Goal: Task Accomplishment & Management: Manage account settings

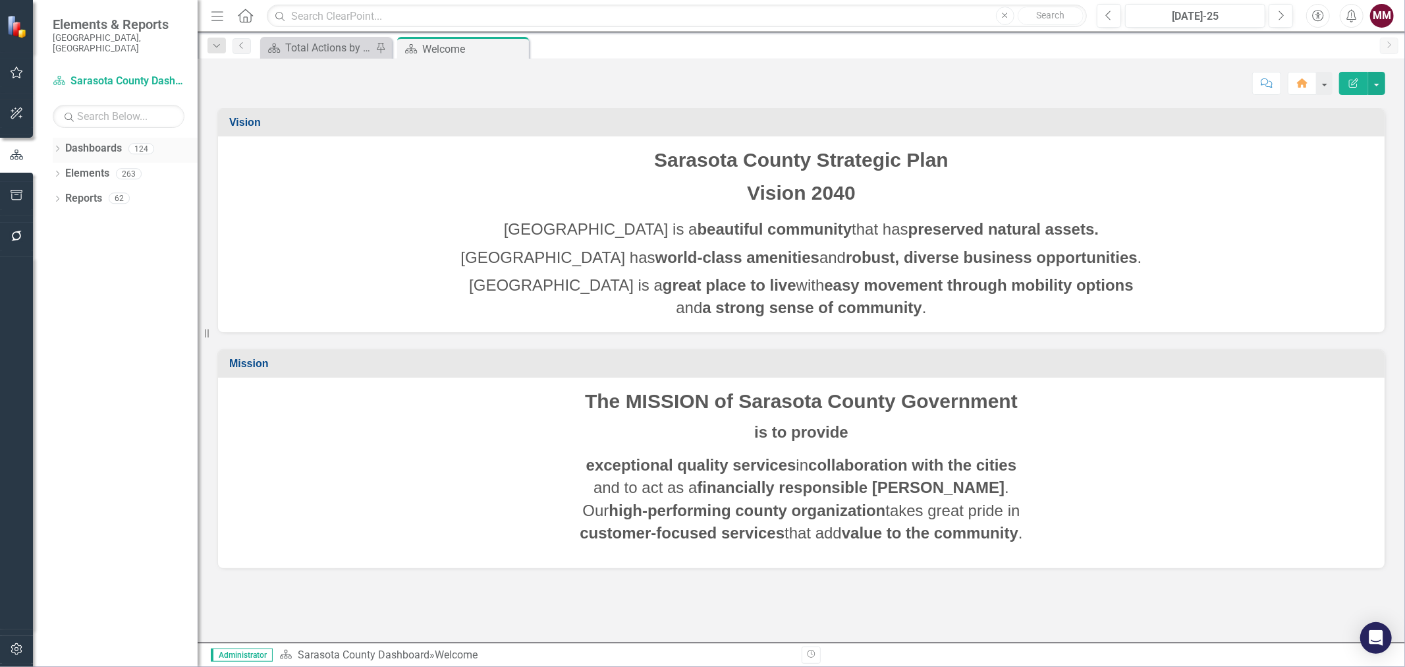
click at [61, 146] on icon "Dropdown" at bounding box center [57, 149] width 9 height 7
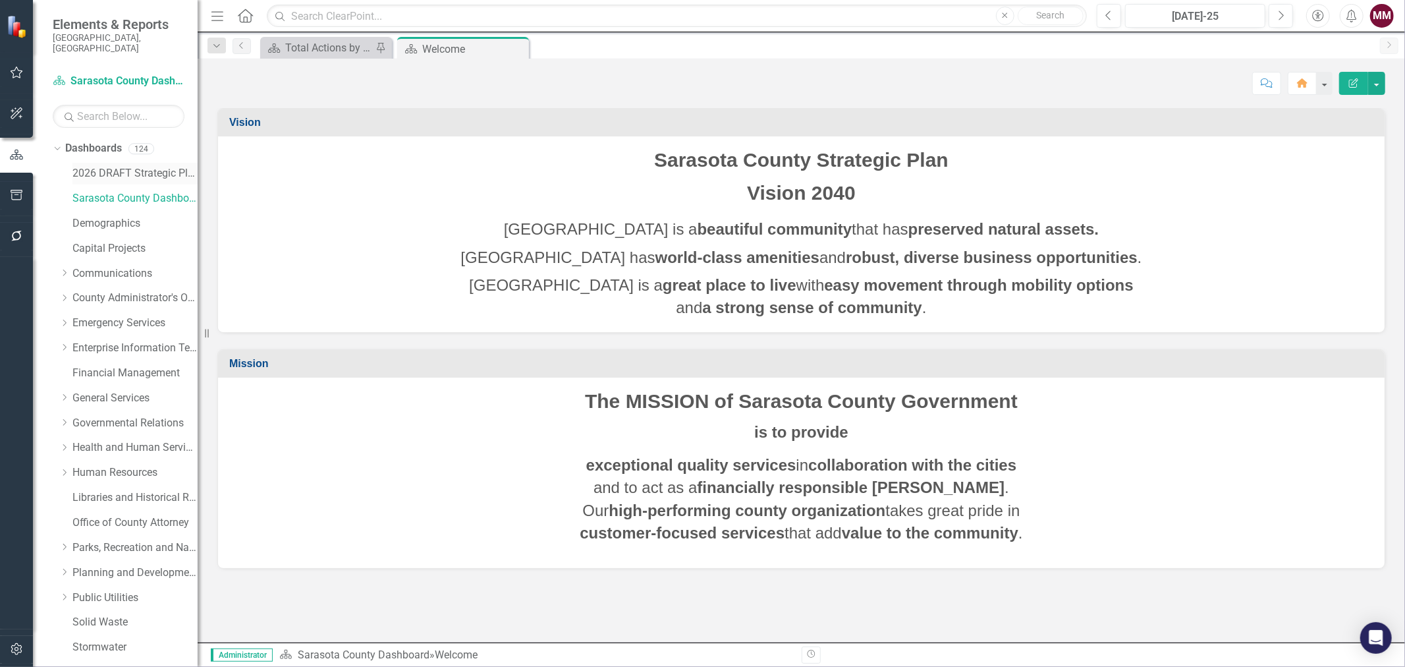
click at [92, 167] on link "2026 DRAFT Strategic Plan" at bounding box center [134, 173] width 125 height 15
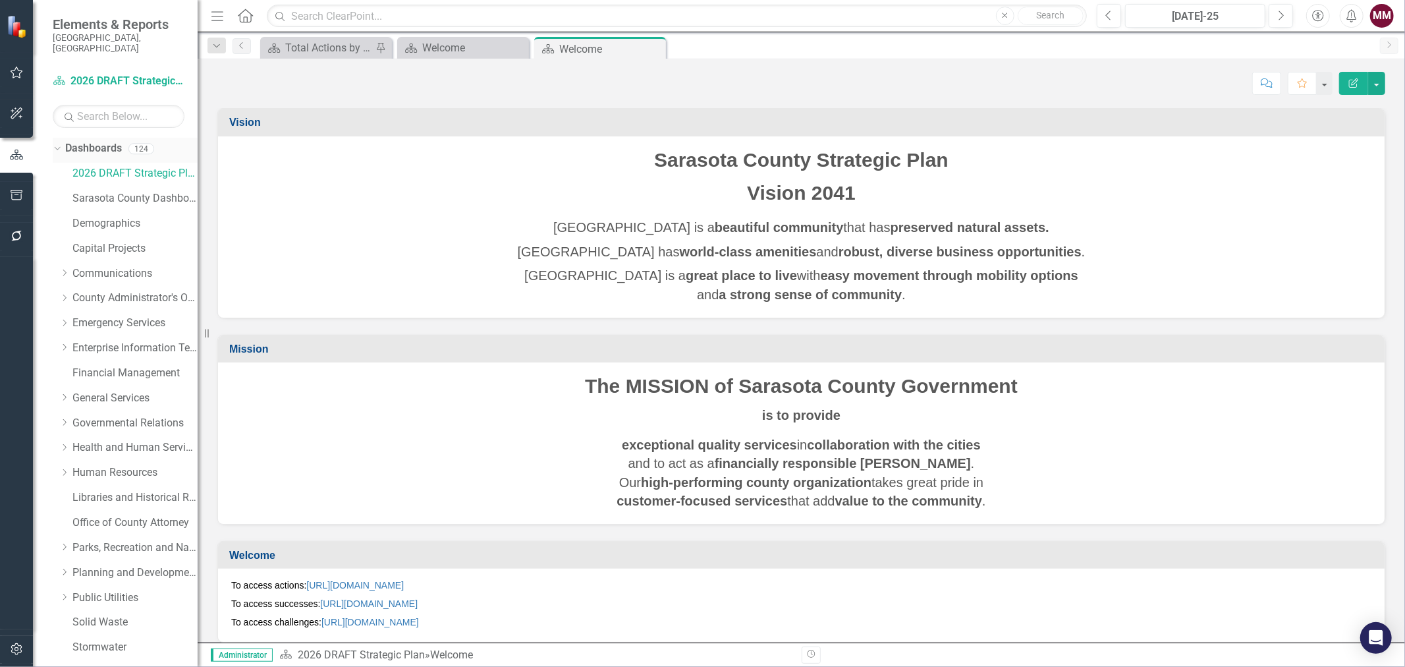
click at [56, 144] on icon "Dropdown" at bounding box center [55, 148] width 7 height 9
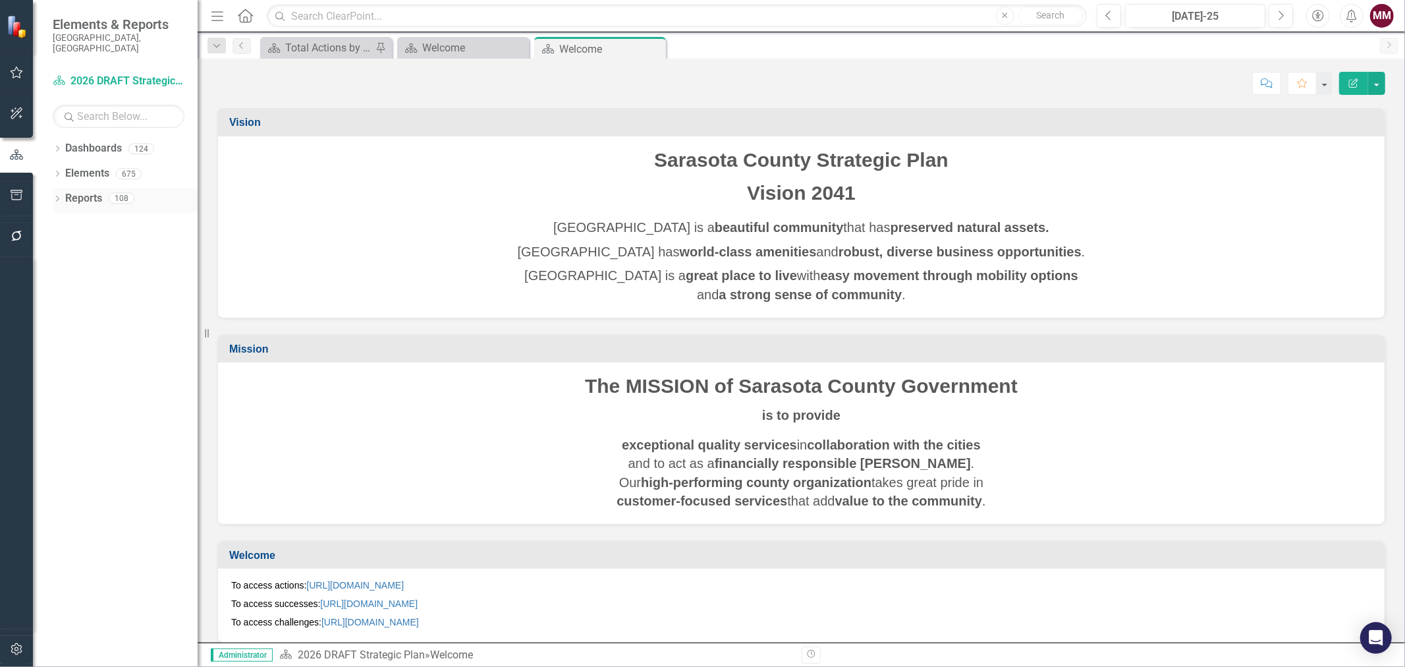
click at [57, 196] on icon "Dropdown" at bounding box center [57, 199] width 9 height 7
click at [63, 291] on icon "Dropdown" at bounding box center [63, 294] width 9 height 7
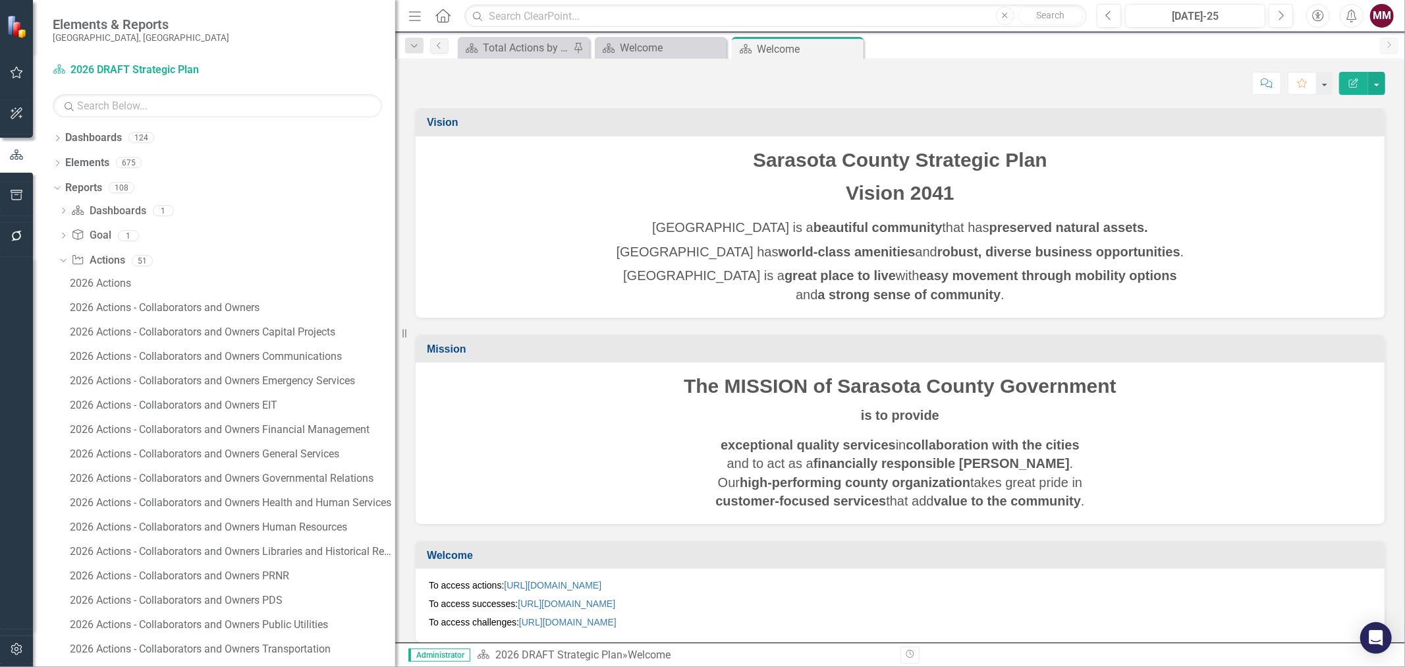
drag, startPoint x: 201, startPoint y: 331, endPoint x: 472, endPoint y: 354, distance: 272.5
click at [472, 354] on div "Elements & Reports [GEOGRAPHIC_DATA], [GEOGRAPHIC_DATA] Dashboard 2026 DRAFT St…" at bounding box center [702, 333] width 1405 height 667
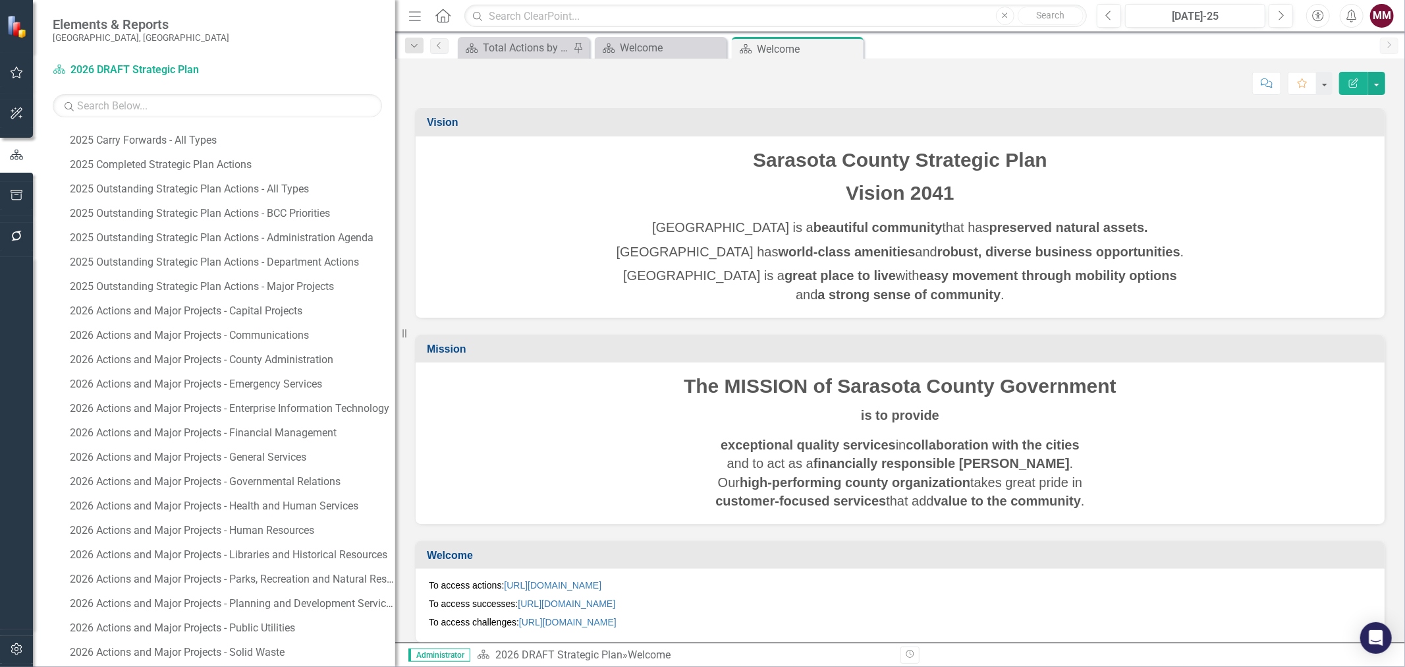
scroll to position [699, 0]
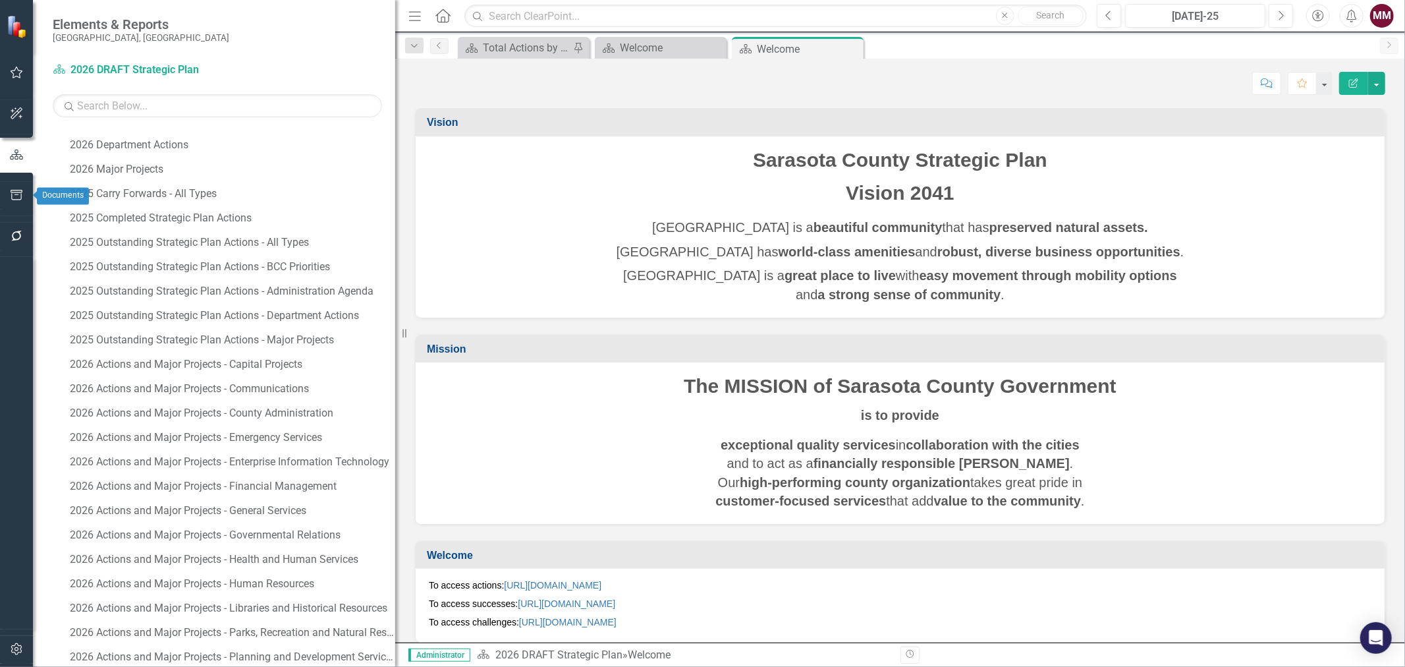
click at [15, 196] on icon "button" at bounding box center [17, 195] width 14 height 11
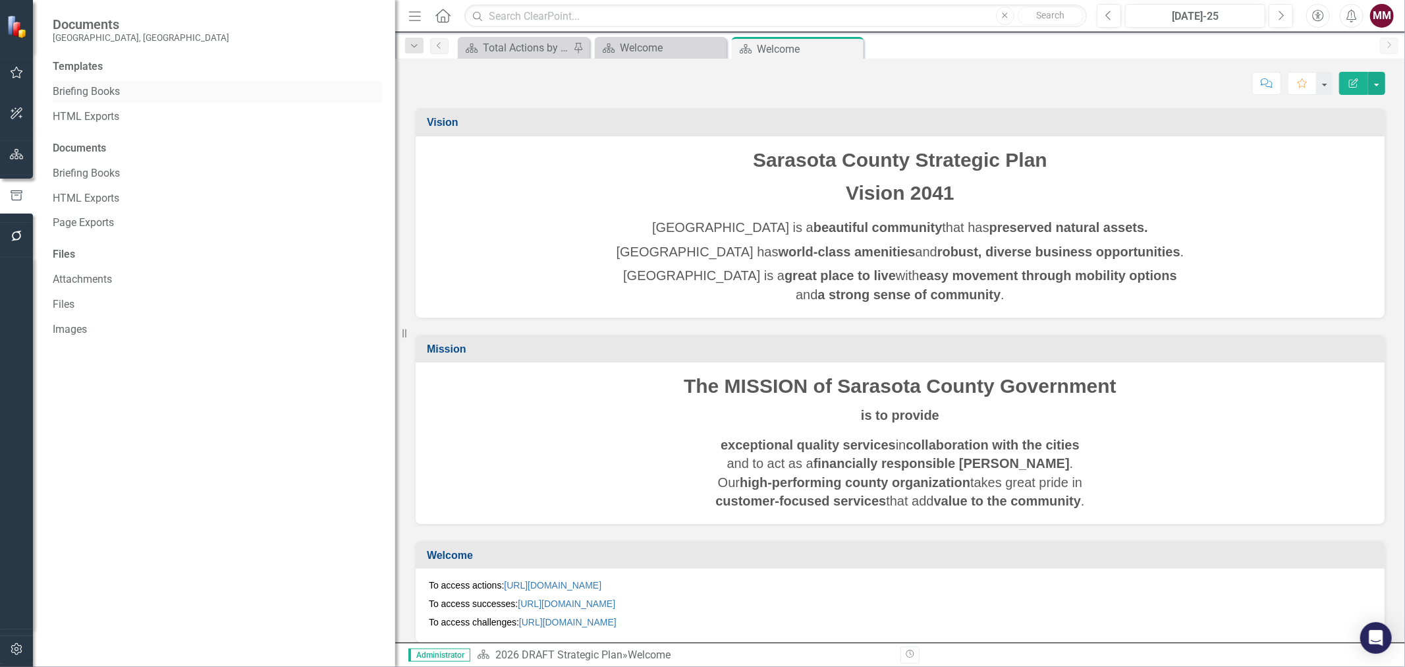
click at [66, 94] on link "Briefing Books" at bounding box center [217, 91] width 329 height 15
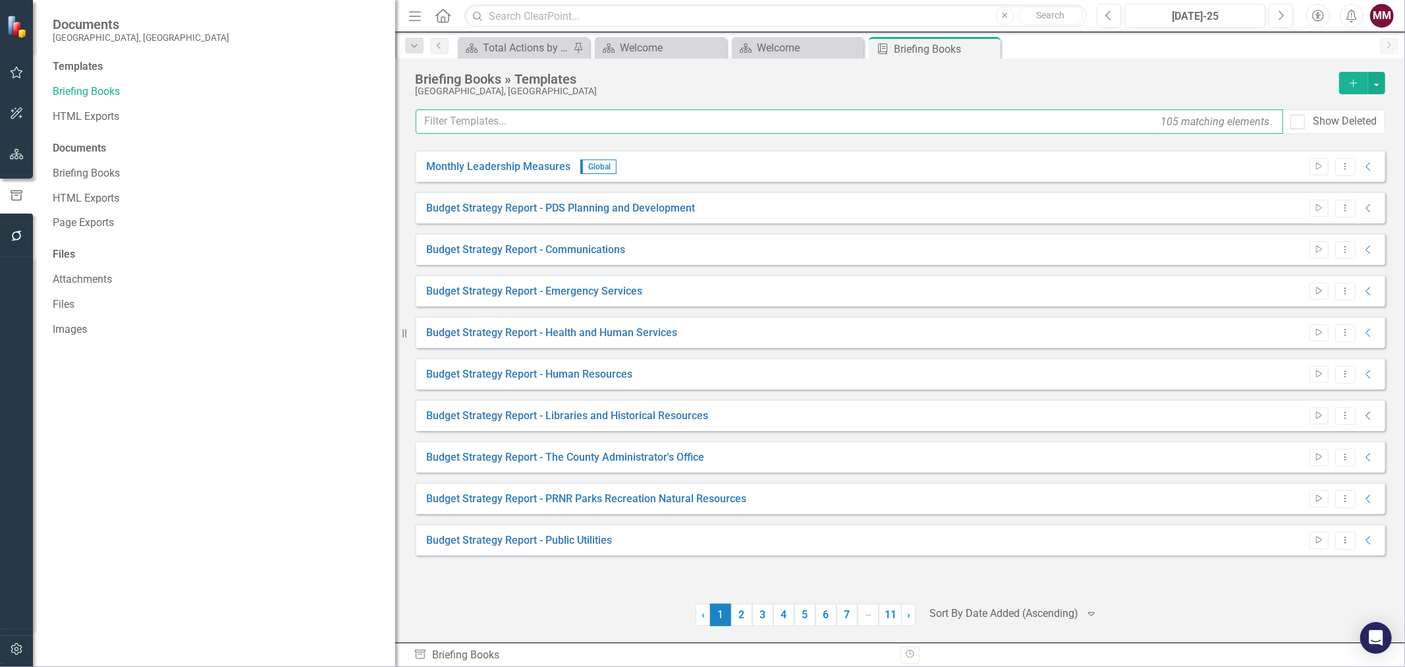
click at [507, 123] on input "text" at bounding box center [850, 121] width 868 height 24
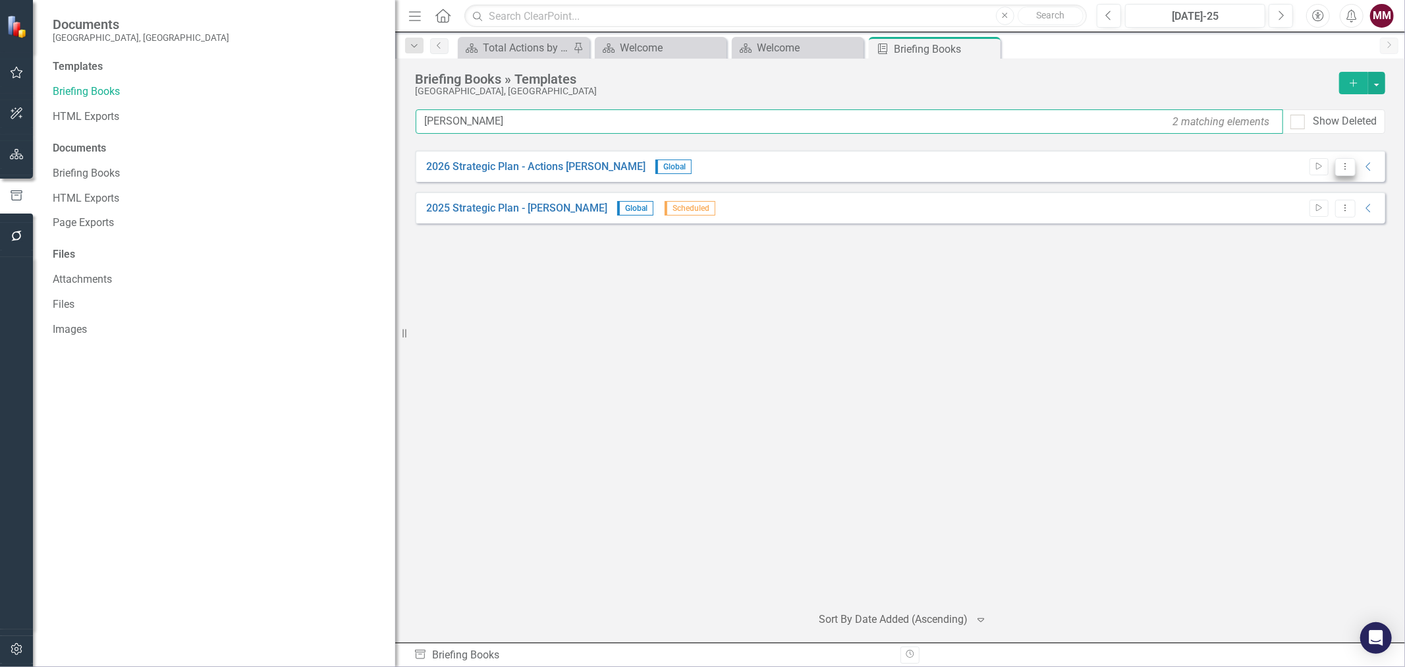
type input "[PERSON_NAME]"
click at [1343, 165] on icon "Dropdown Menu" at bounding box center [1345, 166] width 11 height 9
click at [1293, 234] on link "Edit Edit Template" at bounding box center [1294, 237] width 122 height 24
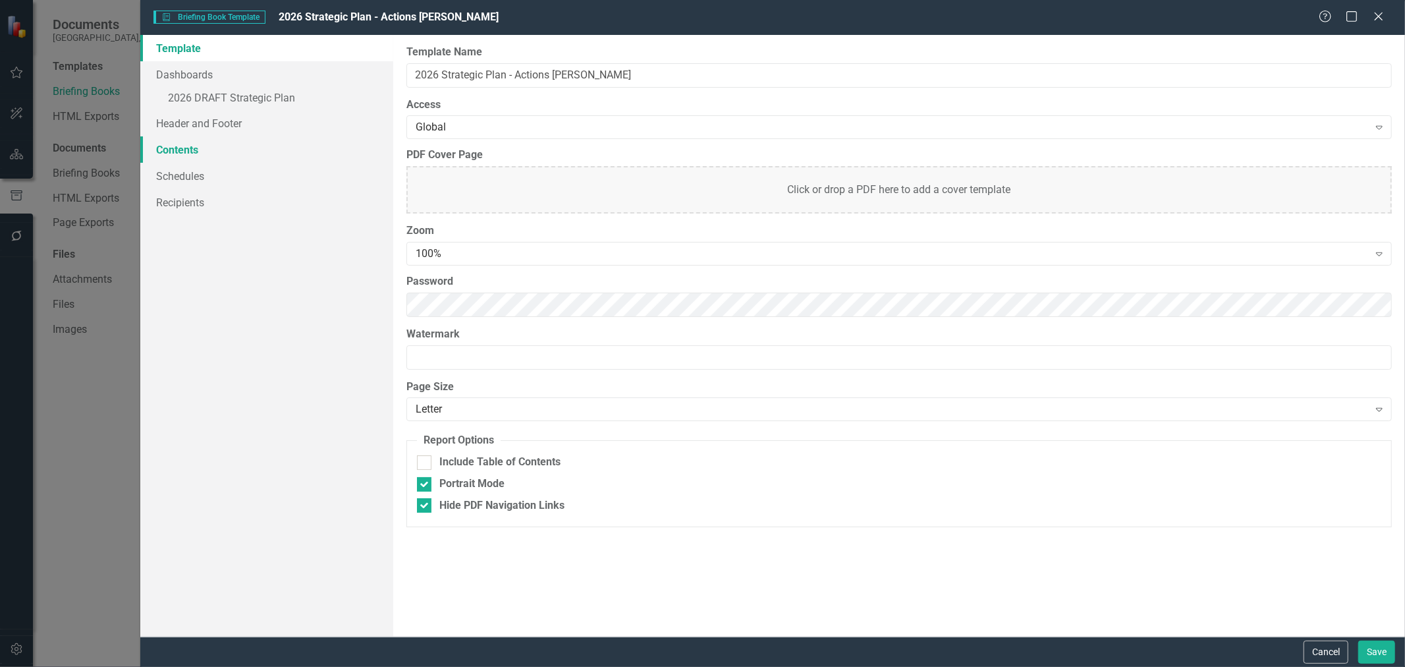
click at [163, 150] on link "Contents" at bounding box center [266, 149] width 253 height 26
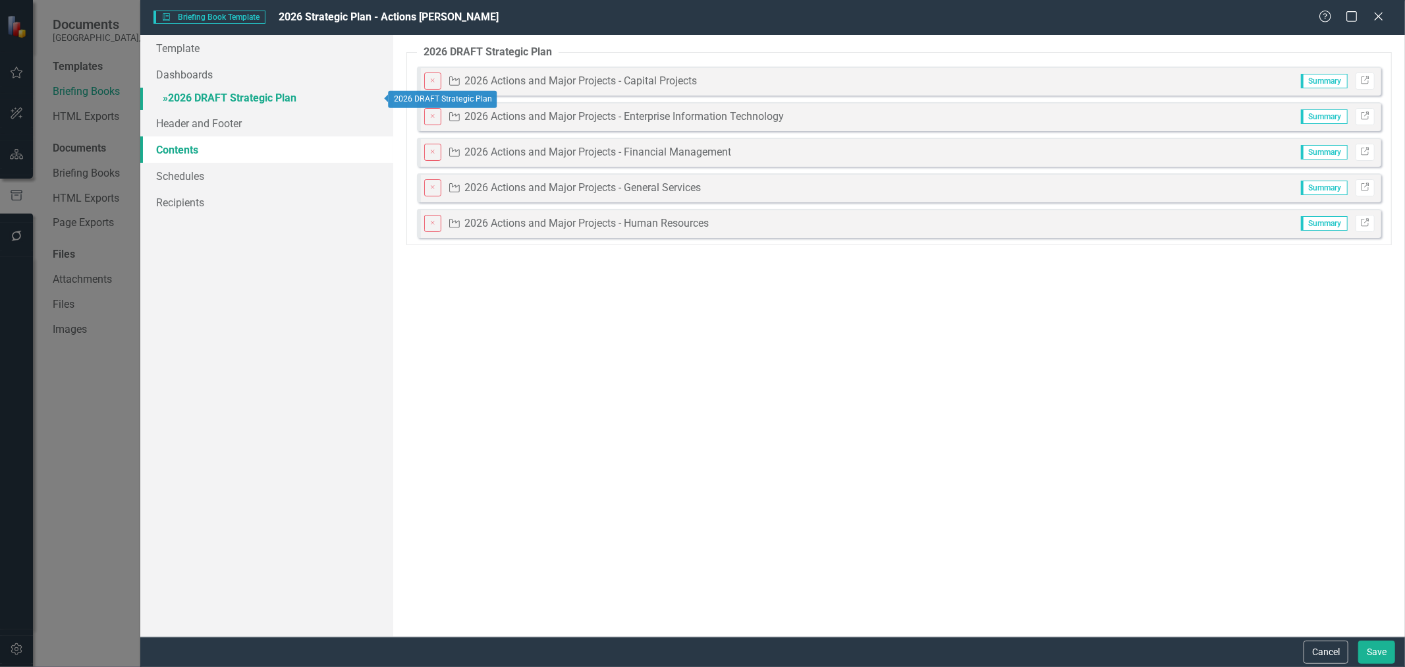
click at [198, 90] on link "» 2026 DRAFT Strategic Plan" at bounding box center [266, 99] width 253 height 23
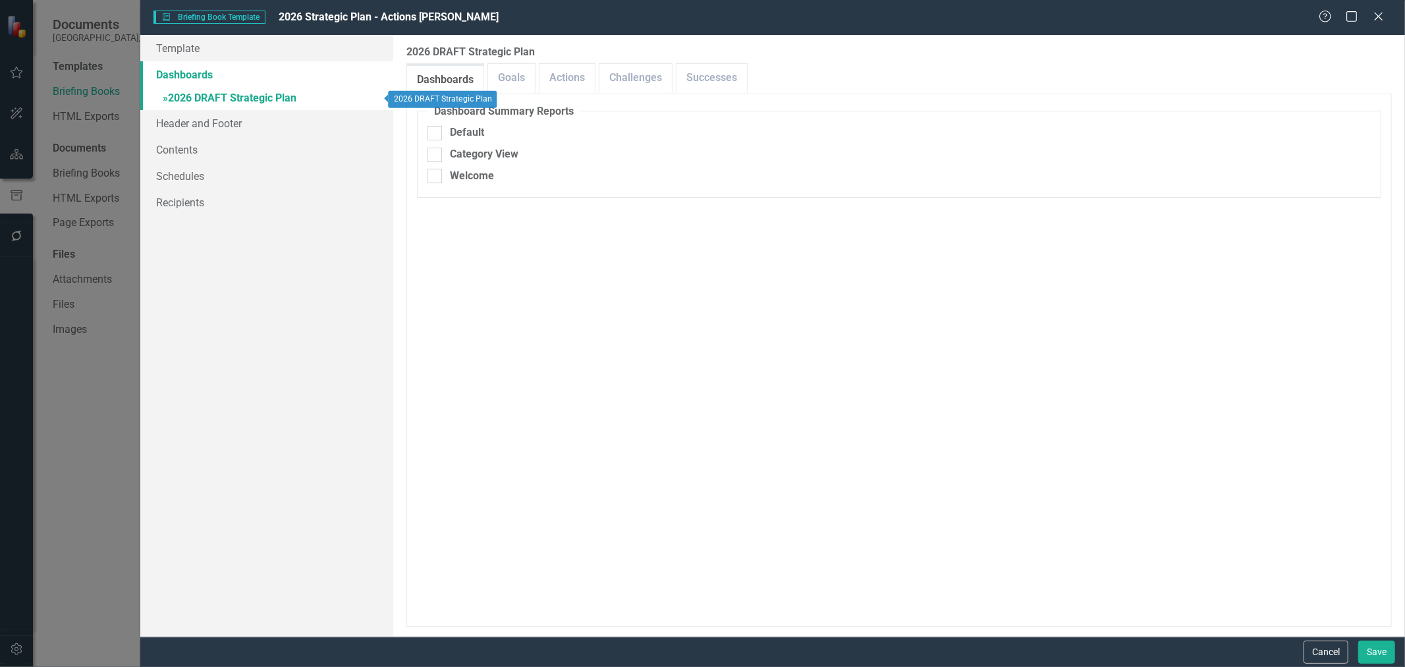
checkbox input "false"
click at [557, 76] on link "Actions" at bounding box center [567, 78] width 55 height 28
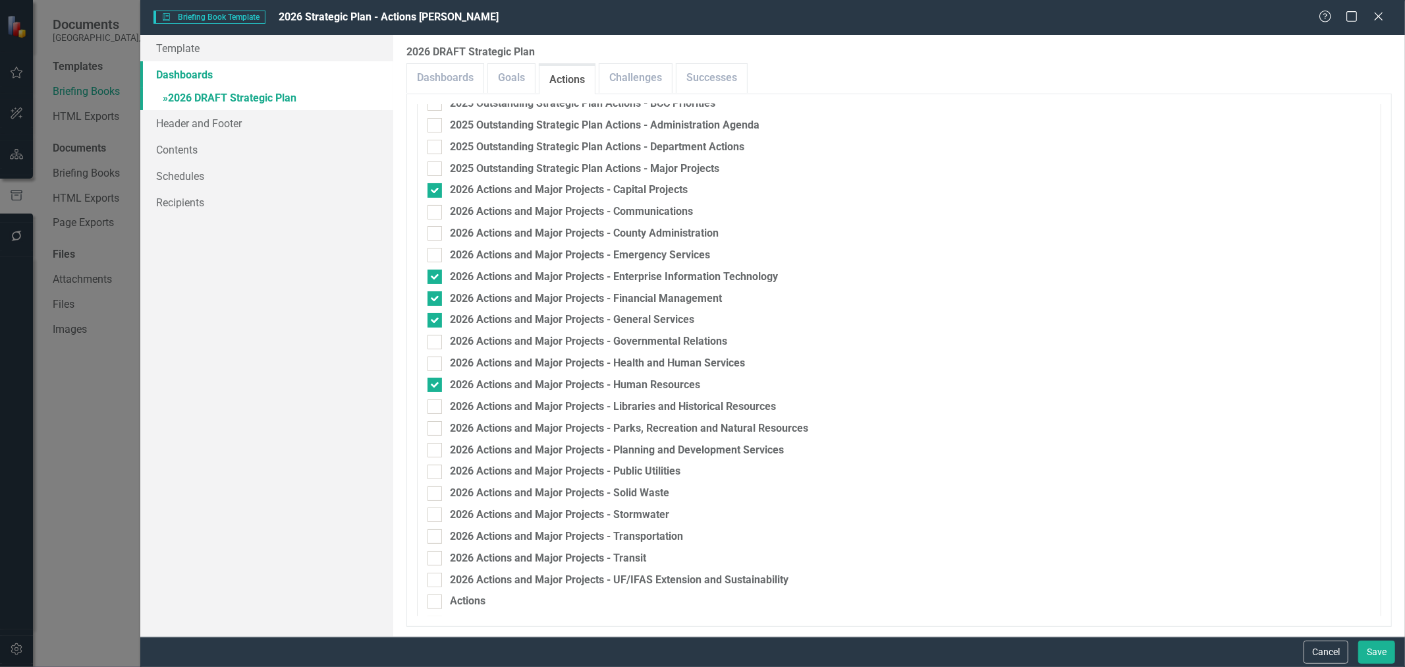
scroll to position [659, 0]
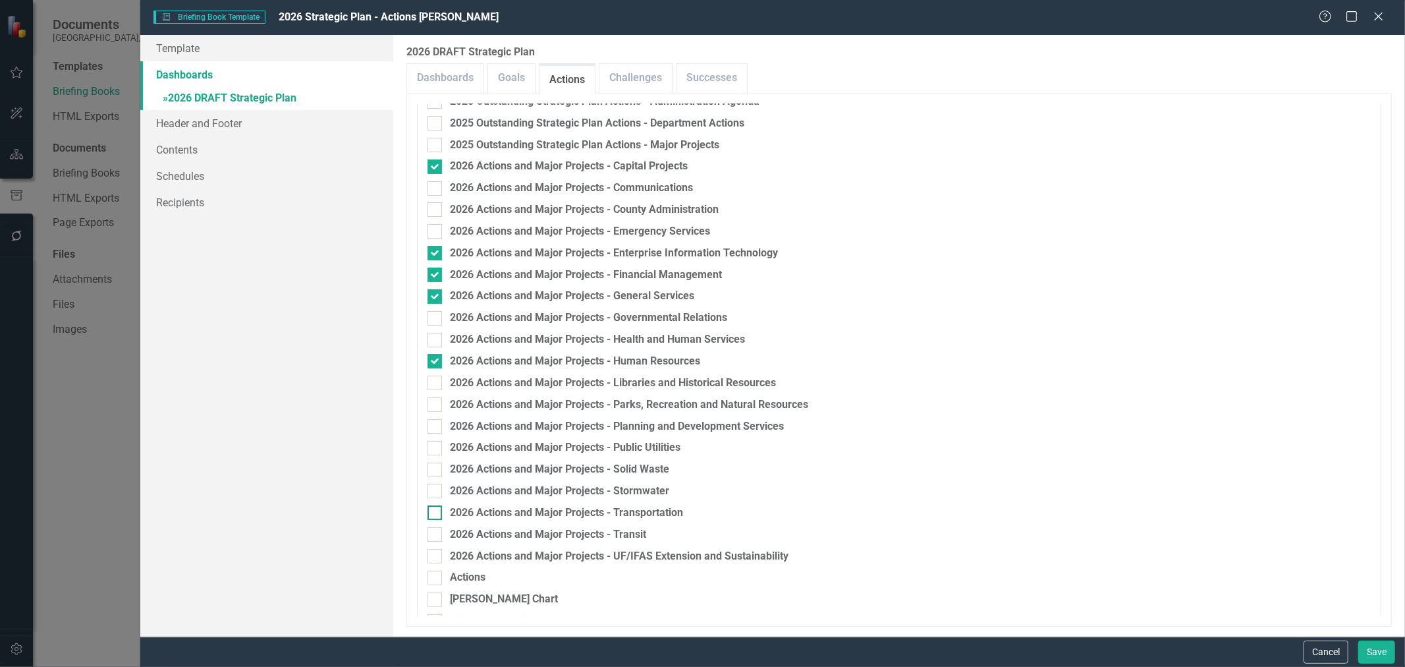
click at [435, 511] on input "2026 Actions and Major Projects - Transportation" at bounding box center [432, 509] width 9 height 9
checkbox input "true"
click at [432, 238] on div at bounding box center [435, 231] width 14 height 14
click at [432, 233] on input "2026 Actions and Major Projects - Emergency Services" at bounding box center [432, 228] width 9 height 9
checkbox input "true"
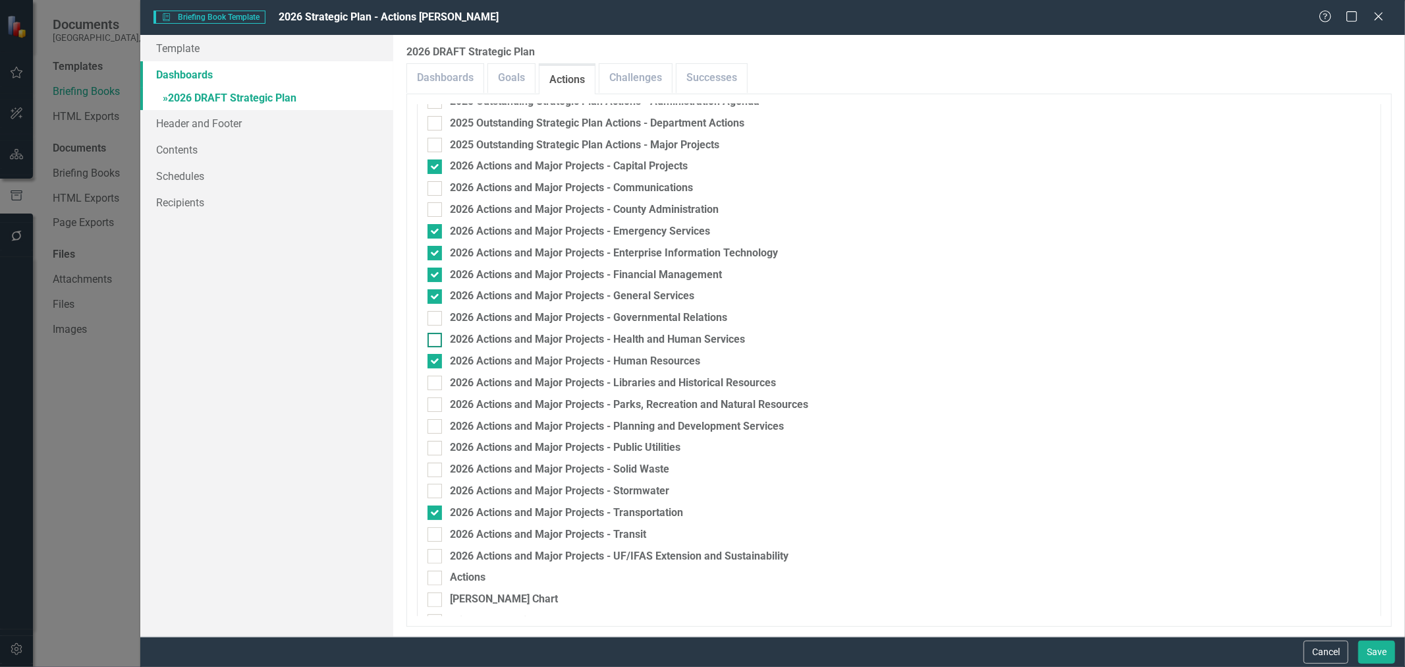
click at [437, 337] on div at bounding box center [435, 340] width 14 height 14
click at [436, 337] on input "2026 Actions and Major Projects - Health and Human Services" at bounding box center [432, 337] width 9 height 9
checkbox input "true"
click at [1379, 650] on button "Save" at bounding box center [1377, 651] width 37 height 23
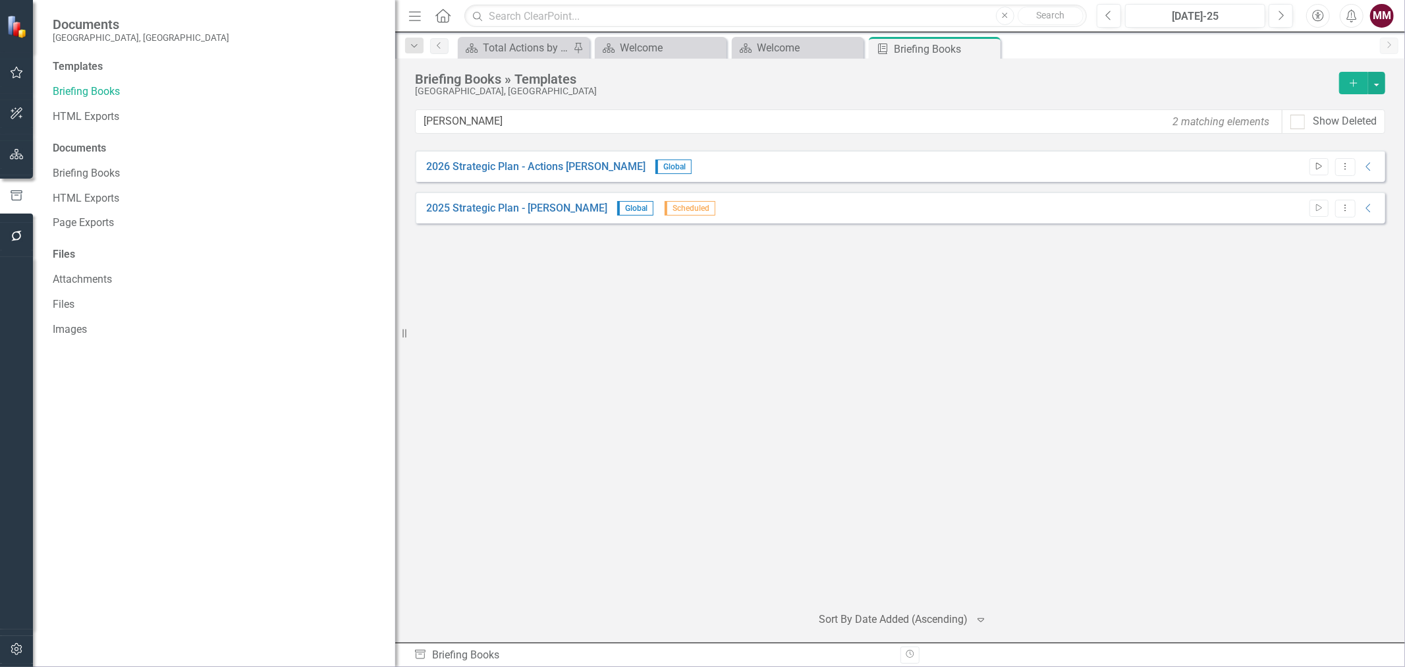
click at [1318, 173] on button "Start" at bounding box center [1319, 166] width 19 height 17
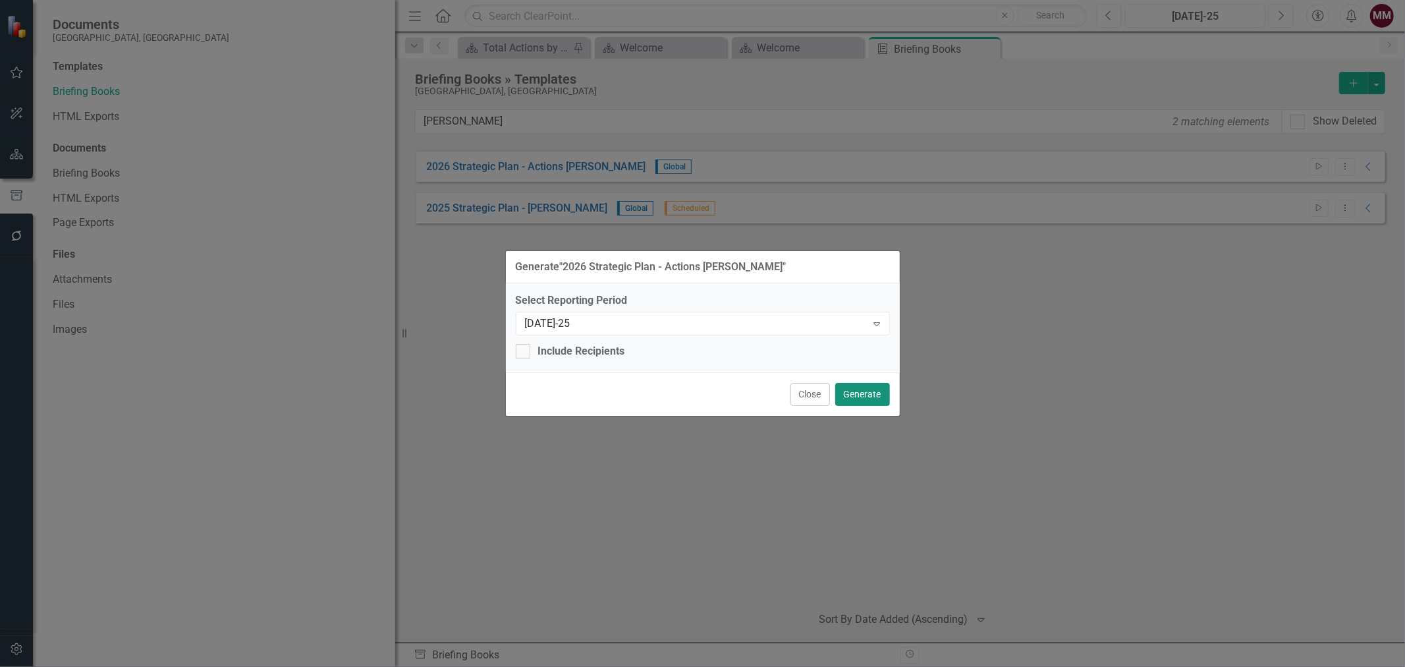
click at [843, 397] on button "Generate" at bounding box center [862, 394] width 55 height 23
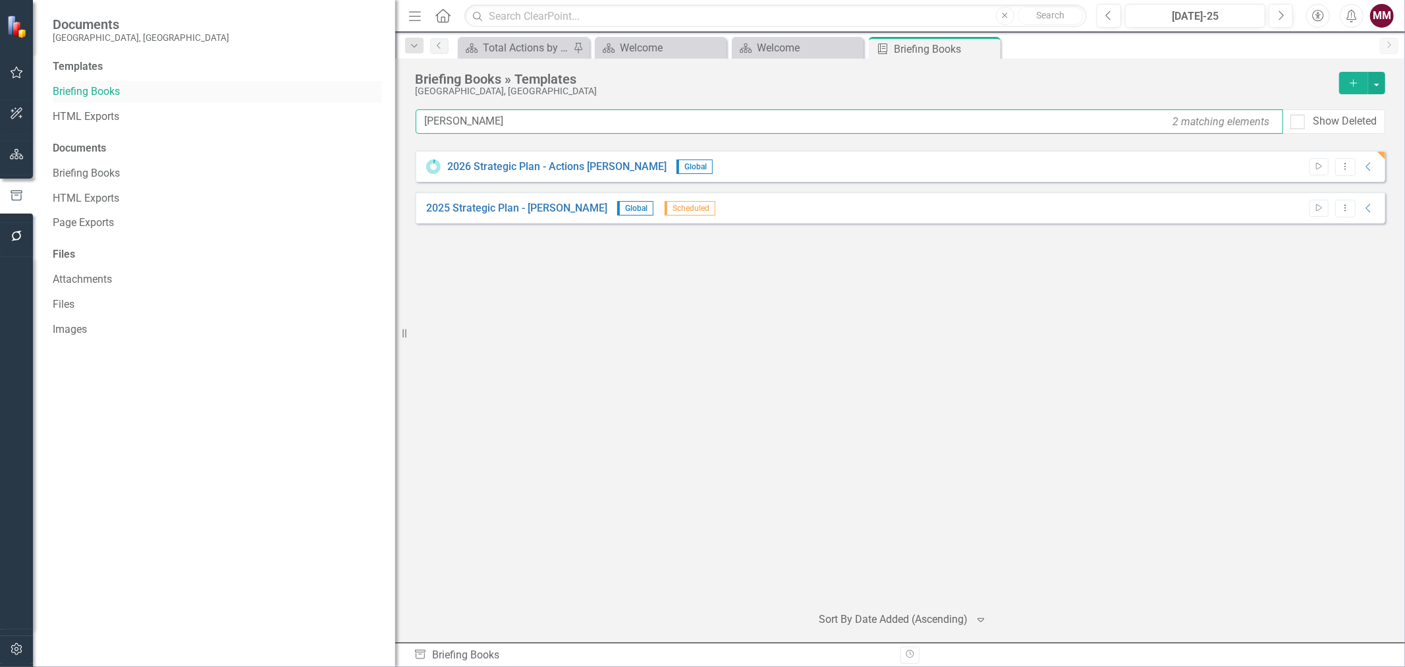
drag, startPoint x: 473, startPoint y: 125, endPoint x: 152, endPoint y: 99, distance: 322.6
click at [157, 99] on div "Documents [GEOGRAPHIC_DATA], [GEOGRAPHIC_DATA] Templates Briefing Books HTML Ex…" at bounding box center [702, 333] width 1405 height 667
type input "[PERSON_NAME]"
click at [1345, 167] on icon "Dropdown Menu" at bounding box center [1345, 166] width 11 height 9
click at [1282, 237] on link "Edit Edit Template" at bounding box center [1294, 237] width 122 height 24
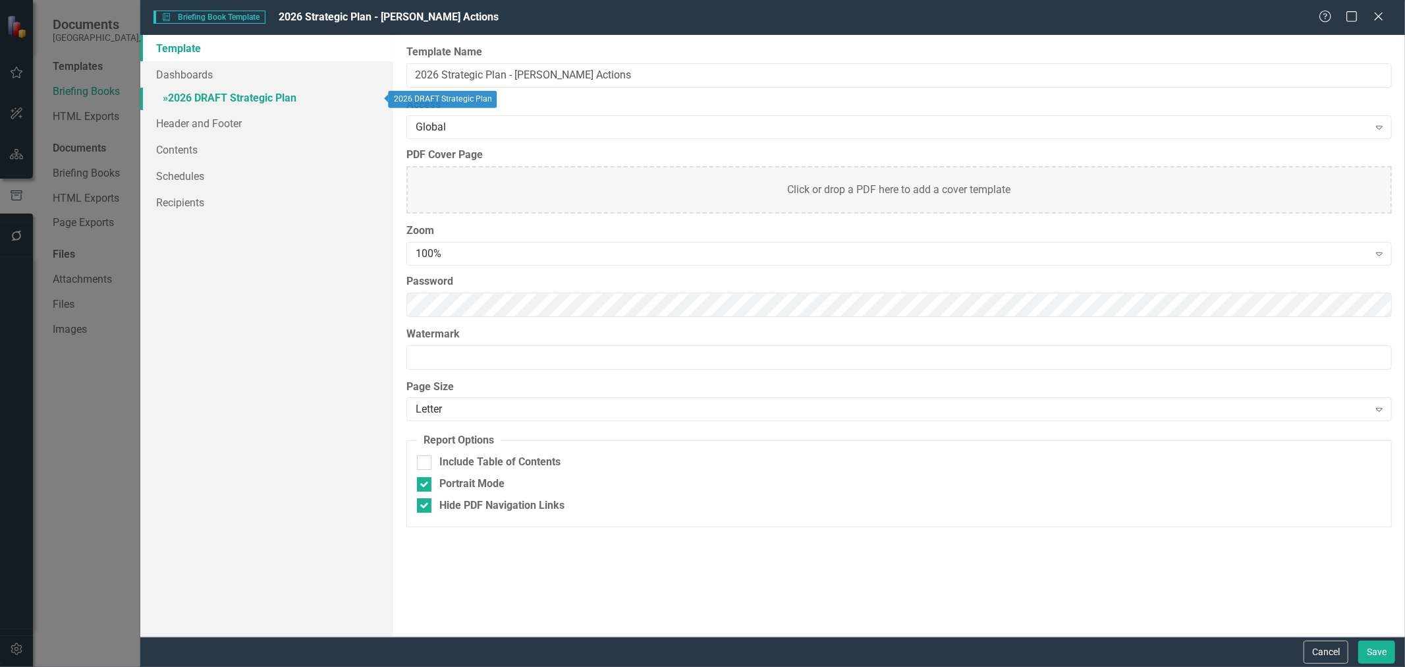
click at [199, 97] on link "» 2026 DRAFT Strategic Plan" at bounding box center [266, 99] width 253 height 23
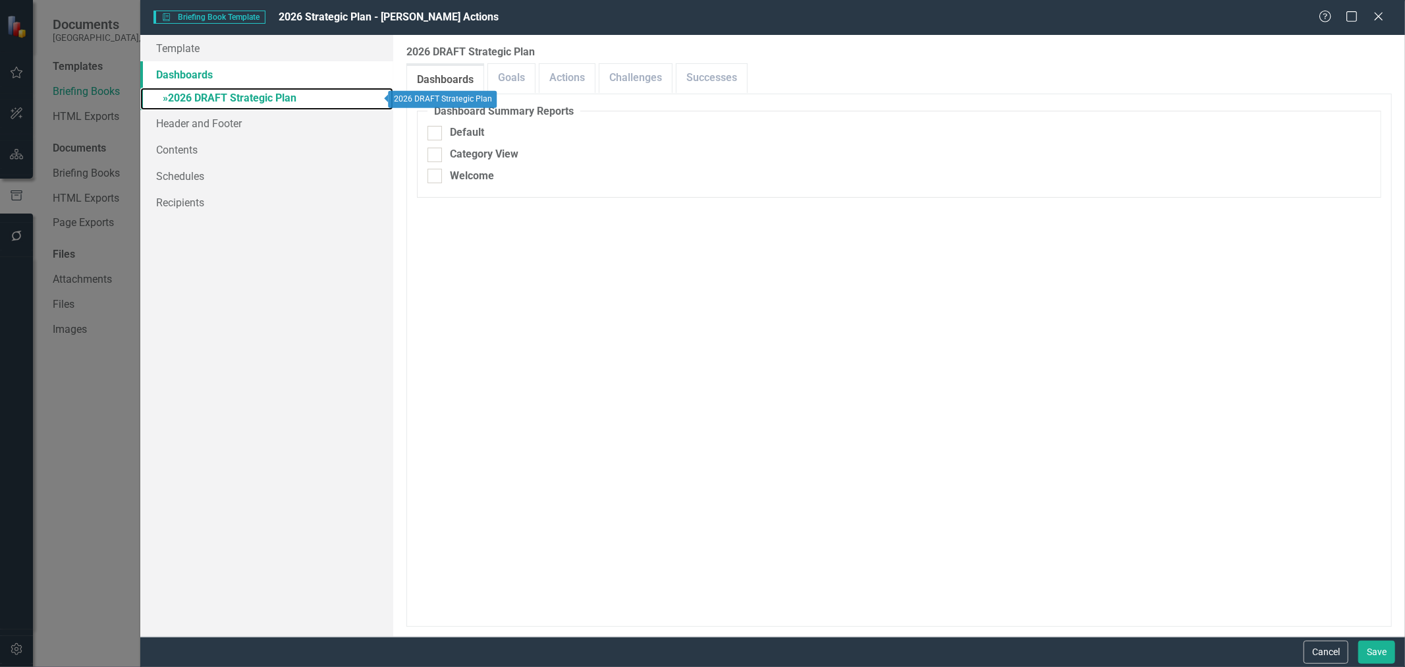
checkbox input "false"
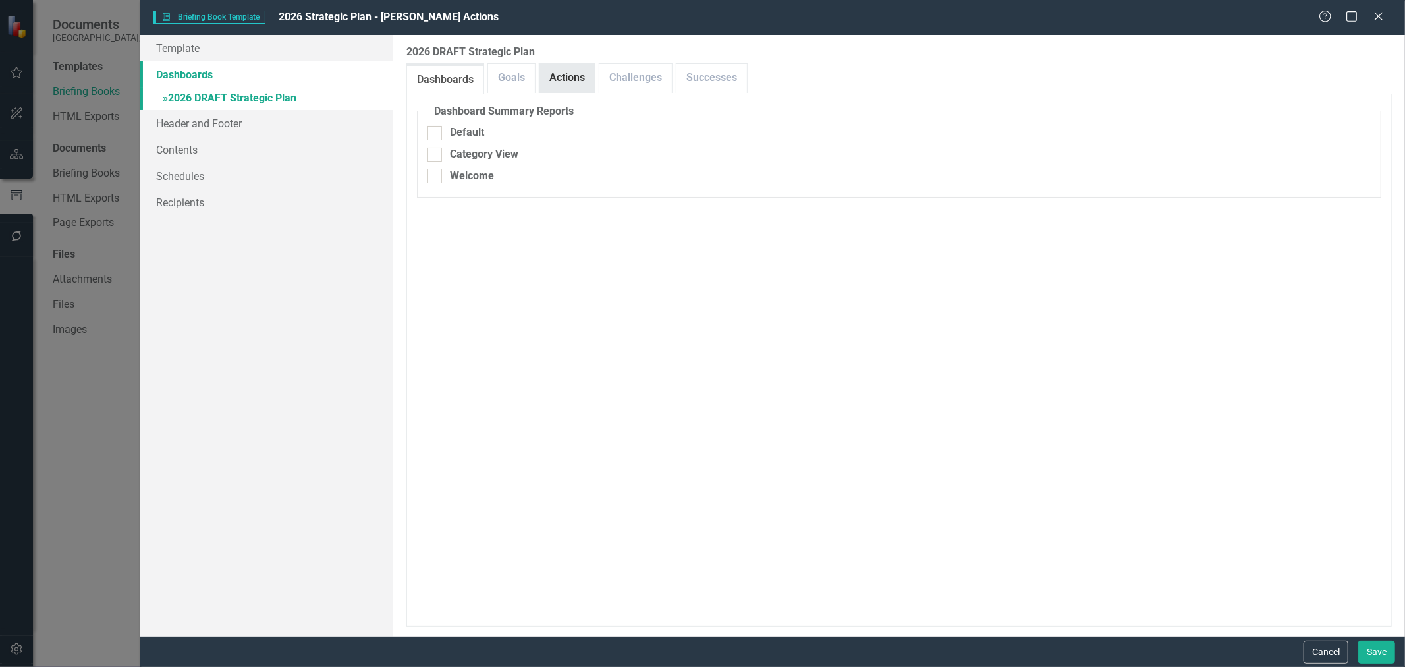
click at [564, 80] on link "Actions" at bounding box center [567, 78] width 55 height 28
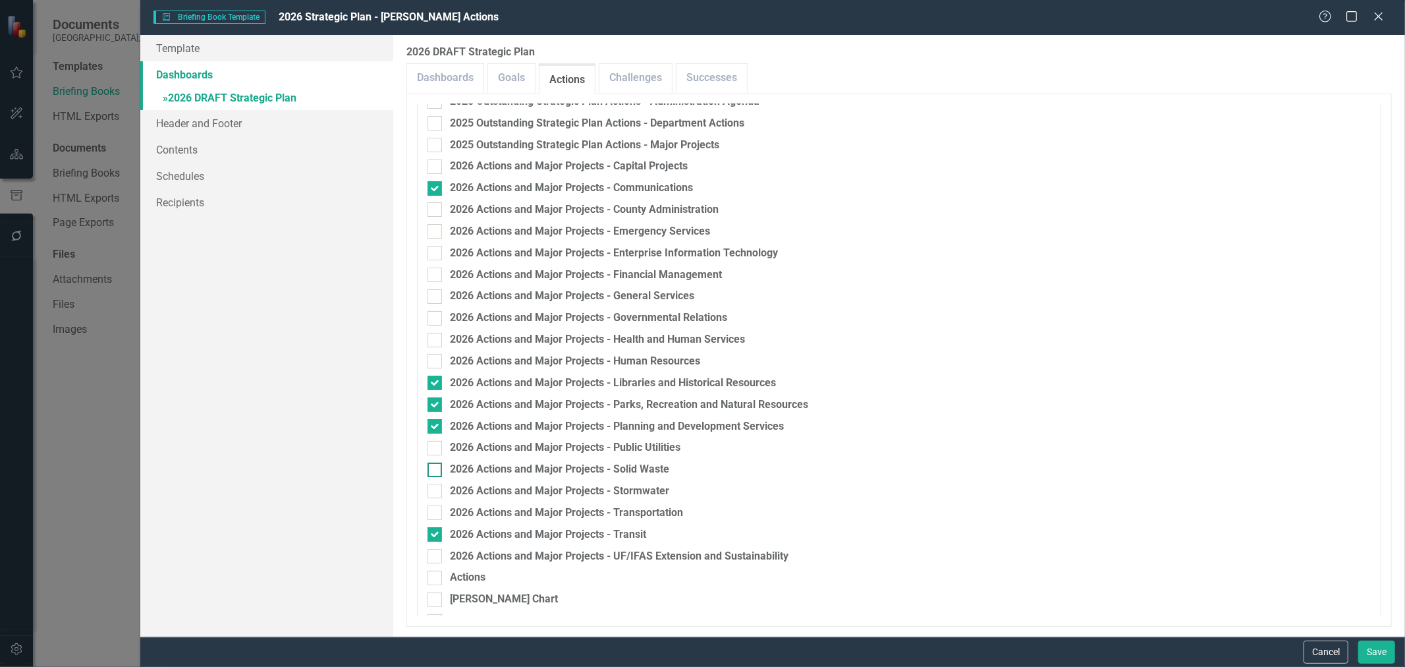
click at [437, 471] on div at bounding box center [435, 470] width 14 height 14
click at [436, 471] on input "2026 Actions and Major Projects - Solid Waste" at bounding box center [432, 467] width 9 height 9
checkbox input "true"
click at [430, 559] on div at bounding box center [435, 556] width 14 height 14
click at [430, 557] on input "2026 Actions and Major Projects - UF/IFAS Extension and Sustainability" at bounding box center [432, 553] width 9 height 9
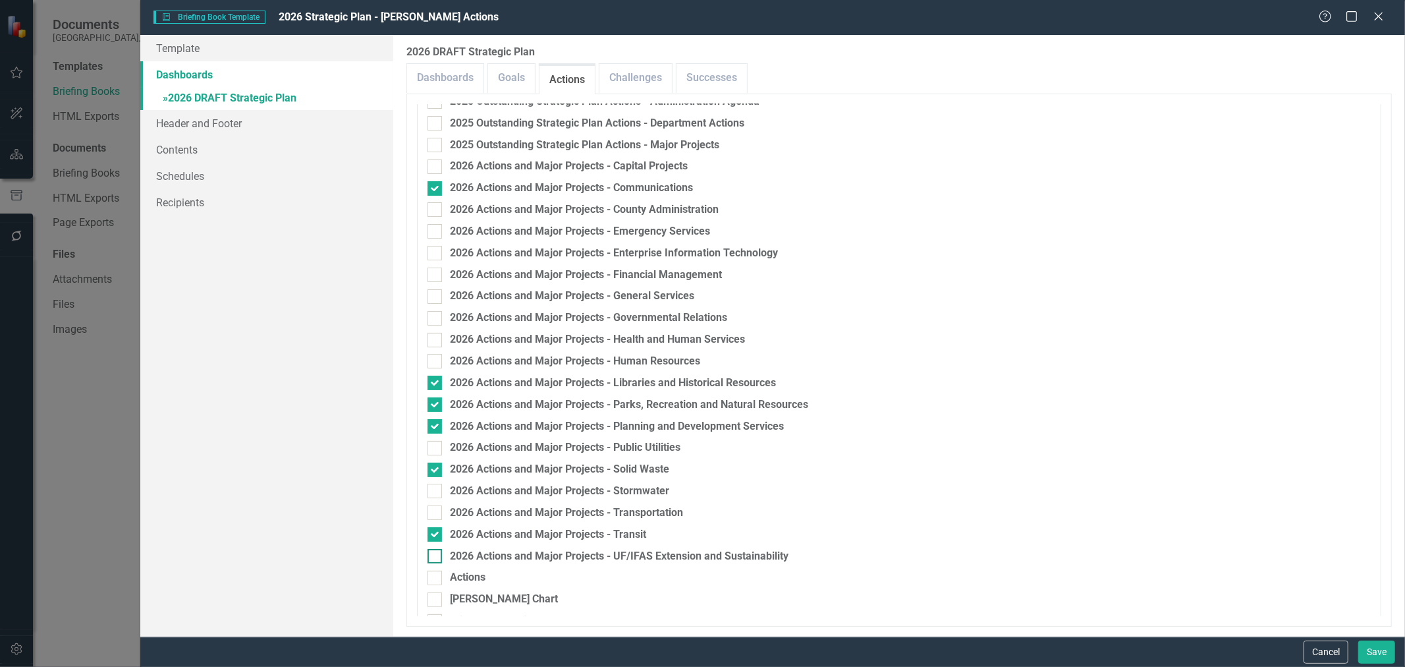
checkbox input "true"
click at [1372, 648] on button "Save" at bounding box center [1377, 651] width 37 height 23
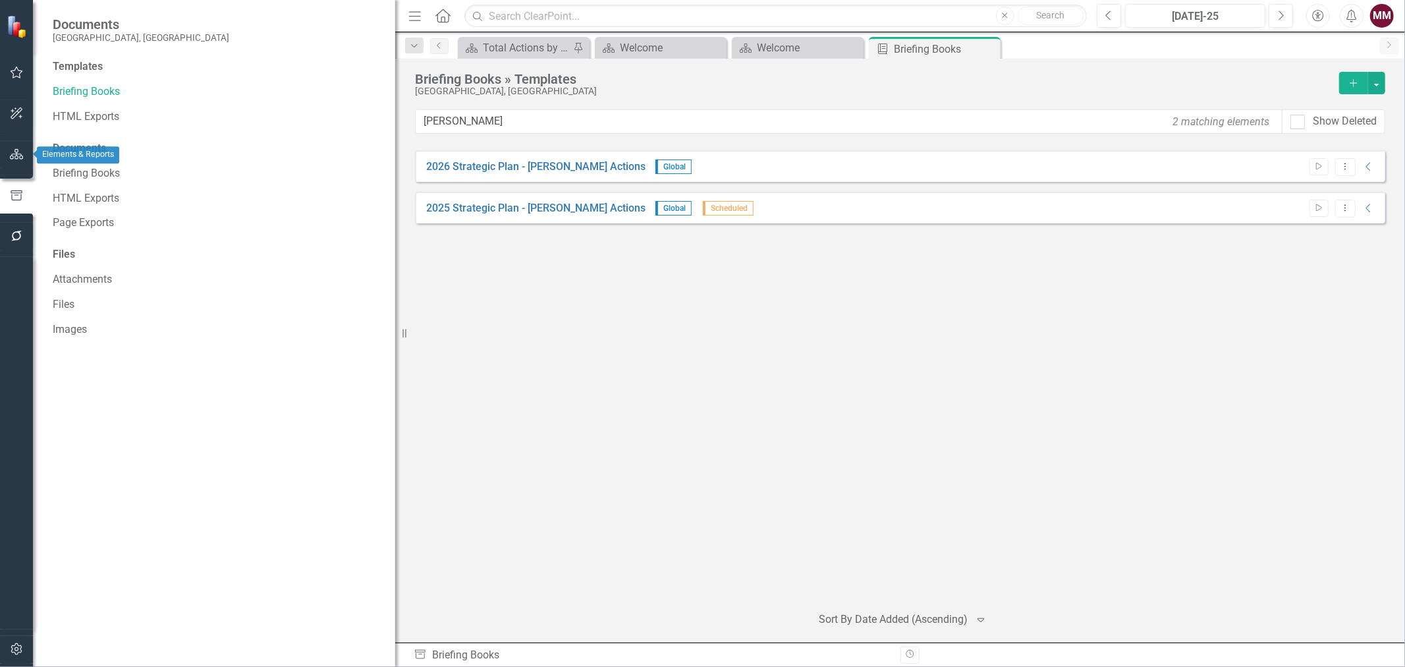
click at [14, 155] on icon "button" at bounding box center [17, 154] width 14 height 11
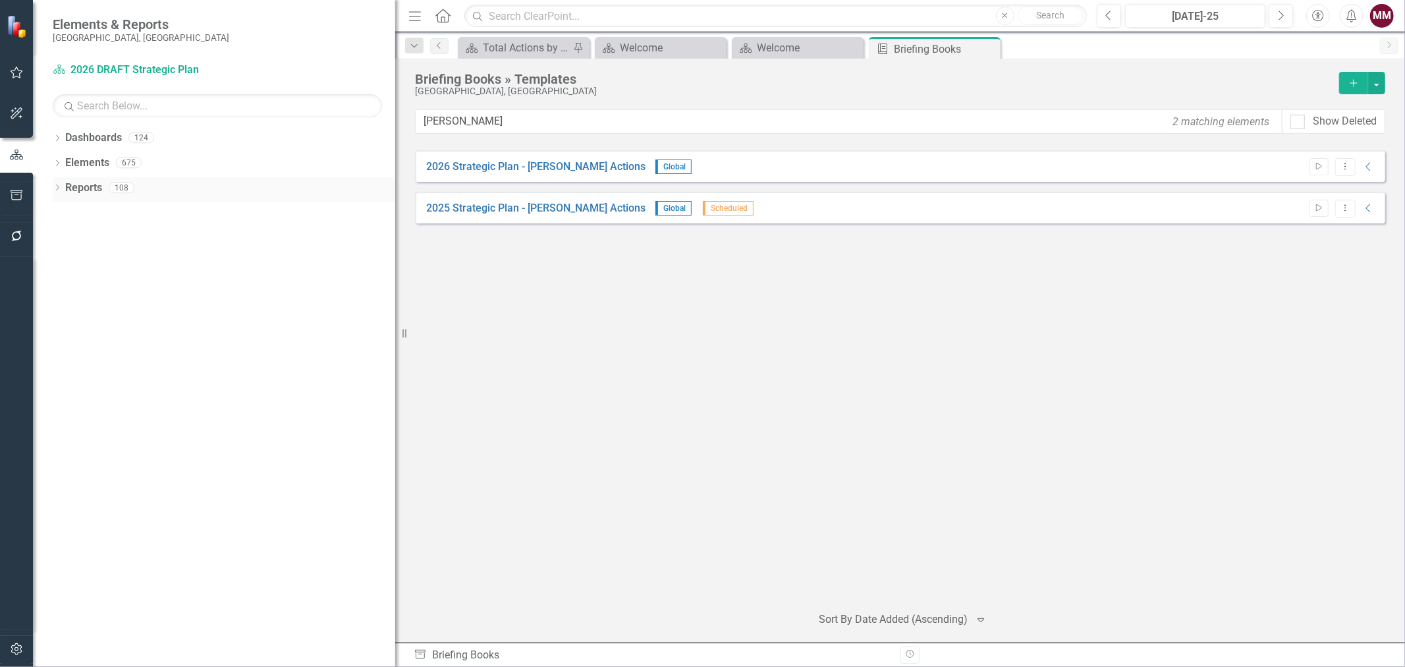
click at [60, 188] on icon "Dropdown" at bounding box center [57, 188] width 9 height 7
click at [60, 261] on icon "Dropdown" at bounding box center [63, 261] width 9 height 7
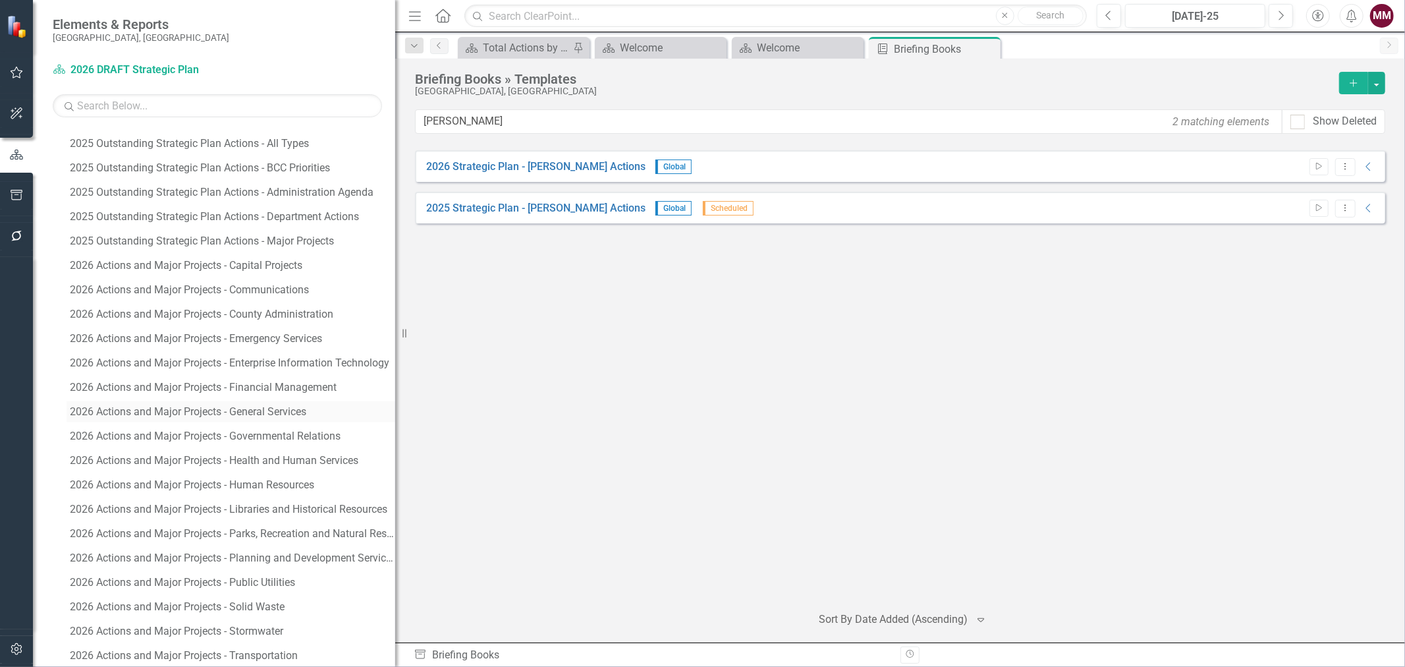
scroll to position [805, 0]
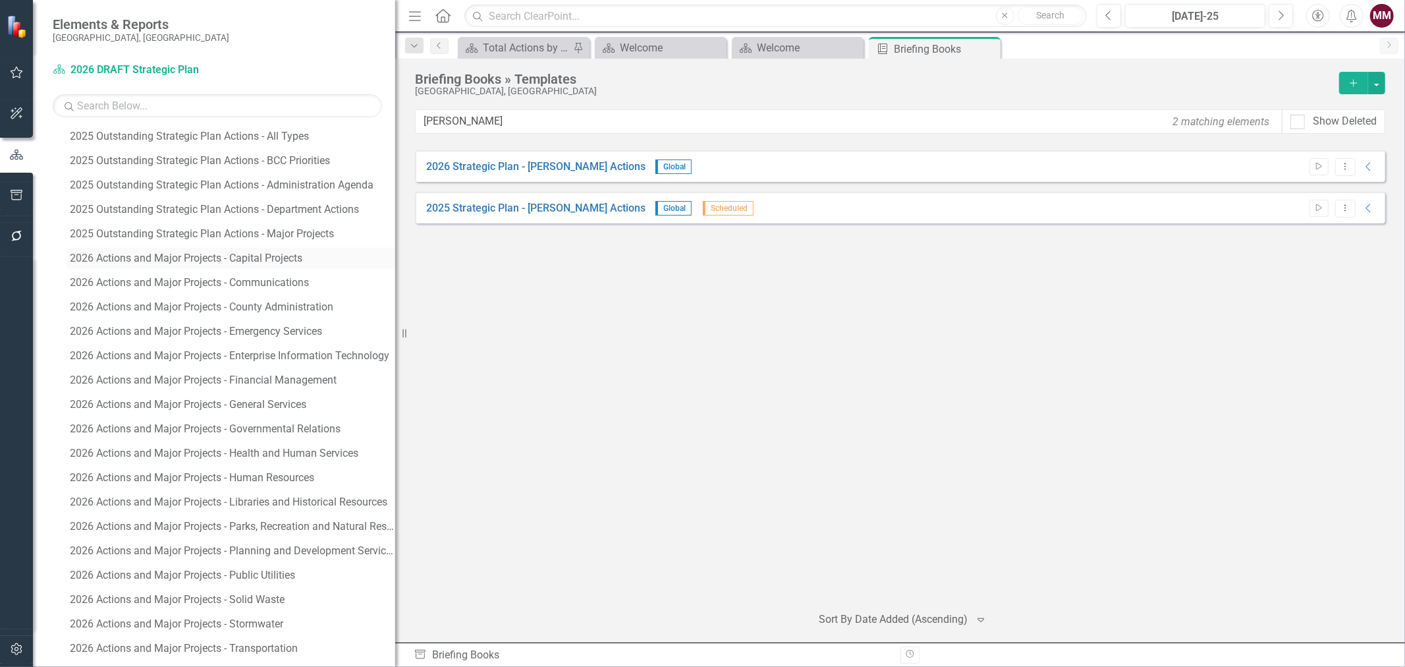
click at [235, 253] on div "2026 Actions and Major Projects - Capital Projects" at bounding box center [232, 258] width 325 height 12
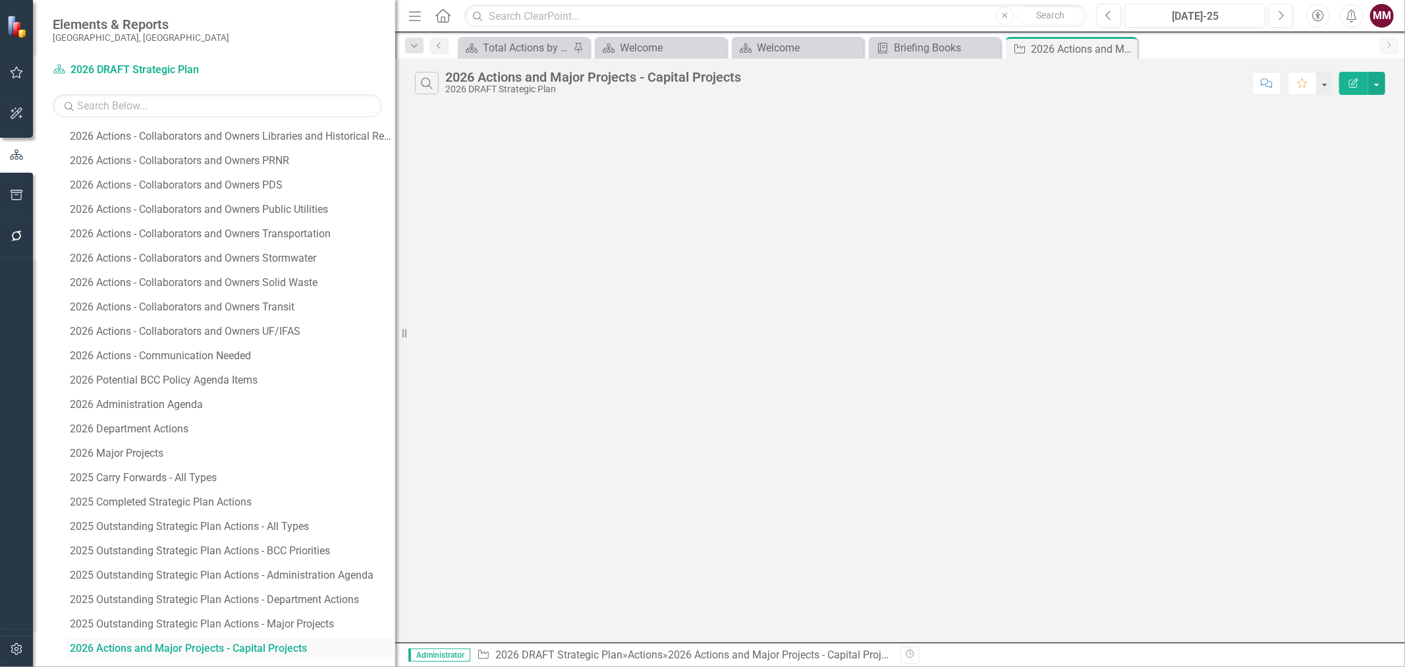
scroll to position [407, 0]
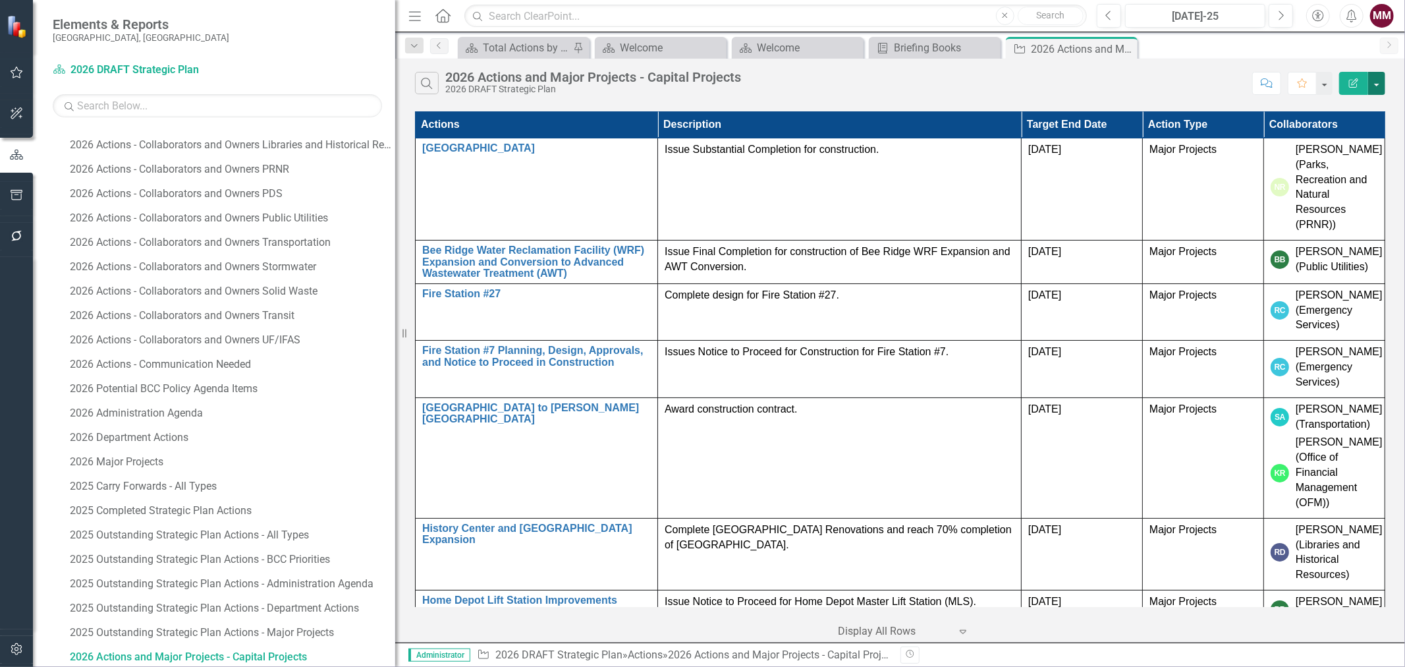
click at [1377, 82] on button "button" at bounding box center [1376, 83] width 17 height 23
click at [1364, 102] on link "Edit Report Edit Report" at bounding box center [1333, 108] width 104 height 24
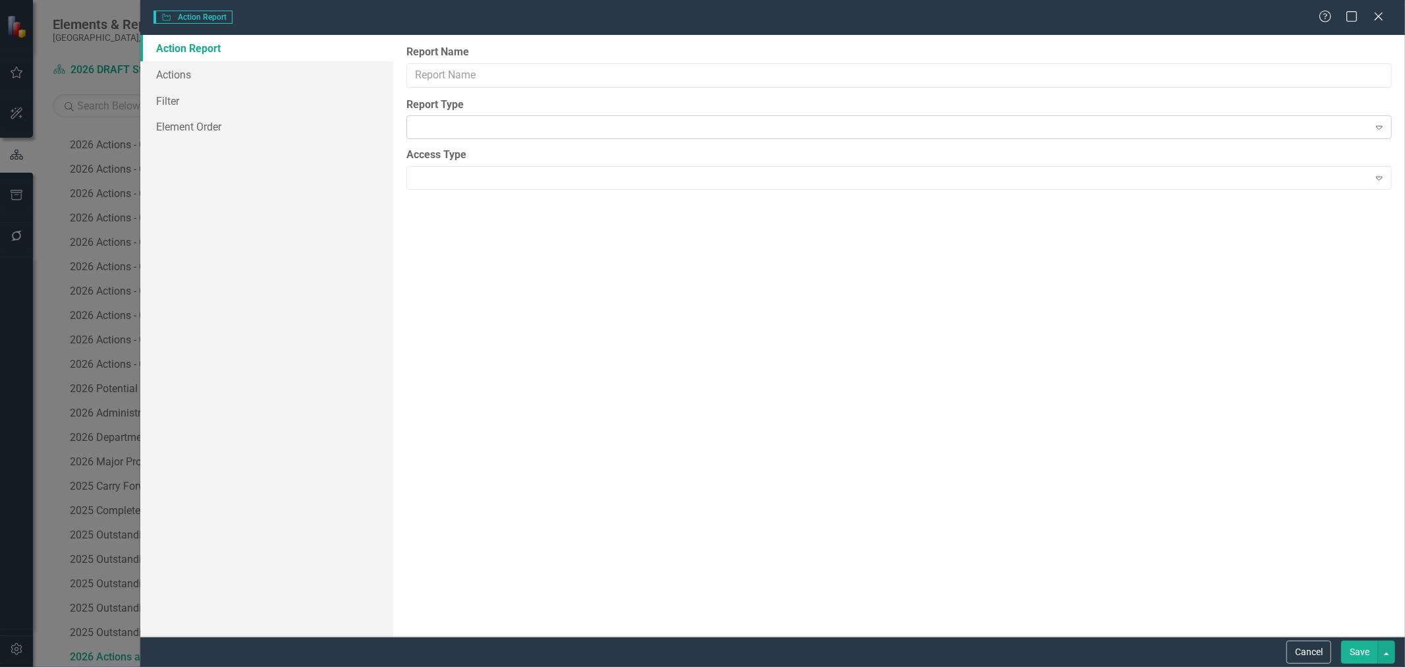
type input "2026 Actions and Major Projects - Capital Projects"
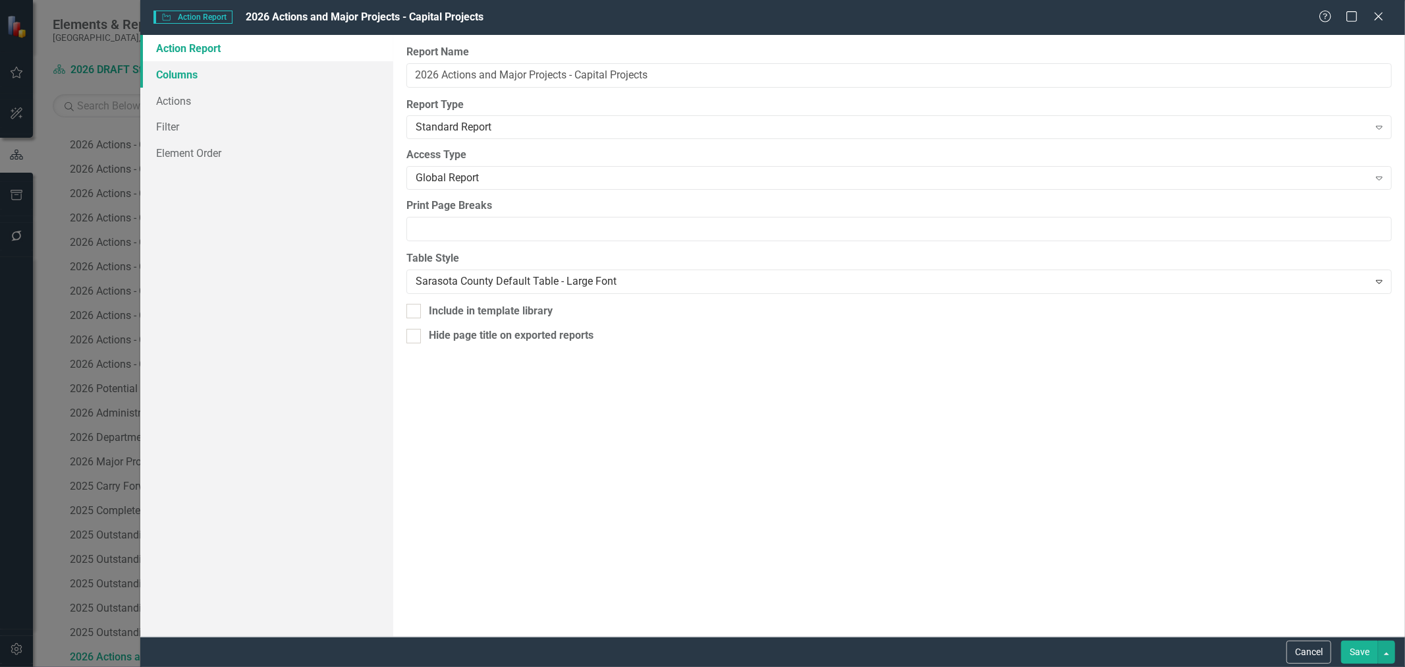
click at [172, 74] on link "Columns" at bounding box center [266, 74] width 253 height 26
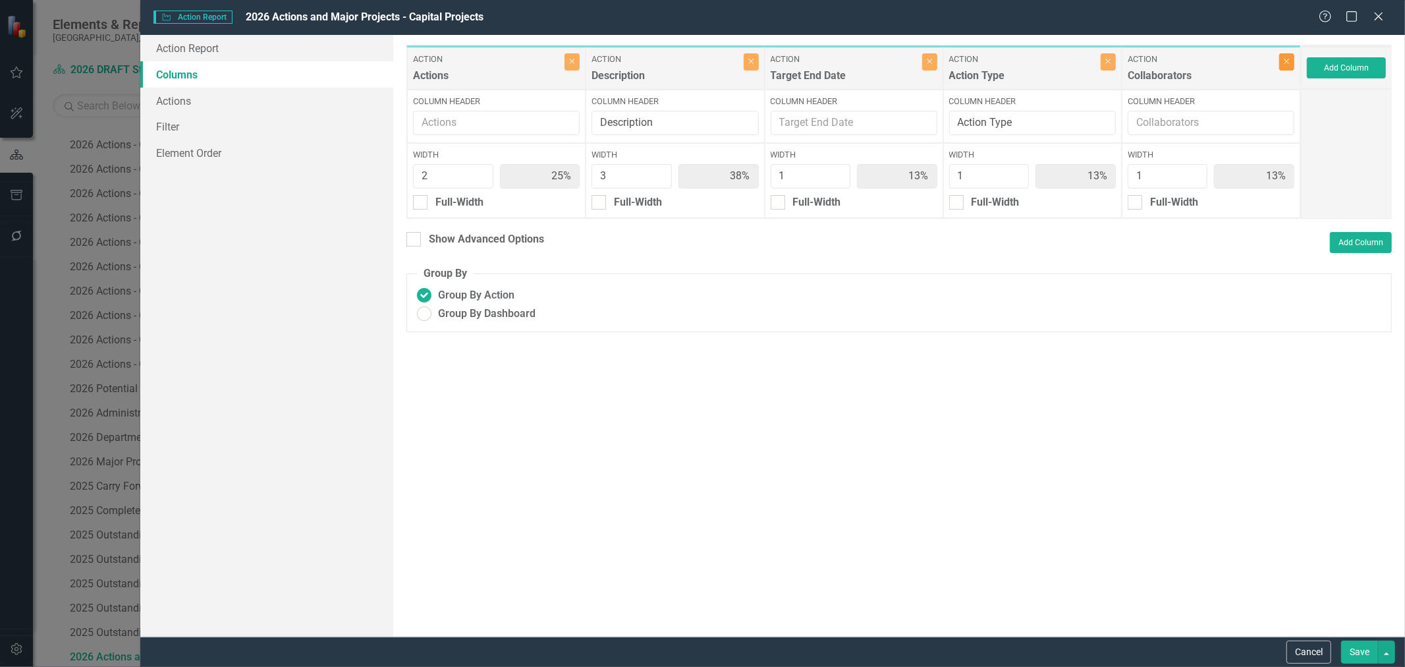
click at [1285, 69] on button "Close" at bounding box center [1286, 61] width 15 height 17
type input "29%"
type input "43%"
type input "14%"
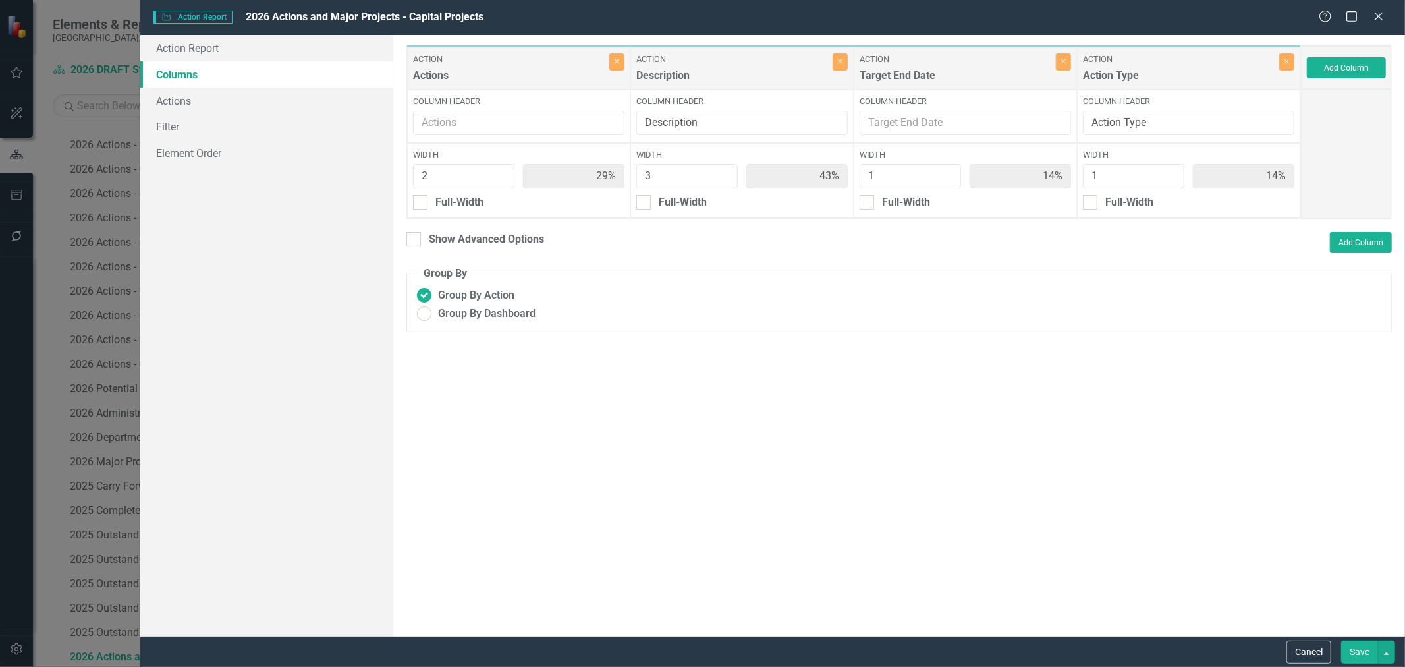
click at [1358, 650] on button "Save" at bounding box center [1359, 651] width 37 height 23
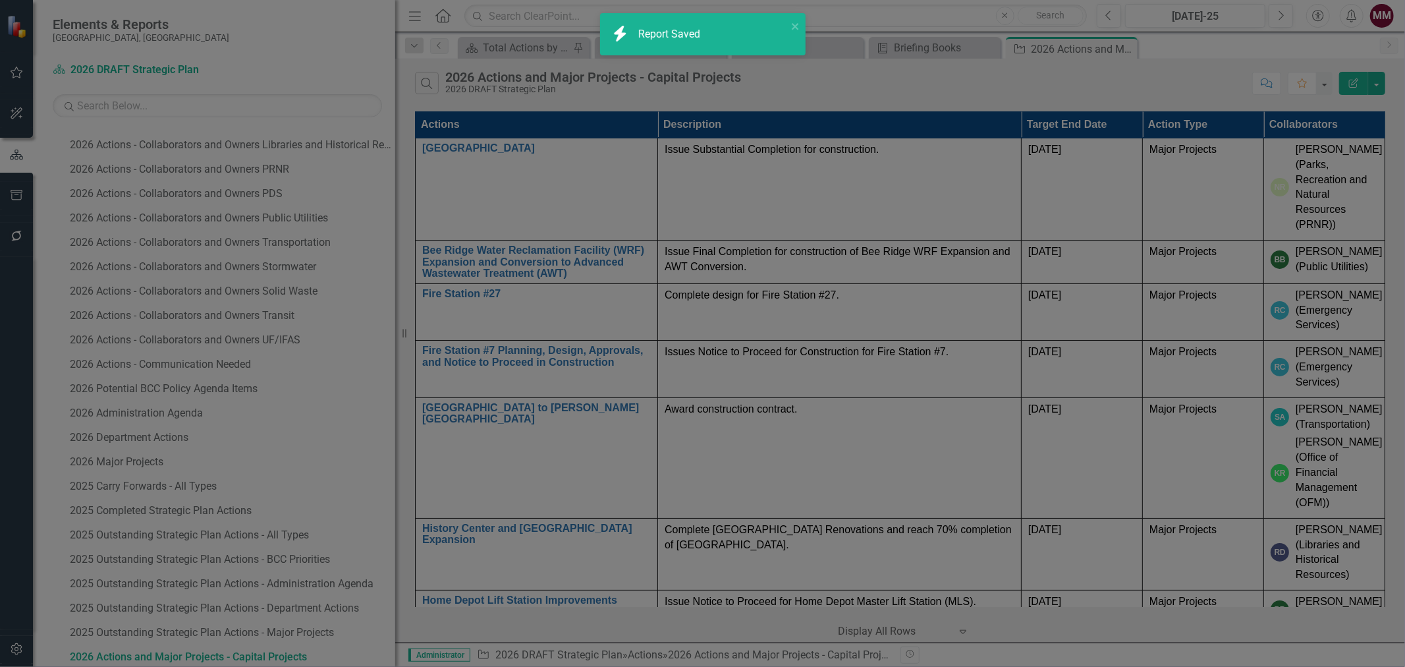
radio input "true"
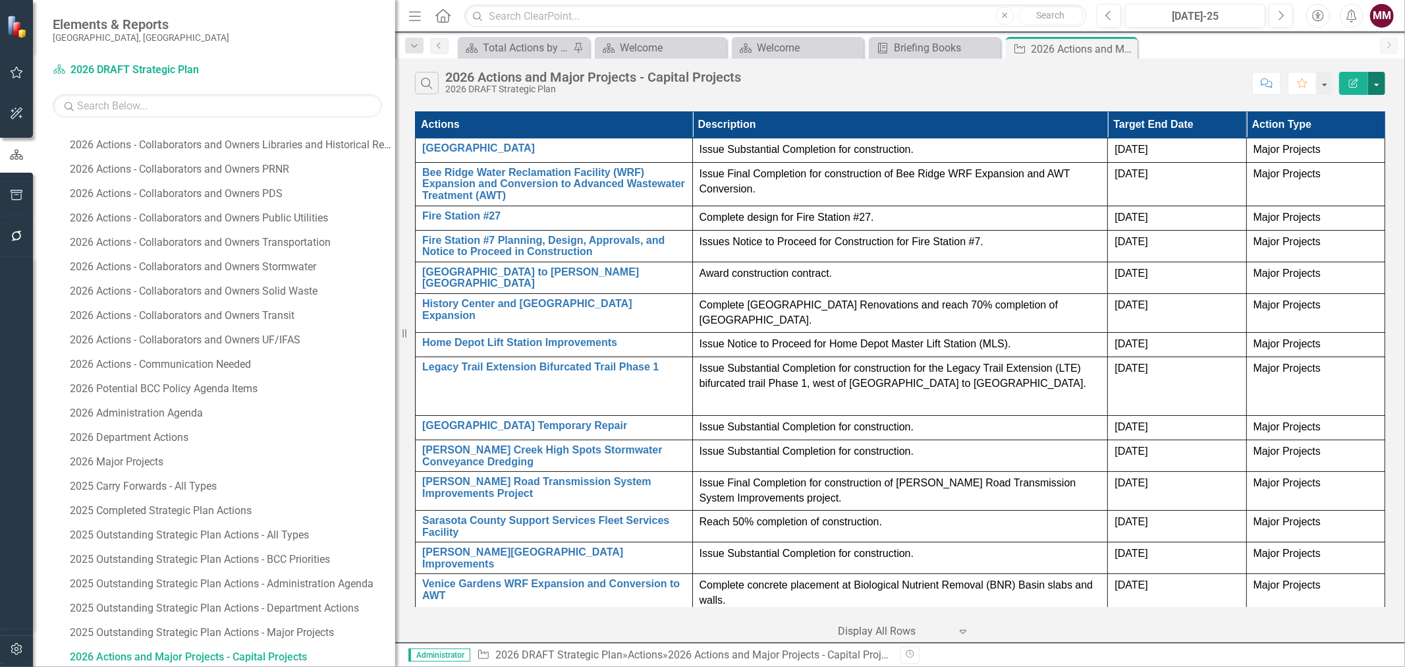
click at [1380, 88] on button "button" at bounding box center [1376, 83] width 17 height 23
click at [1336, 156] on link "Excel Export to Excel" at bounding box center [1333, 158] width 104 height 24
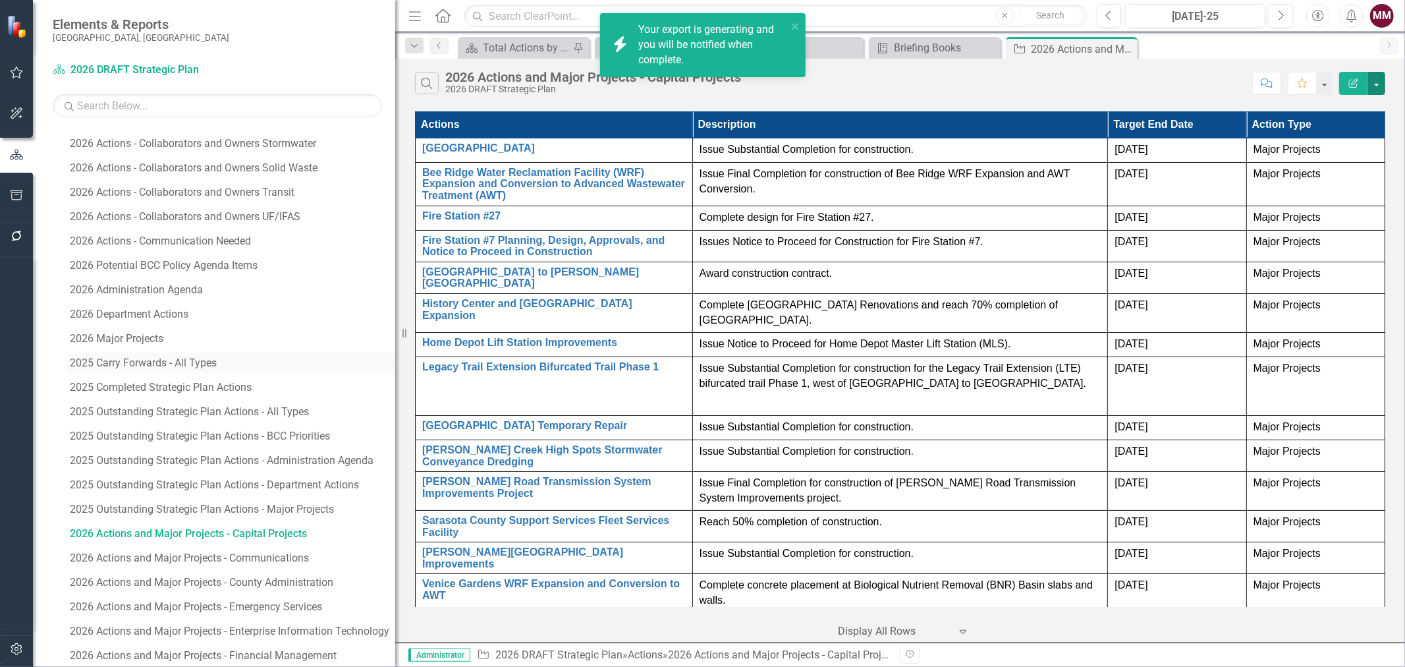
scroll to position [553, 0]
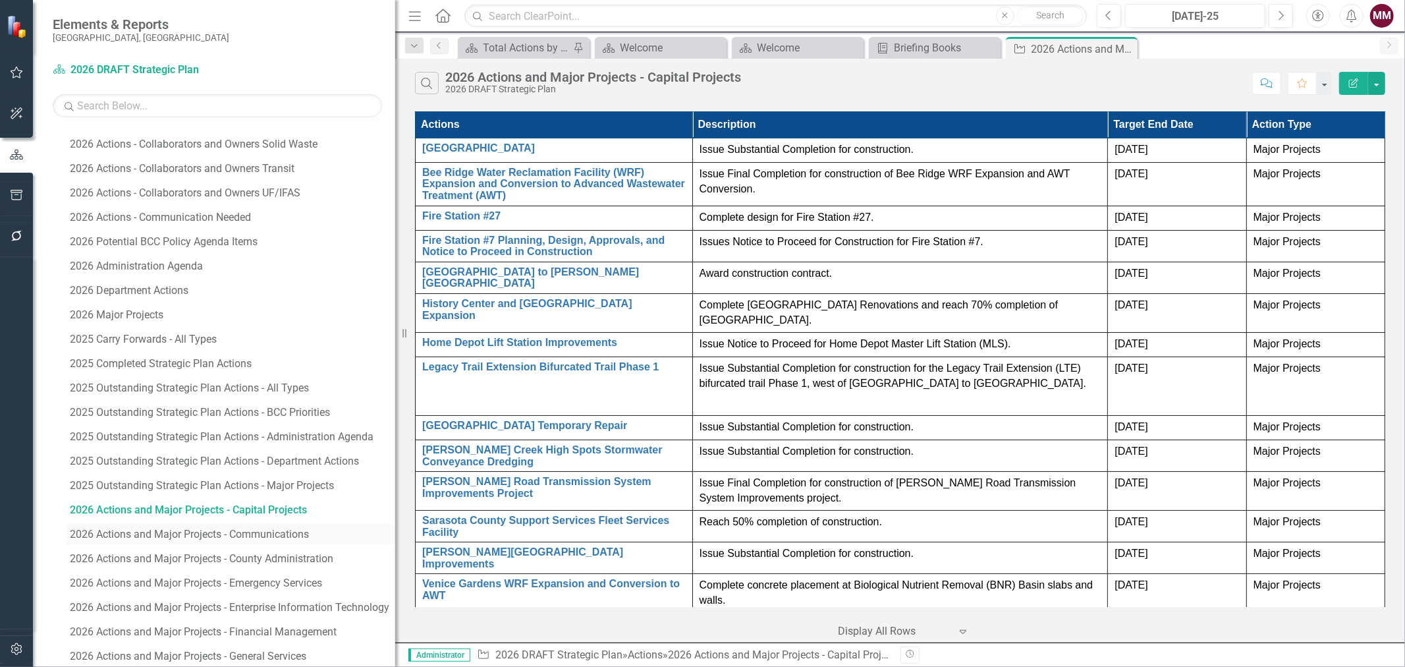
click at [229, 535] on div "2026 Actions and Major Projects - Communications" at bounding box center [232, 534] width 325 height 12
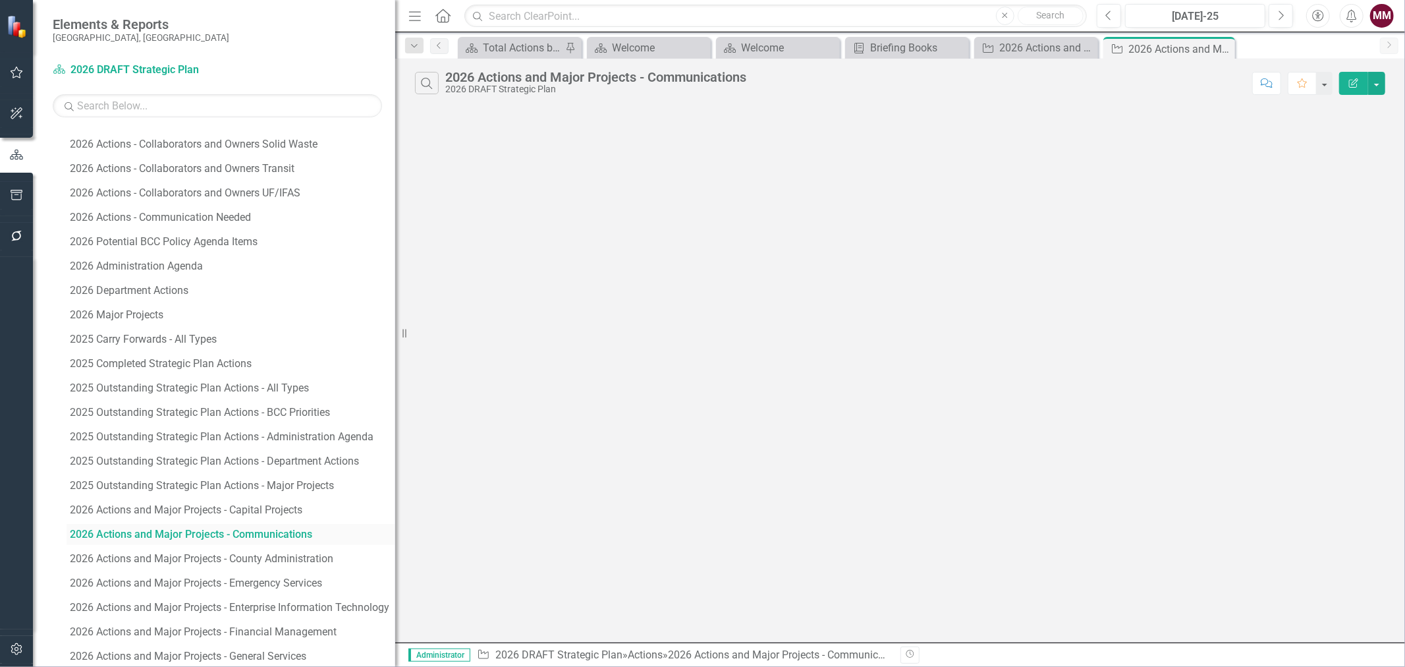
scroll to position [432, 0]
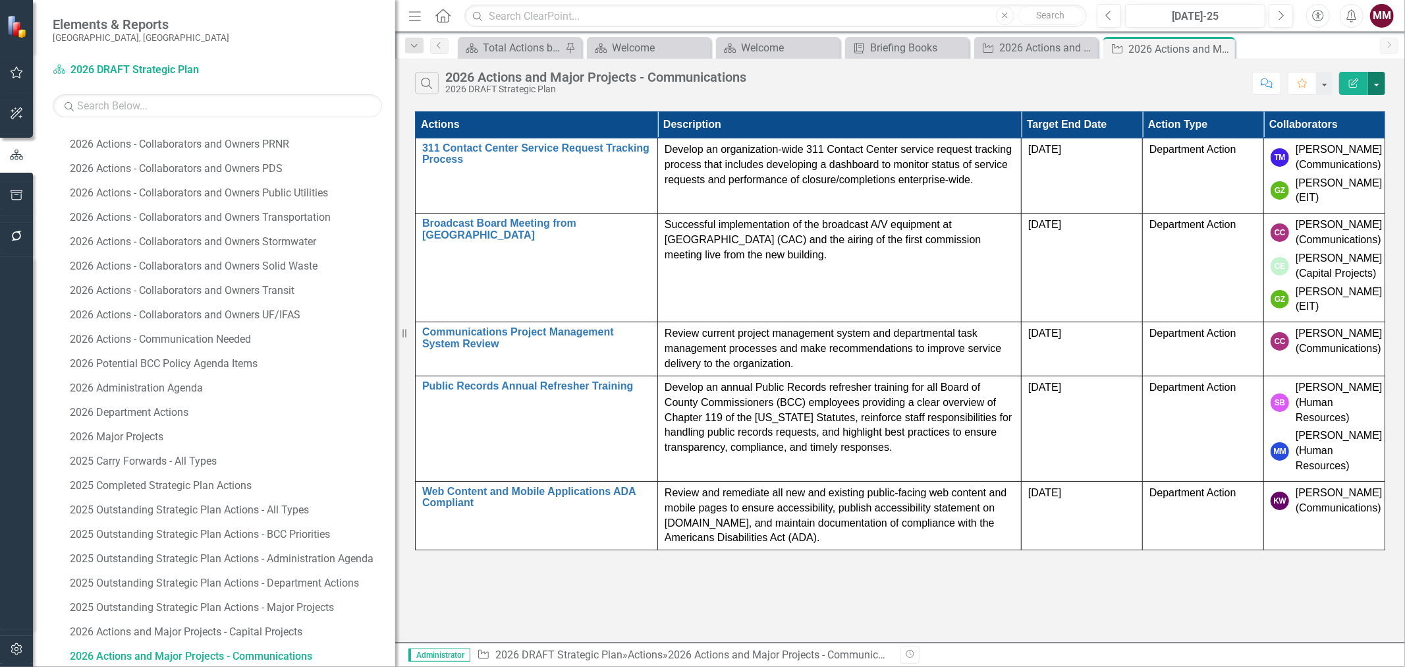
click at [1380, 79] on button "button" at bounding box center [1376, 83] width 17 height 23
click at [1370, 99] on link "Edit Report Edit Report" at bounding box center [1333, 108] width 104 height 24
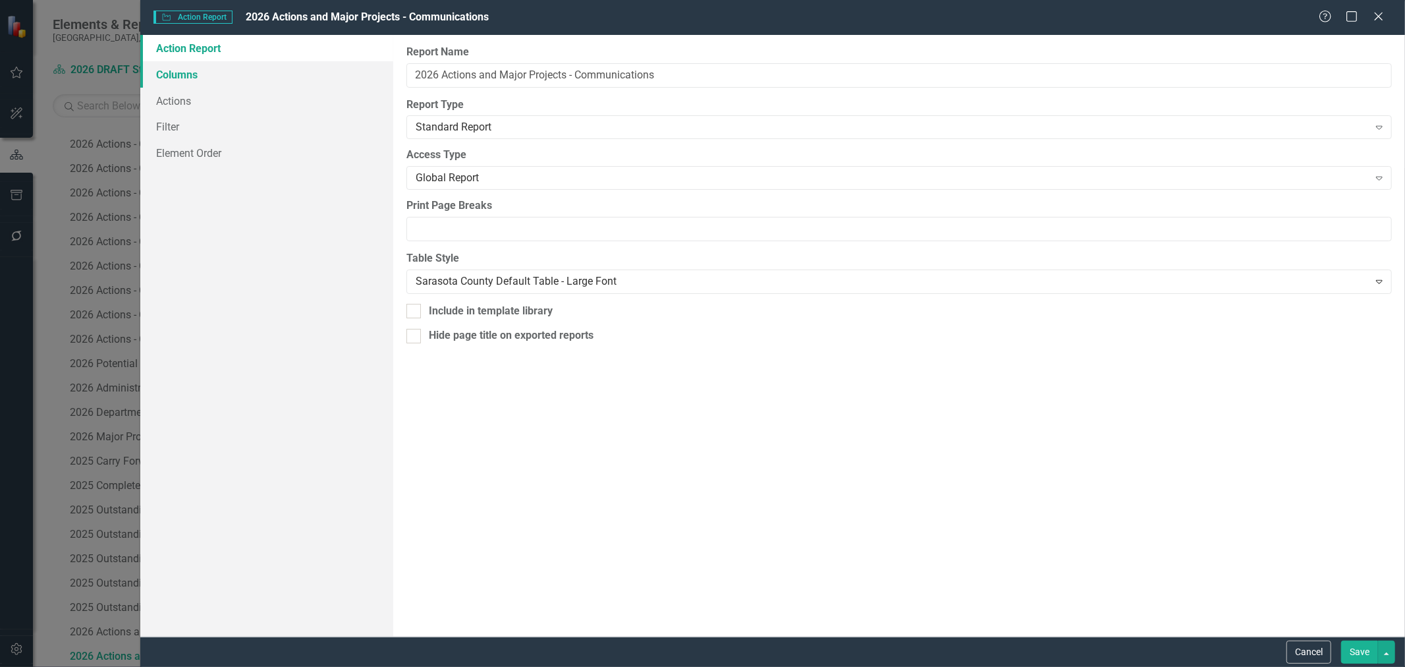
click at [198, 71] on link "Columns" at bounding box center [266, 74] width 253 height 26
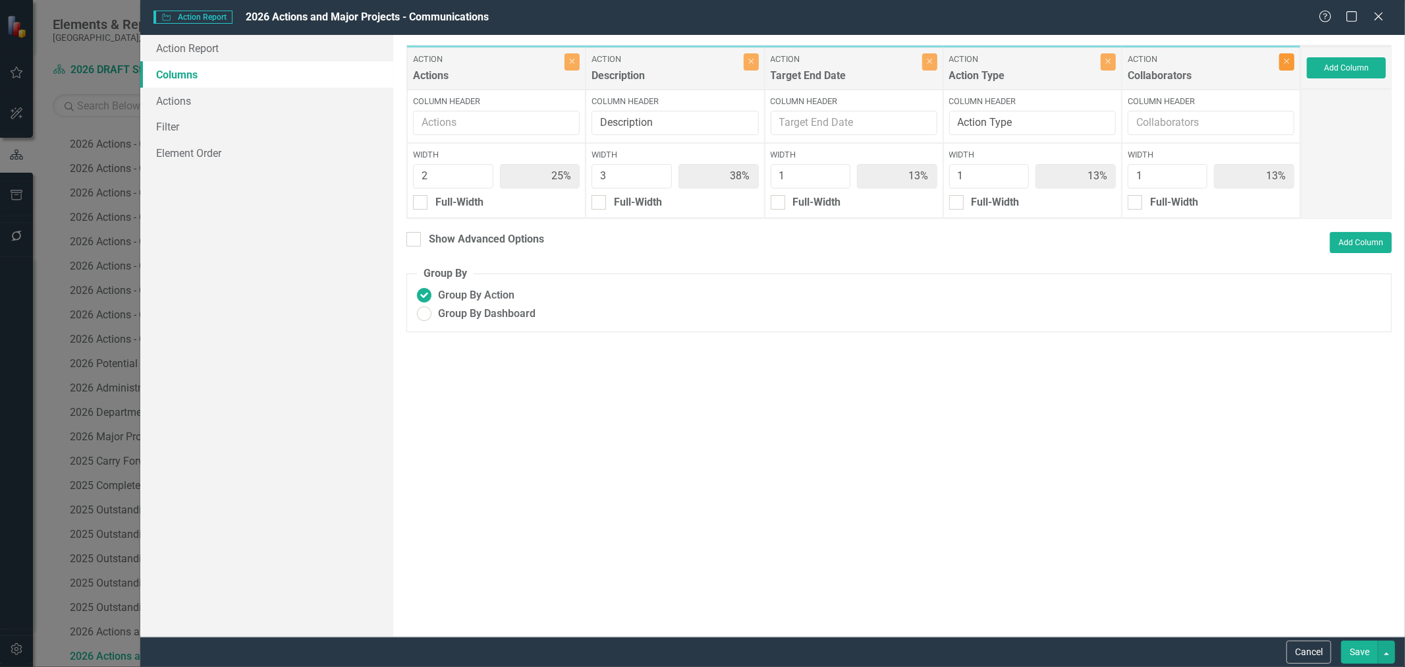
click at [1286, 66] on button "Close" at bounding box center [1286, 61] width 15 height 17
type input "29%"
type input "43%"
type input "14%"
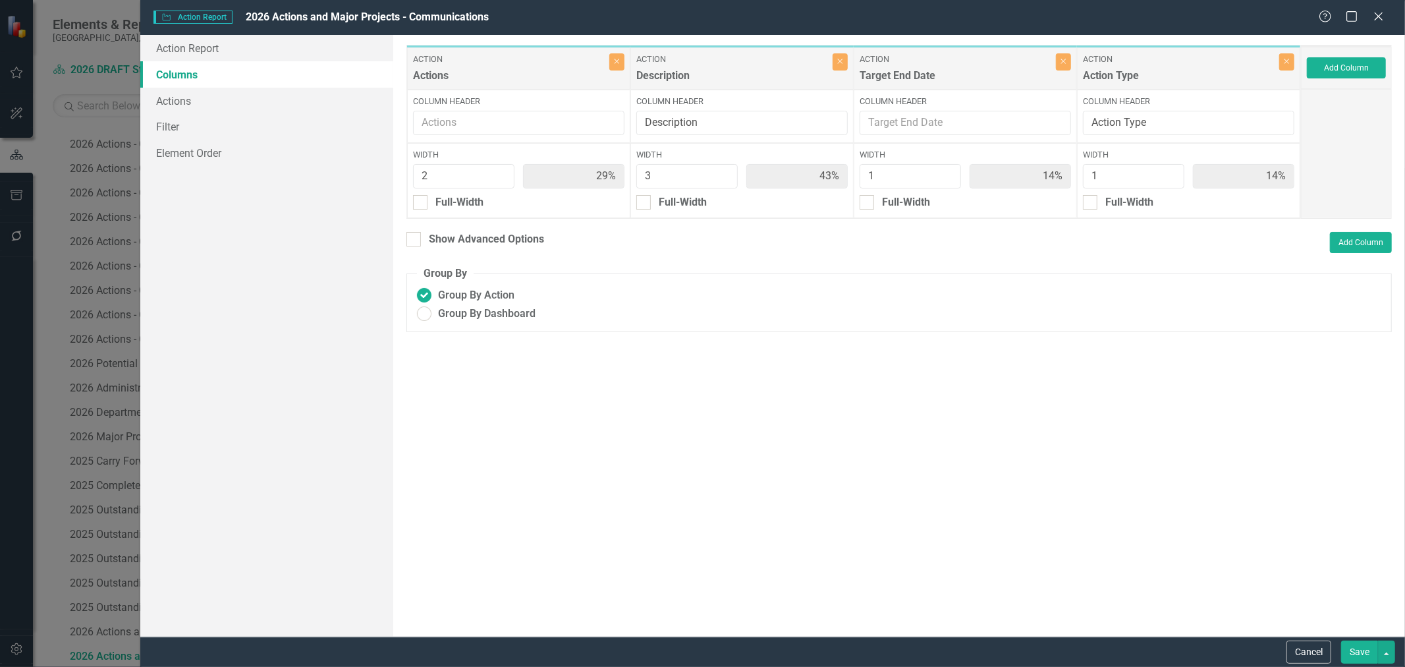
click at [1359, 651] on button "Save" at bounding box center [1359, 651] width 37 height 23
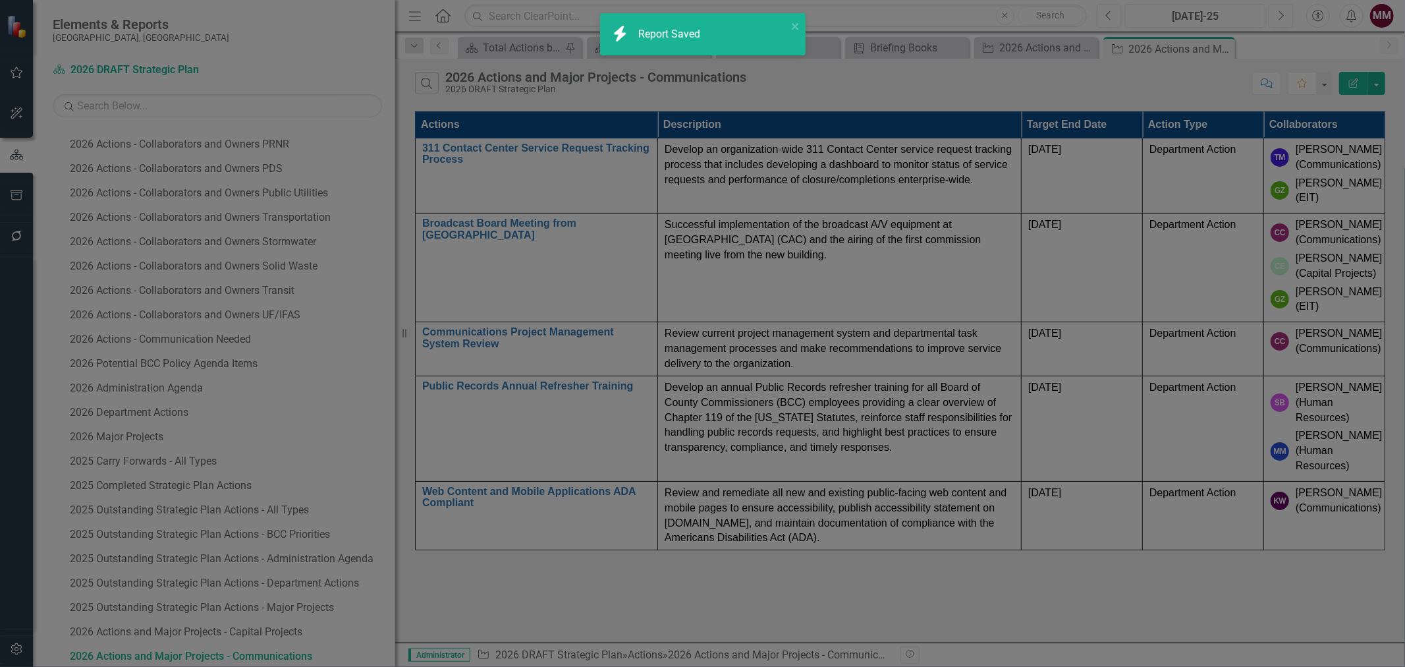
radio input "true"
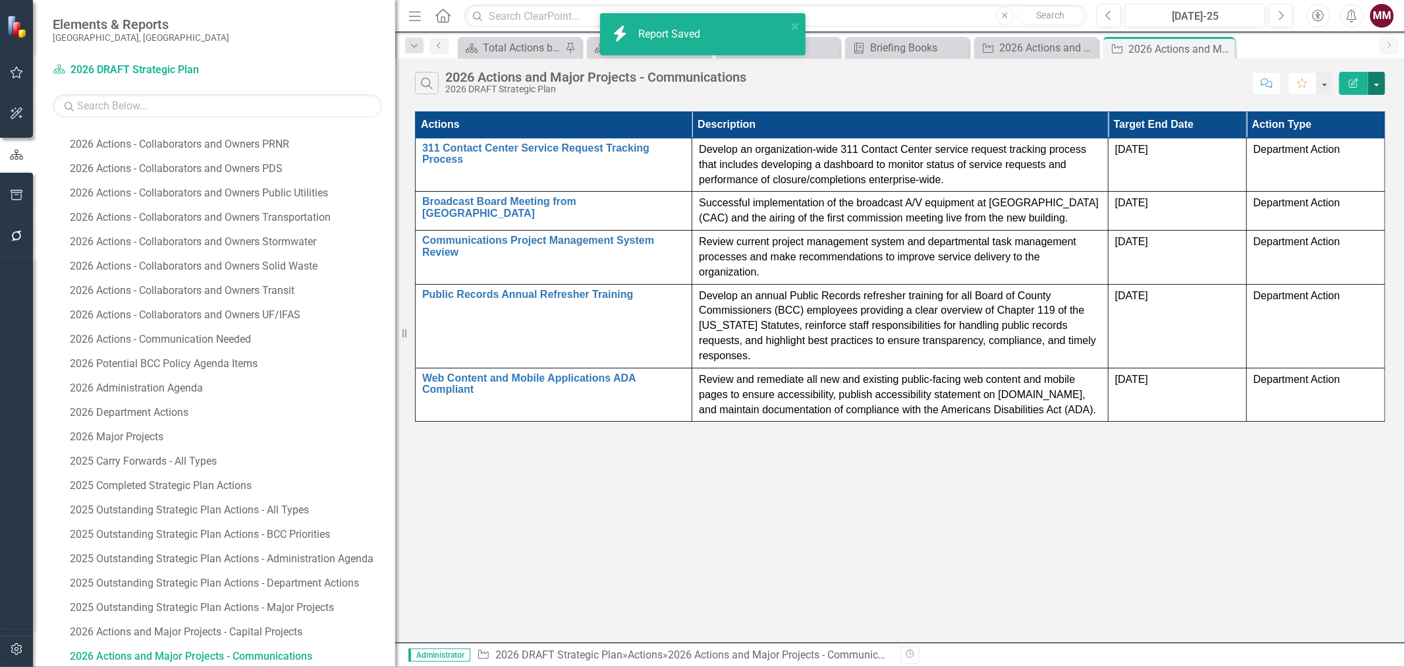
click at [1375, 86] on button "button" at bounding box center [1376, 83] width 17 height 23
click at [1336, 157] on link "Excel Export to Excel" at bounding box center [1333, 158] width 104 height 24
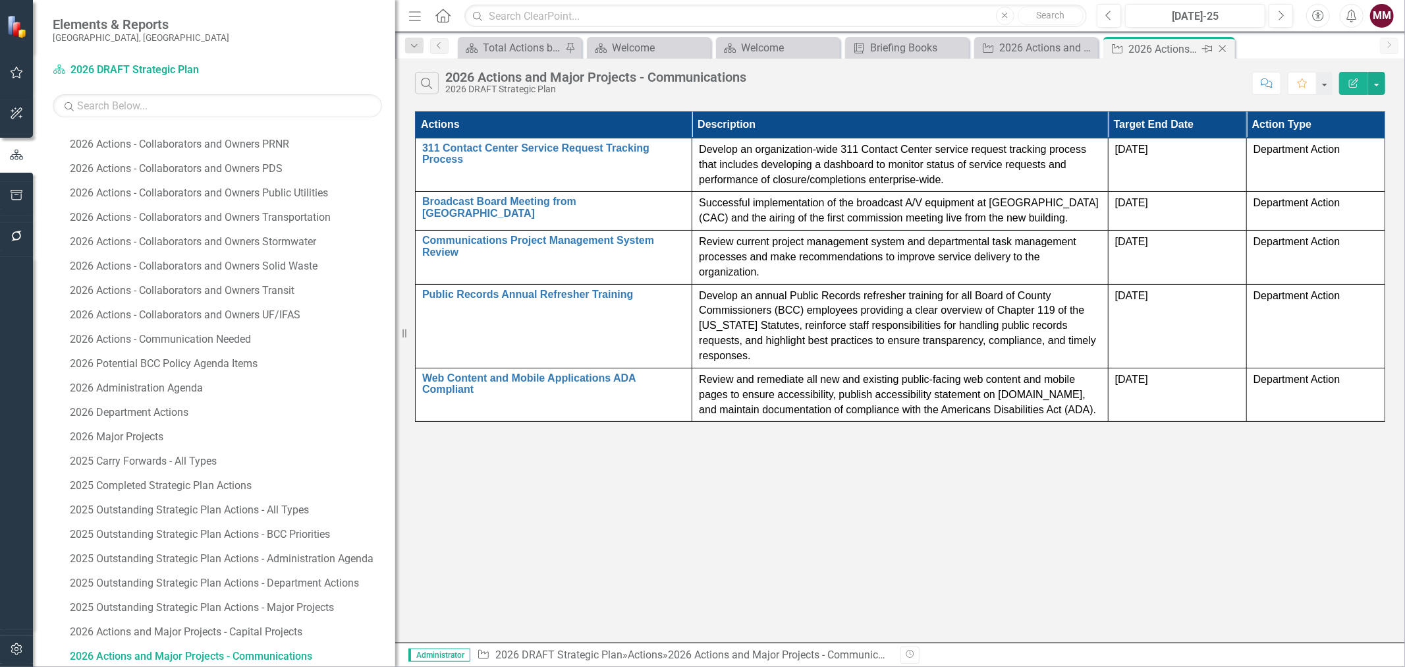
click at [1224, 44] on icon "Close" at bounding box center [1222, 48] width 13 height 11
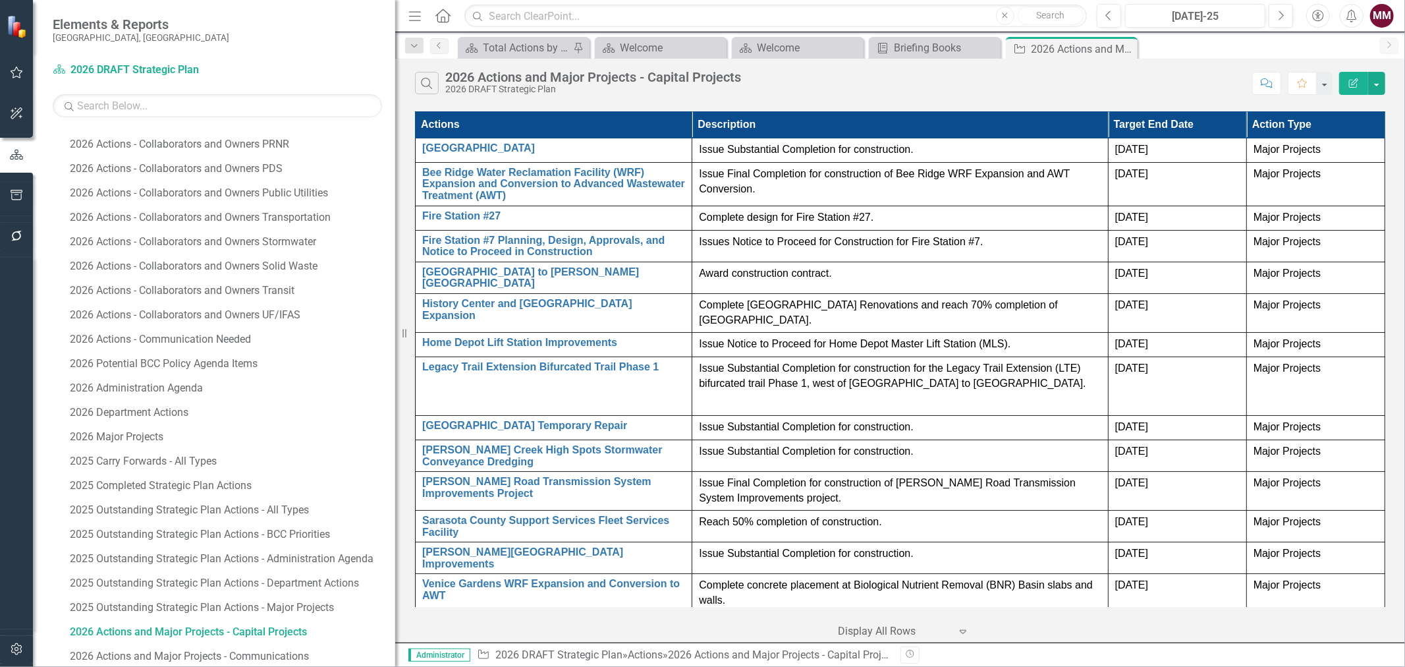
scroll to position [407, 0]
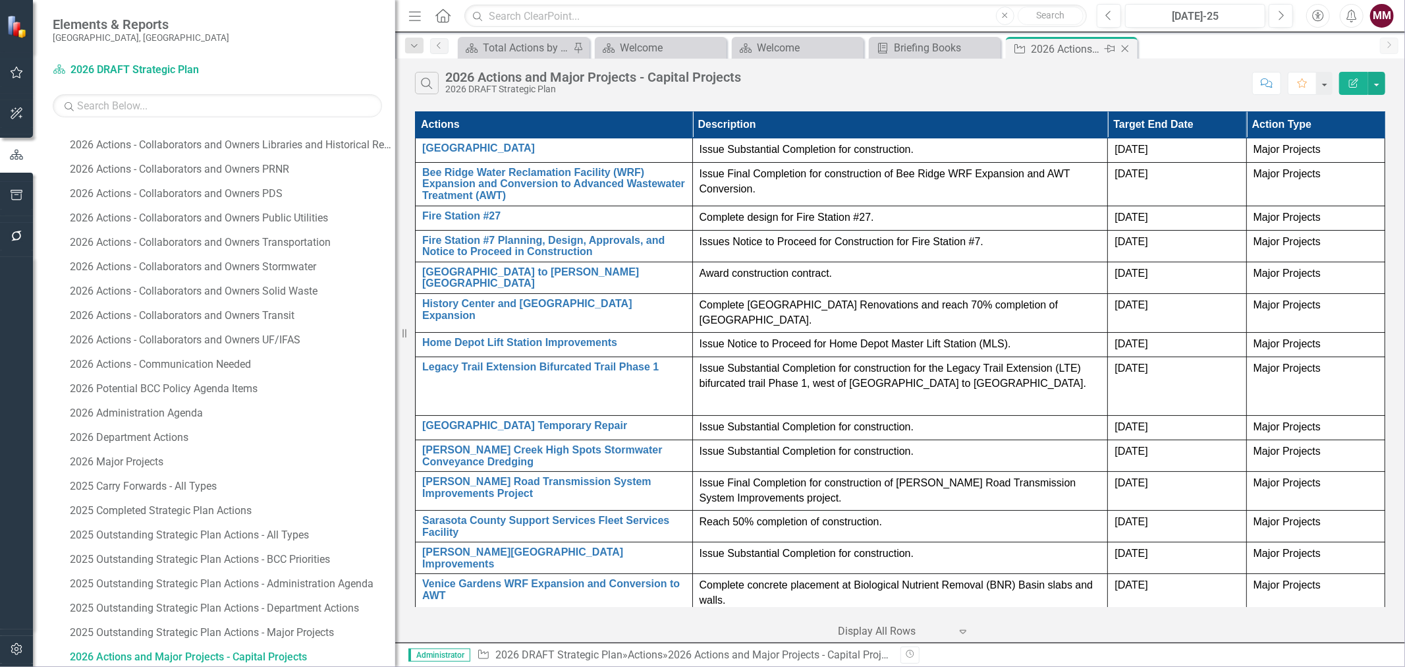
click at [1129, 43] on icon "Close" at bounding box center [1125, 48] width 13 height 11
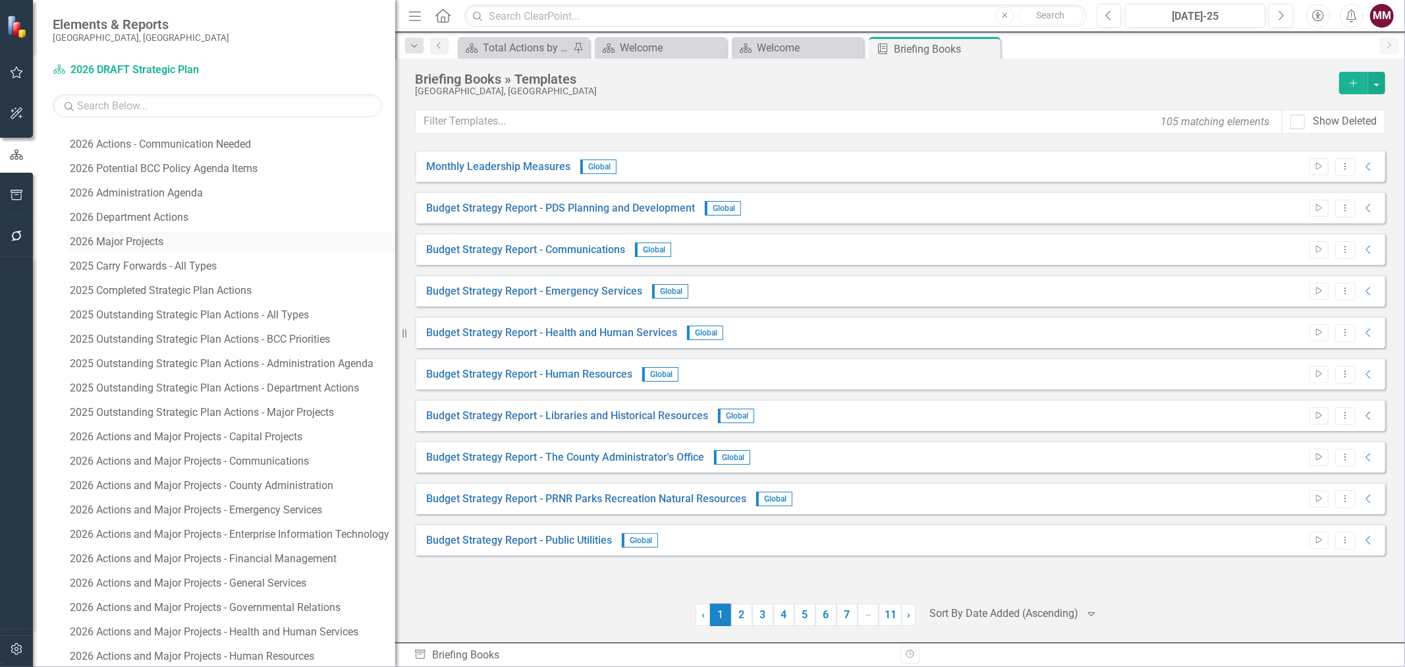
scroll to position [846, 0]
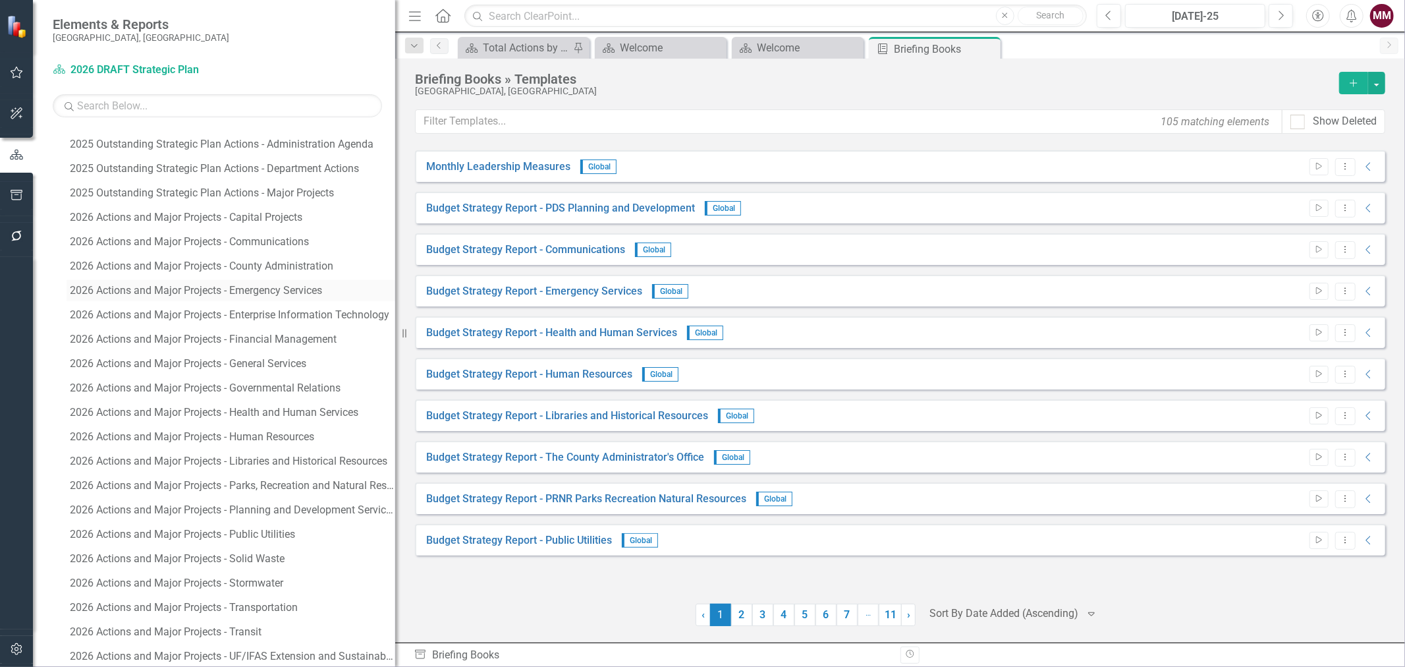
click at [264, 291] on div "2026 Actions and Major Projects - Emergency Services" at bounding box center [232, 291] width 325 height 12
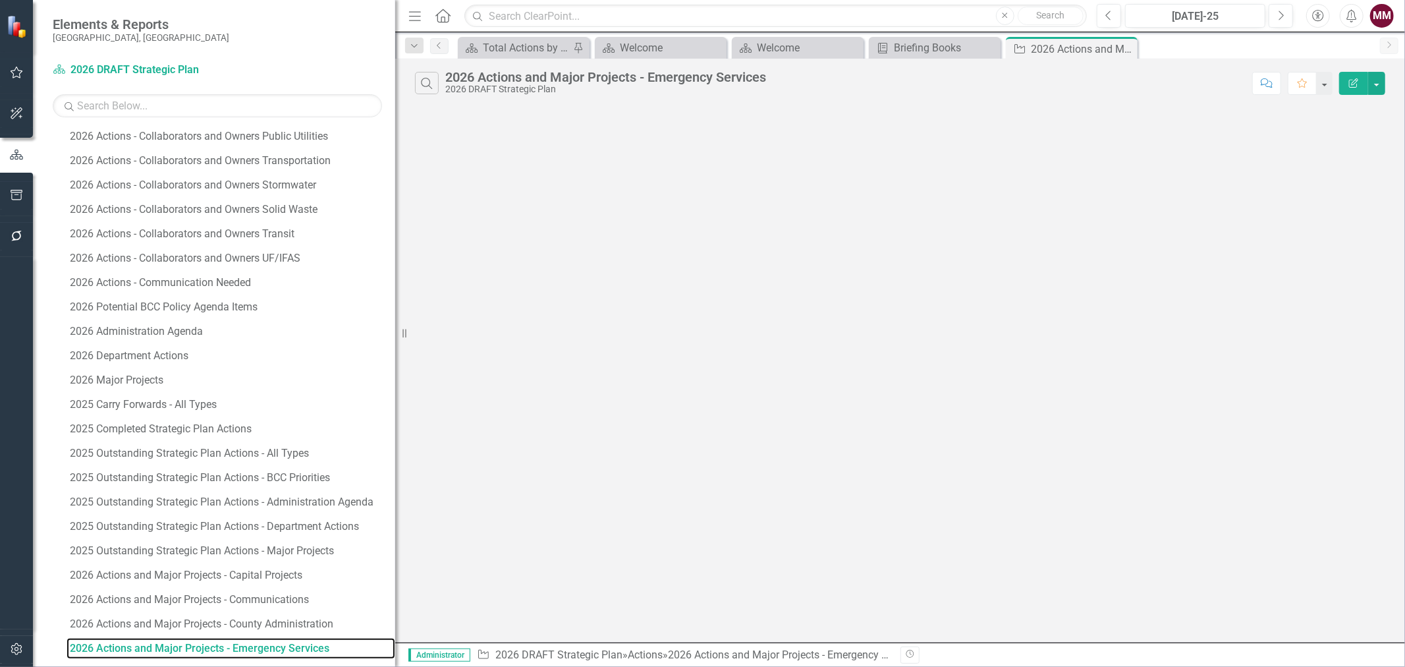
scroll to position [480, 0]
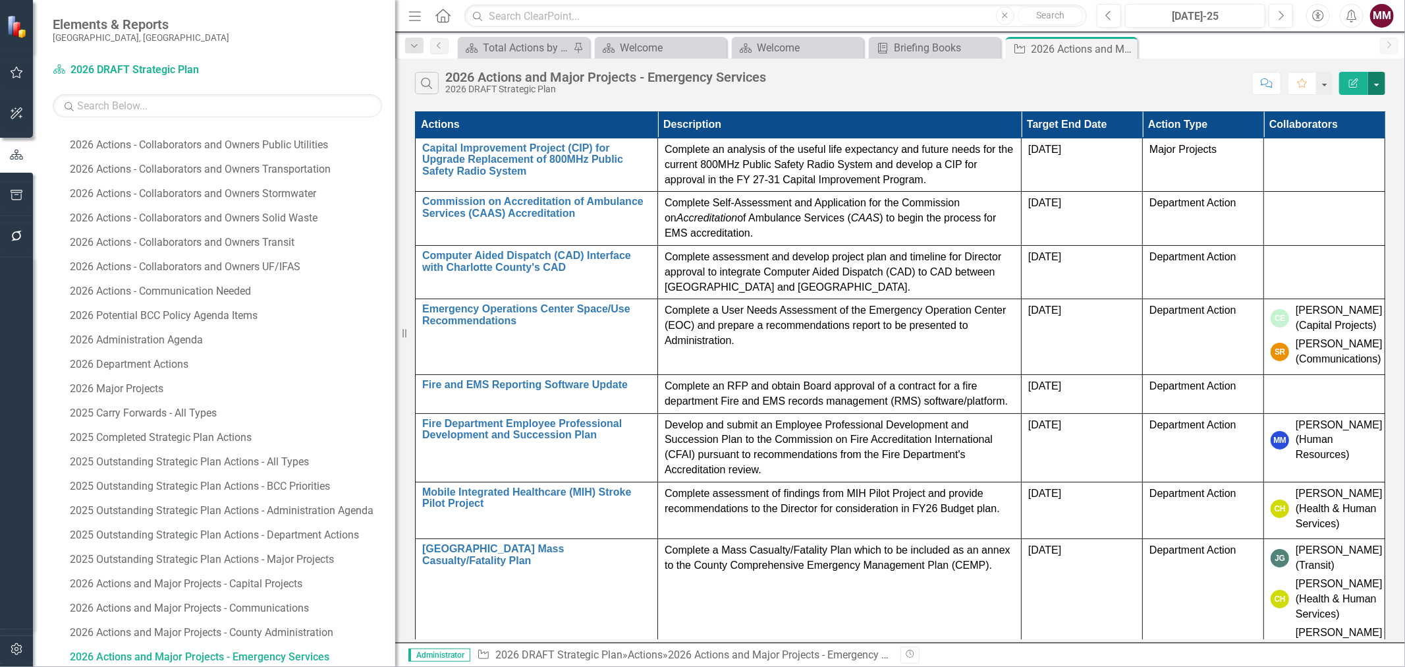
click at [1379, 84] on button "button" at bounding box center [1376, 83] width 17 height 23
click at [1362, 110] on link "Edit Report Edit Report" at bounding box center [1333, 108] width 104 height 24
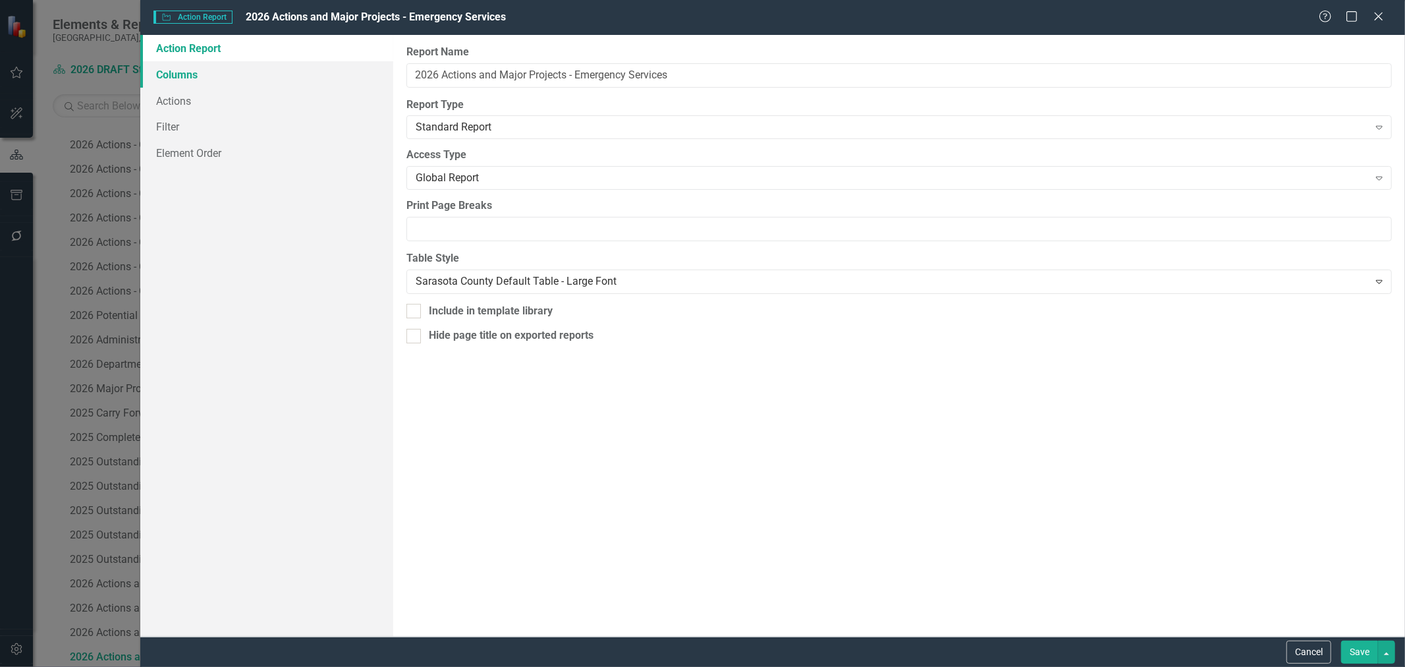
click at [196, 80] on link "Columns" at bounding box center [266, 74] width 253 height 26
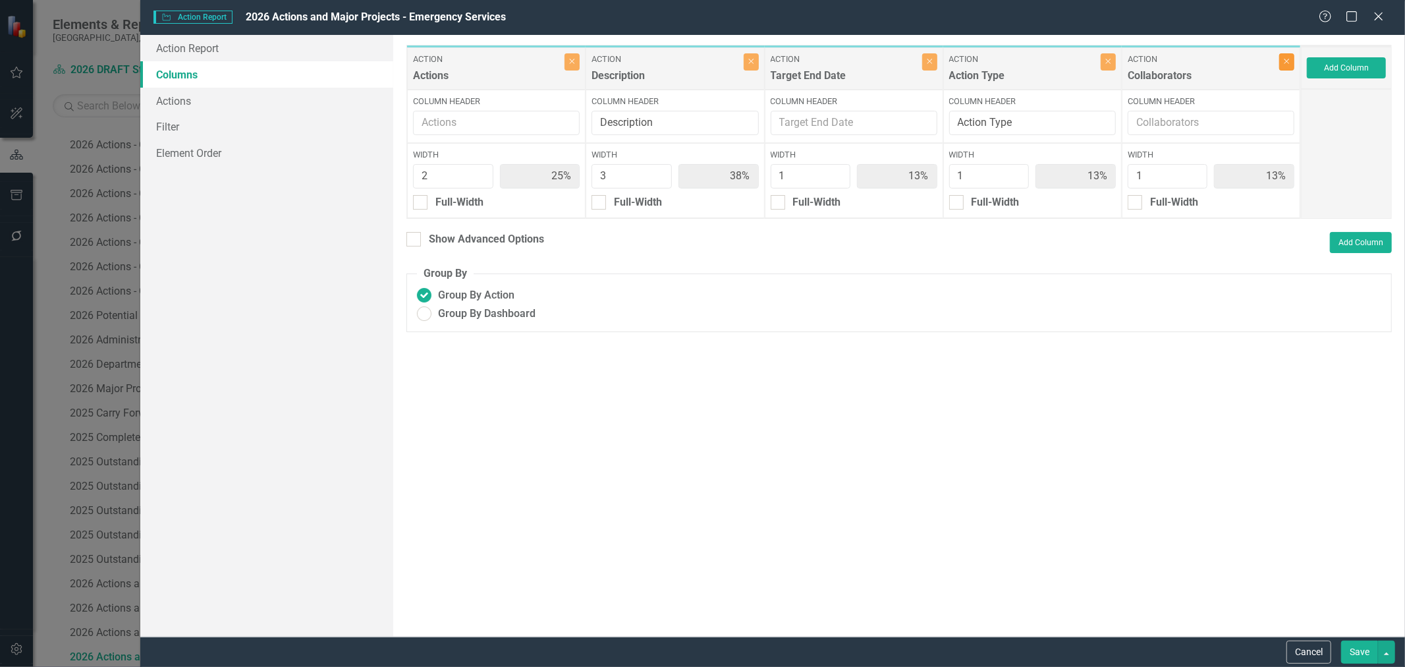
click at [1287, 67] on button "Close" at bounding box center [1286, 61] width 15 height 17
type input "29%"
type input "43%"
type input "14%"
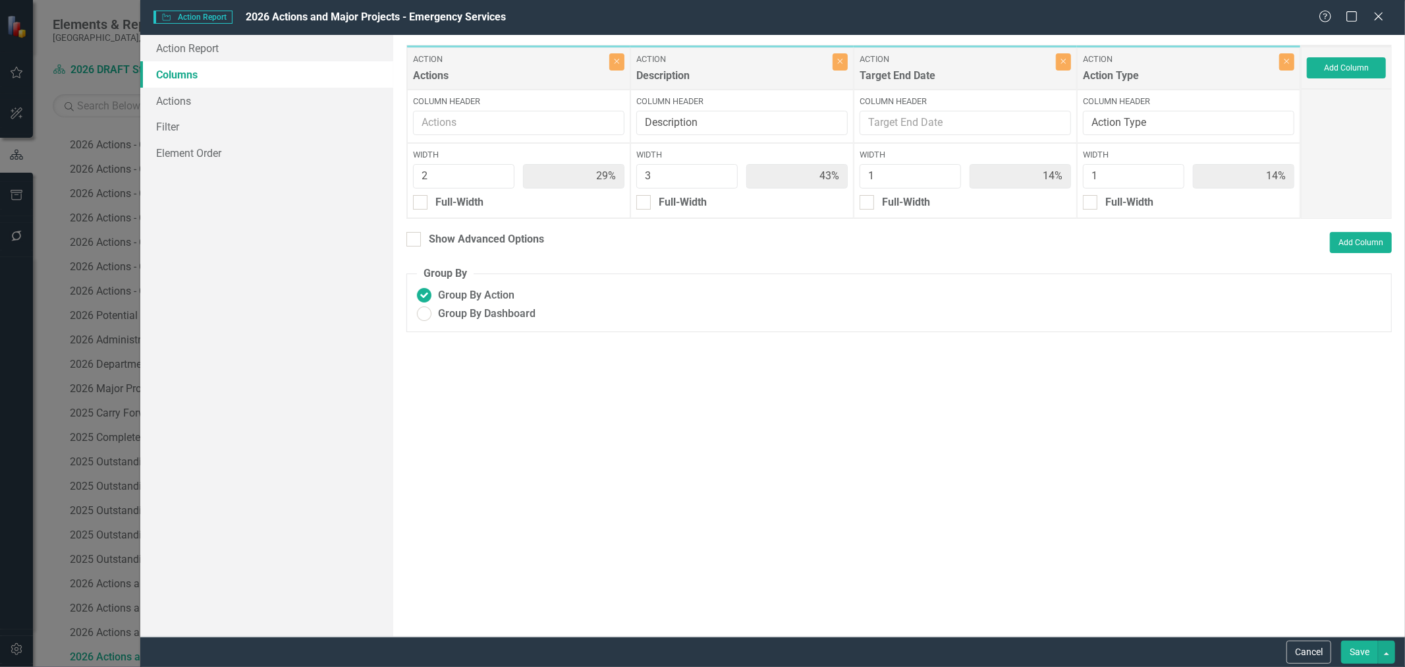
click at [1355, 649] on button "Save" at bounding box center [1359, 651] width 37 height 23
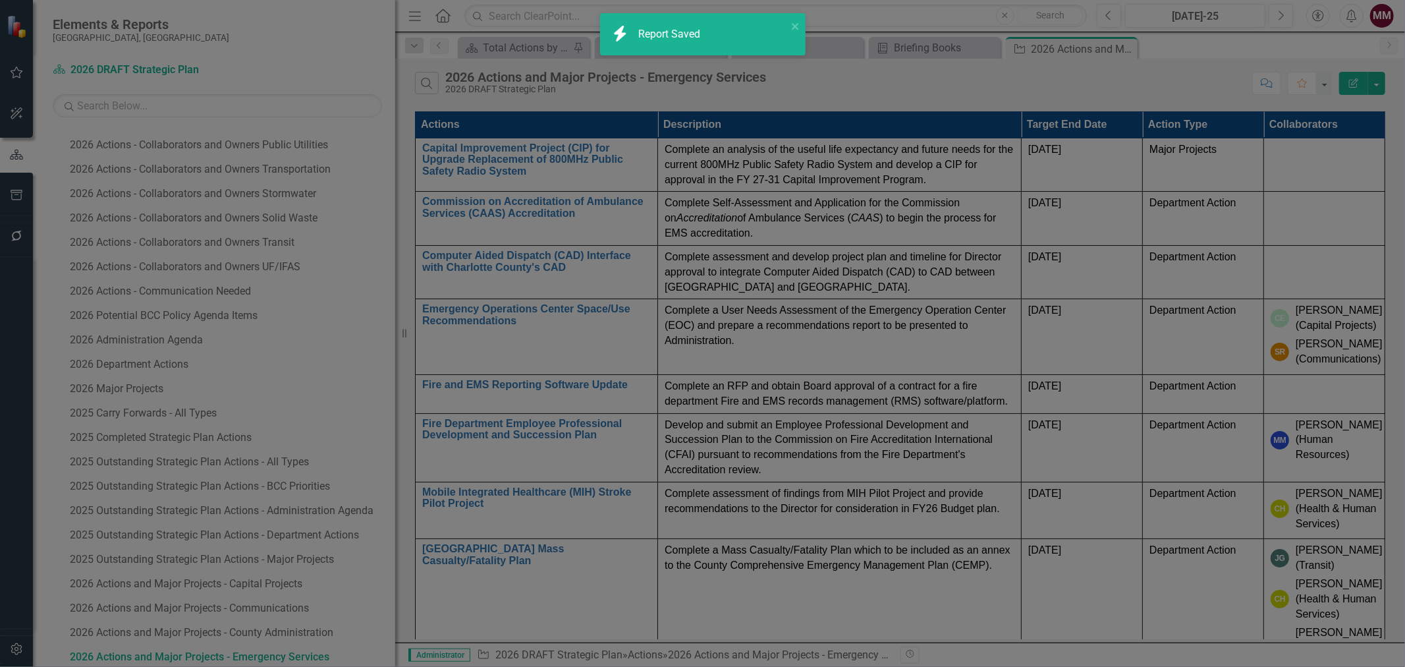
radio input "true"
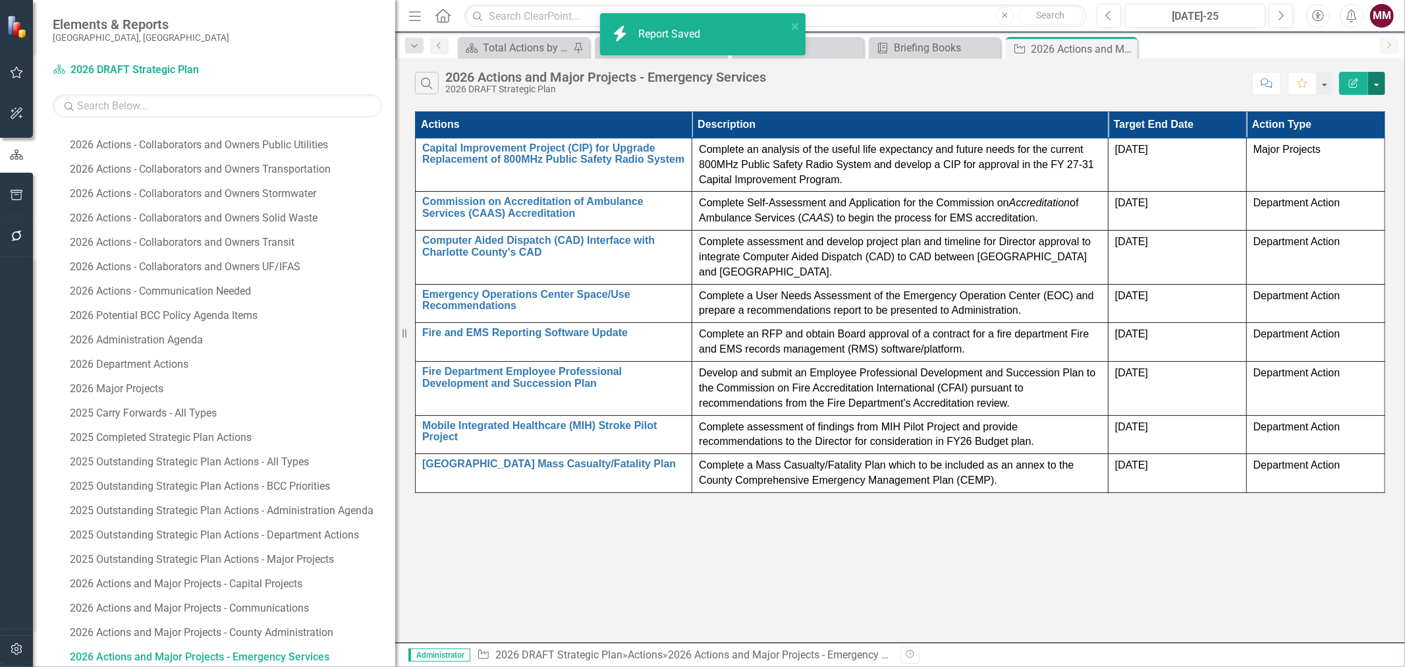
click at [1380, 76] on button "button" at bounding box center [1376, 83] width 17 height 23
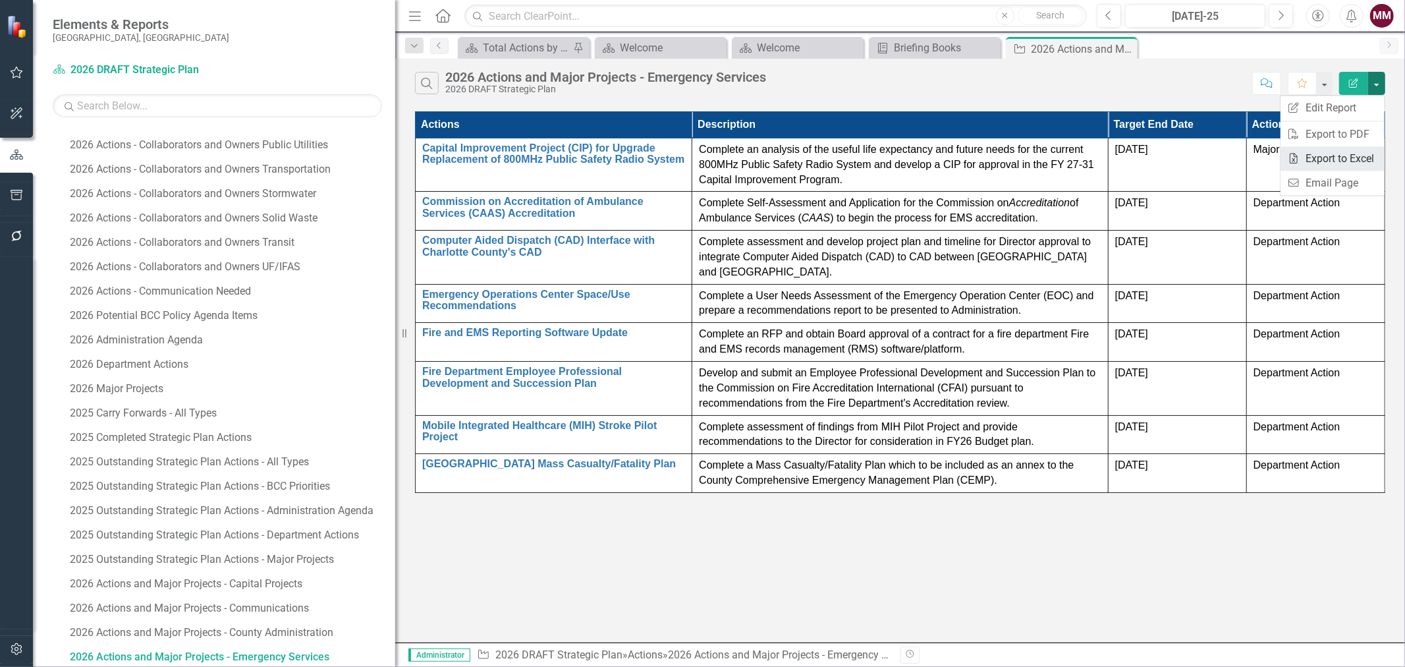
click at [1325, 152] on link "Excel Export to Excel" at bounding box center [1333, 158] width 104 height 24
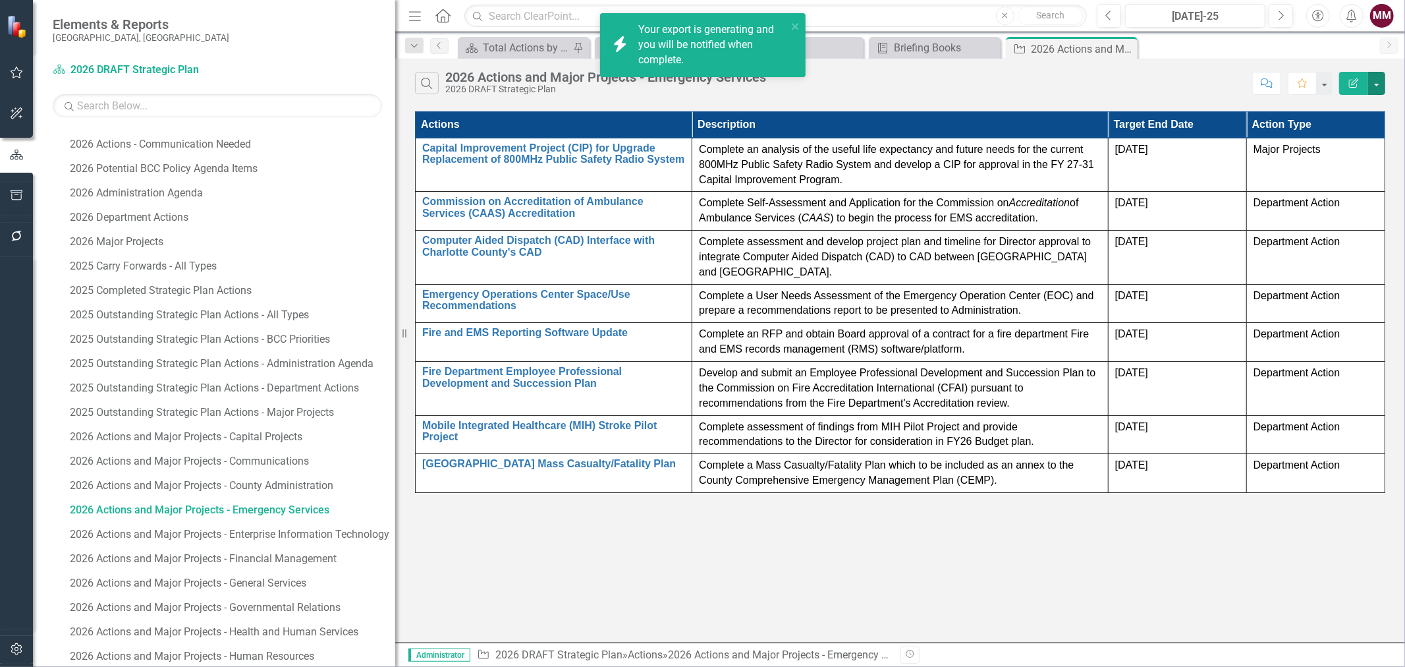
scroll to position [700, 0]
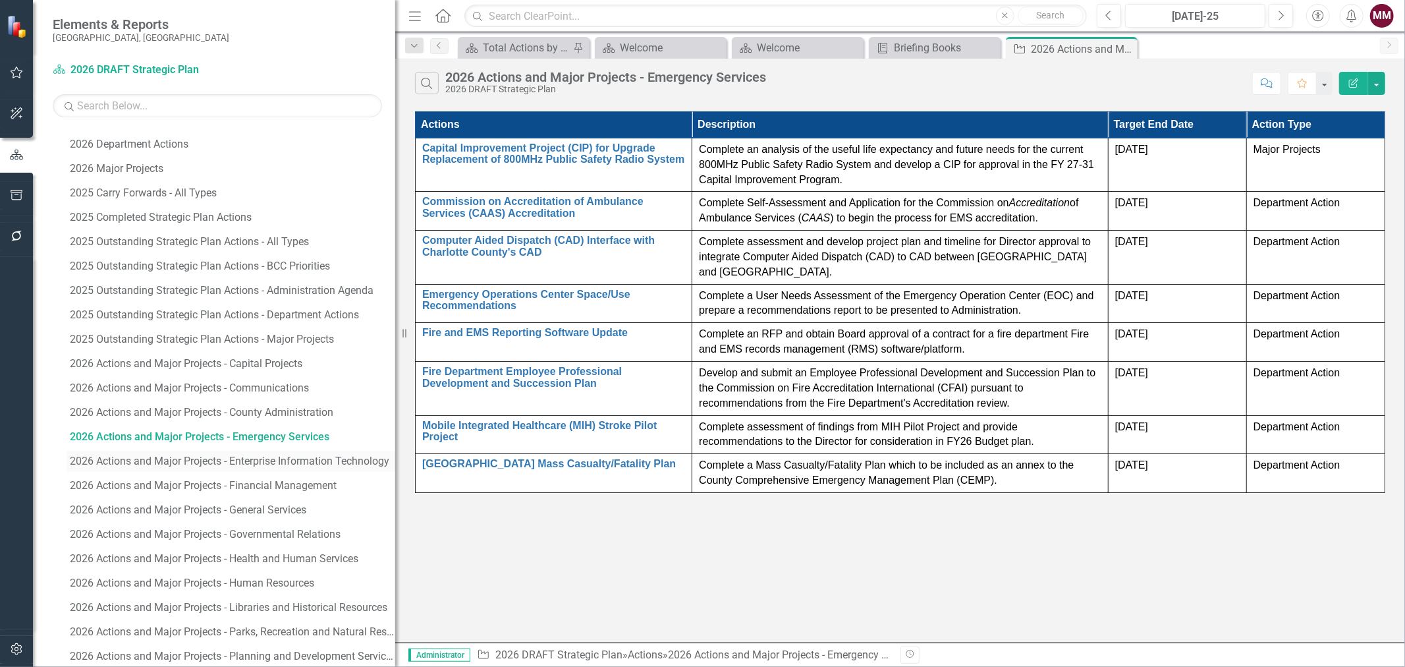
click at [255, 458] on div "2026 Actions and Major Projects - Enterprise Information Technology" at bounding box center [232, 461] width 325 height 12
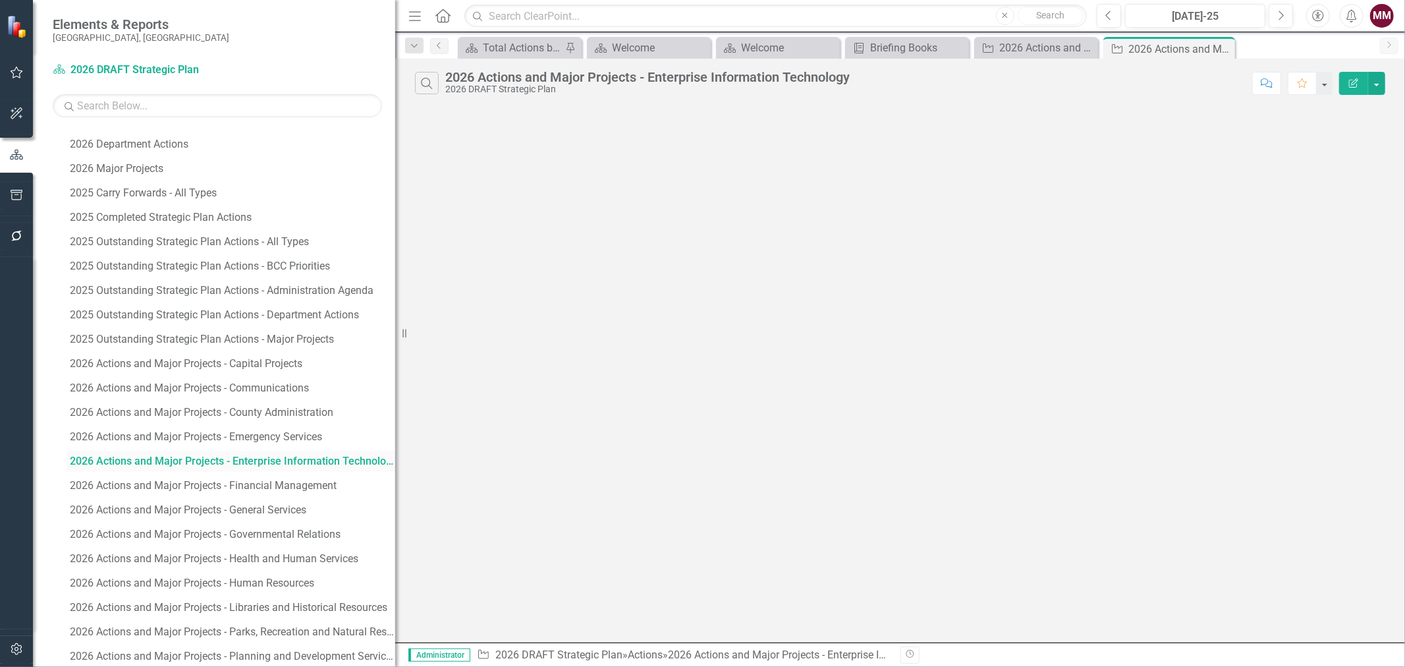
scroll to position [504, 0]
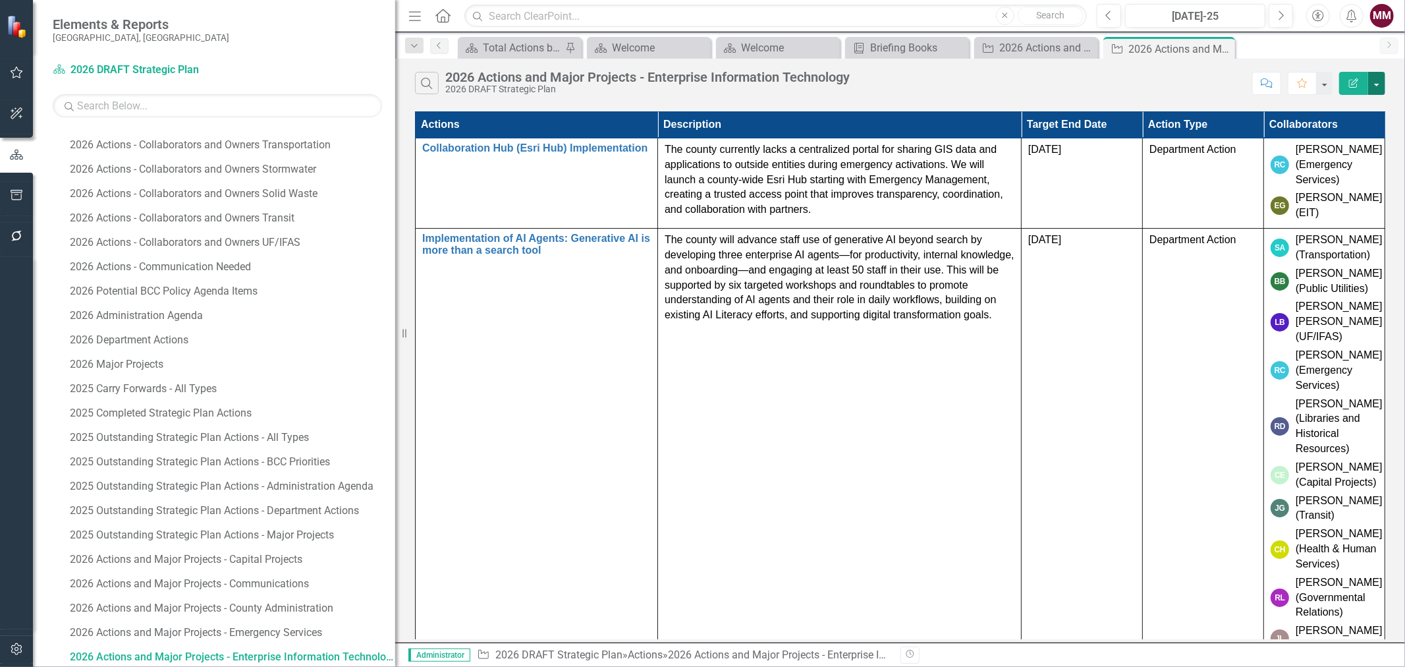
click at [1382, 80] on button "button" at bounding box center [1376, 83] width 17 height 23
click at [1349, 110] on link "Edit Report Edit Report" at bounding box center [1333, 108] width 104 height 24
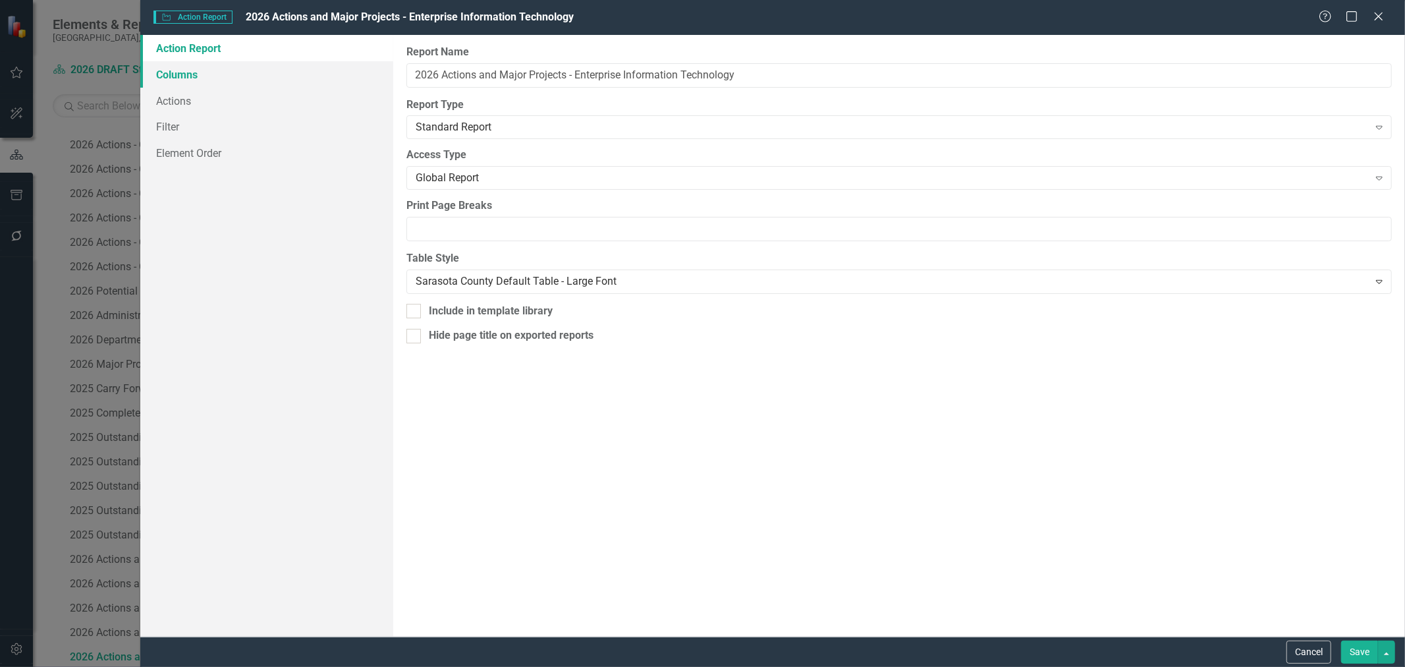
click at [167, 78] on link "Columns" at bounding box center [266, 74] width 253 height 26
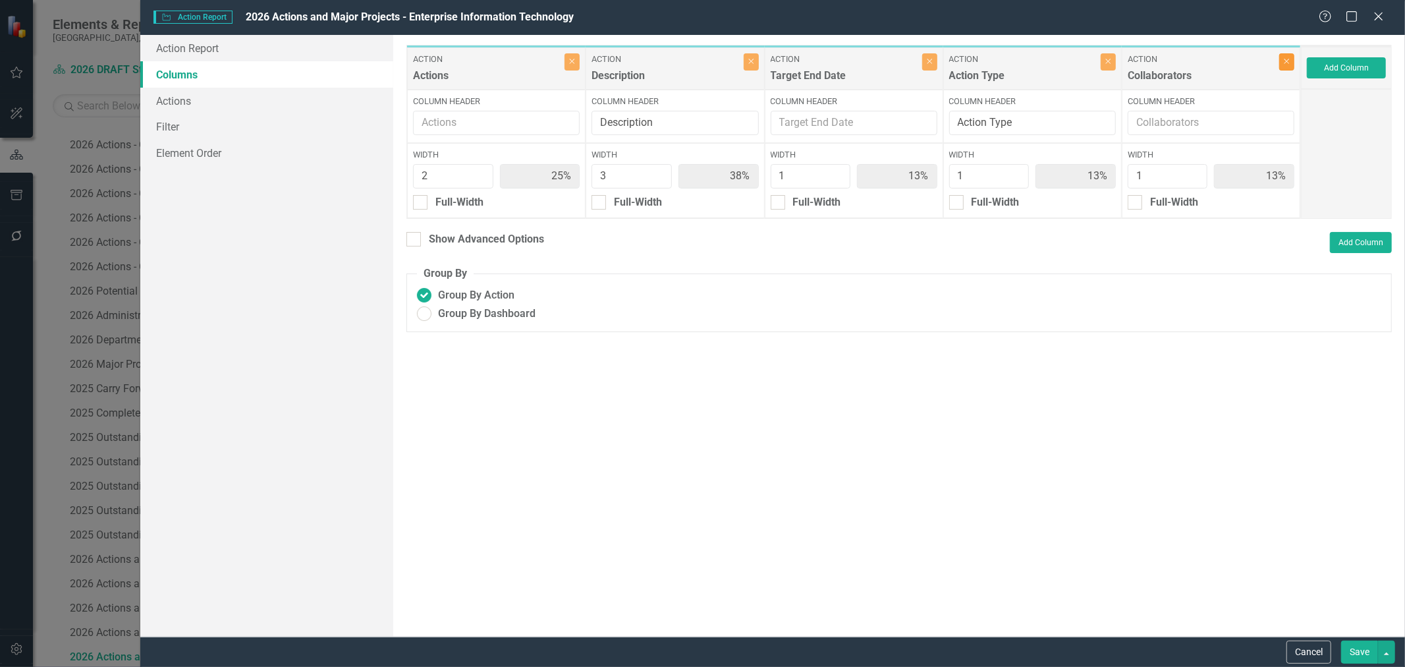
click at [1292, 64] on button "Close" at bounding box center [1286, 61] width 15 height 17
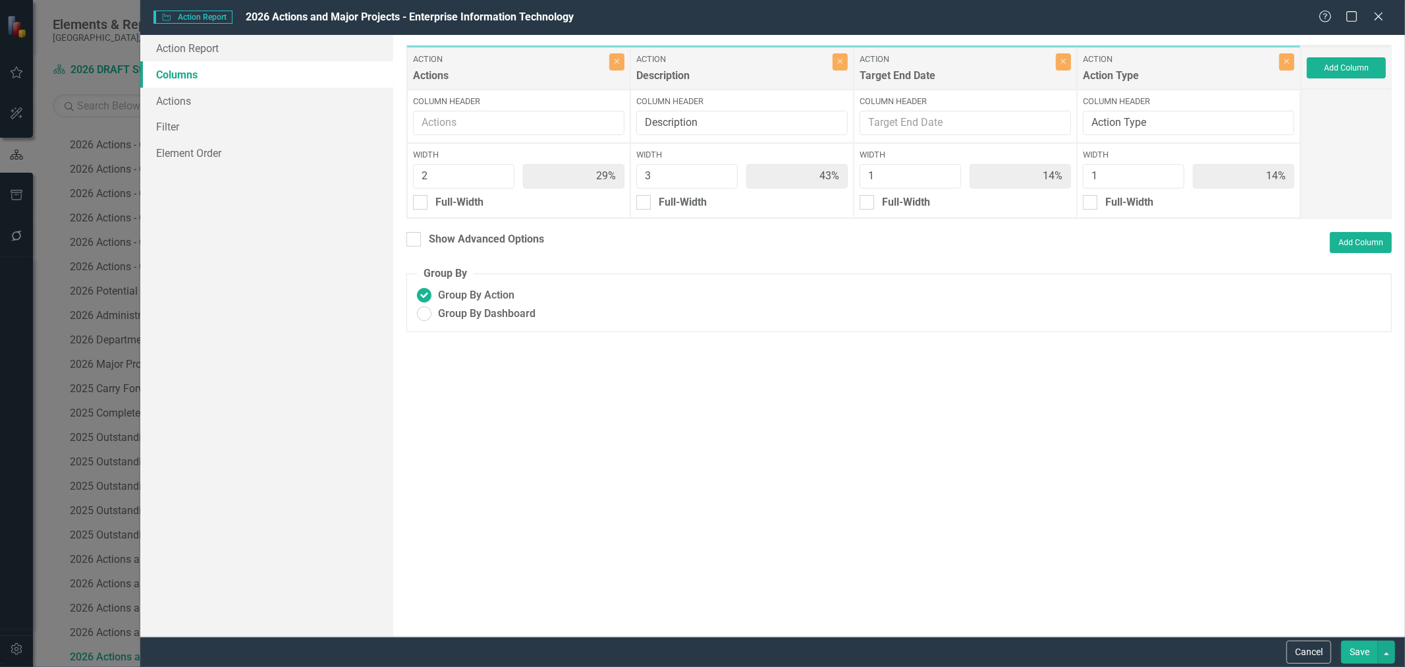
type input "29%"
type input "43%"
type input "14%"
click at [1362, 653] on button "Save" at bounding box center [1359, 651] width 37 height 23
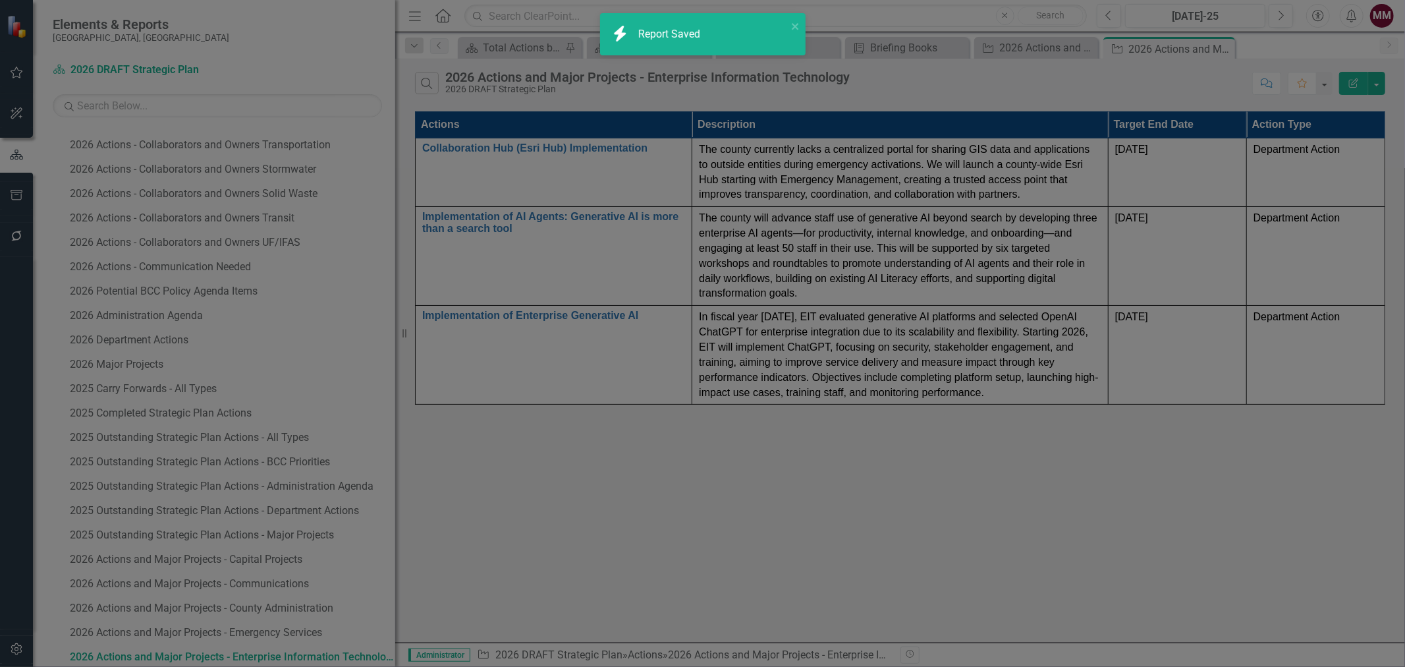
radio input "true"
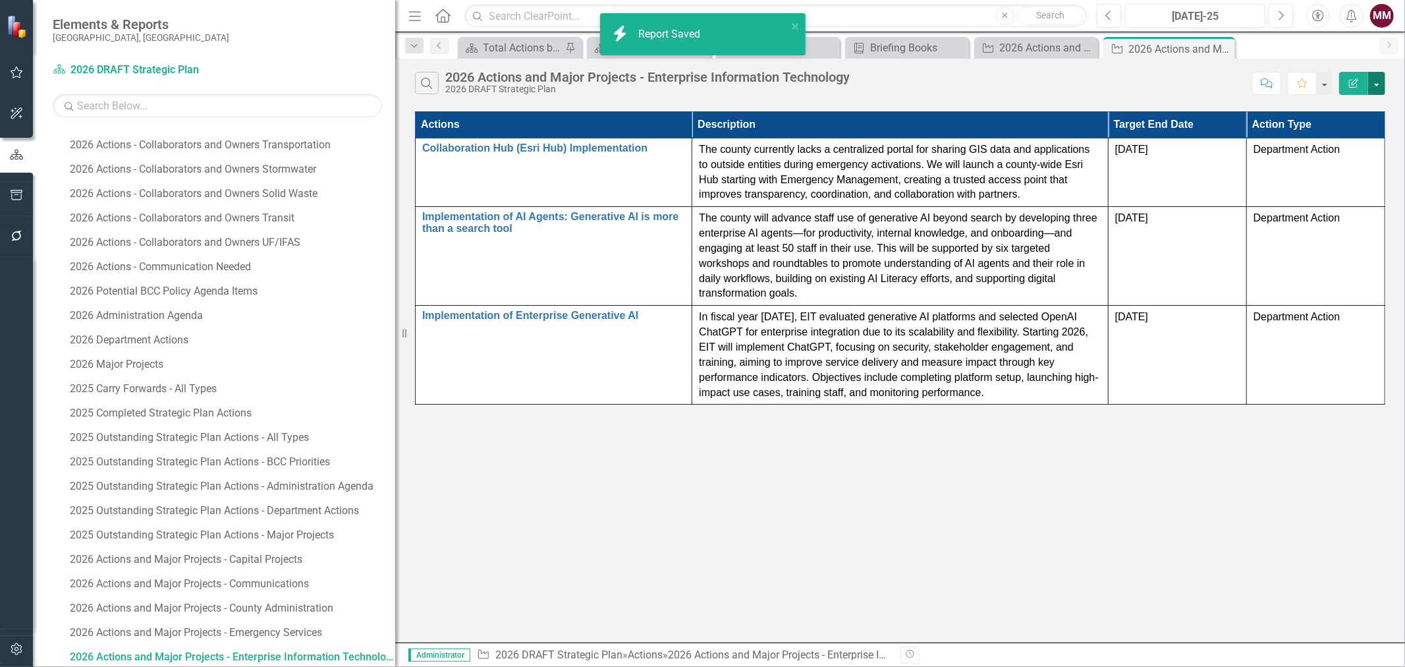
click at [1385, 83] on button "button" at bounding box center [1376, 83] width 17 height 23
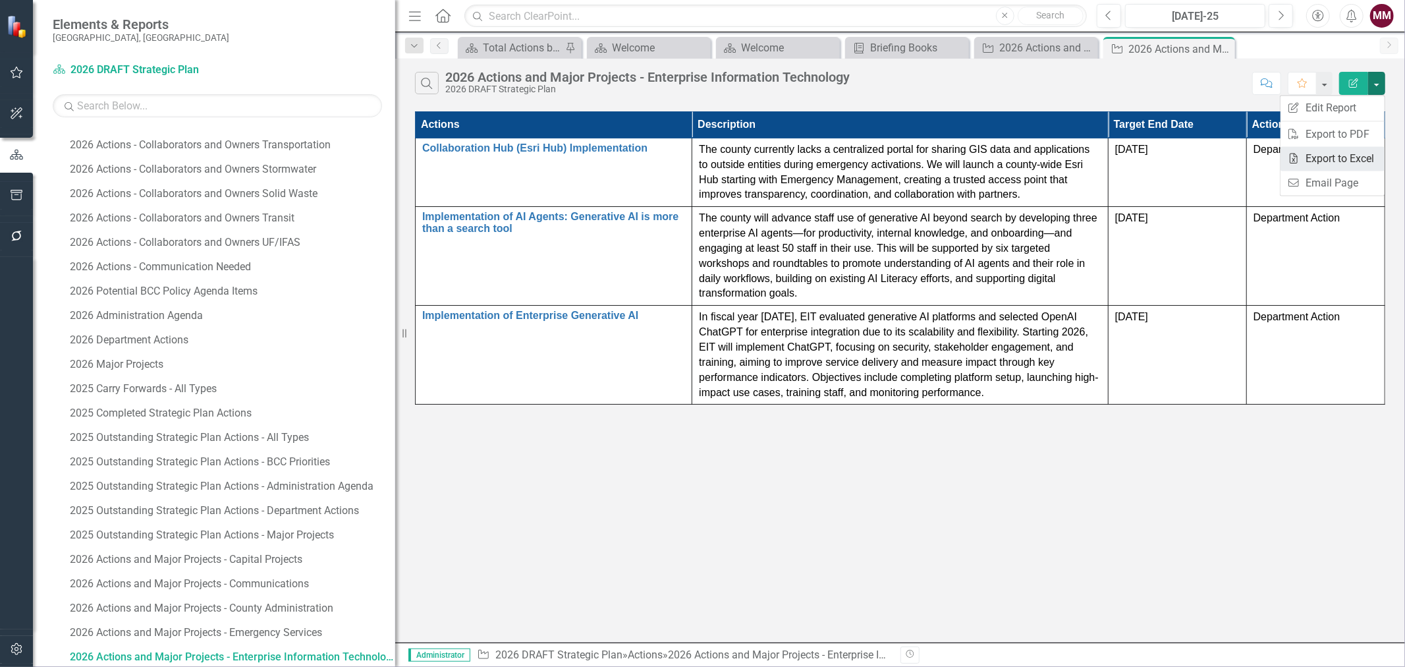
click at [1328, 152] on link "Excel Export to Excel" at bounding box center [1333, 158] width 104 height 24
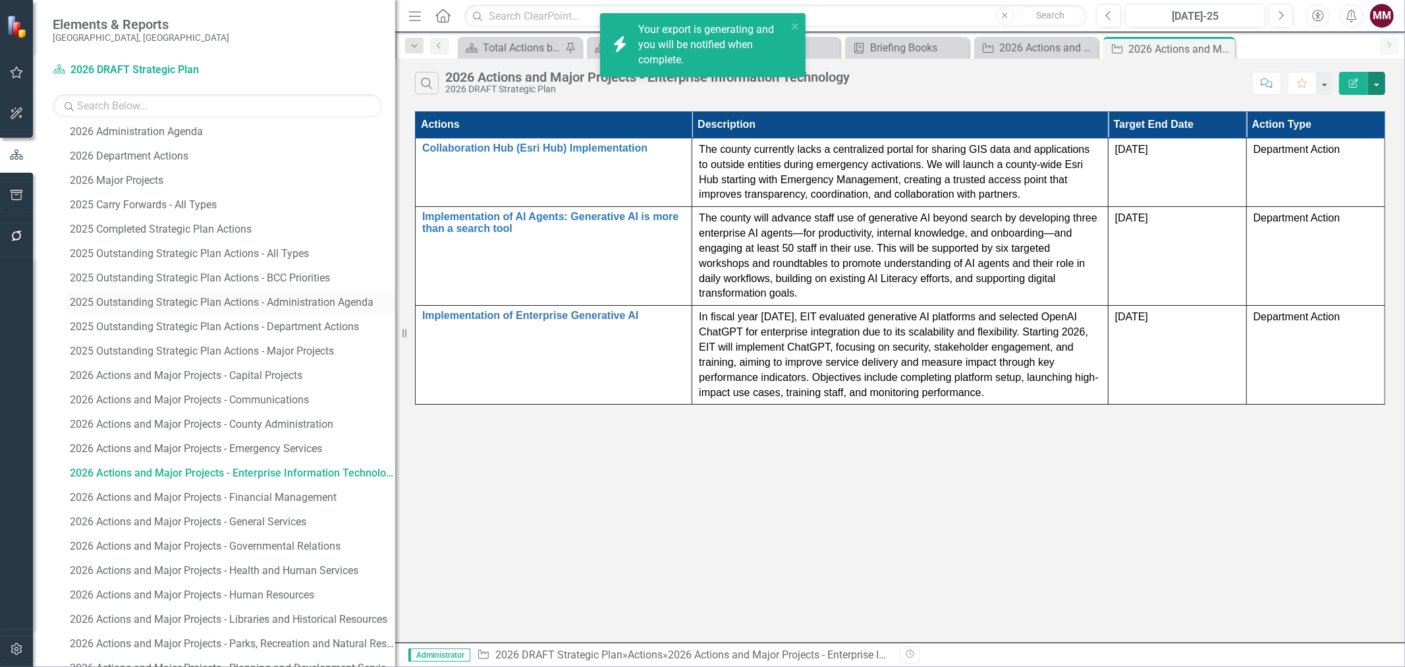
scroll to position [723, 0]
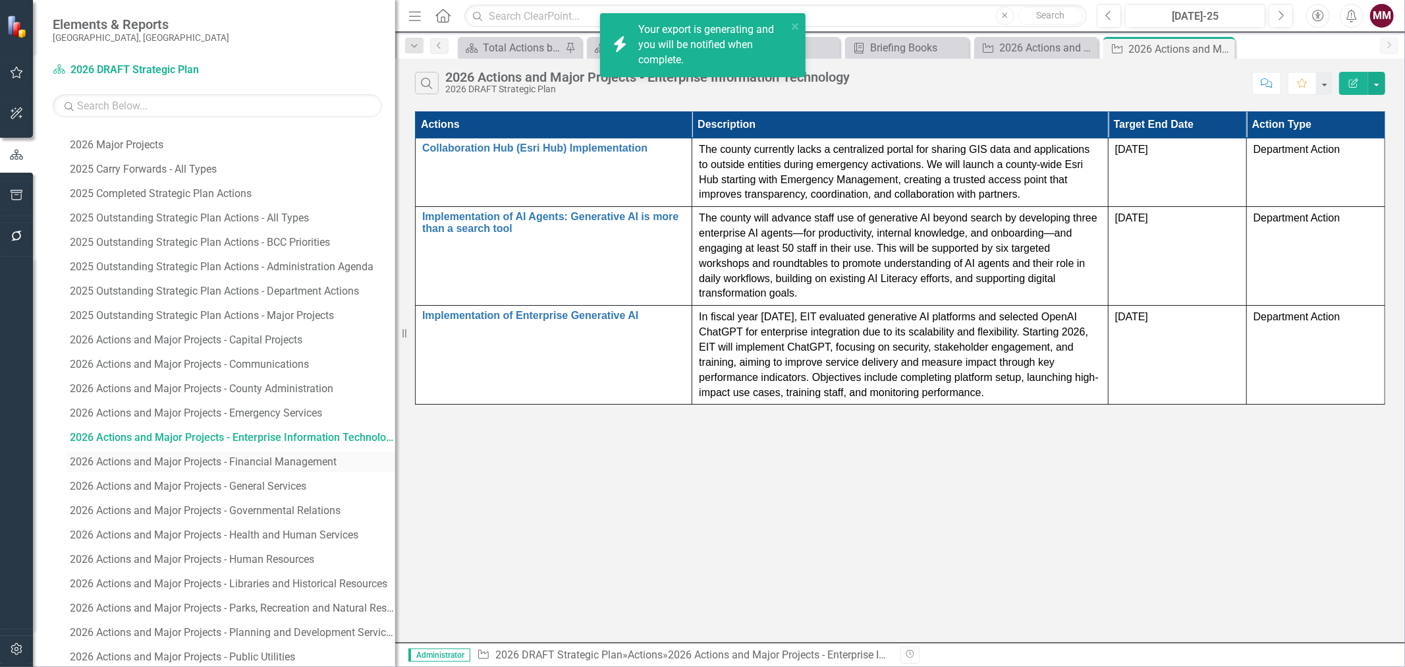
click at [290, 463] on div "2026 Actions and Major Projects - Financial Management" at bounding box center [232, 462] width 325 height 12
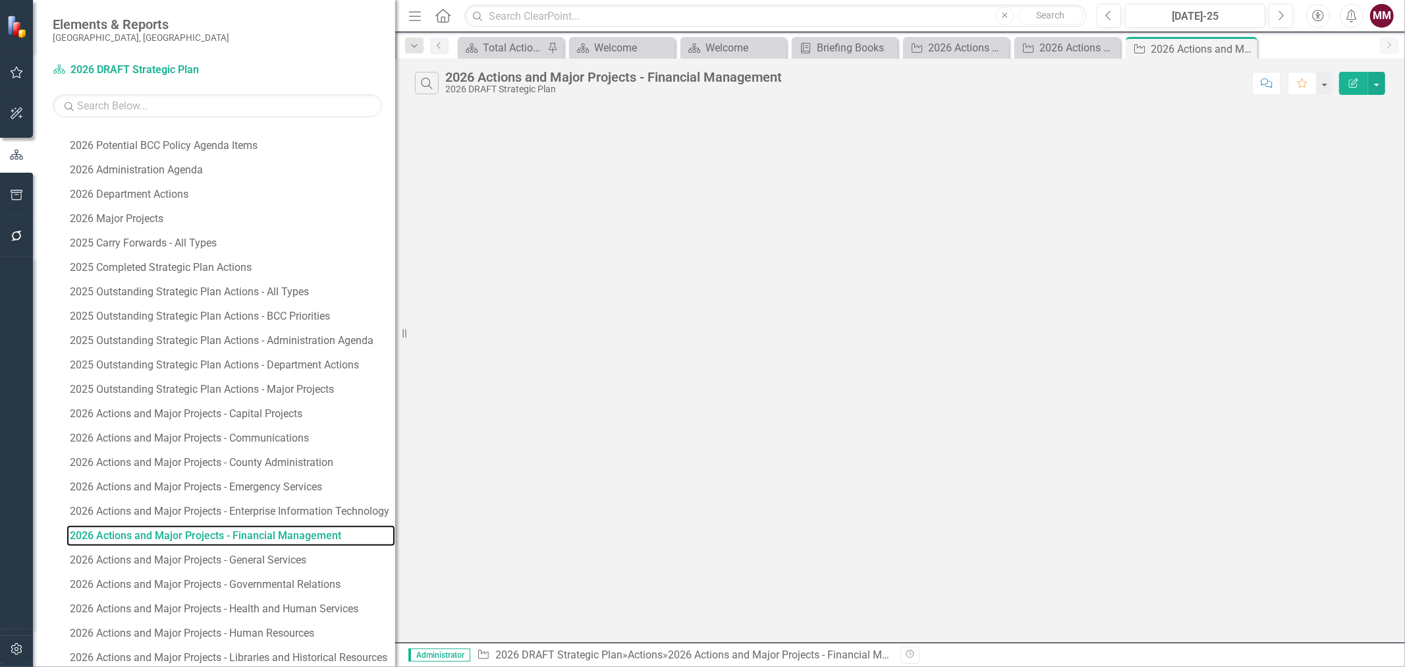
scroll to position [529, 0]
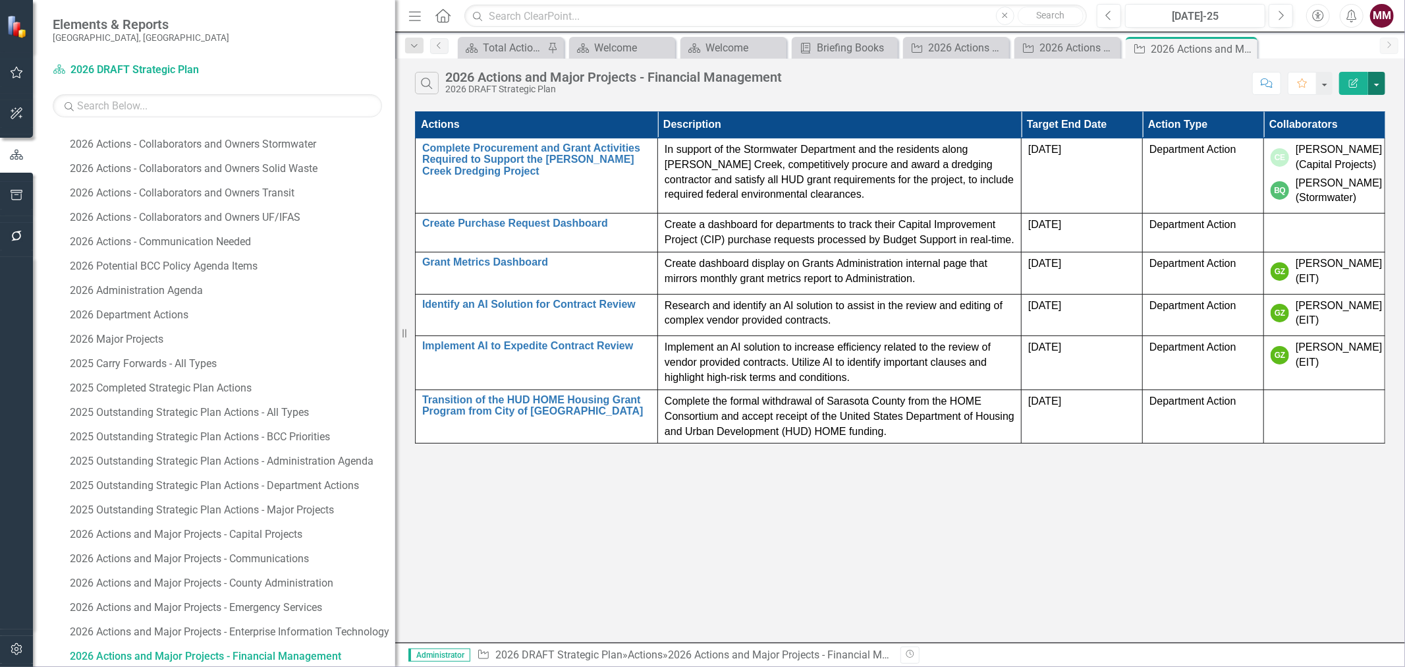
click at [1378, 87] on button "button" at bounding box center [1376, 83] width 17 height 23
click at [1344, 108] on link "Edit Report Edit Report" at bounding box center [1333, 108] width 104 height 24
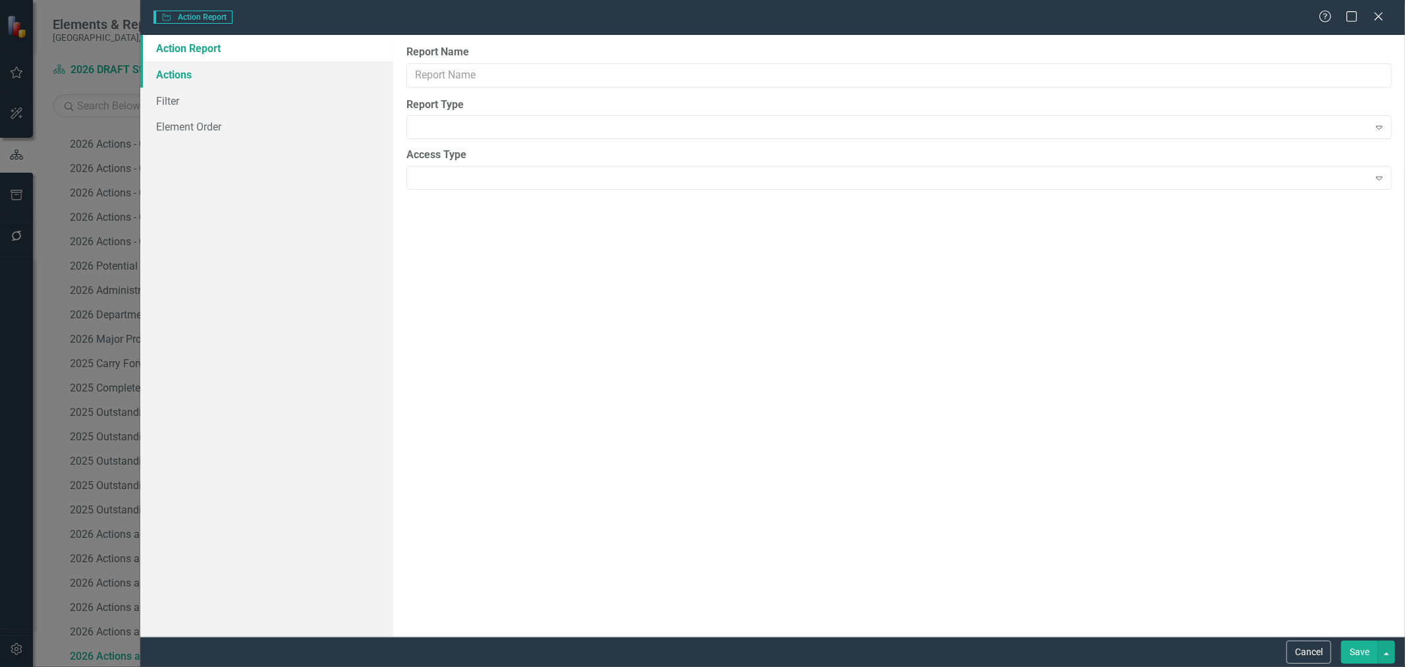
type input "2026 Actions and Major Projects - Financial Management"
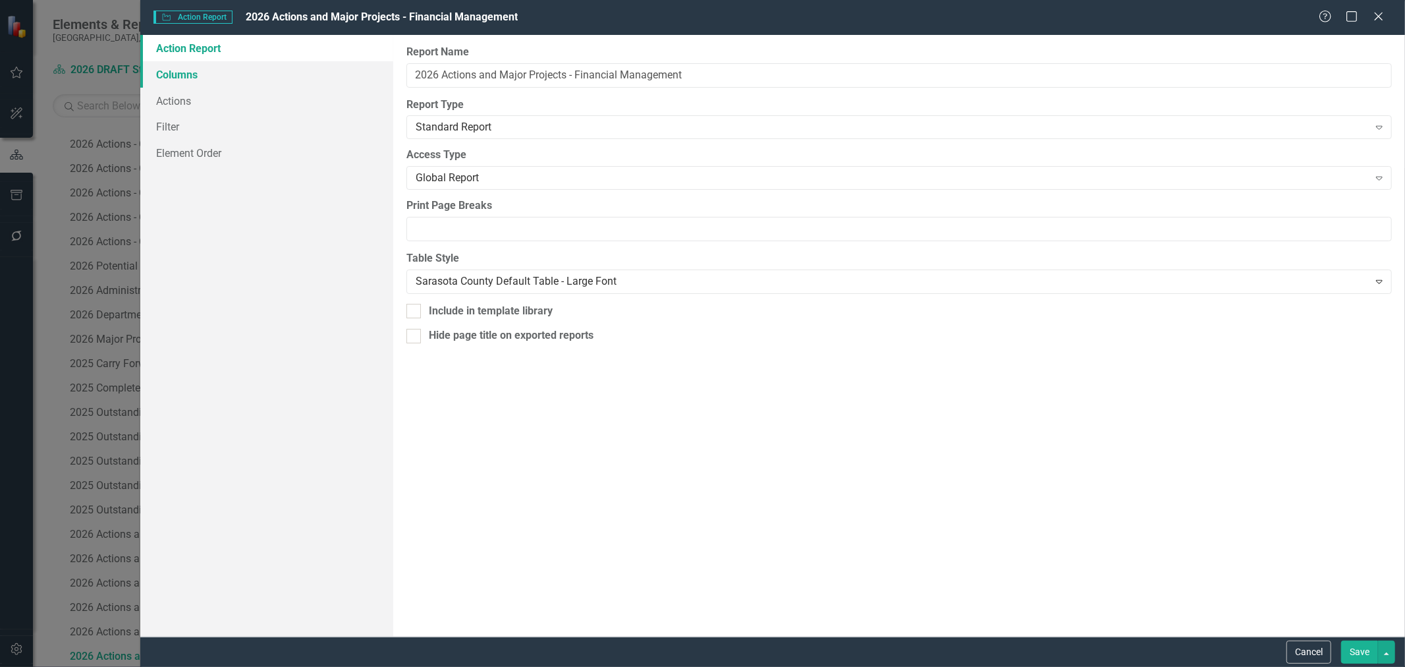
click at [170, 78] on link "Columns" at bounding box center [266, 74] width 253 height 26
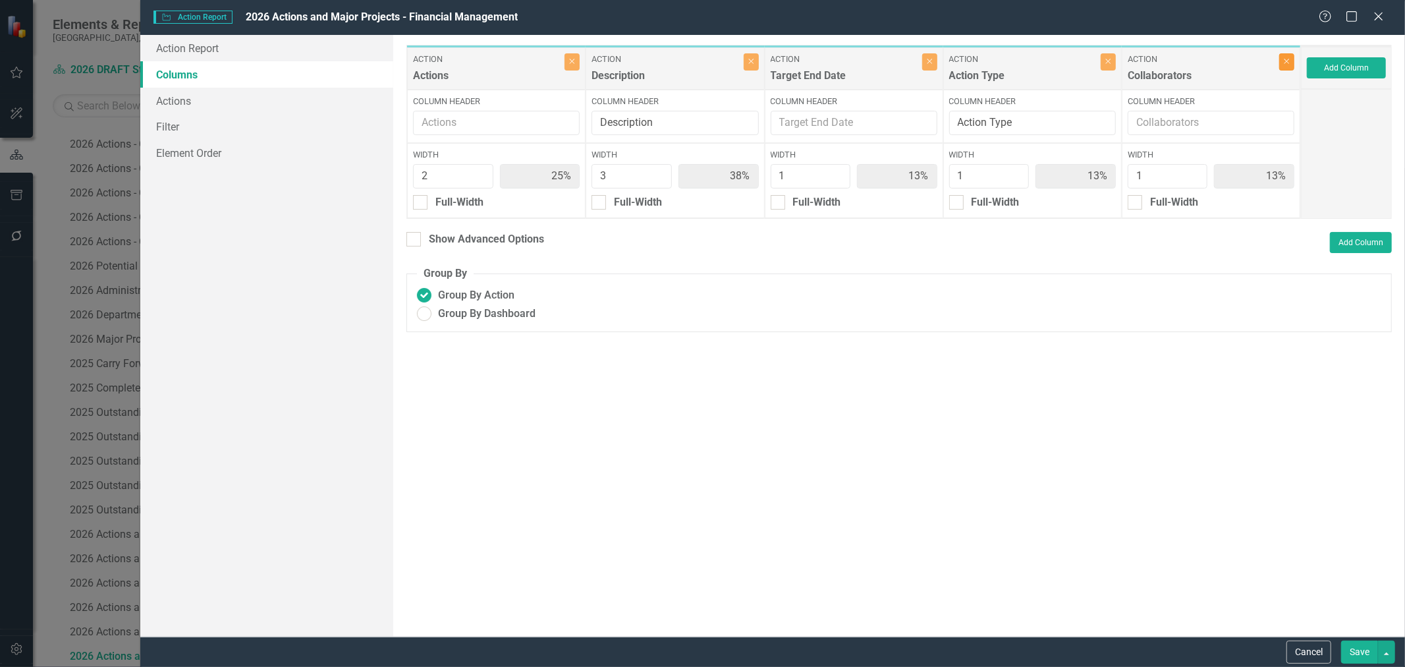
click at [1289, 67] on button "Close" at bounding box center [1286, 61] width 15 height 17
type input "29%"
type input "43%"
type input "14%"
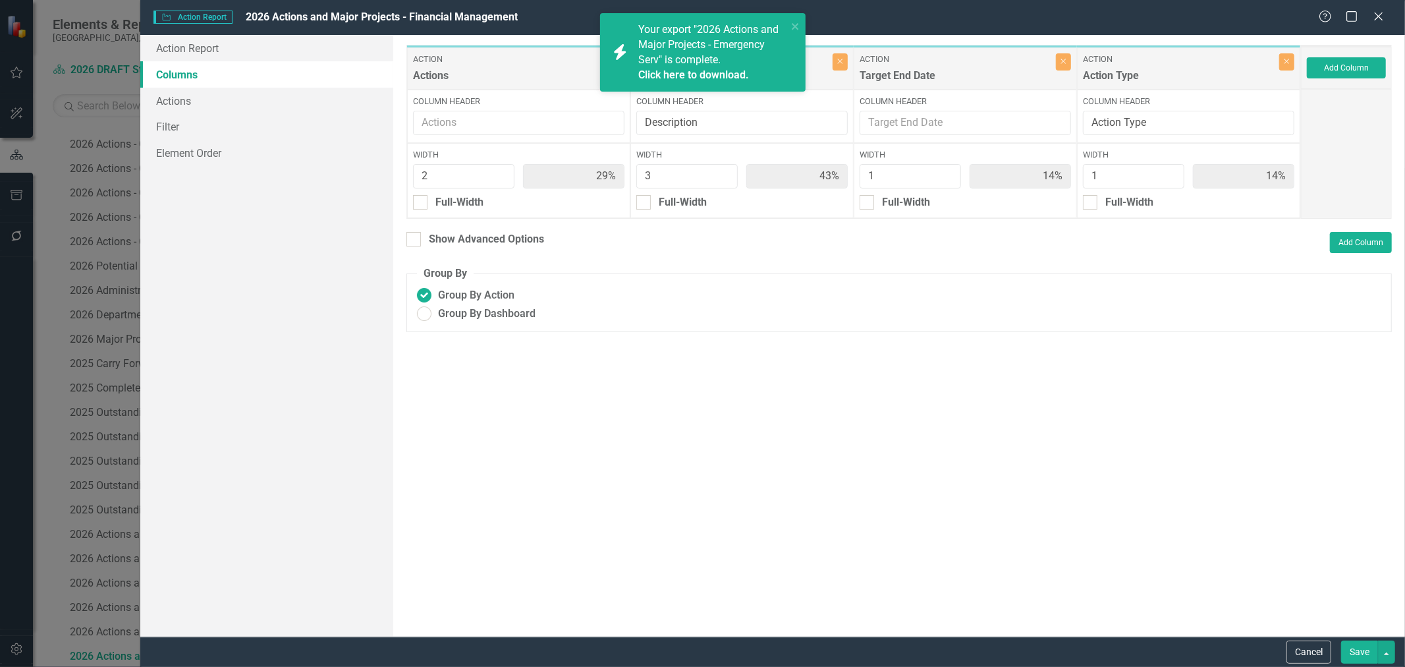
click at [1351, 653] on button "Save" at bounding box center [1359, 651] width 37 height 23
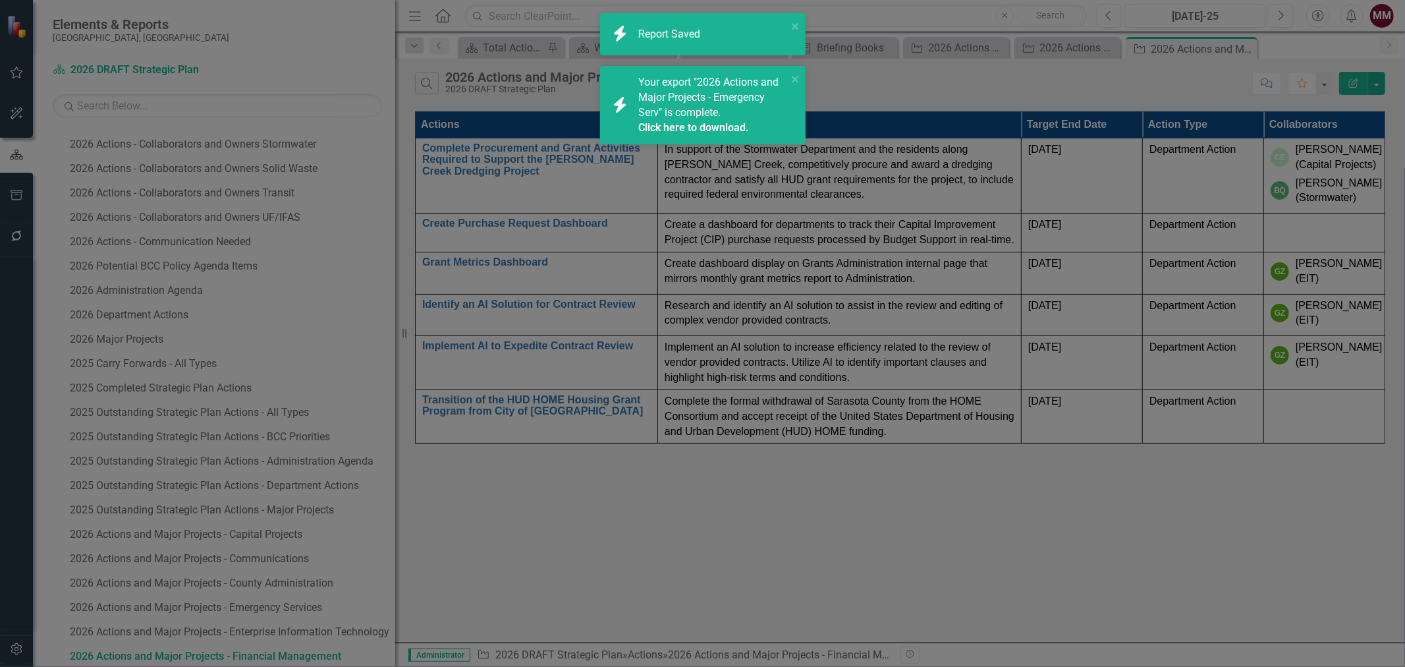
radio input "true"
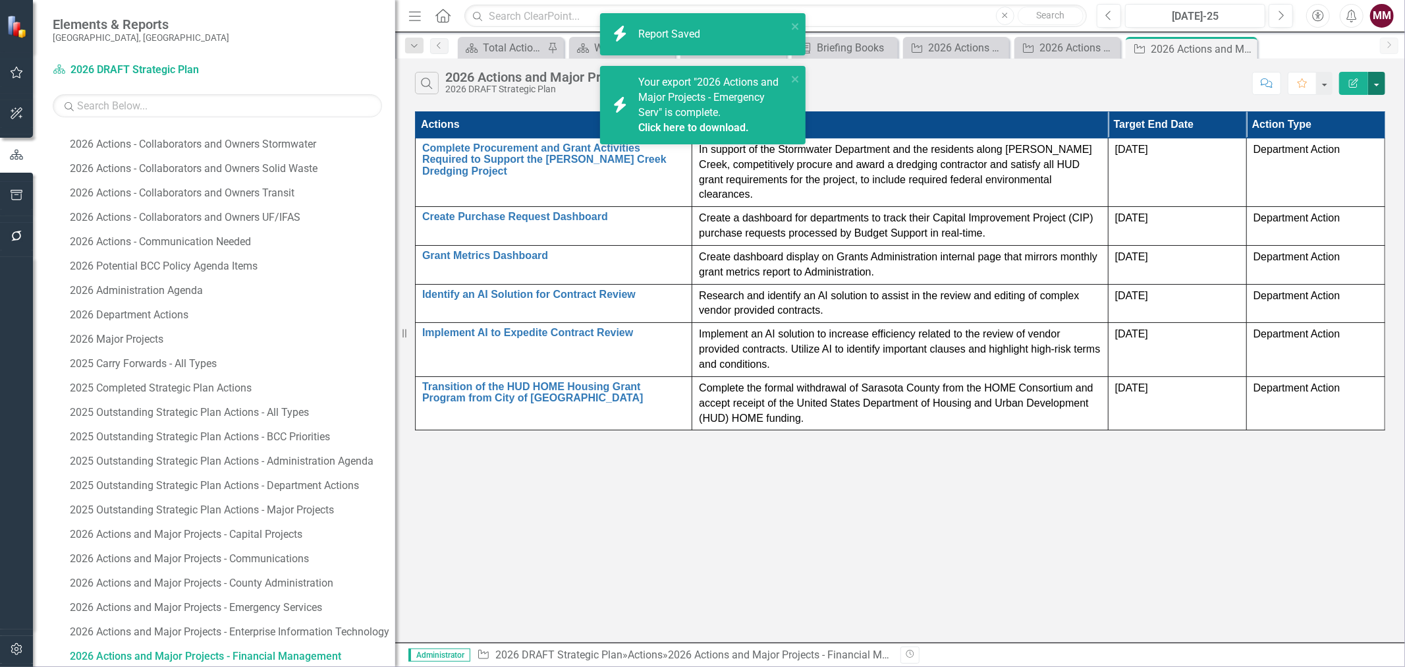
click at [1384, 80] on button "button" at bounding box center [1376, 83] width 17 height 23
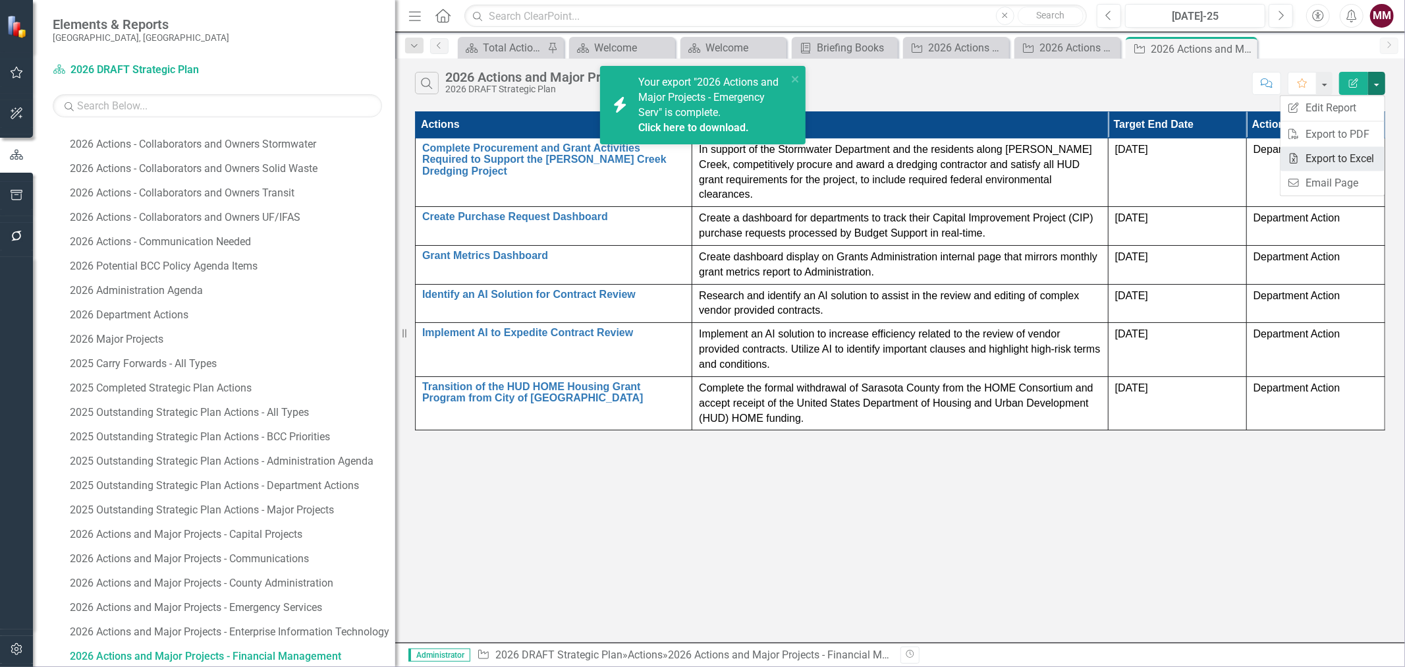
click at [1328, 155] on link "Excel Export to Excel" at bounding box center [1333, 158] width 104 height 24
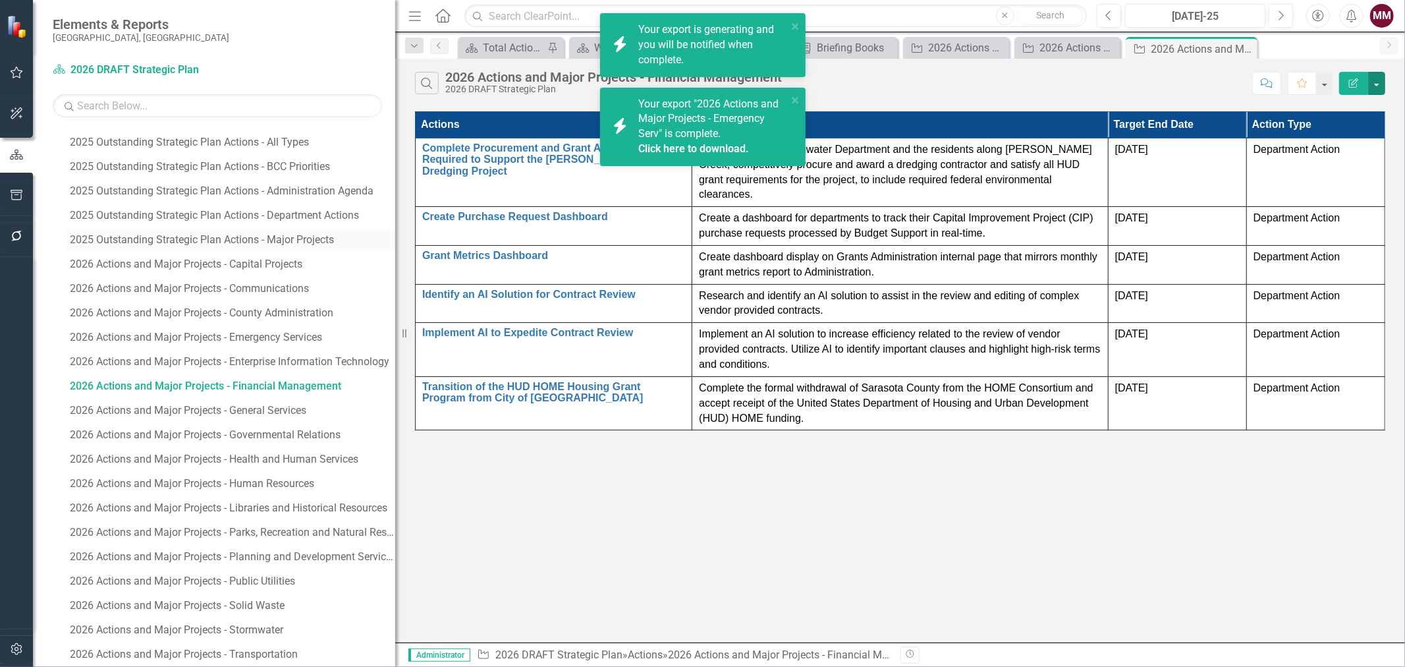
scroll to position [822, 0]
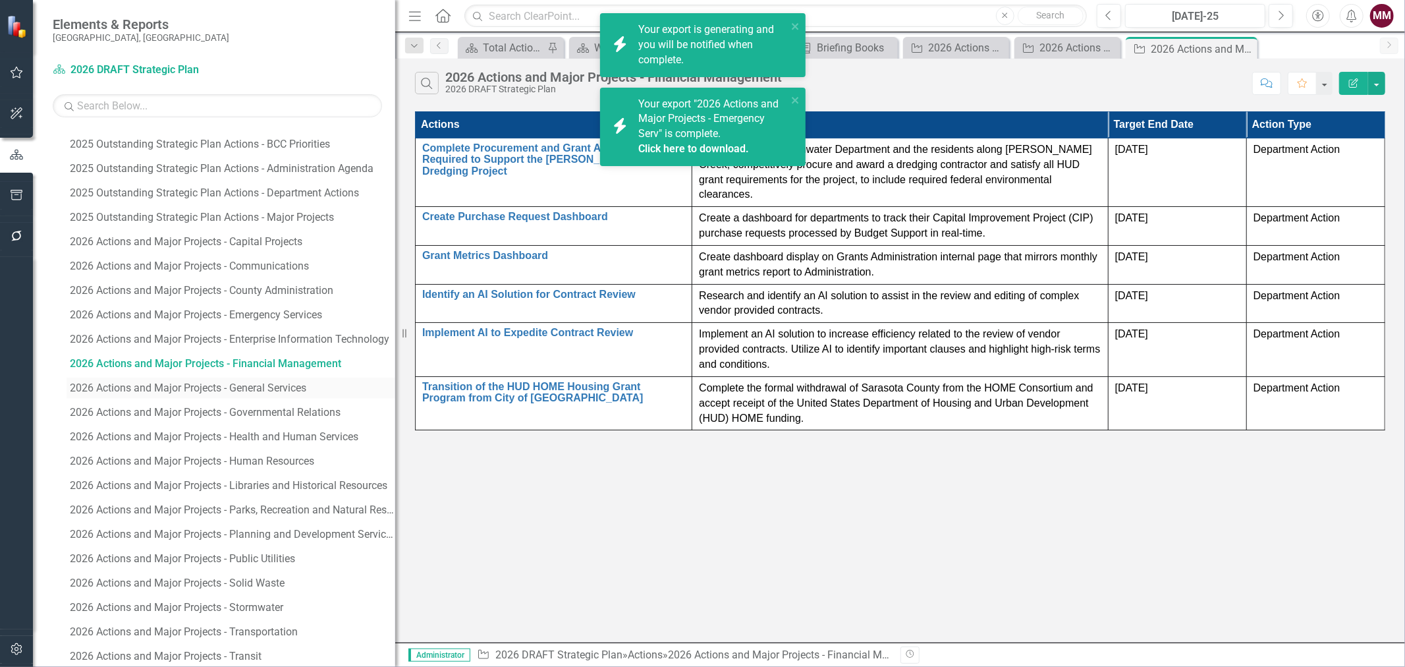
click at [244, 384] on div "2026 Actions and Major Projects - General Services" at bounding box center [232, 388] width 325 height 12
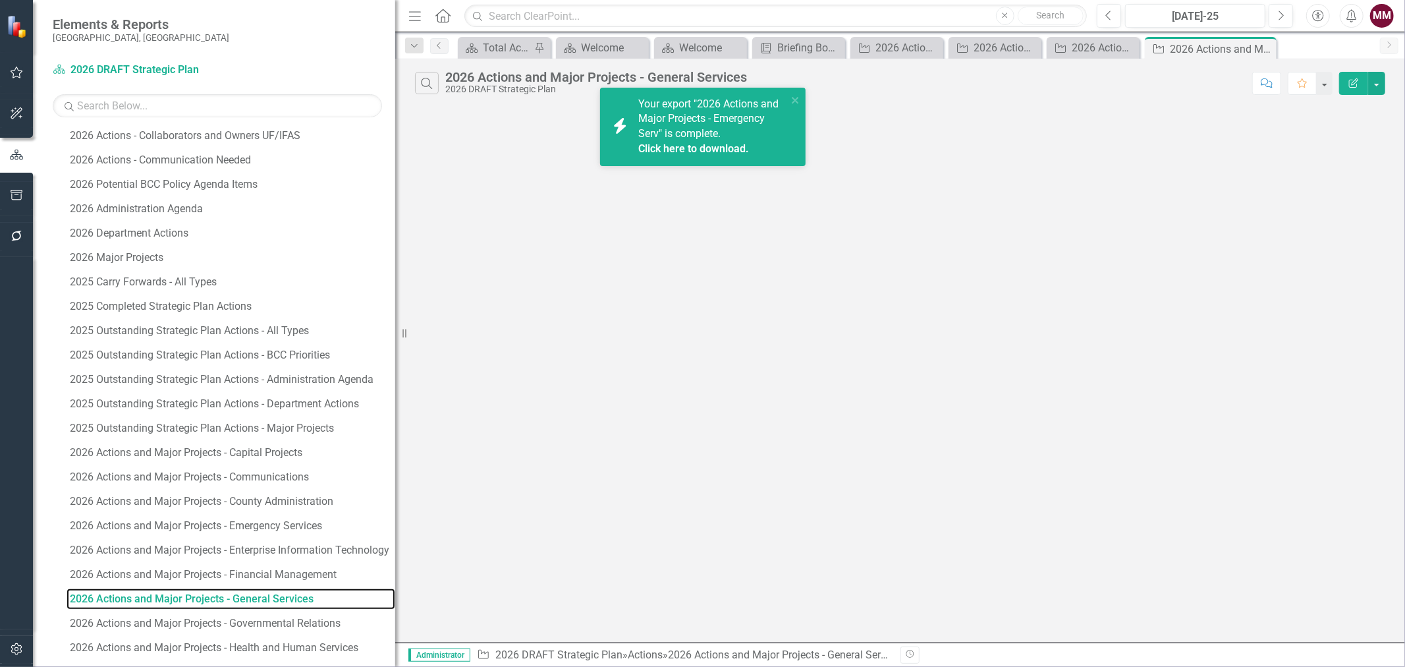
scroll to position [553, 0]
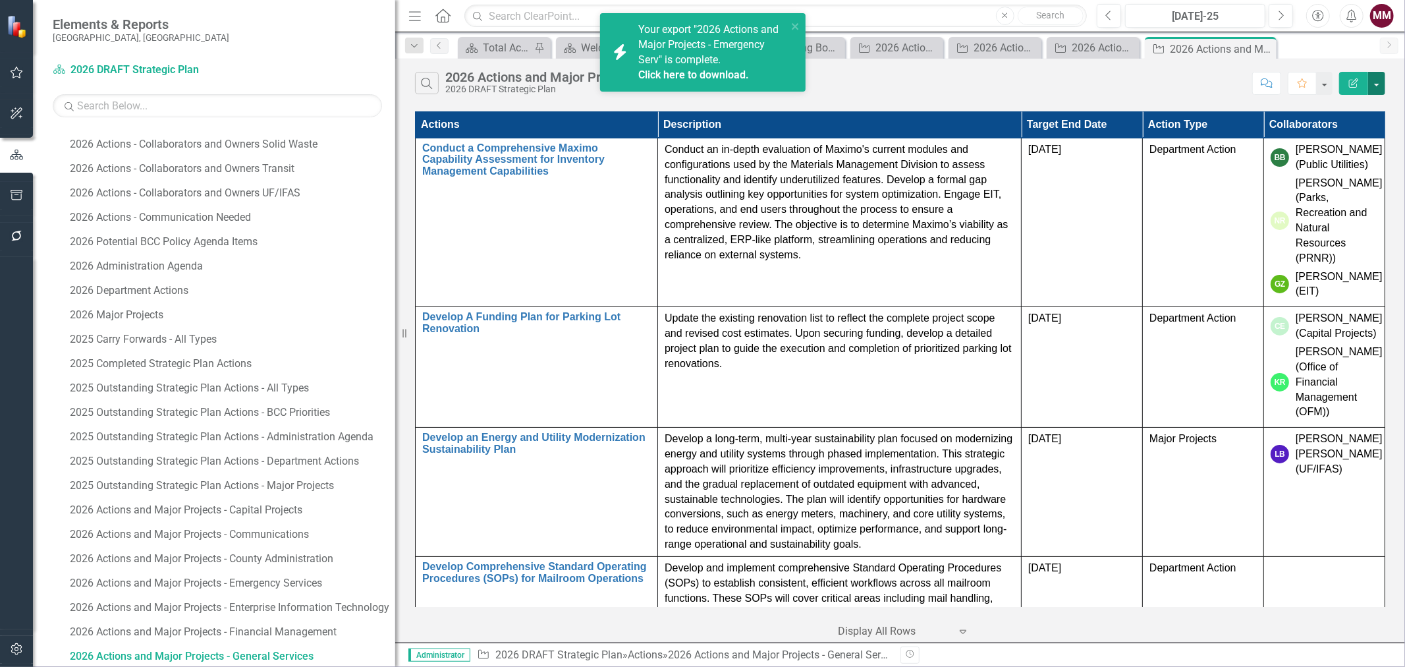
click at [1378, 79] on button "button" at bounding box center [1376, 83] width 17 height 23
click at [1349, 109] on link "Edit Report Edit Report" at bounding box center [1333, 108] width 104 height 24
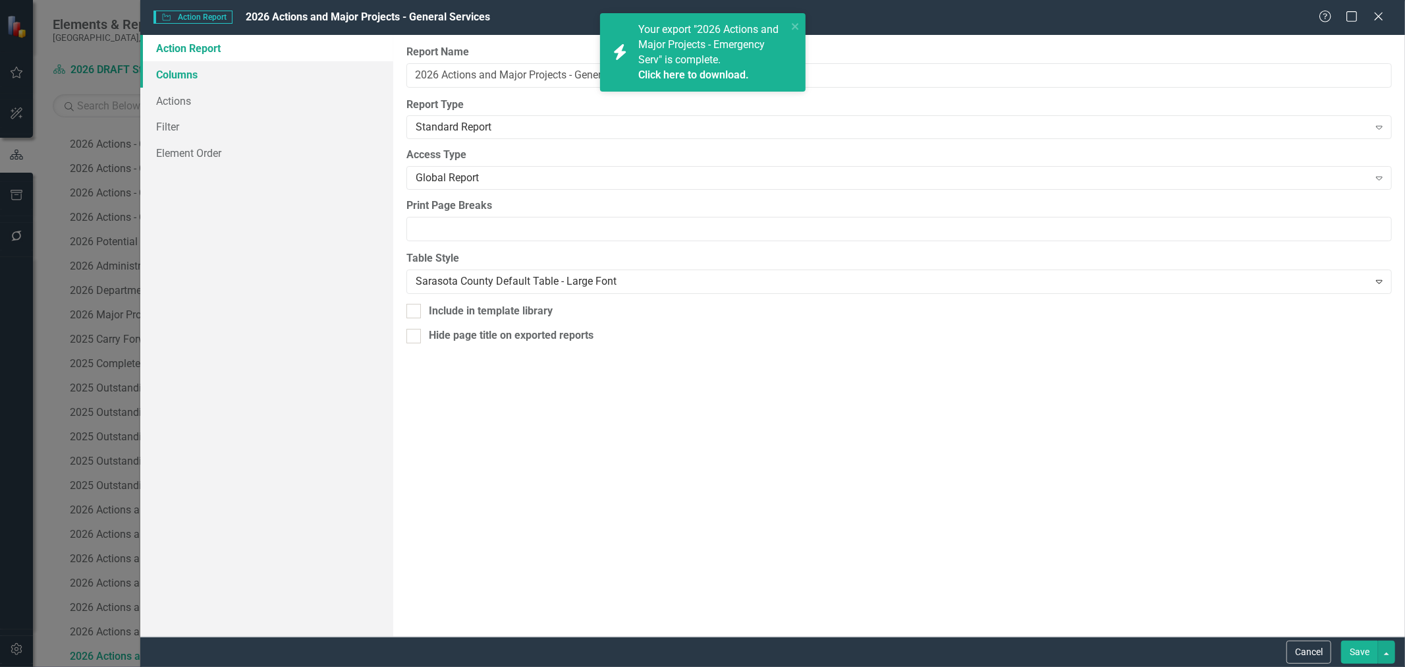
click at [200, 79] on link "Columns" at bounding box center [266, 74] width 253 height 26
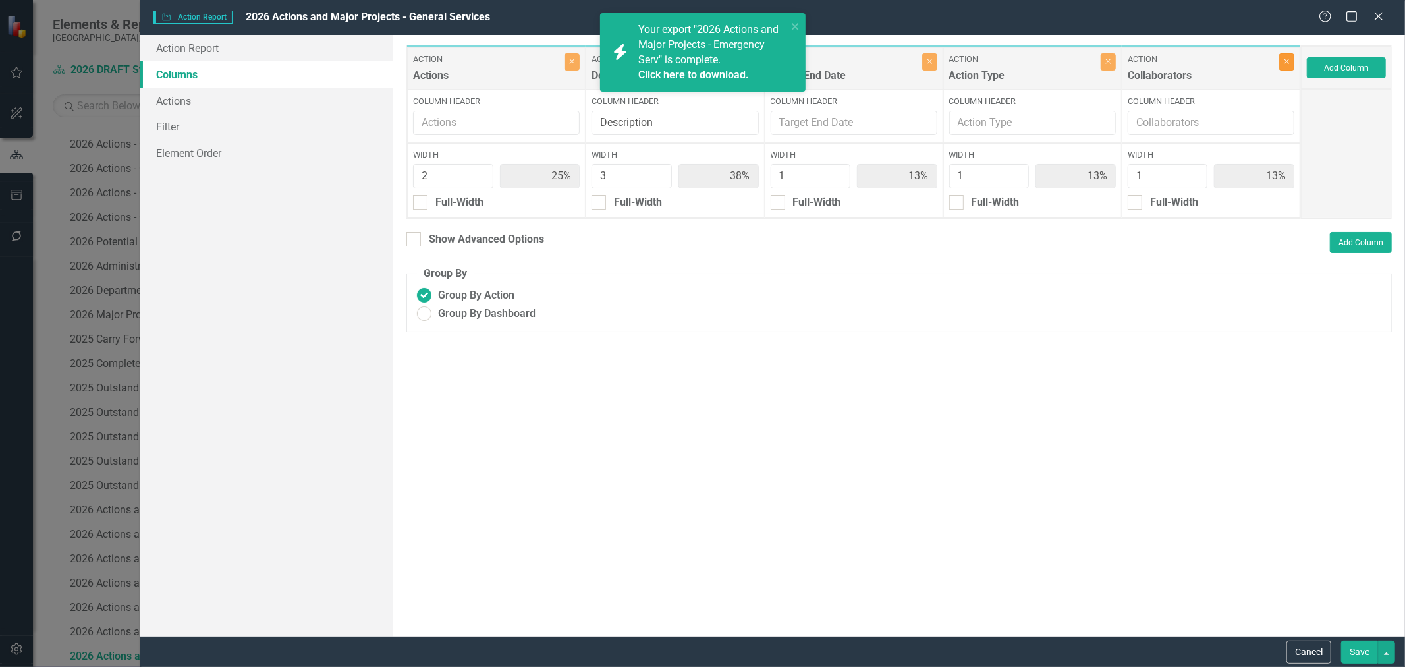
click at [1289, 63] on icon "Close" at bounding box center [1287, 61] width 6 height 8
type input "29%"
type input "43%"
type input "14%"
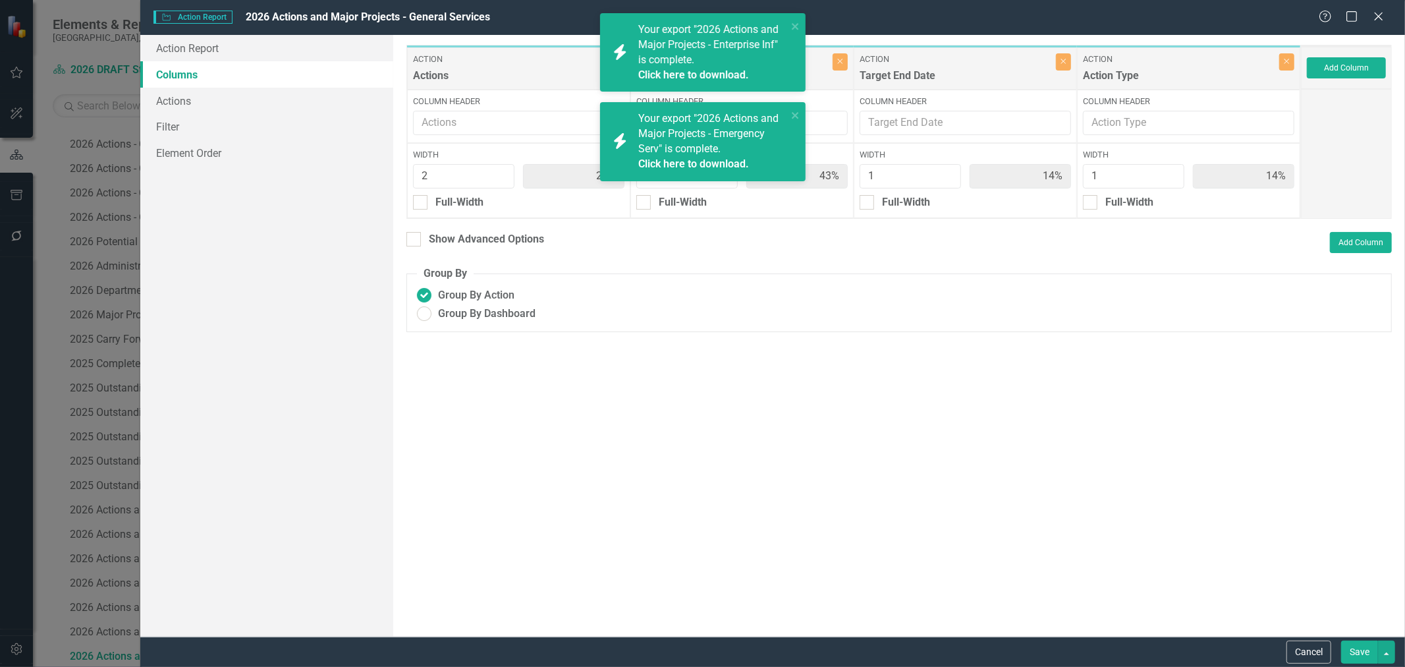
click at [1349, 646] on button "Save" at bounding box center [1359, 651] width 37 height 23
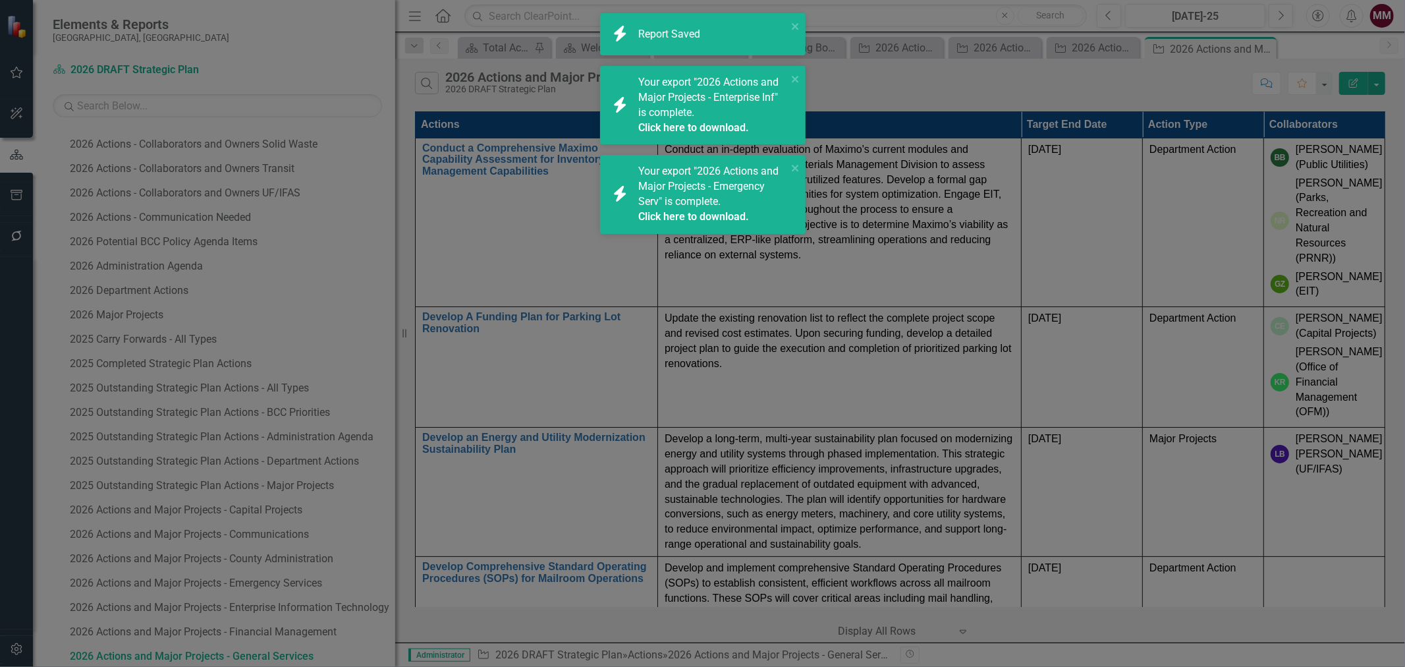
radio input "true"
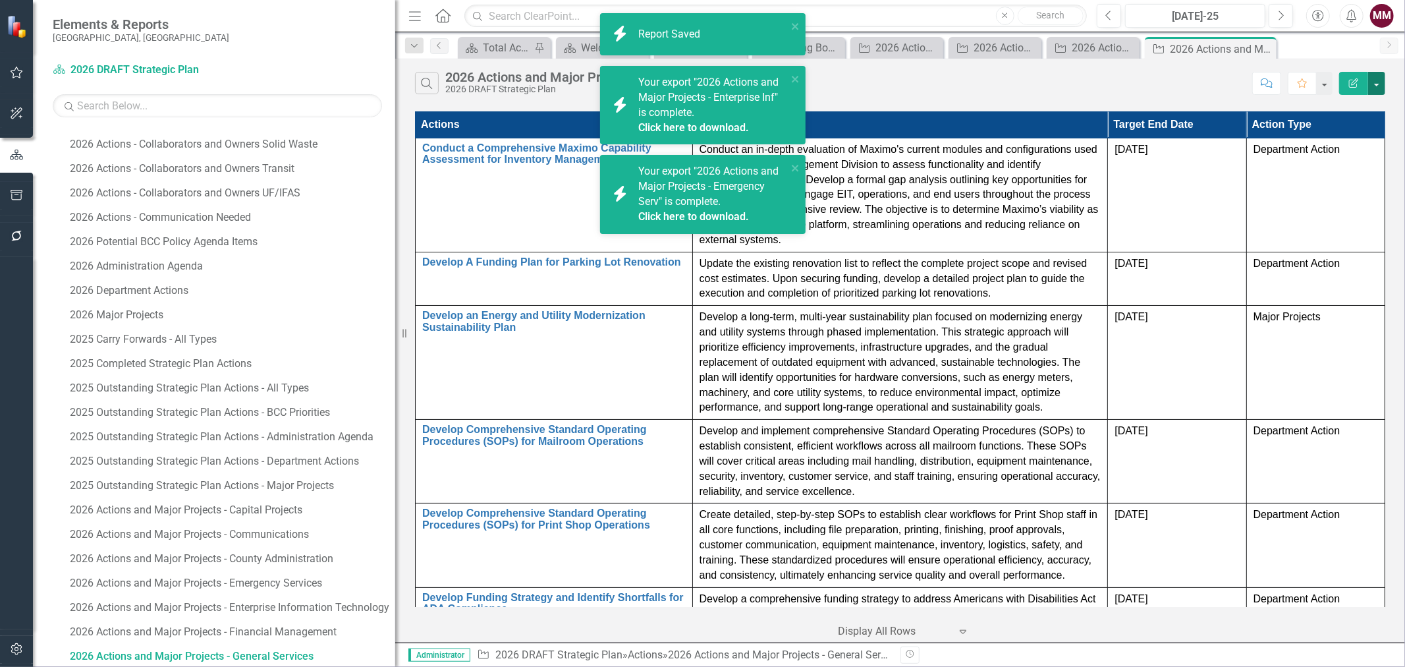
click at [1379, 86] on button "button" at bounding box center [1376, 83] width 17 height 23
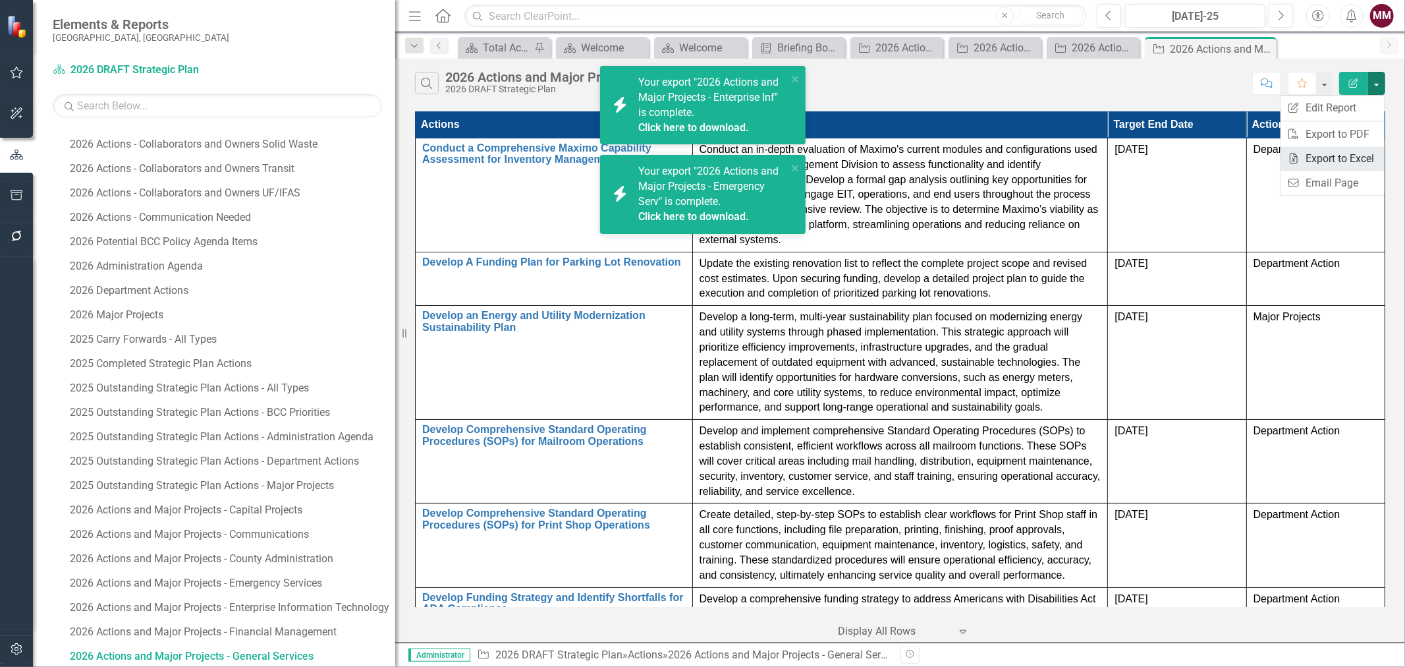
click at [1331, 154] on link "Excel Export to Excel" at bounding box center [1333, 158] width 104 height 24
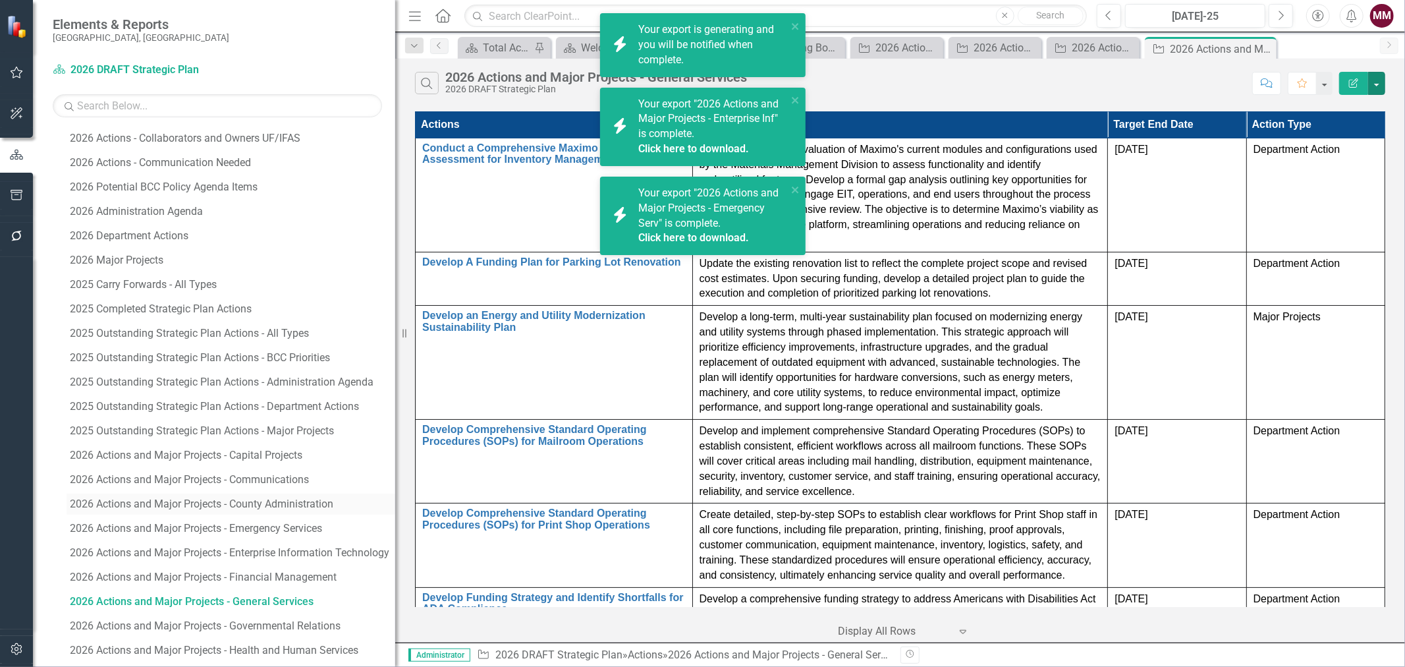
scroll to position [773, 0]
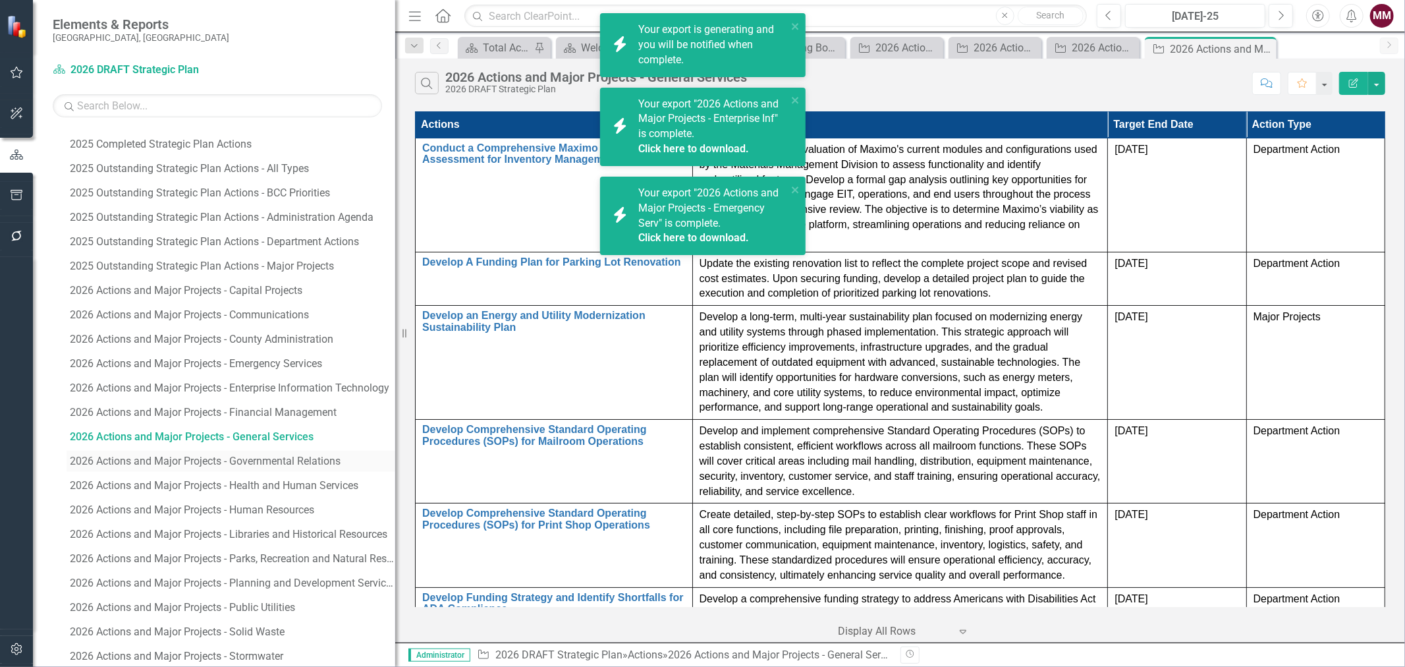
click at [254, 462] on div "2026 Actions and Major Projects - Governmental Relations" at bounding box center [232, 461] width 325 height 12
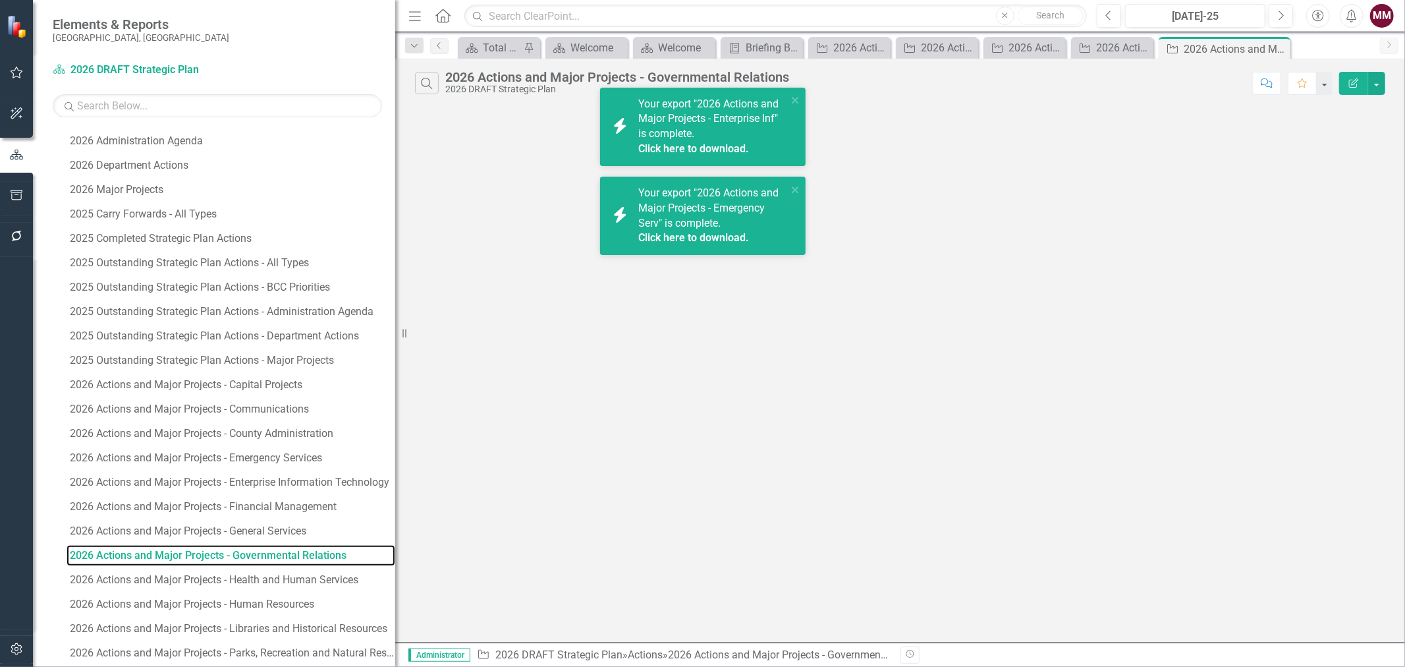
scroll to position [577, 0]
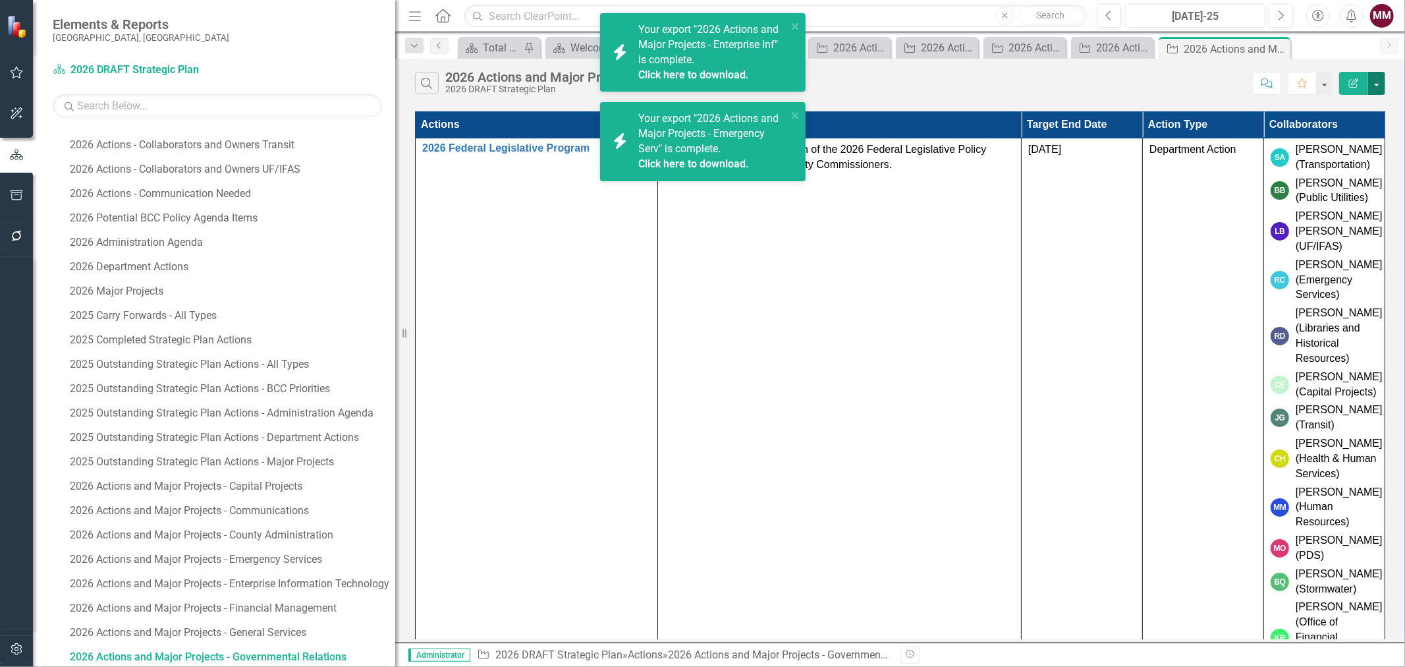
click at [1380, 77] on button "button" at bounding box center [1376, 83] width 17 height 23
click at [1357, 104] on link "Edit Report Edit Report" at bounding box center [1333, 108] width 104 height 24
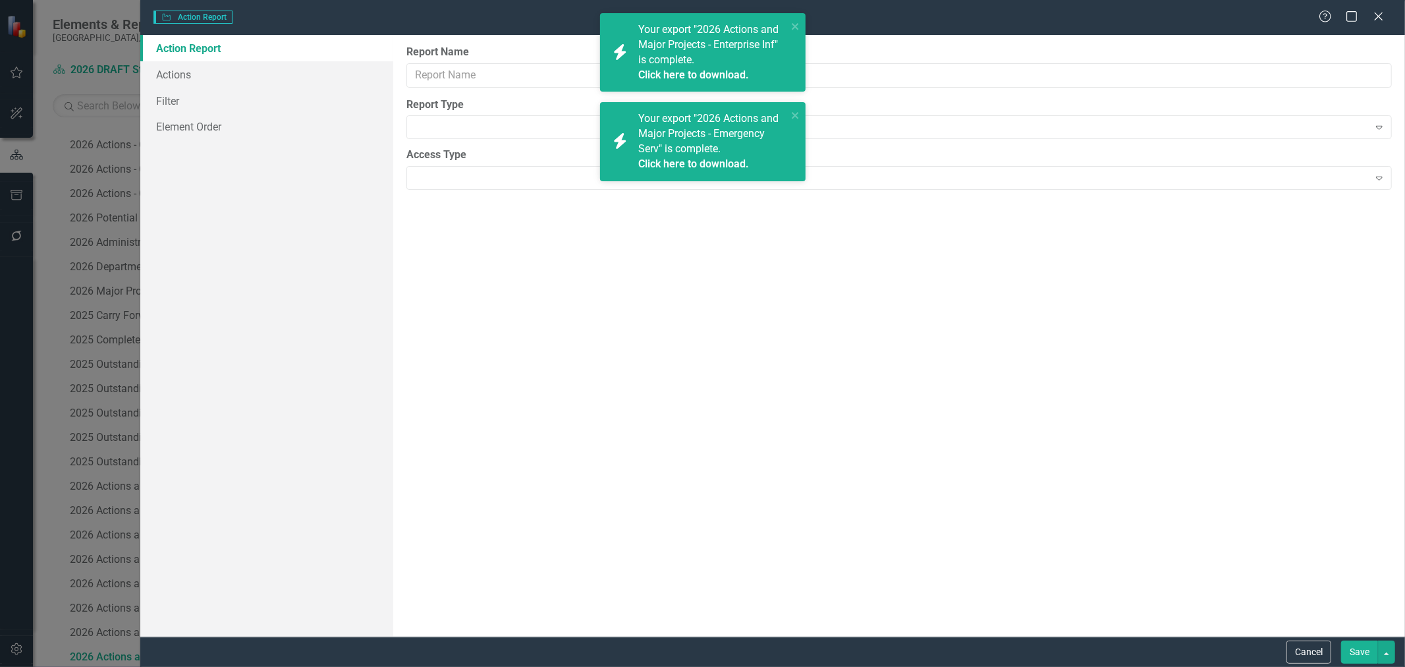
type input "2026 Actions and Major Projects - Governmental Relations"
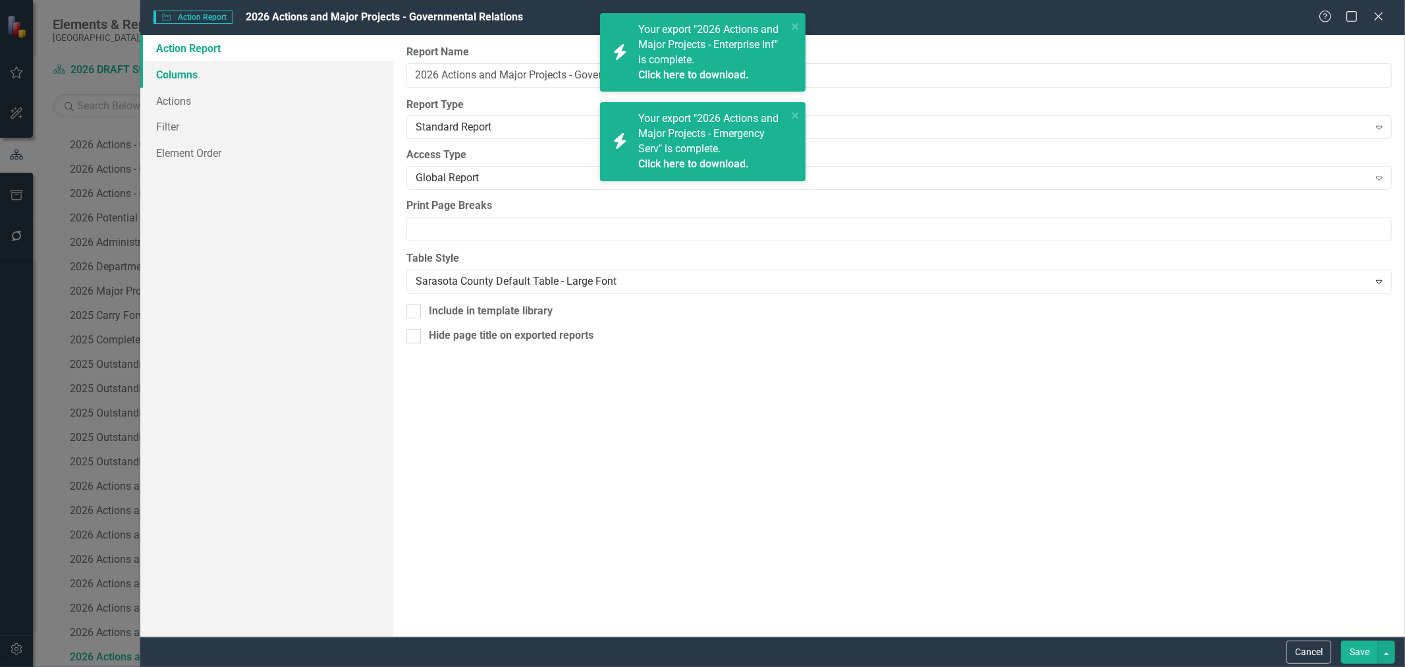
click at [177, 73] on link "Columns" at bounding box center [266, 74] width 253 height 26
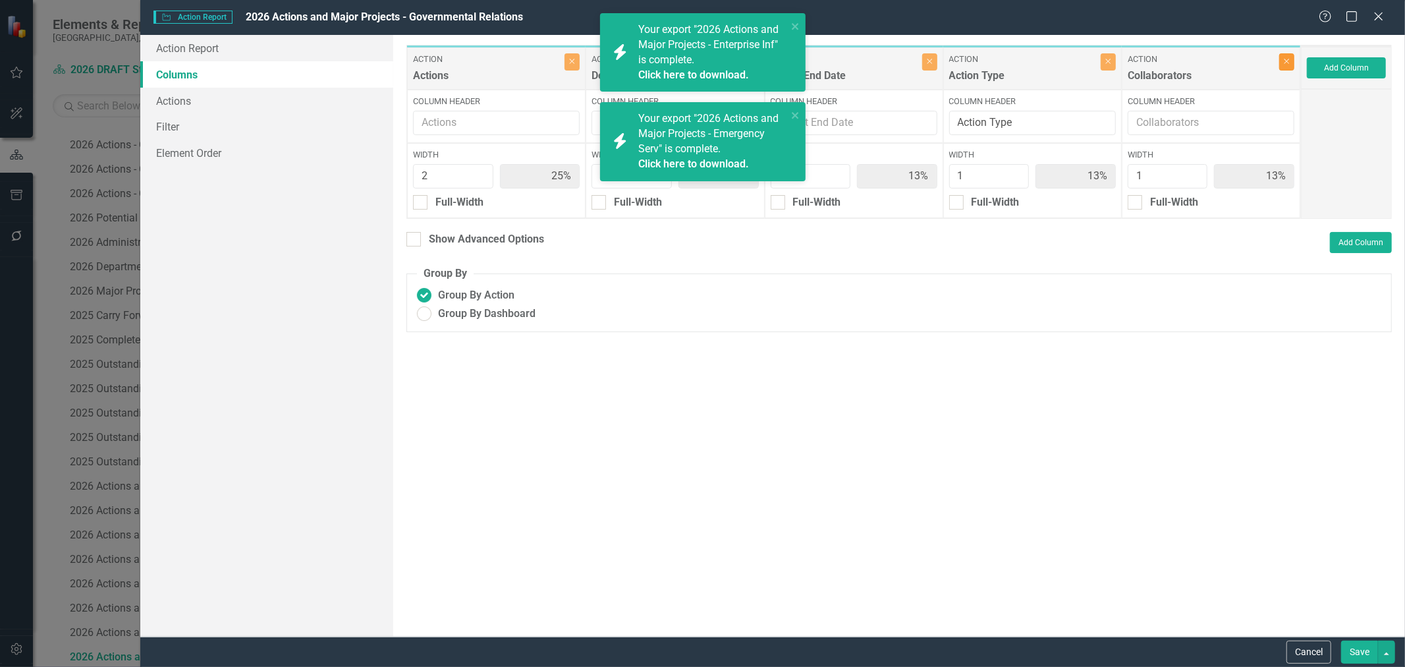
click at [1282, 65] on button "Close" at bounding box center [1286, 61] width 15 height 17
type input "29%"
type input "43%"
type input "14%"
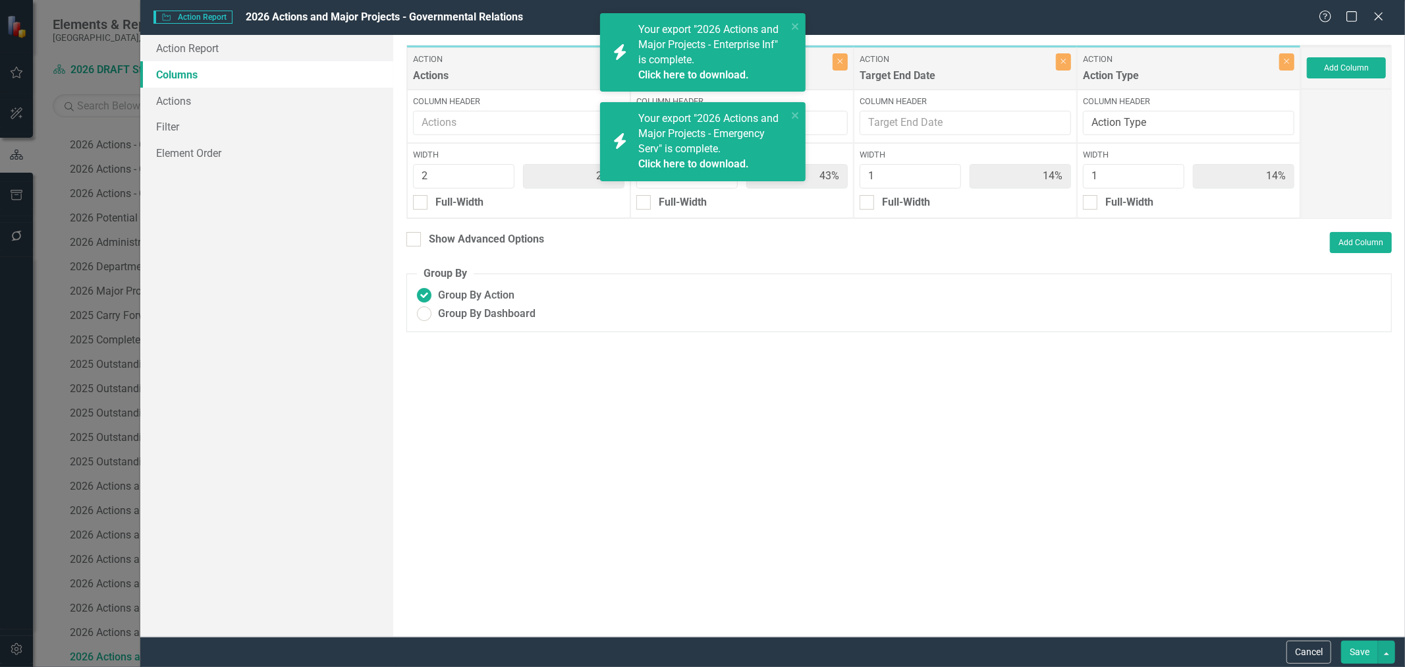
click at [1352, 650] on button "Save" at bounding box center [1359, 651] width 37 height 23
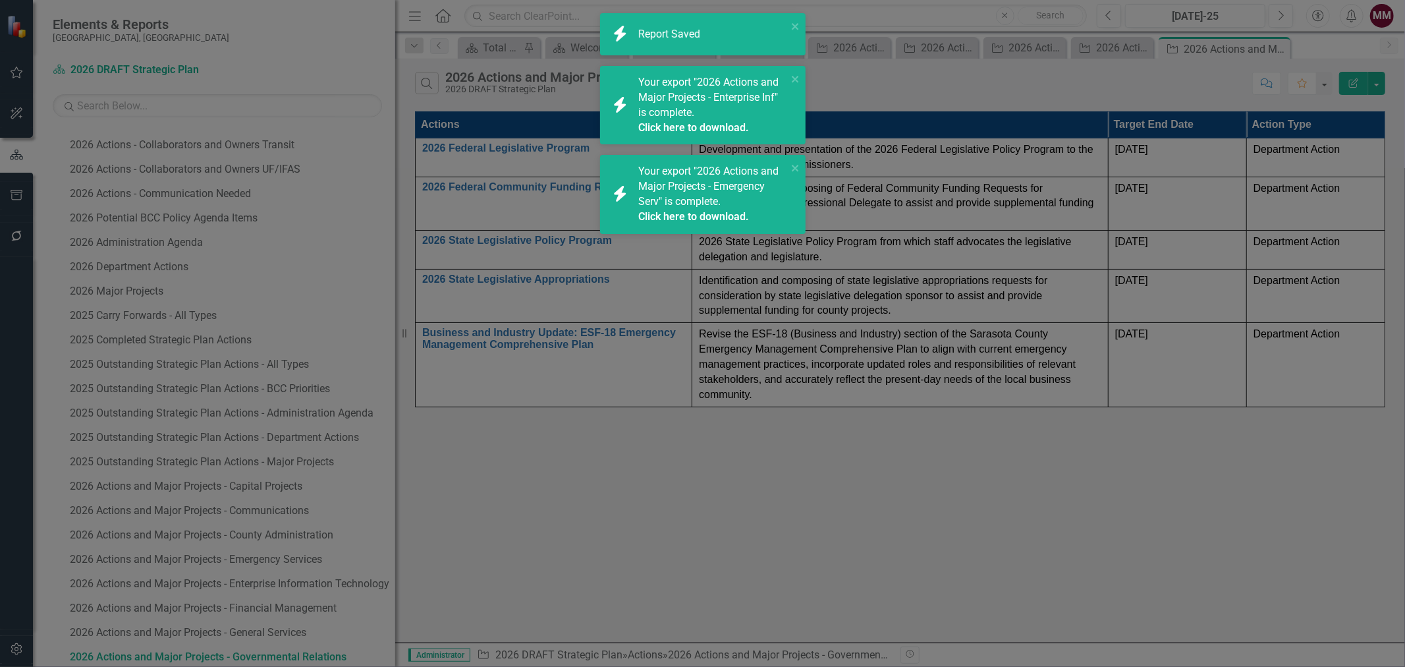
radio input "true"
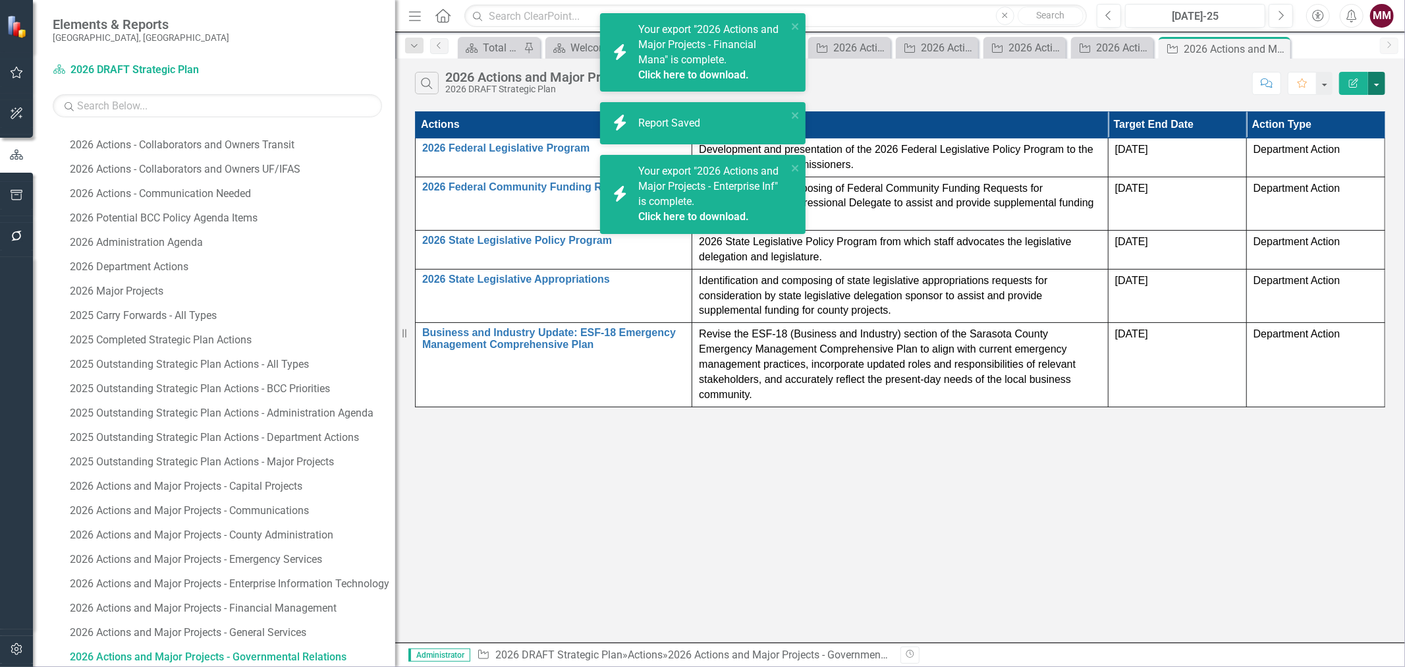
click at [1379, 84] on button "button" at bounding box center [1376, 83] width 17 height 23
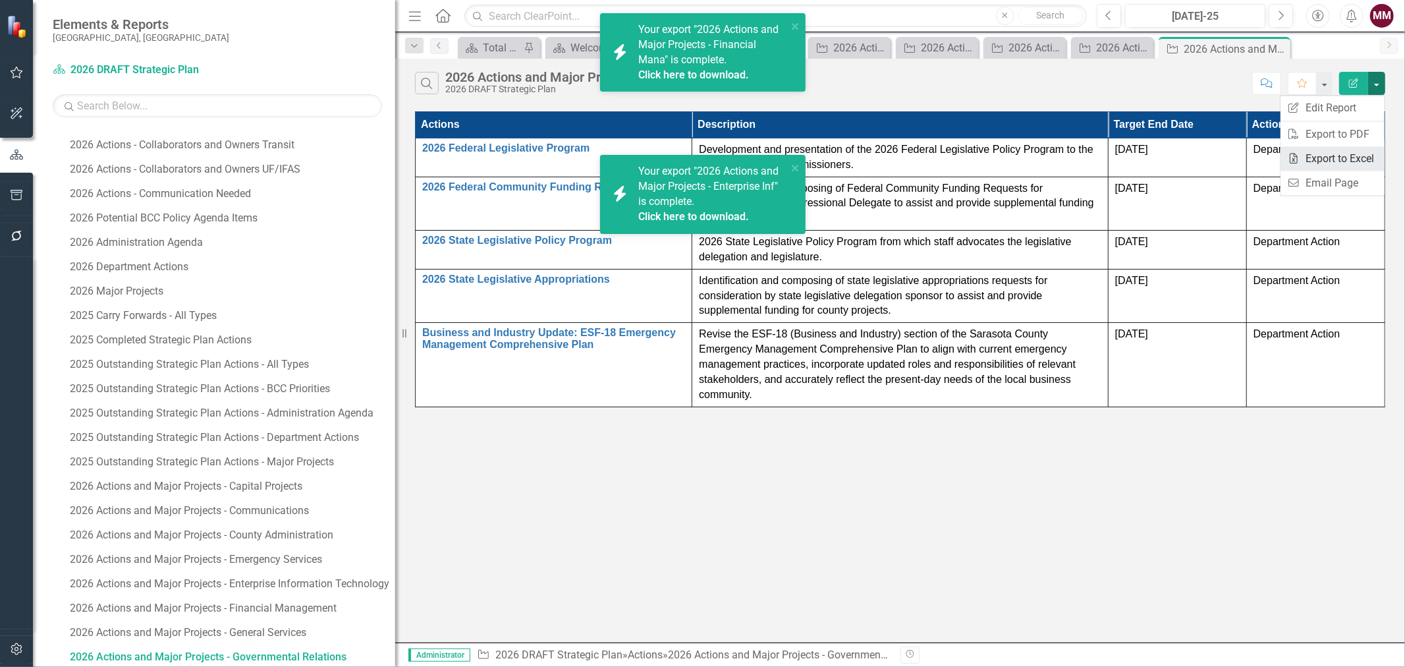
click at [1334, 152] on link "Excel Export to Excel" at bounding box center [1333, 158] width 104 height 24
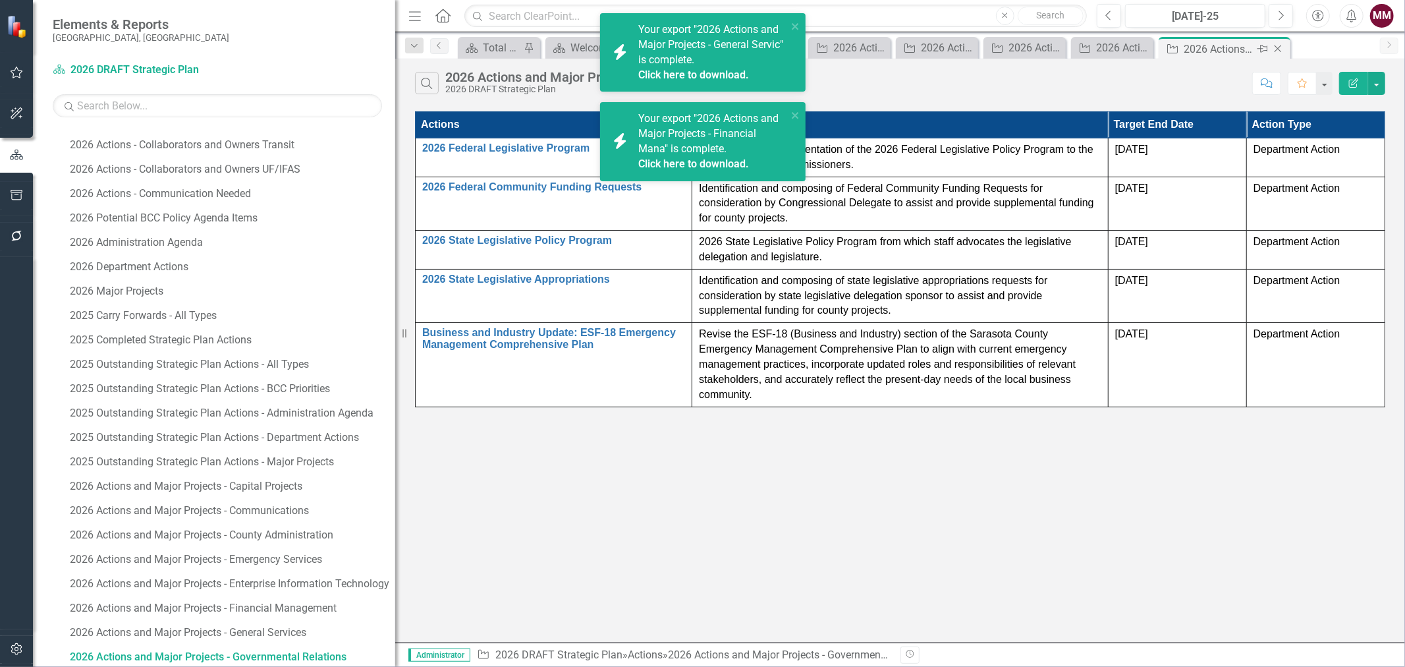
click at [1282, 45] on icon "Close" at bounding box center [1278, 48] width 13 height 11
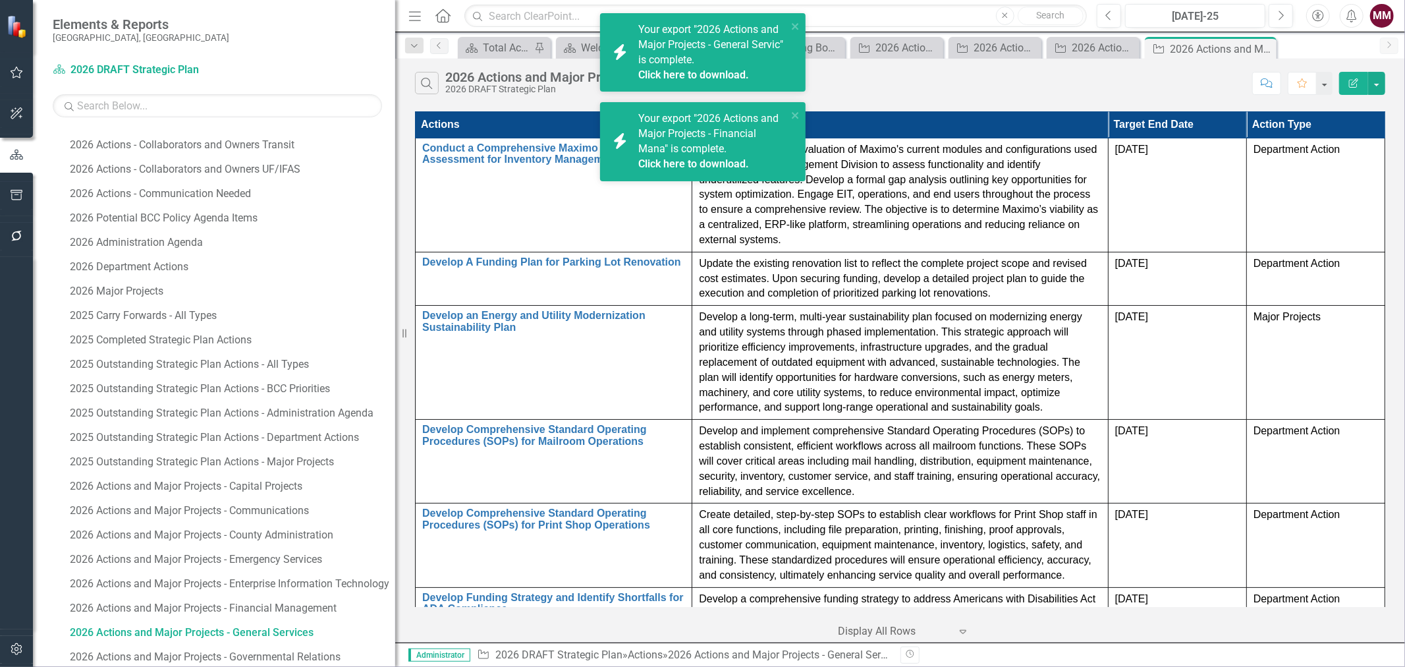
scroll to position [553, 0]
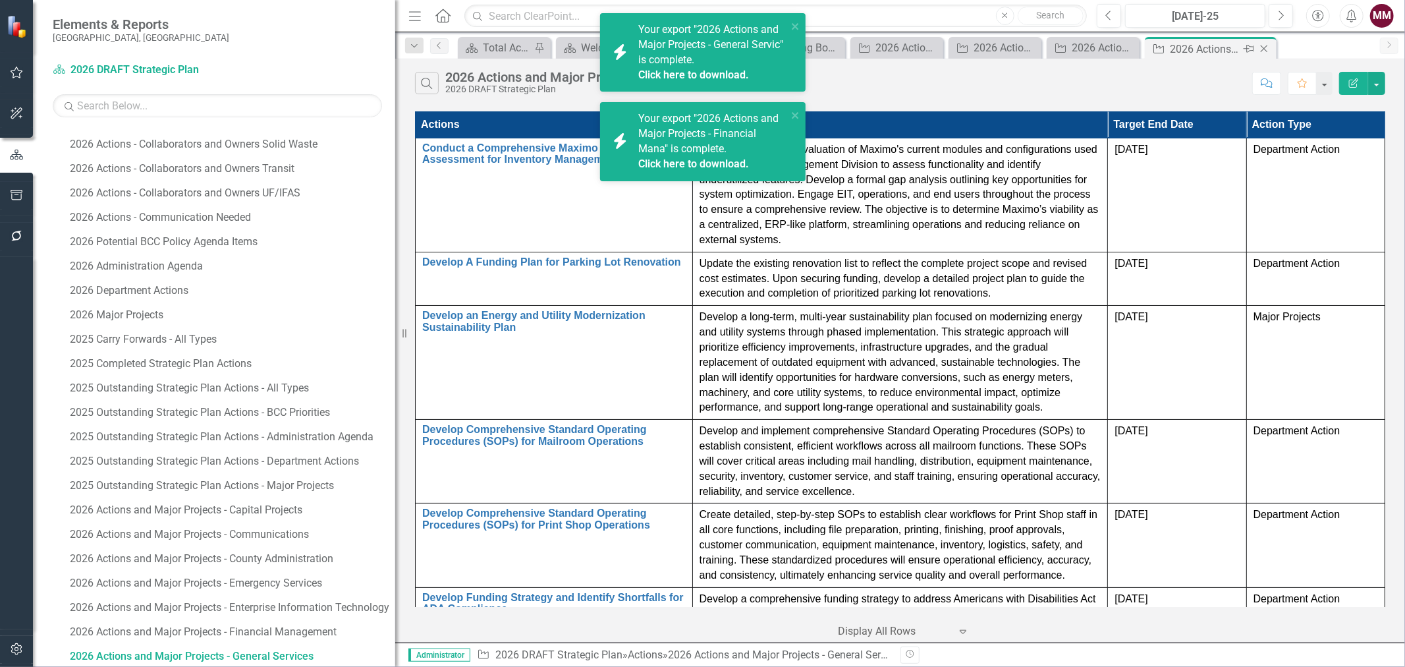
click at [1267, 48] on icon "Close" at bounding box center [1264, 48] width 13 height 11
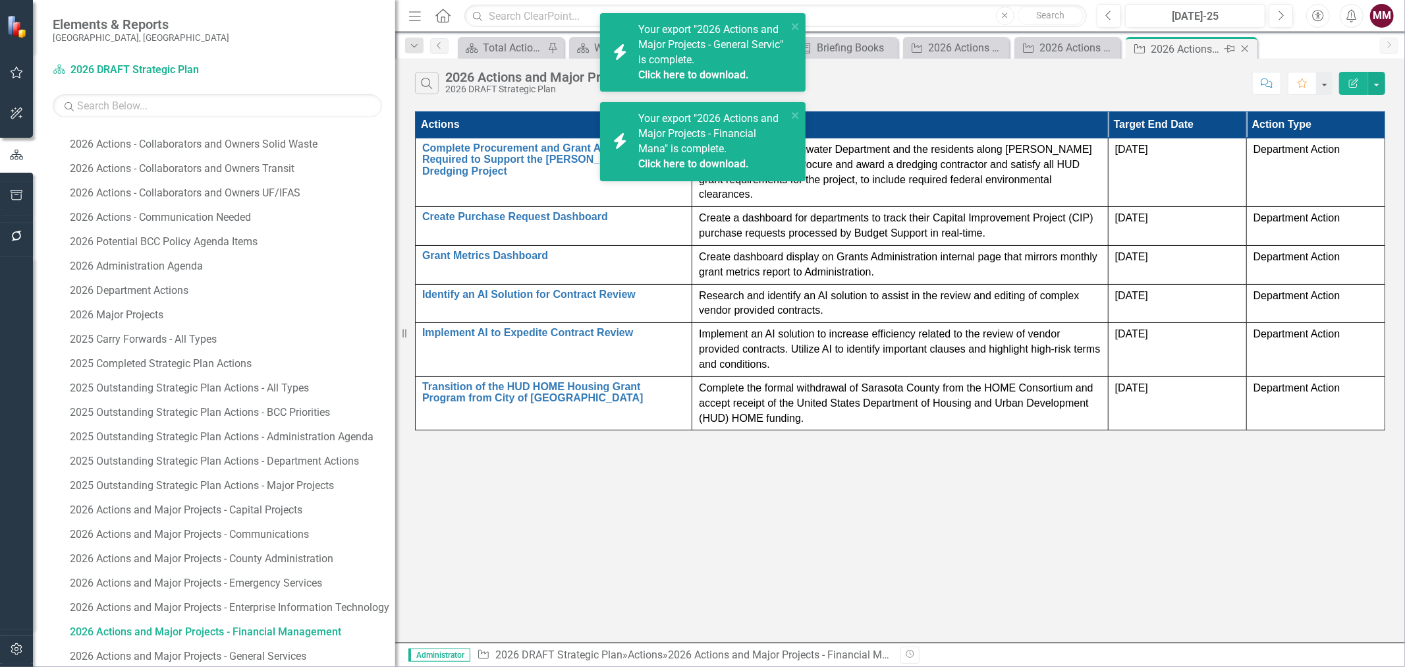
scroll to position [529, 0]
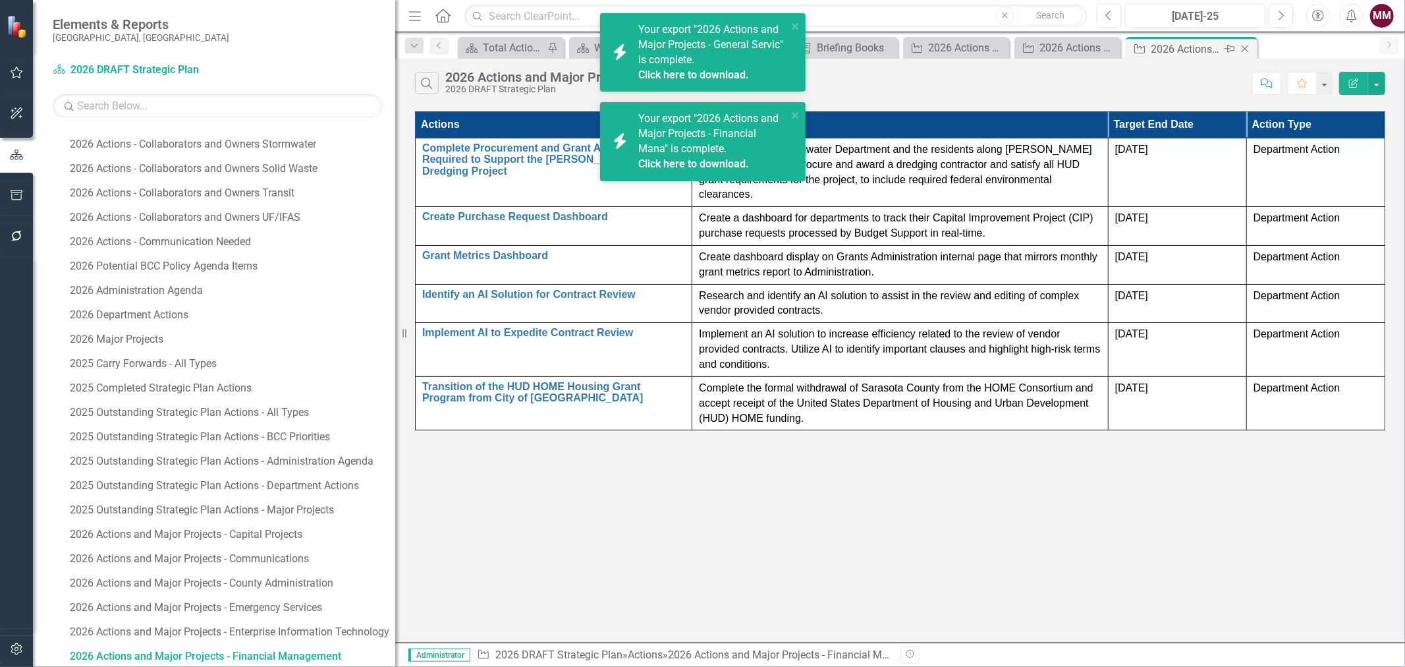
click at [1244, 46] on icon "Close" at bounding box center [1245, 48] width 13 height 11
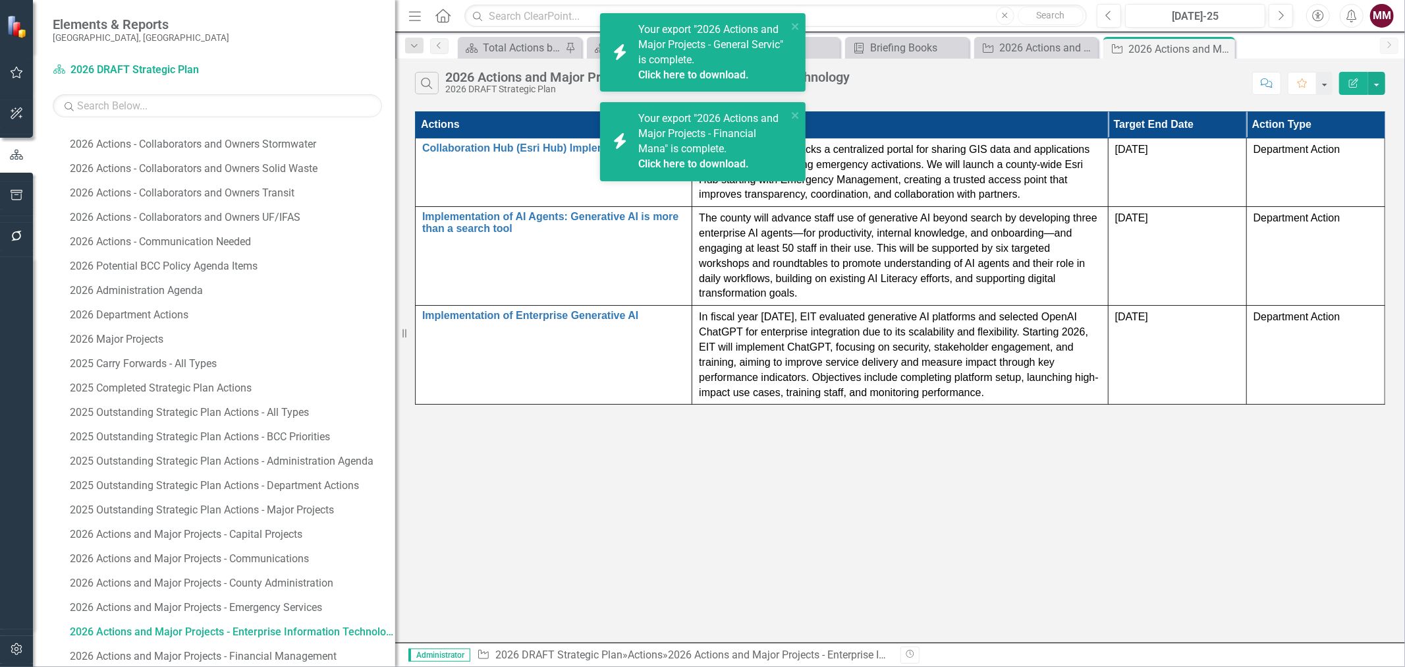
scroll to position [504, 0]
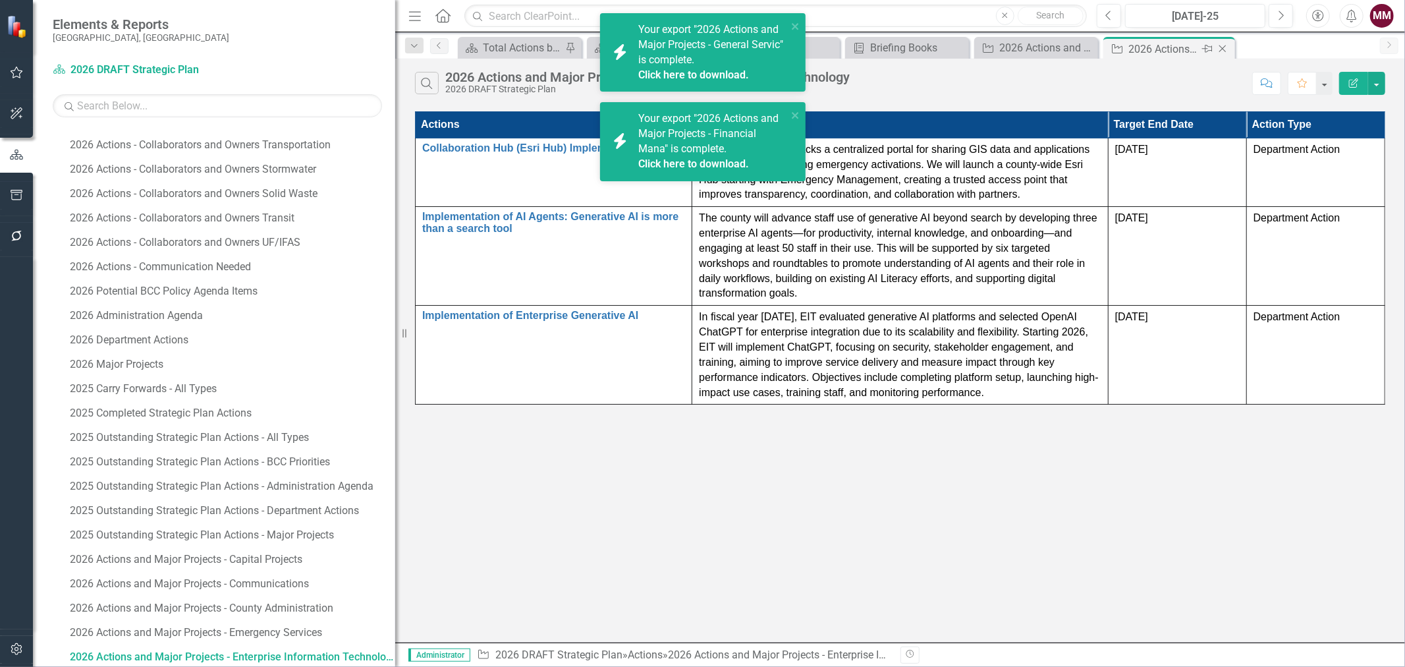
click at [1225, 47] on icon "Close" at bounding box center [1222, 48] width 13 height 11
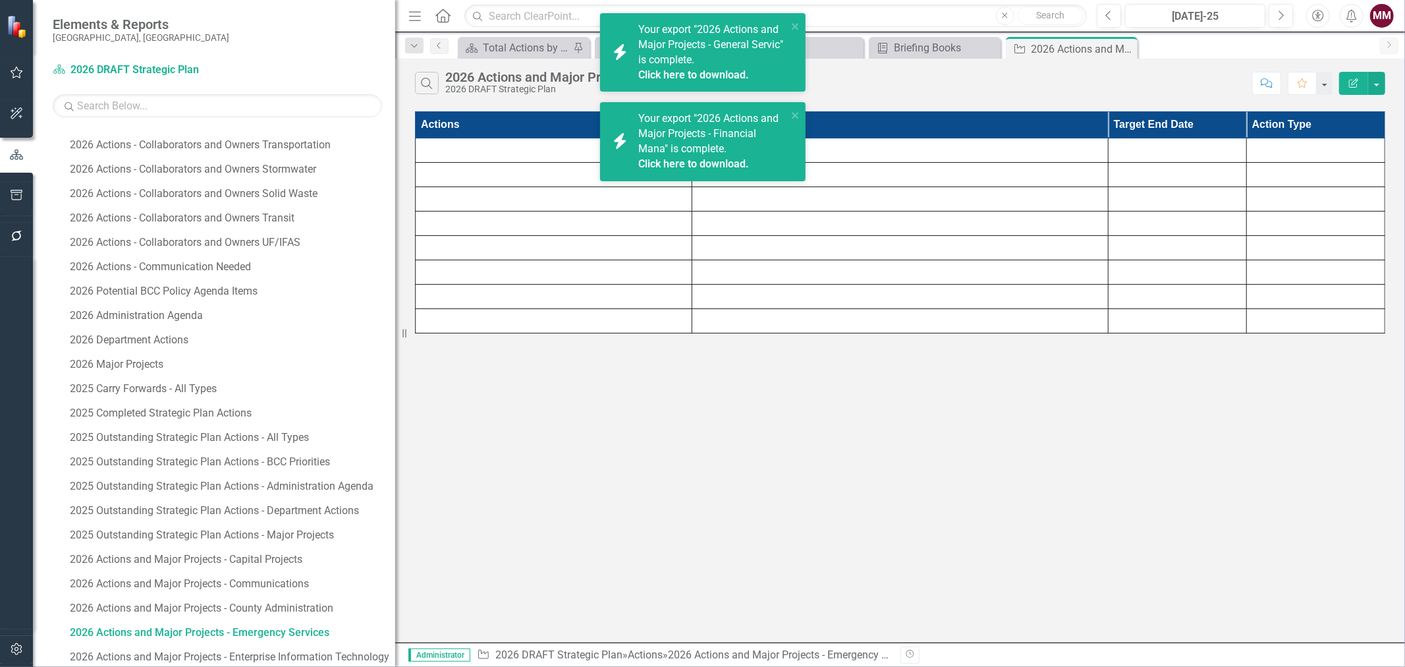
scroll to position [480, 0]
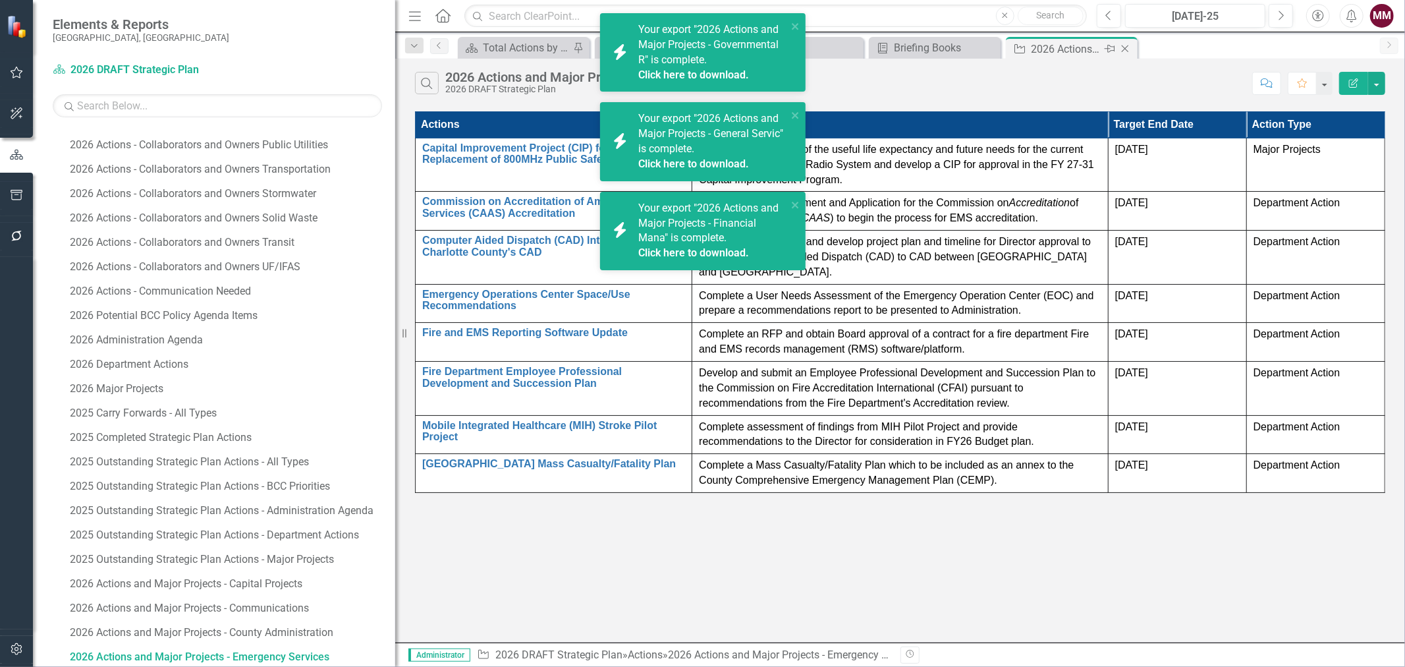
click at [1127, 51] on icon "Close" at bounding box center [1125, 48] width 13 height 11
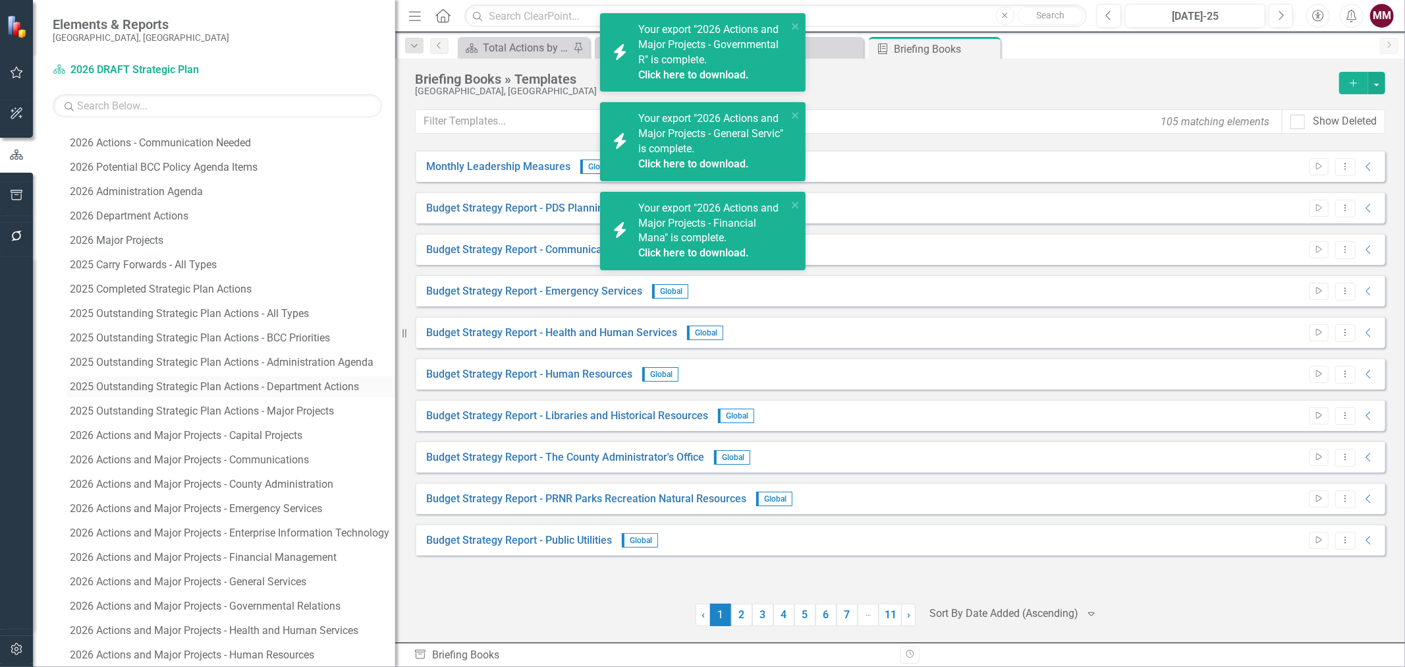
scroll to position [700, 0]
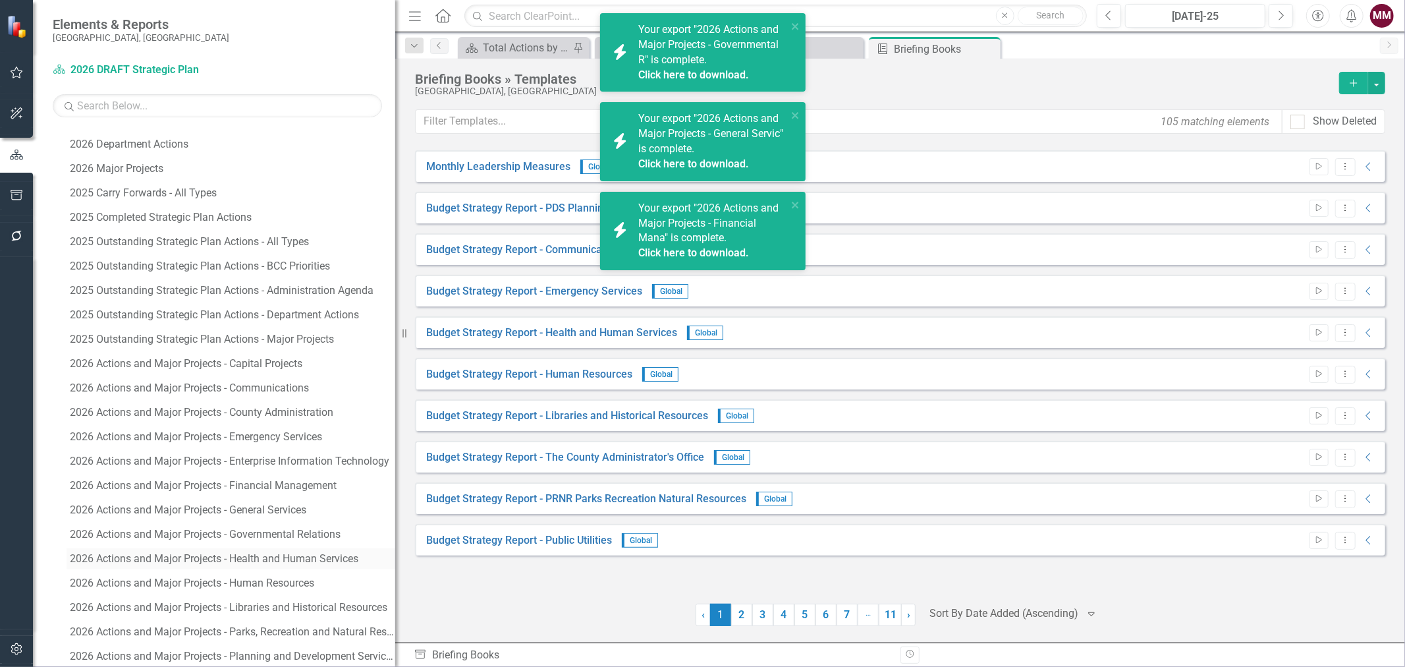
click at [235, 559] on div "2026 Actions and Major Projects - Health and Human Services" at bounding box center [232, 559] width 325 height 12
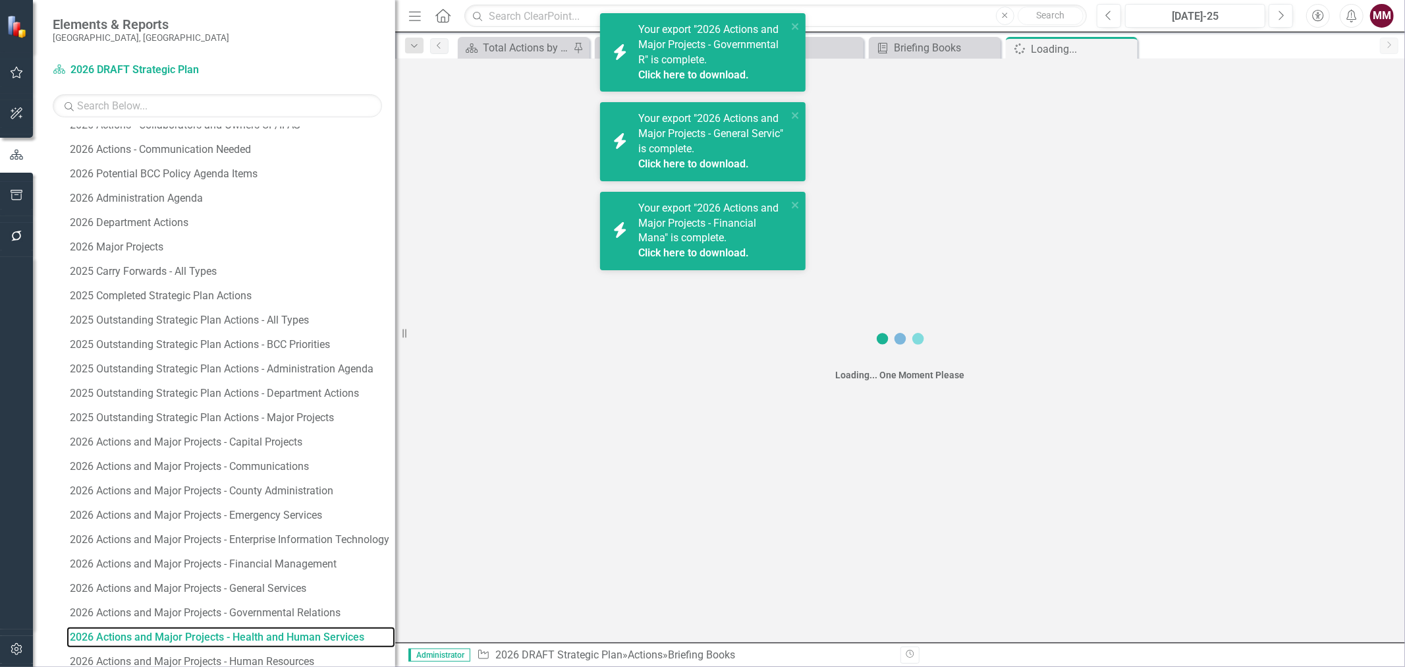
scroll to position [602, 0]
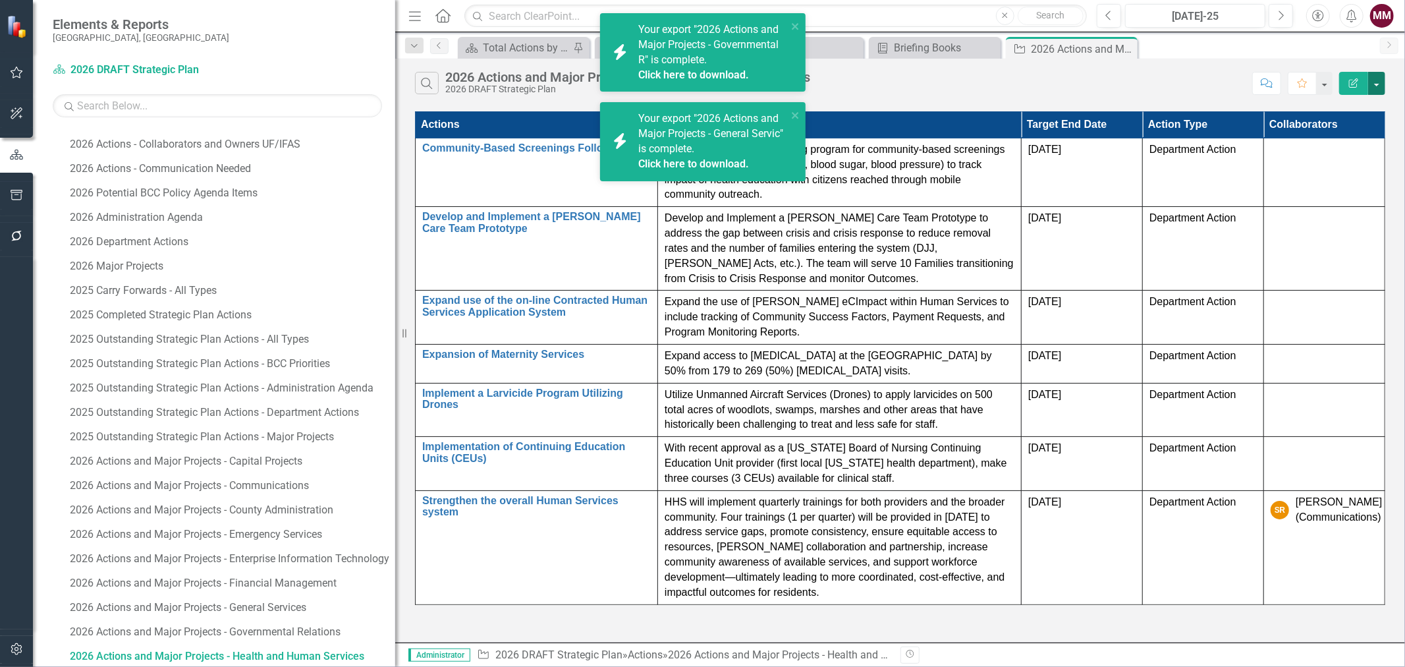
click at [1380, 91] on button "button" at bounding box center [1376, 83] width 17 height 23
click at [1340, 105] on link "Edit Report Edit Report" at bounding box center [1333, 108] width 104 height 24
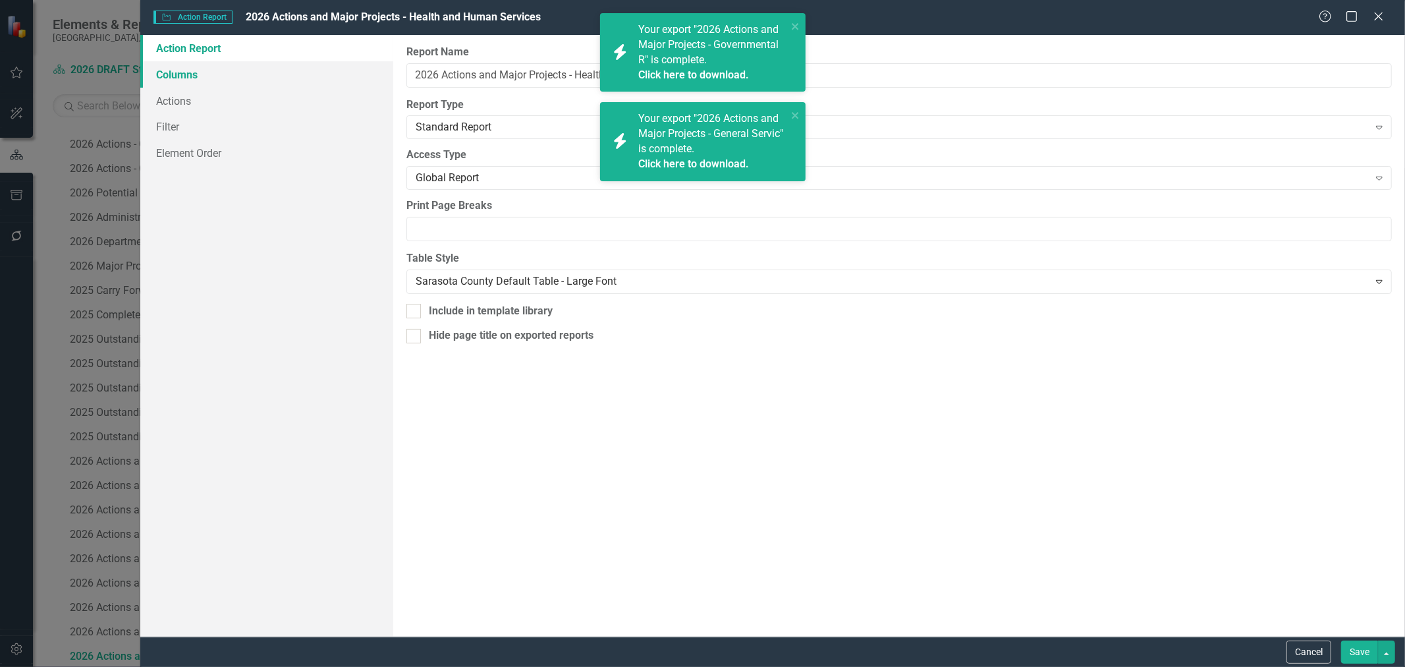
click at [171, 76] on link "Columns" at bounding box center [266, 74] width 253 height 26
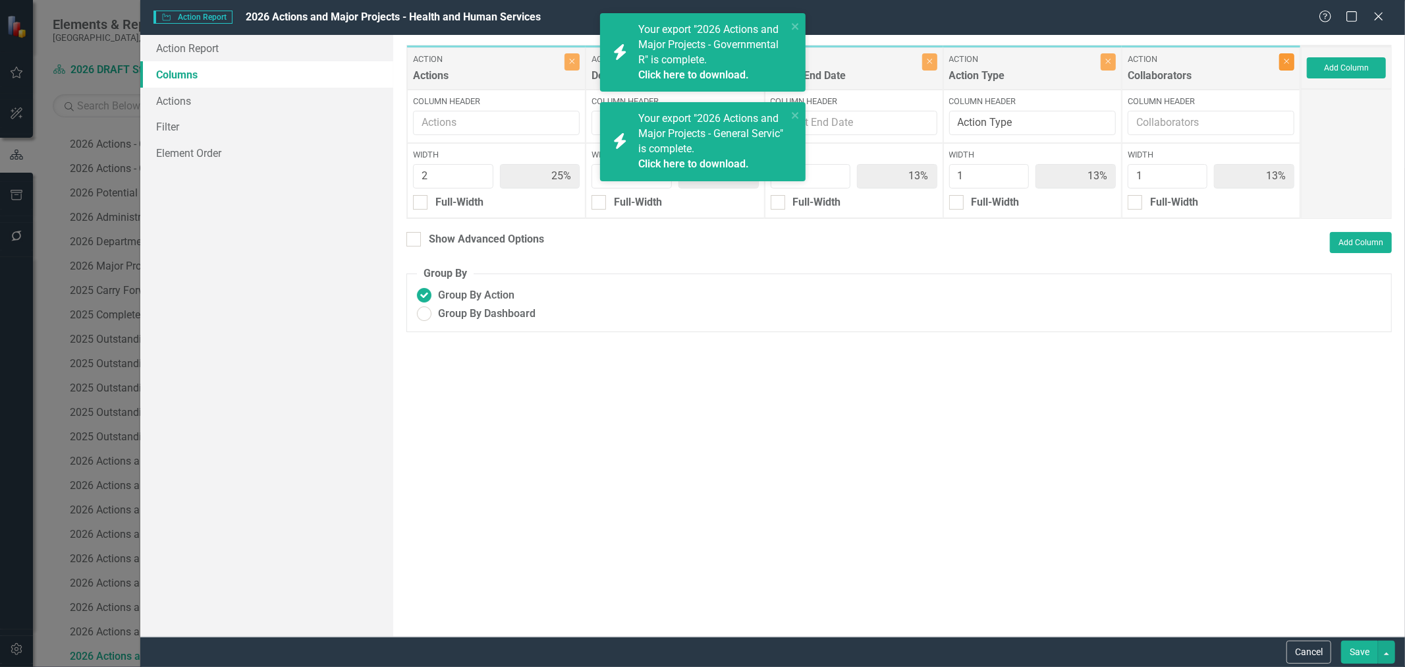
click at [1288, 66] on button "Close" at bounding box center [1286, 61] width 15 height 17
type input "29%"
type input "43%"
type input "14%"
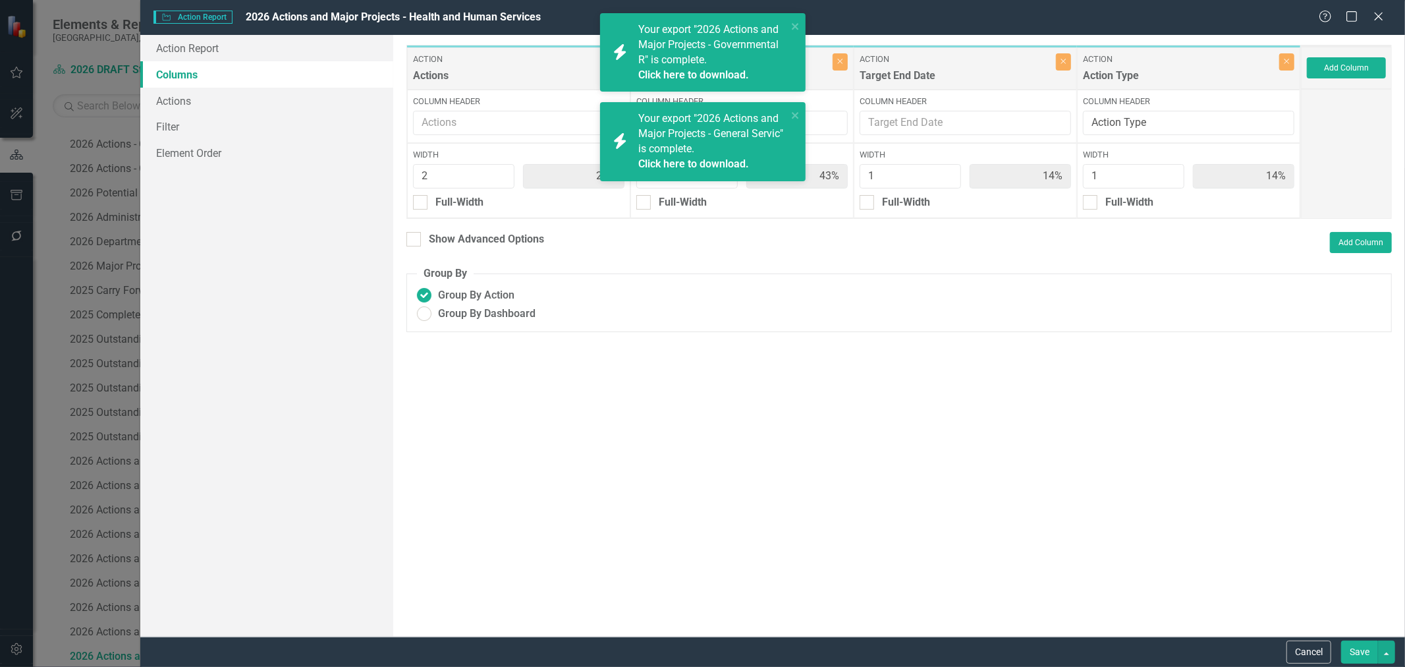
click at [1355, 648] on button "Save" at bounding box center [1359, 651] width 37 height 23
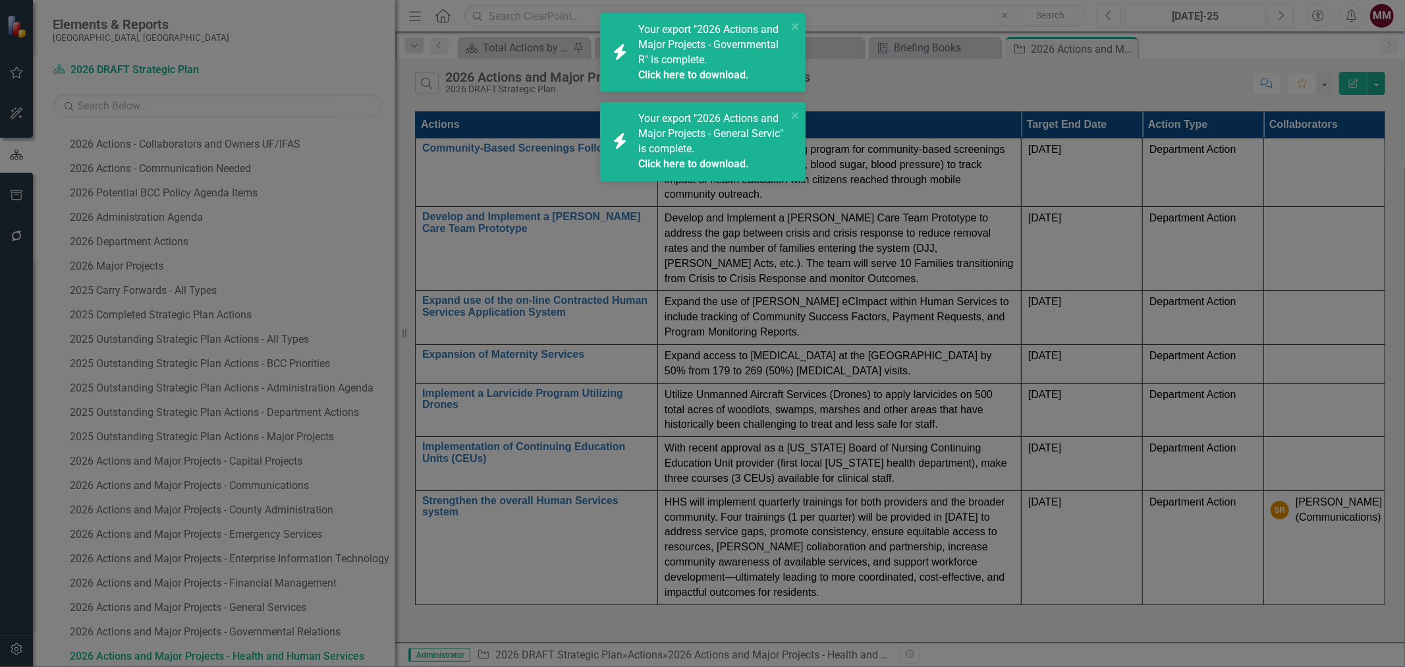
radio input "true"
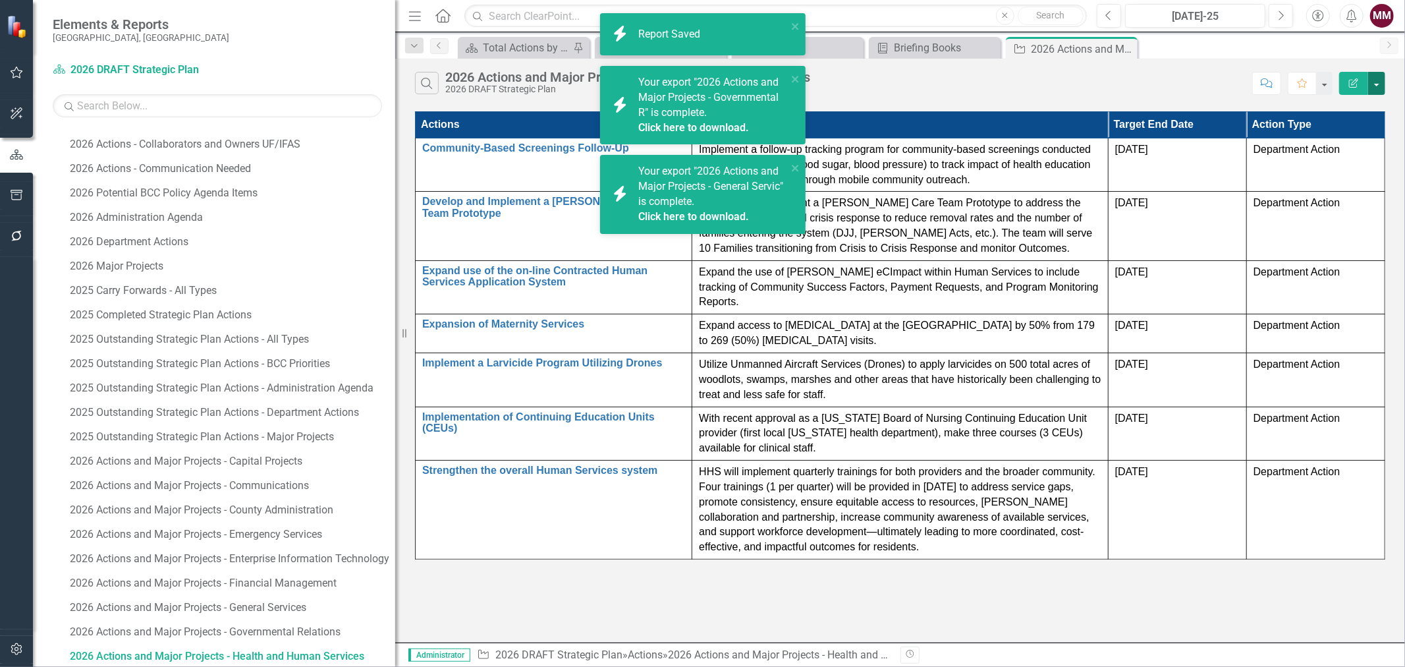
click at [1379, 82] on button "button" at bounding box center [1376, 83] width 17 height 23
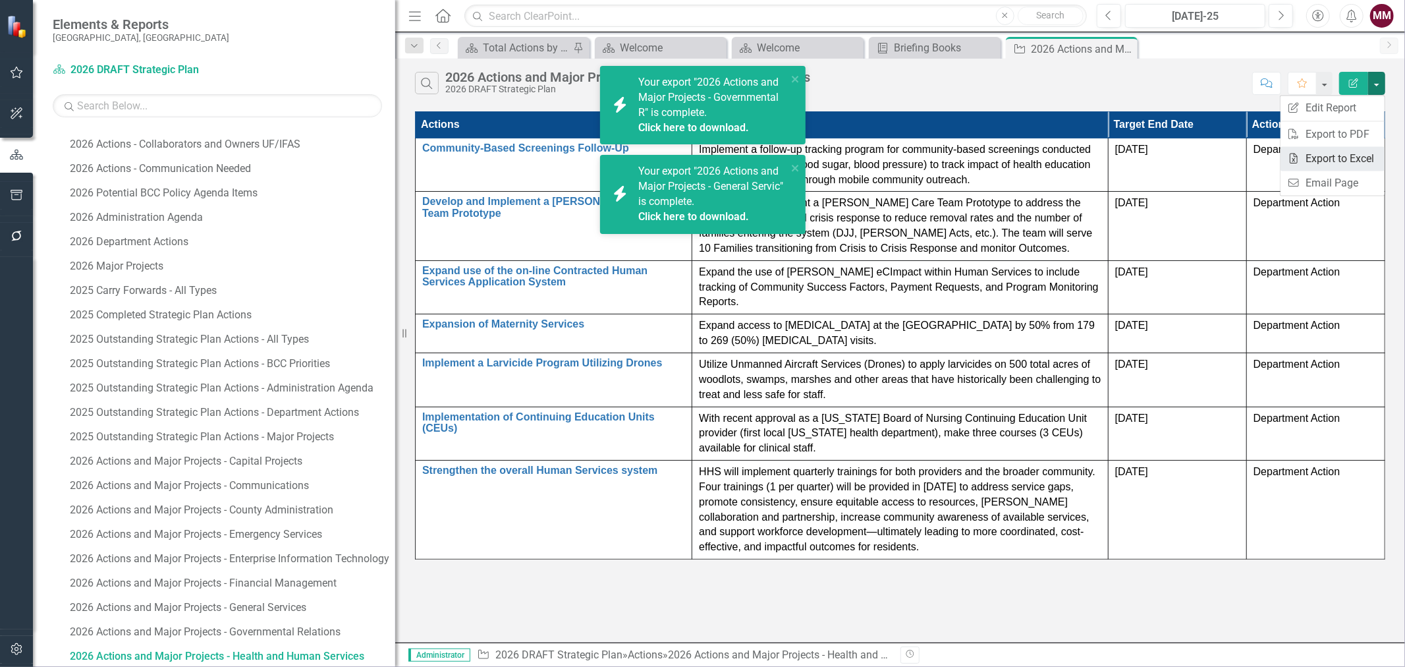
click at [1329, 154] on link "Excel Export to Excel" at bounding box center [1333, 158] width 104 height 24
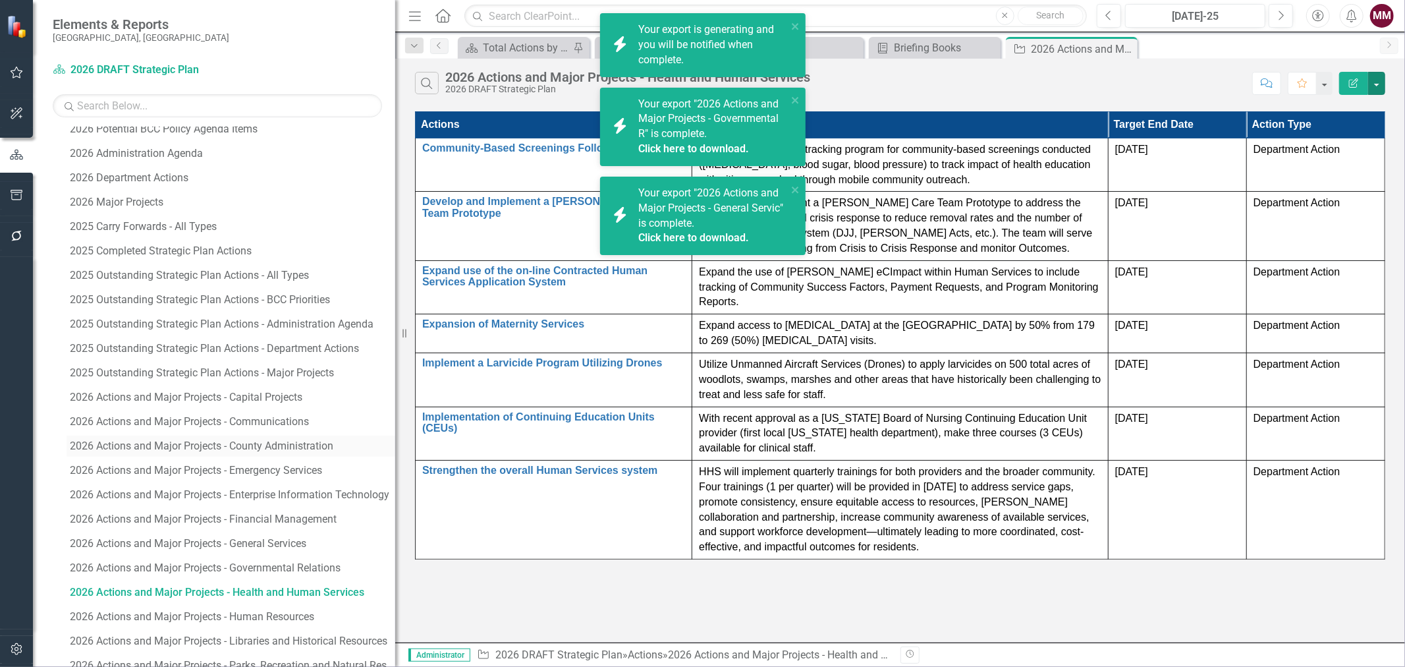
scroll to position [895, 0]
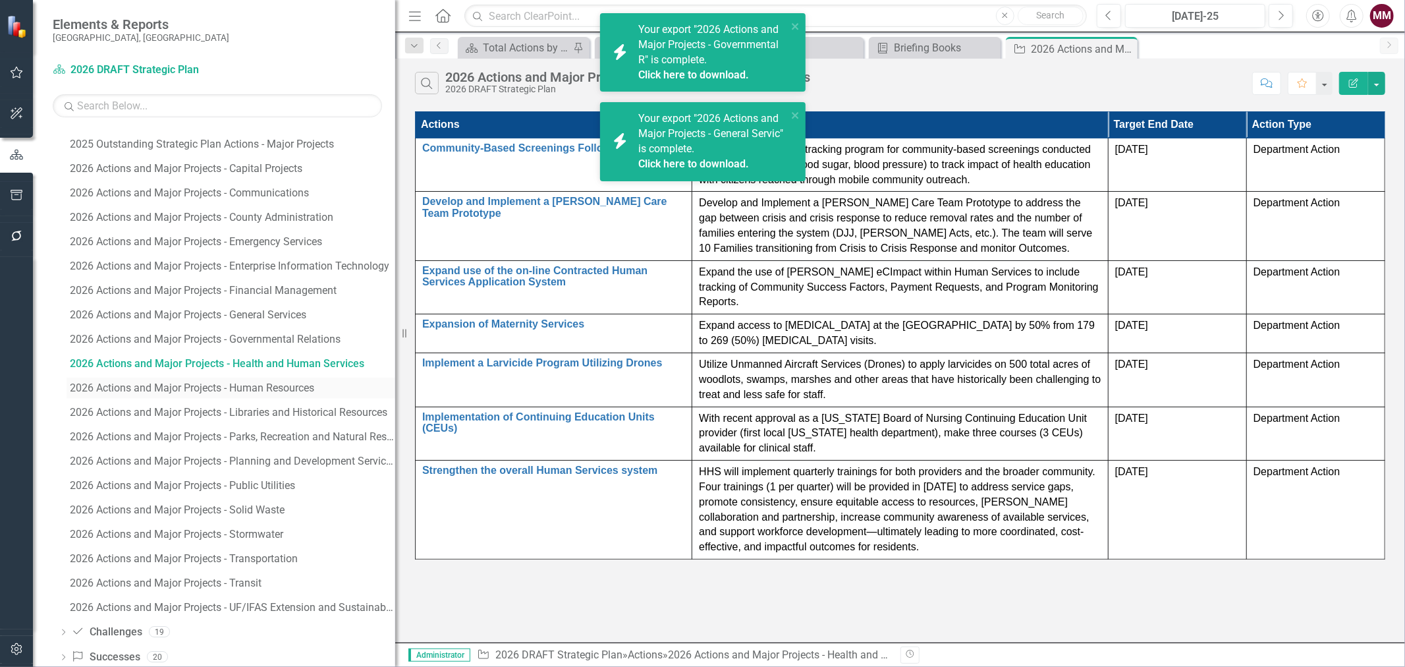
click at [257, 392] on div "2026 Actions and Major Projects - Human Resources" at bounding box center [232, 388] width 325 height 12
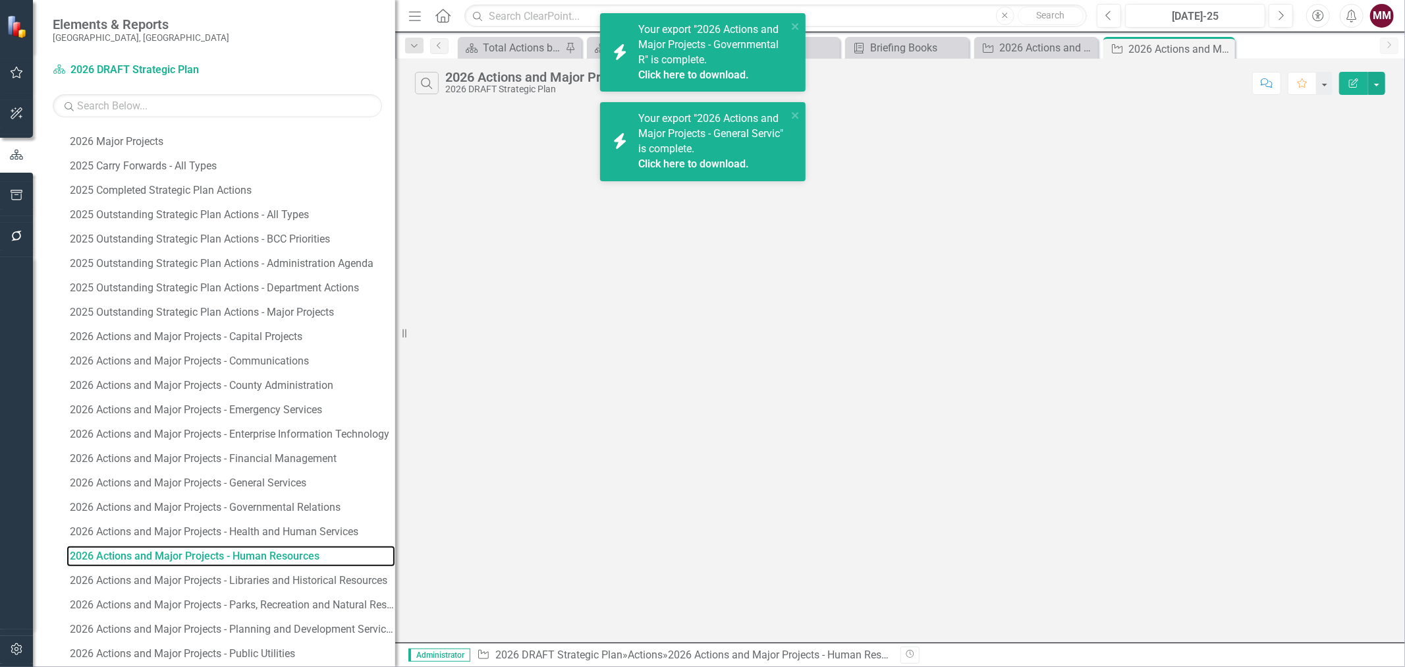
scroll to position [627, 0]
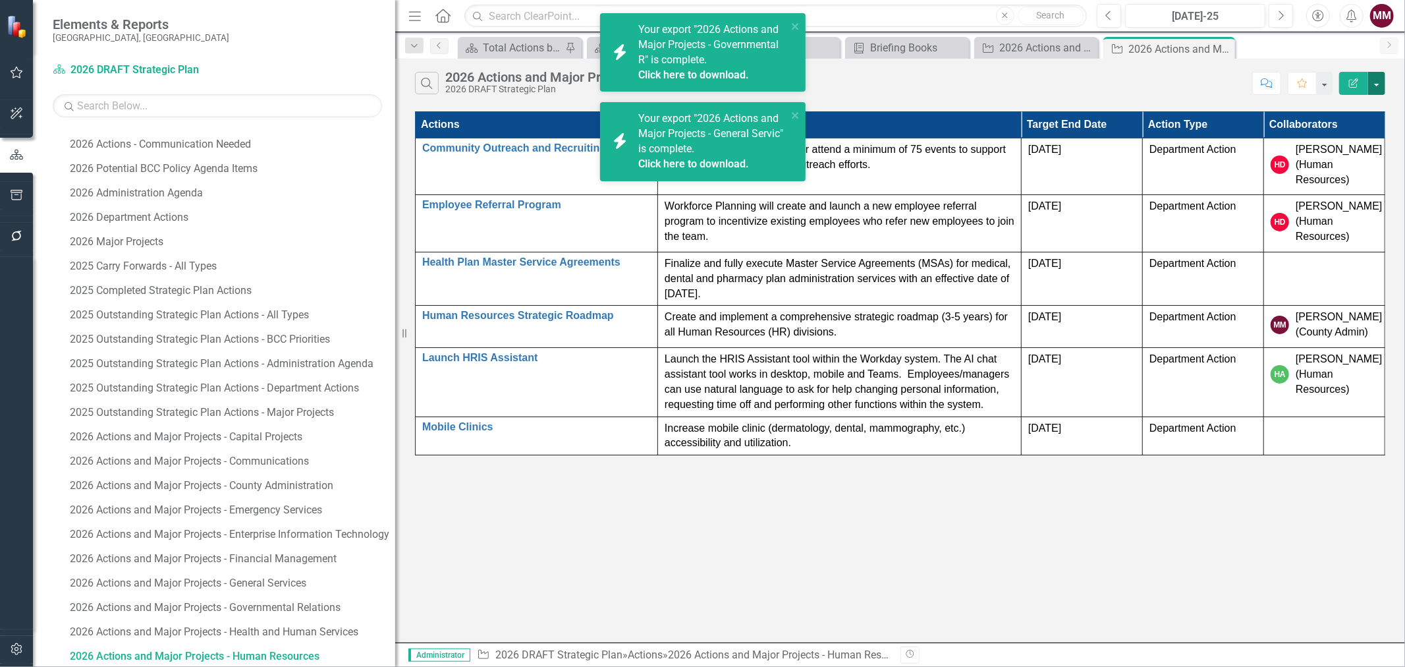
click at [1382, 82] on button "button" at bounding box center [1376, 83] width 17 height 23
click at [1353, 105] on link "Edit Report Edit Report" at bounding box center [1333, 108] width 104 height 24
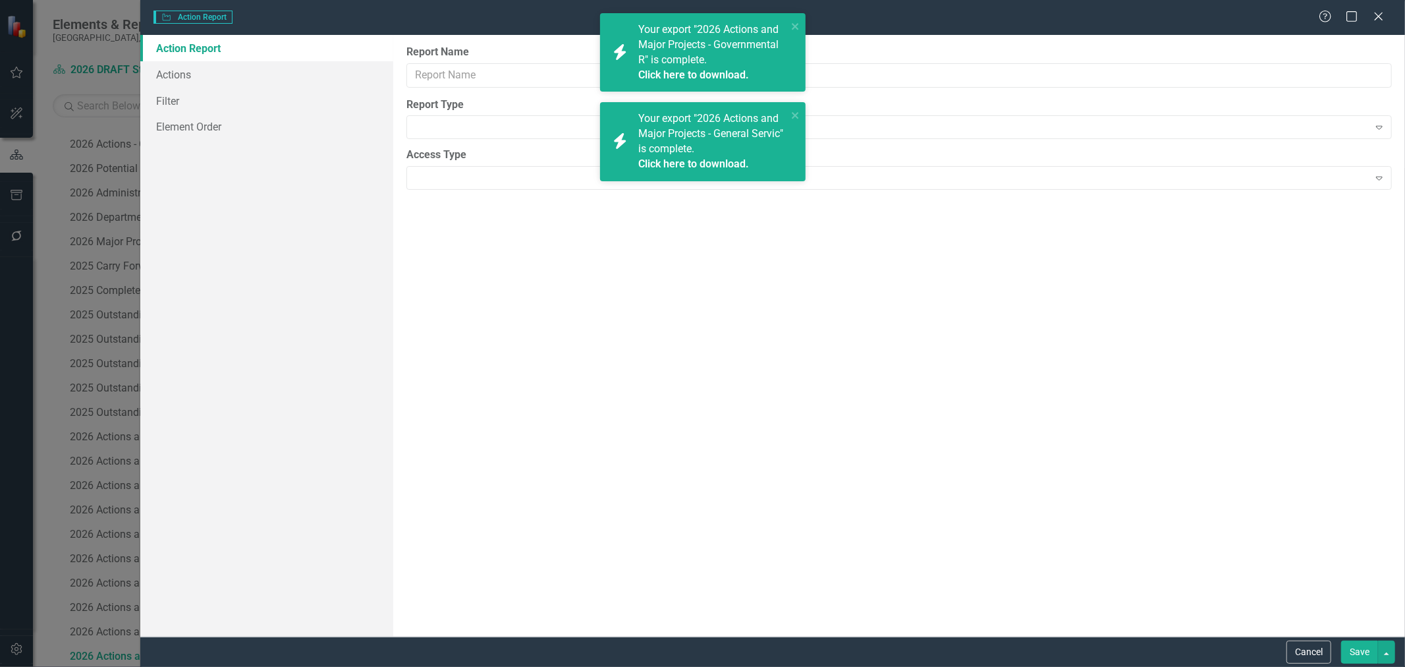
type input "2026 Actions and Major Projects - Human Resources"
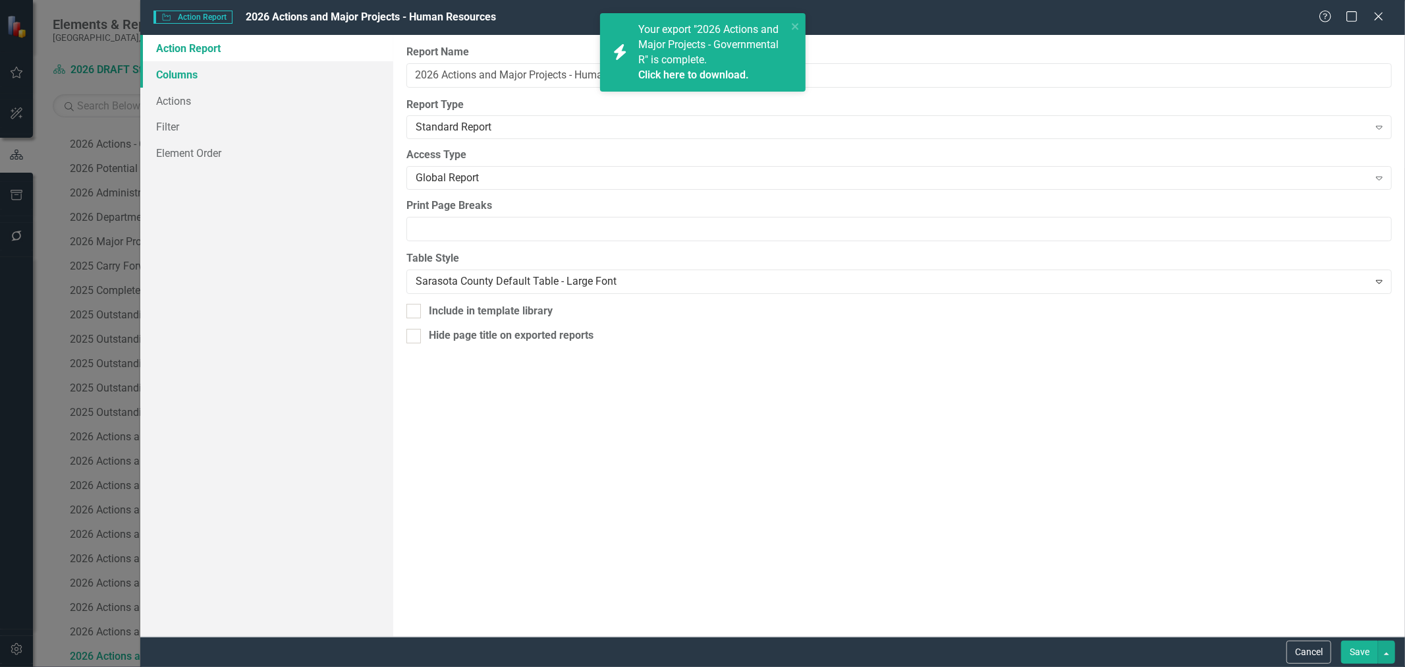
click at [202, 84] on link "Columns" at bounding box center [266, 74] width 253 height 26
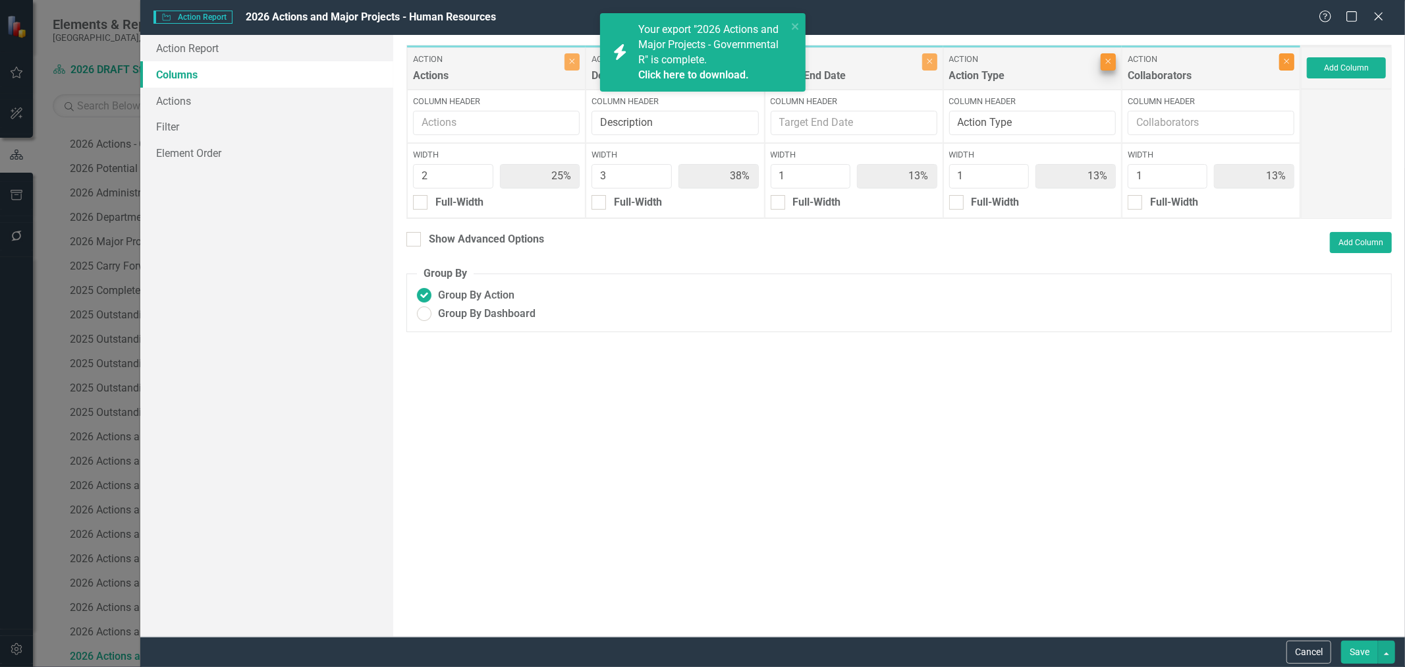
click at [1286, 54] on button "Close" at bounding box center [1286, 61] width 15 height 17
type input "29%"
type input "43%"
type input "14%"
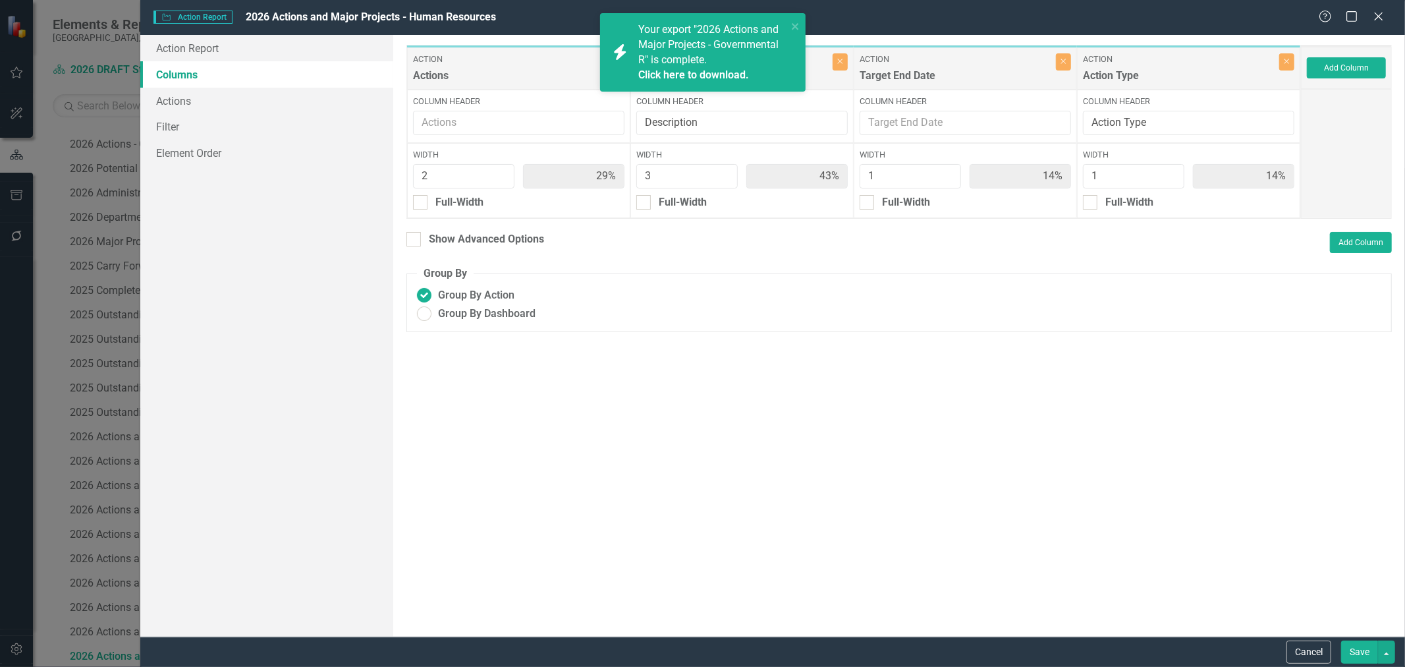
click at [1354, 654] on button "Save" at bounding box center [1359, 651] width 37 height 23
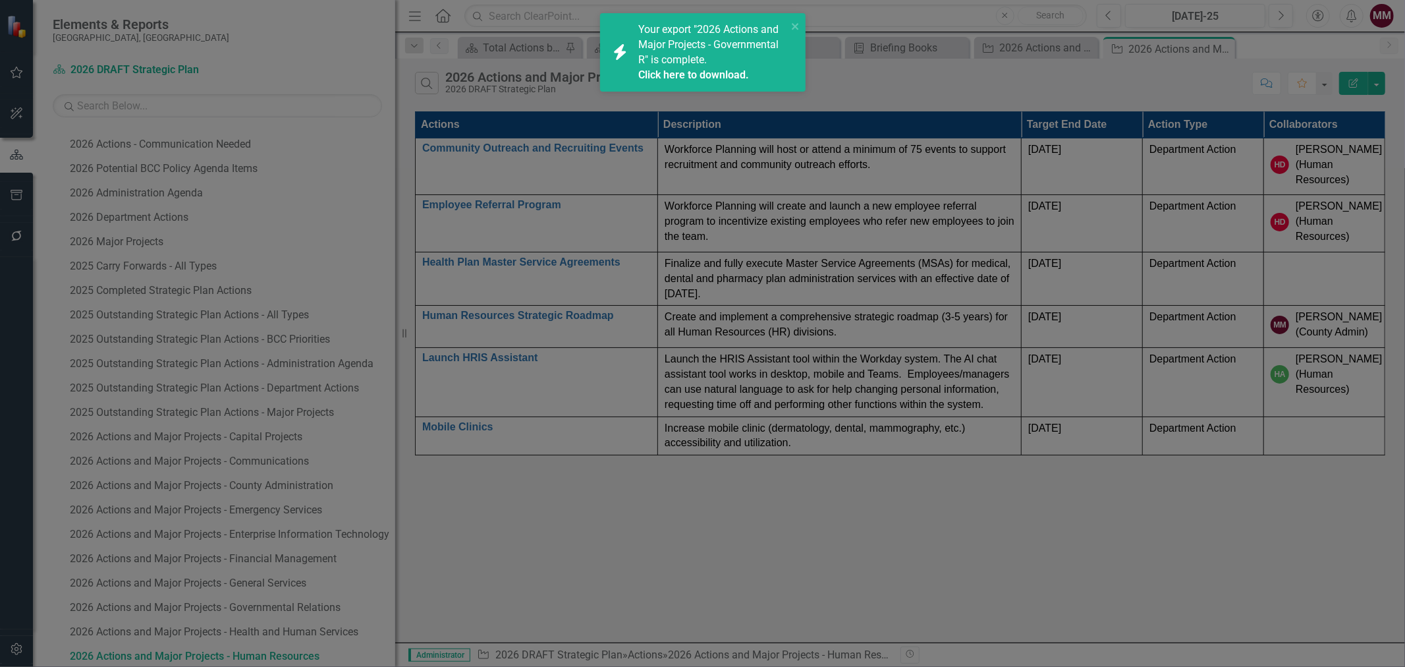
radio input "true"
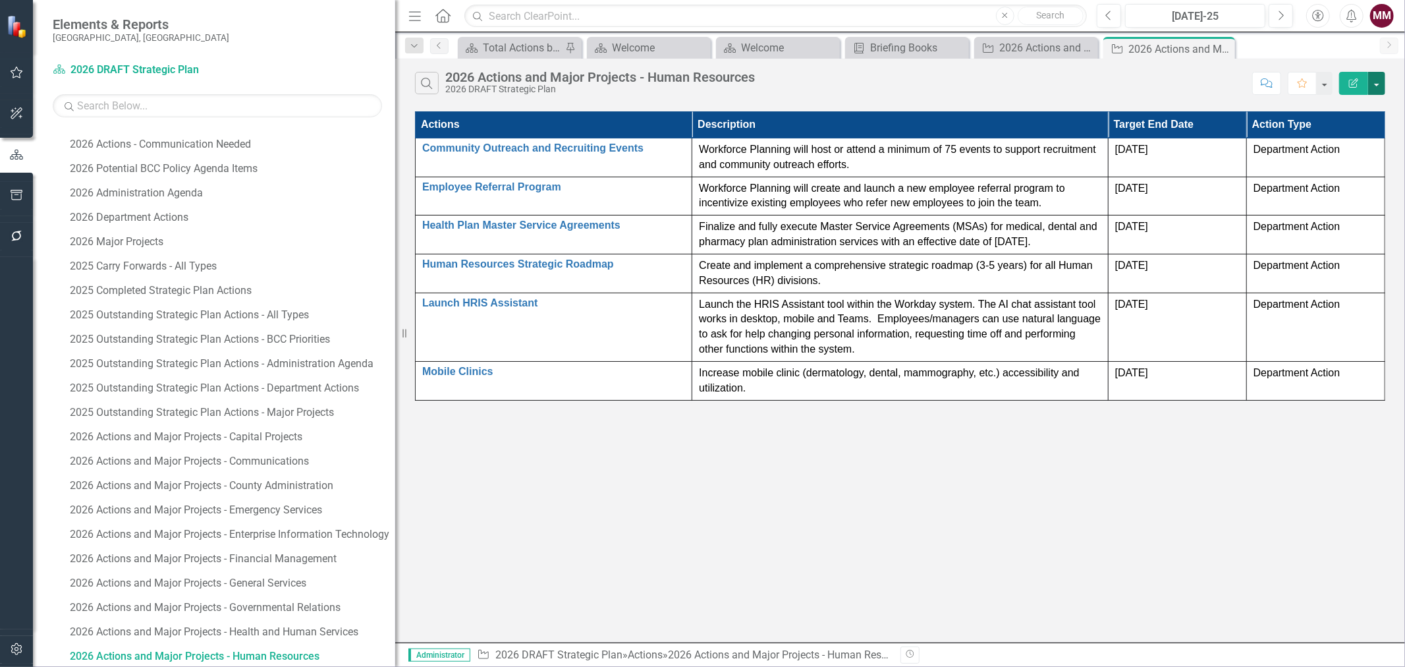
click at [1374, 88] on button "button" at bounding box center [1376, 83] width 17 height 23
click at [1334, 155] on link "Excel Export to Excel" at bounding box center [1333, 158] width 104 height 24
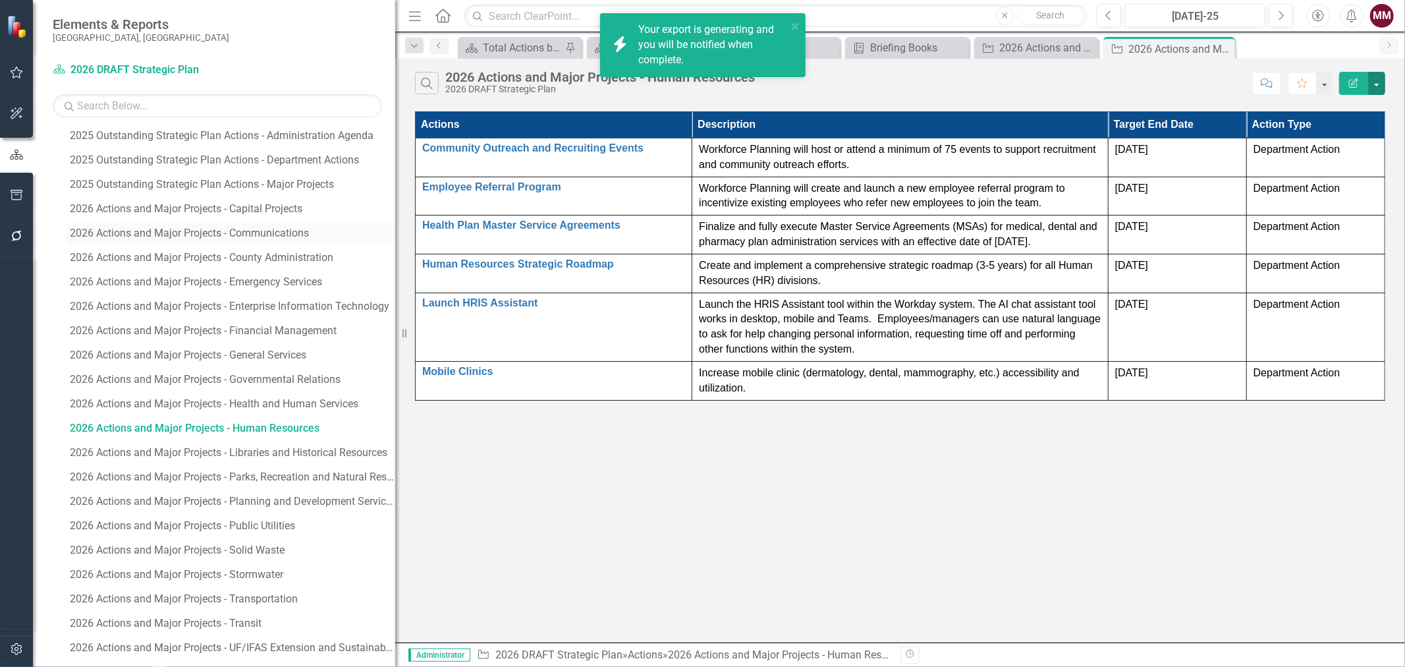
scroll to position [918, 0]
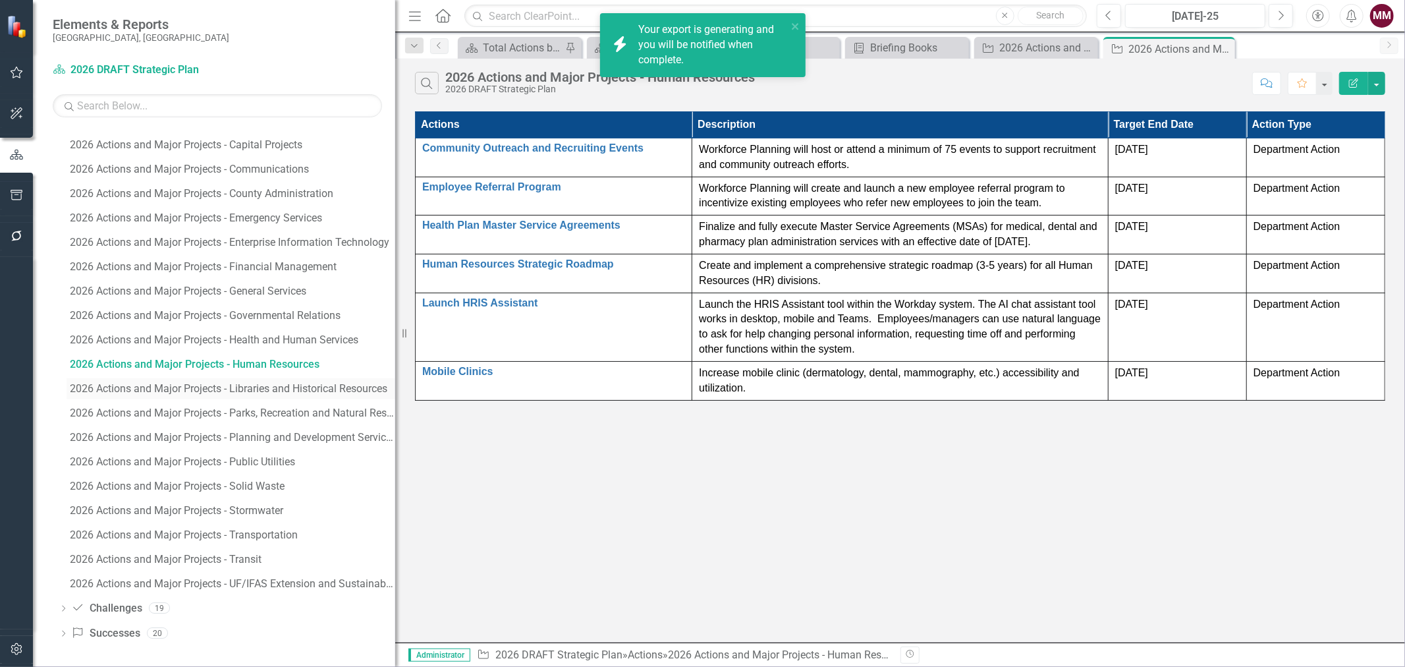
click at [239, 389] on div "2026 Actions and Major Projects - Libraries and Historical Resources" at bounding box center [232, 389] width 325 height 12
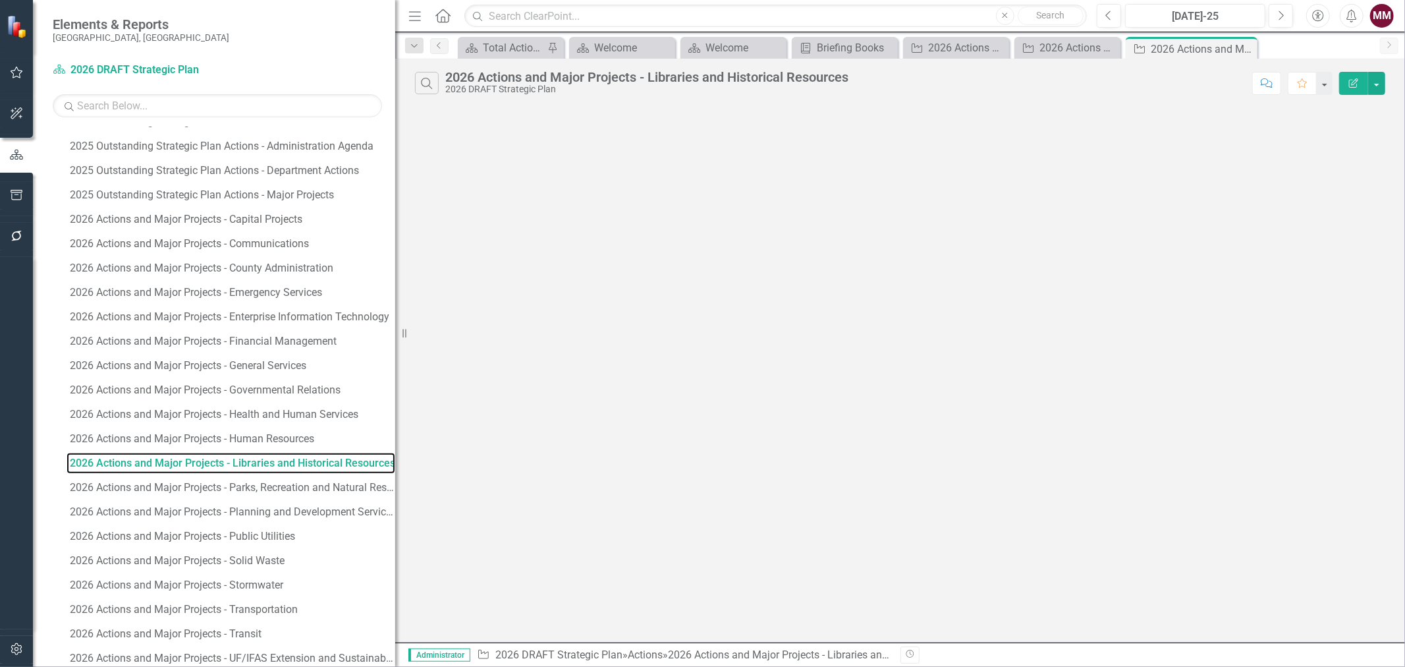
scroll to position [650, 0]
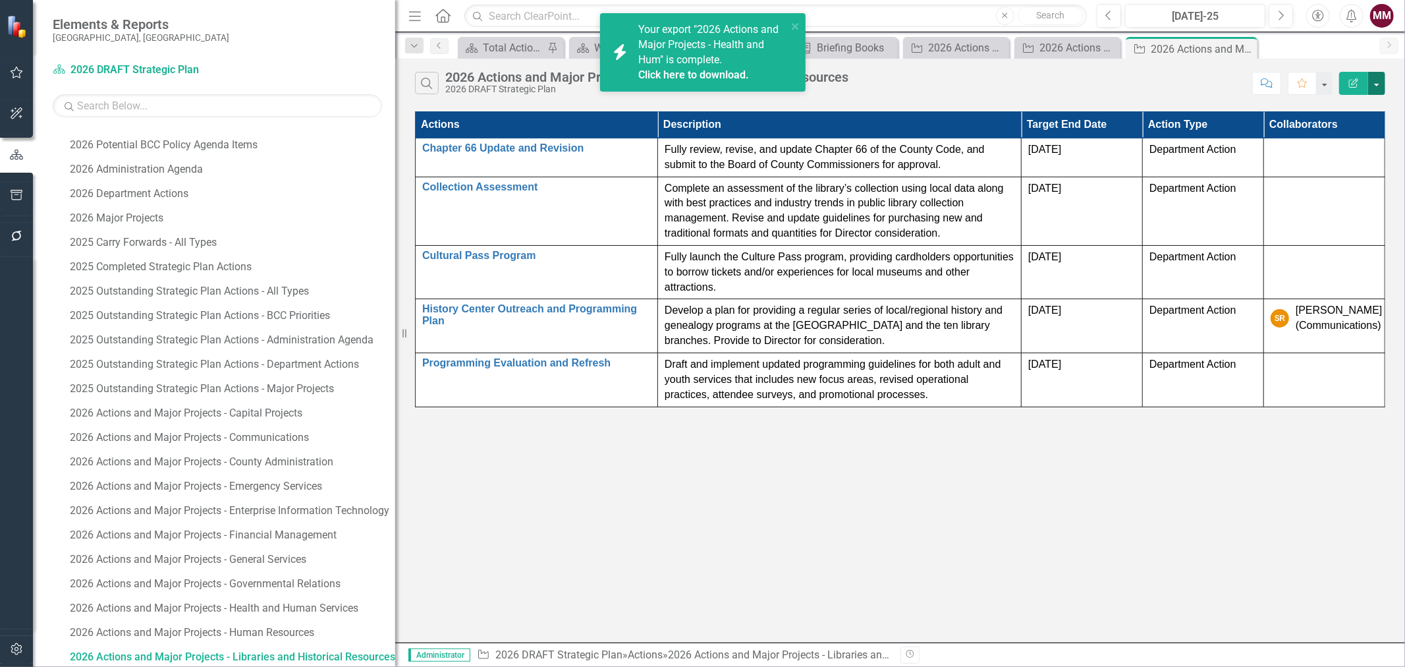
click at [1381, 84] on button "button" at bounding box center [1376, 83] width 17 height 23
click at [1356, 105] on link "Edit Report Edit Report" at bounding box center [1333, 108] width 104 height 24
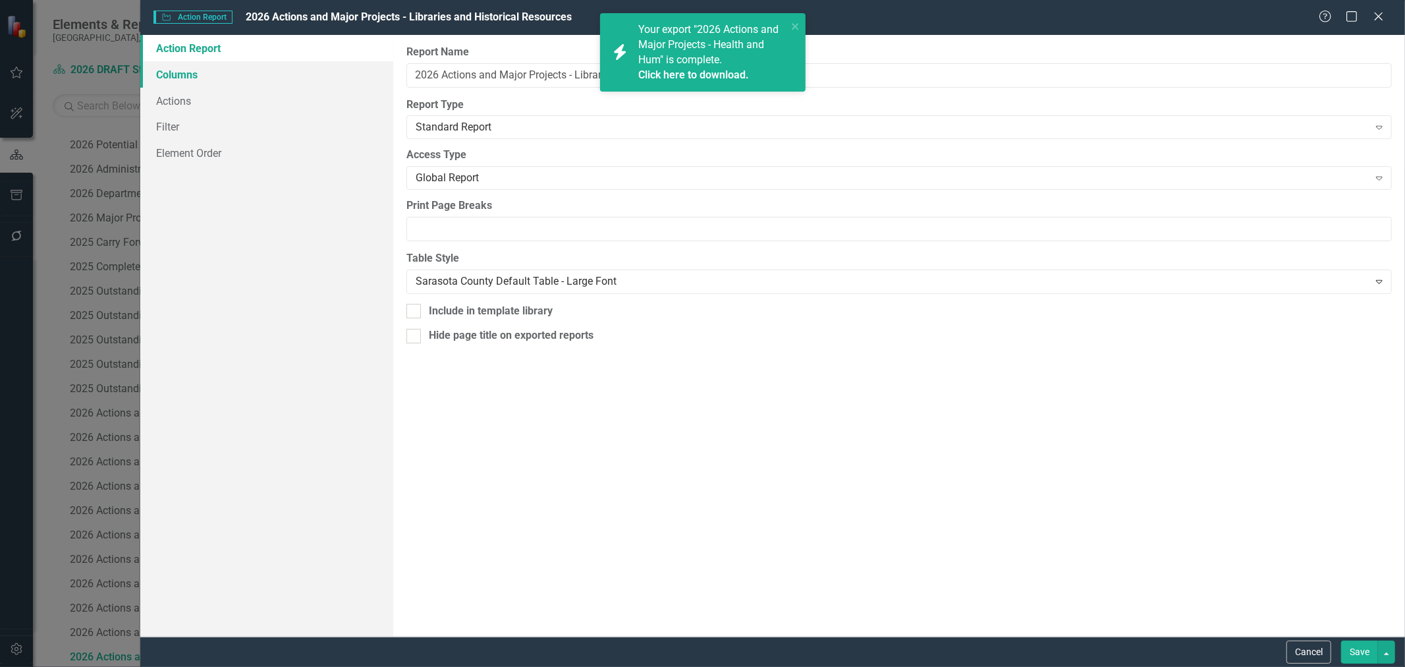
click at [190, 73] on link "Columns" at bounding box center [266, 74] width 253 height 26
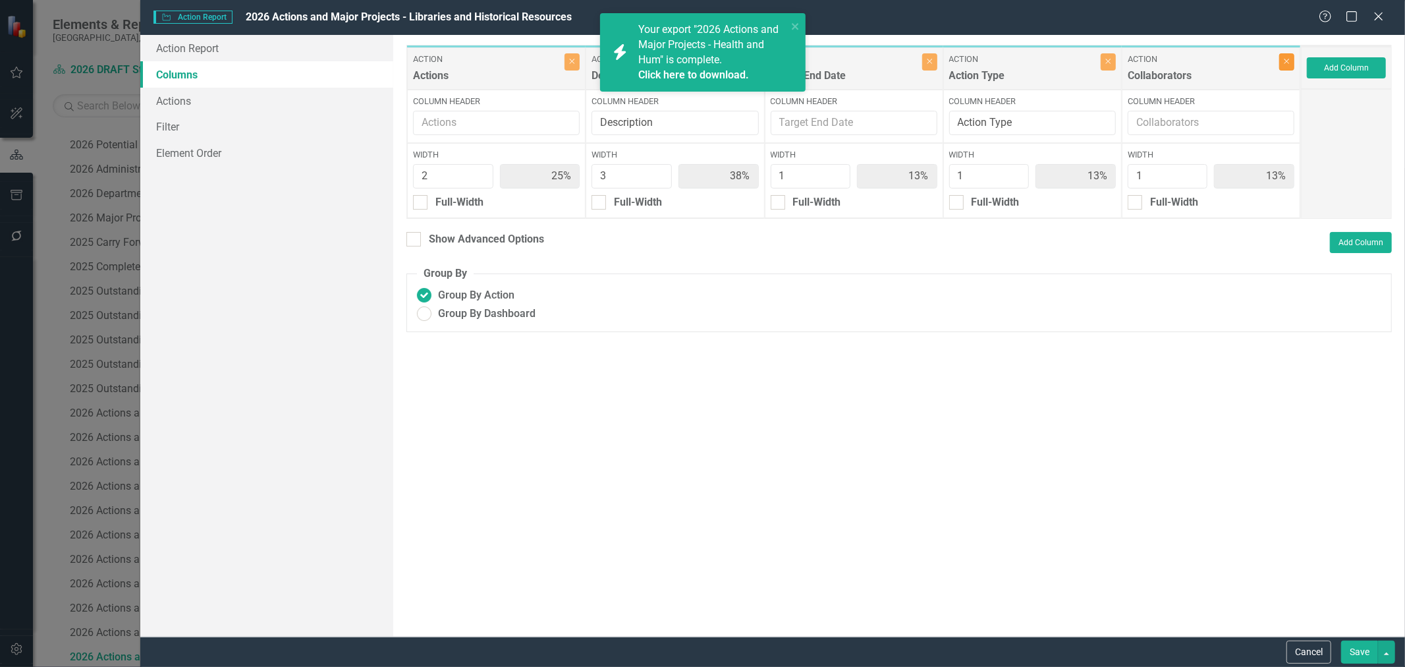
click at [1286, 63] on icon "Close" at bounding box center [1287, 61] width 6 height 8
type input "29%"
type input "43%"
type input "14%"
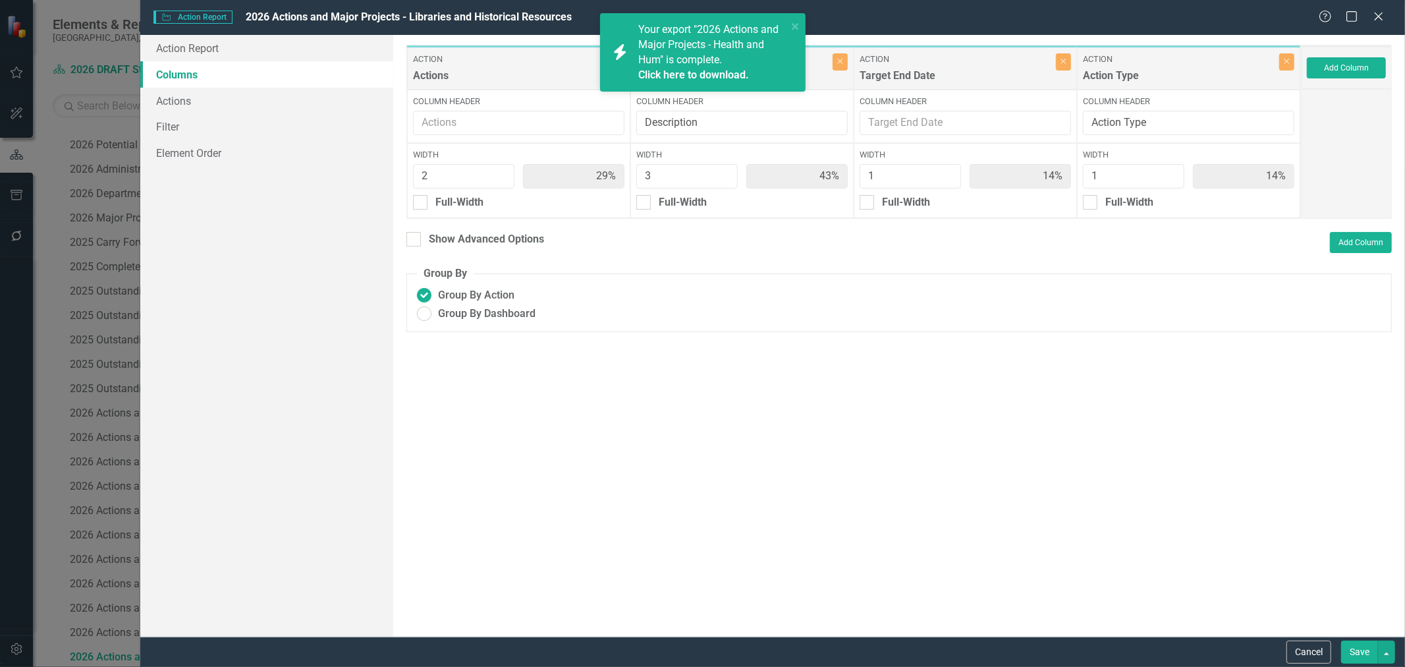
click at [1353, 651] on button "Save" at bounding box center [1359, 651] width 37 height 23
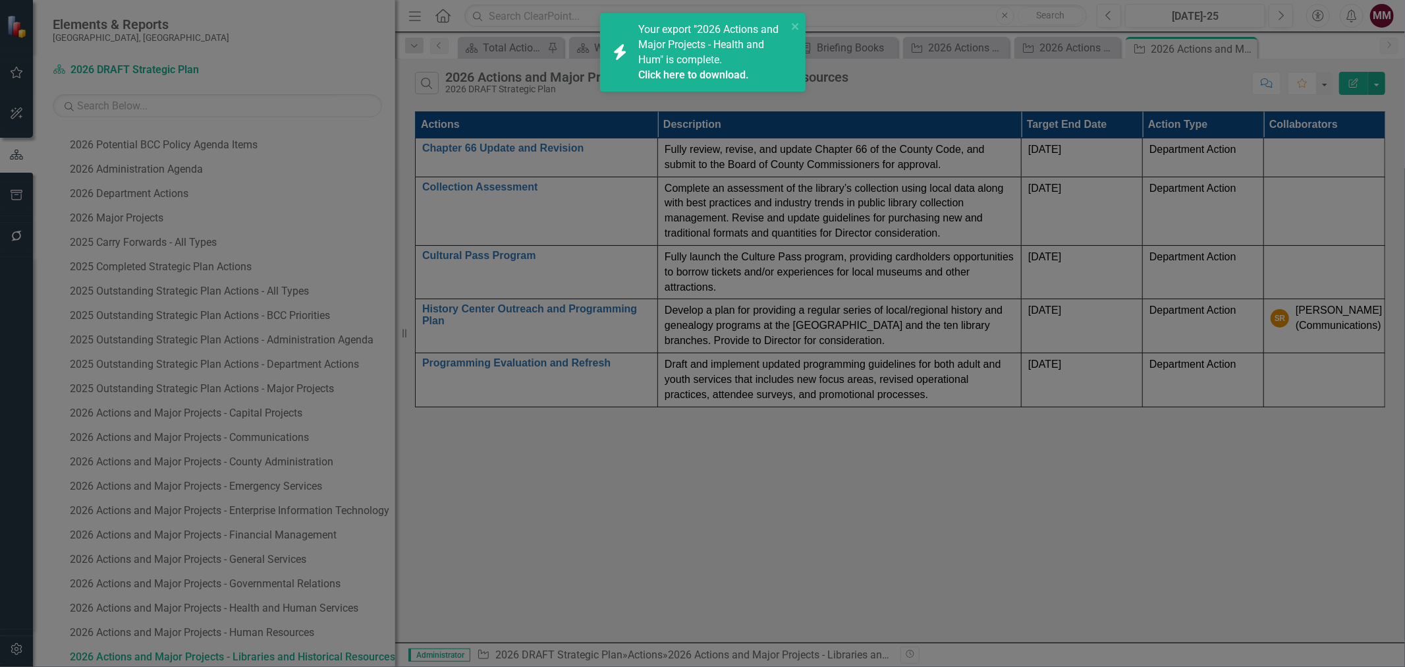
radio input "true"
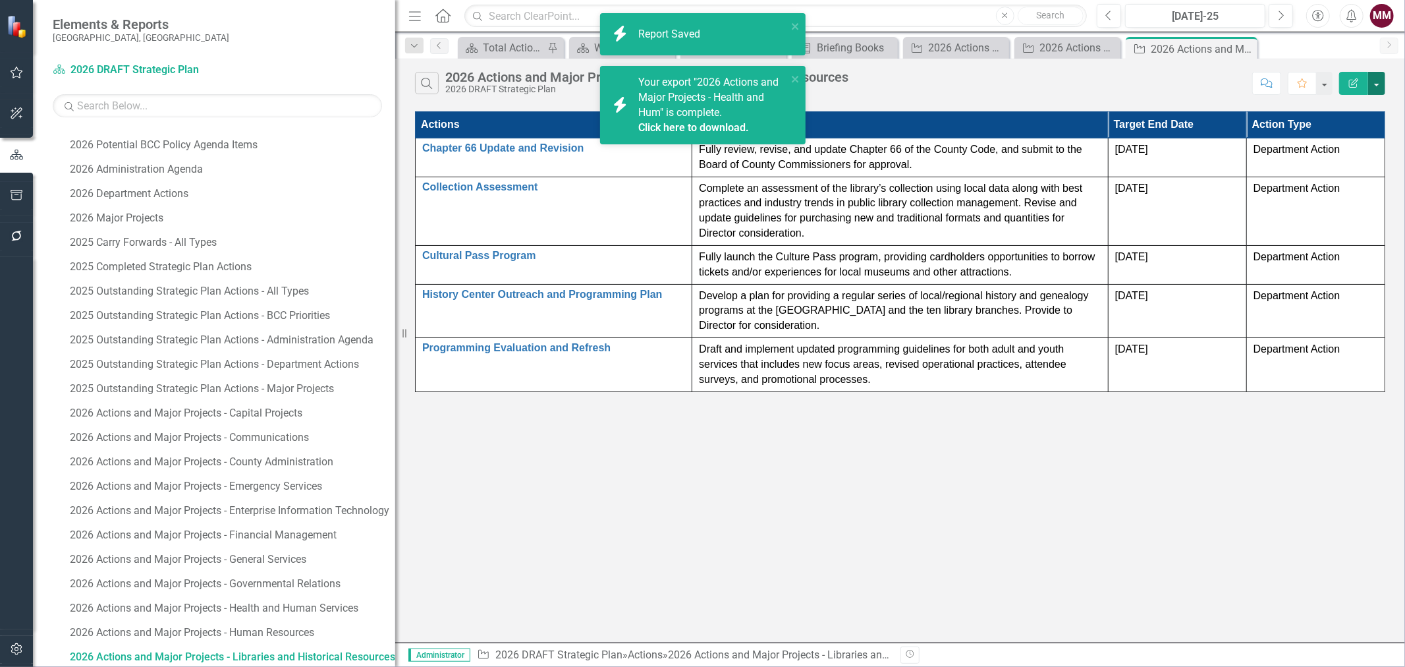
click at [1378, 82] on button "button" at bounding box center [1376, 83] width 17 height 23
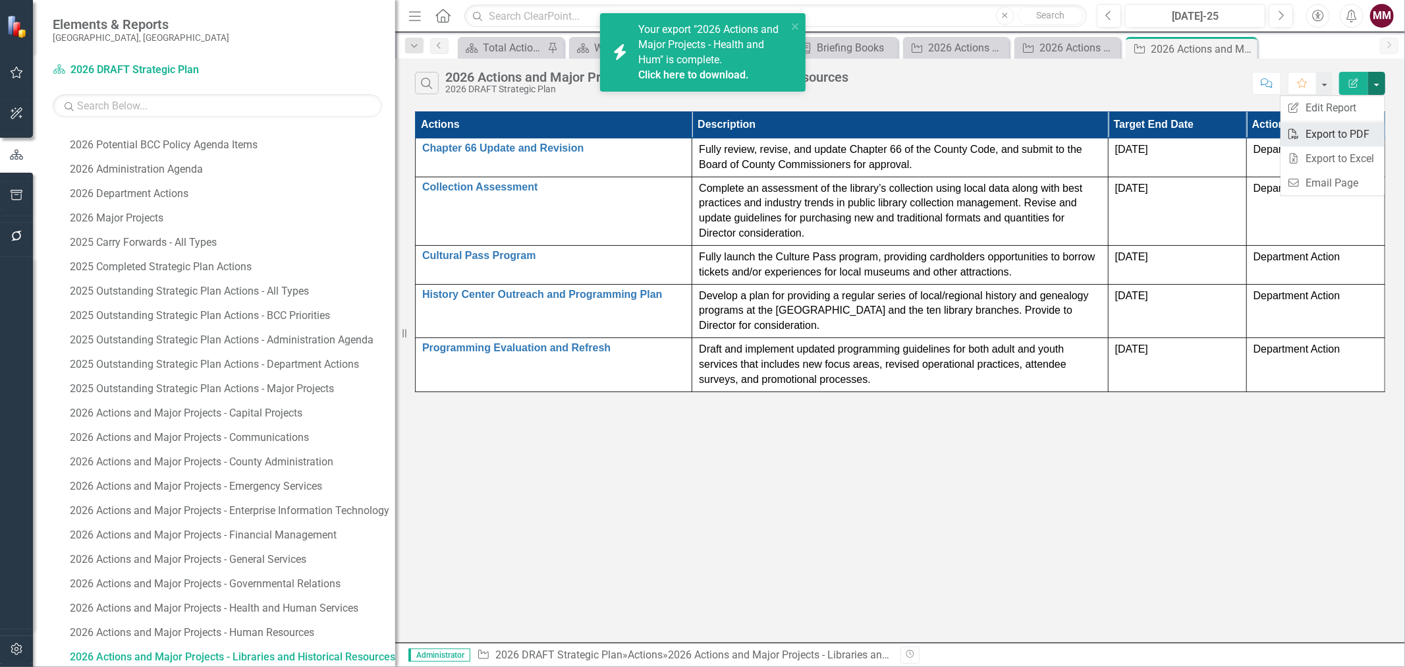
click at [1353, 137] on link "PDF Export to PDF" at bounding box center [1333, 134] width 104 height 24
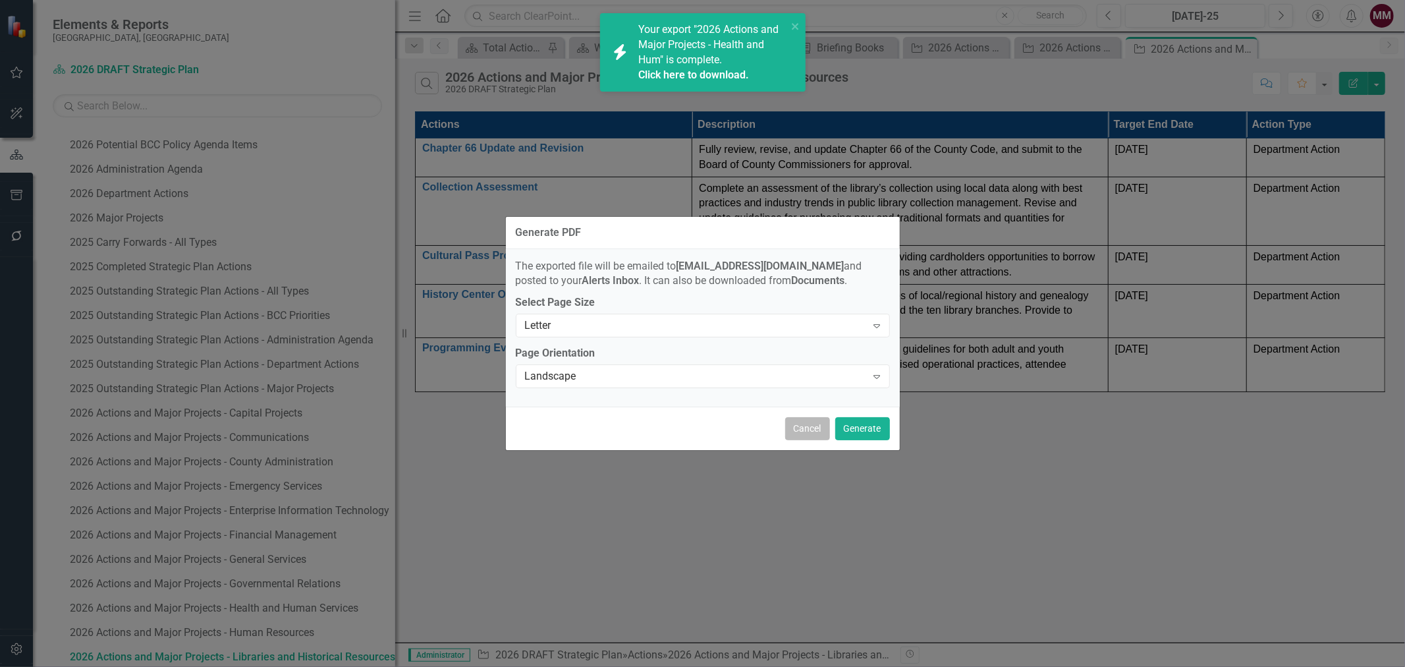
click at [801, 432] on button "Cancel" at bounding box center [807, 428] width 45 height 23
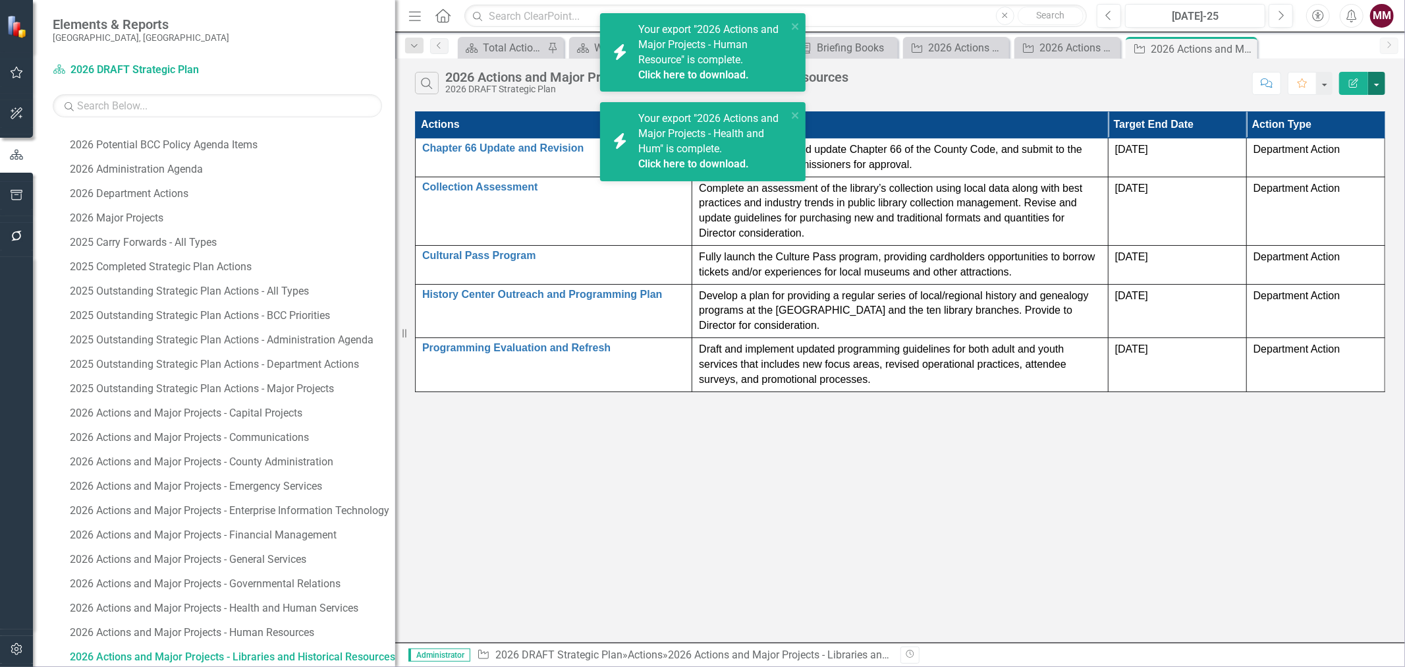
click at [1375, 88] on button "button" at bounding box center [1376, 83] width 17 height 23
click at [1332, 161] on link "Excel Export to Excel" at bounding box center [1333, 158] width 104 height 24
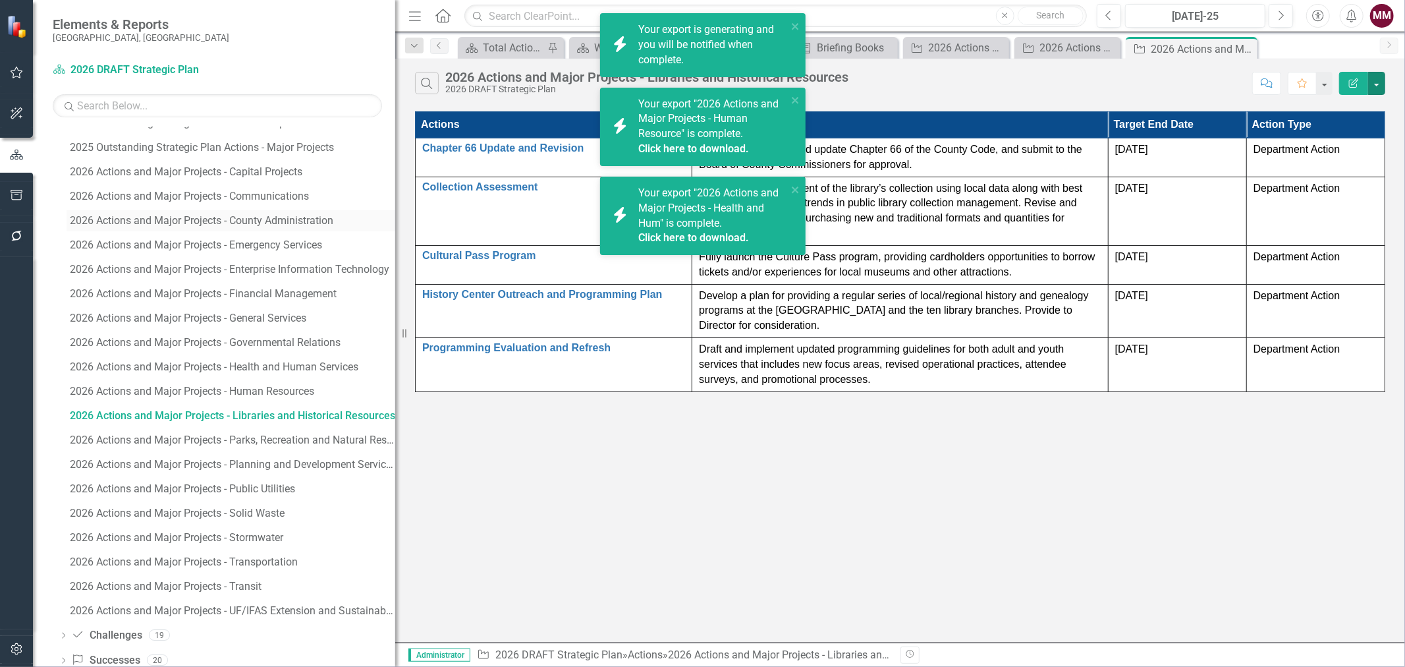
scroll to position [918, 0]
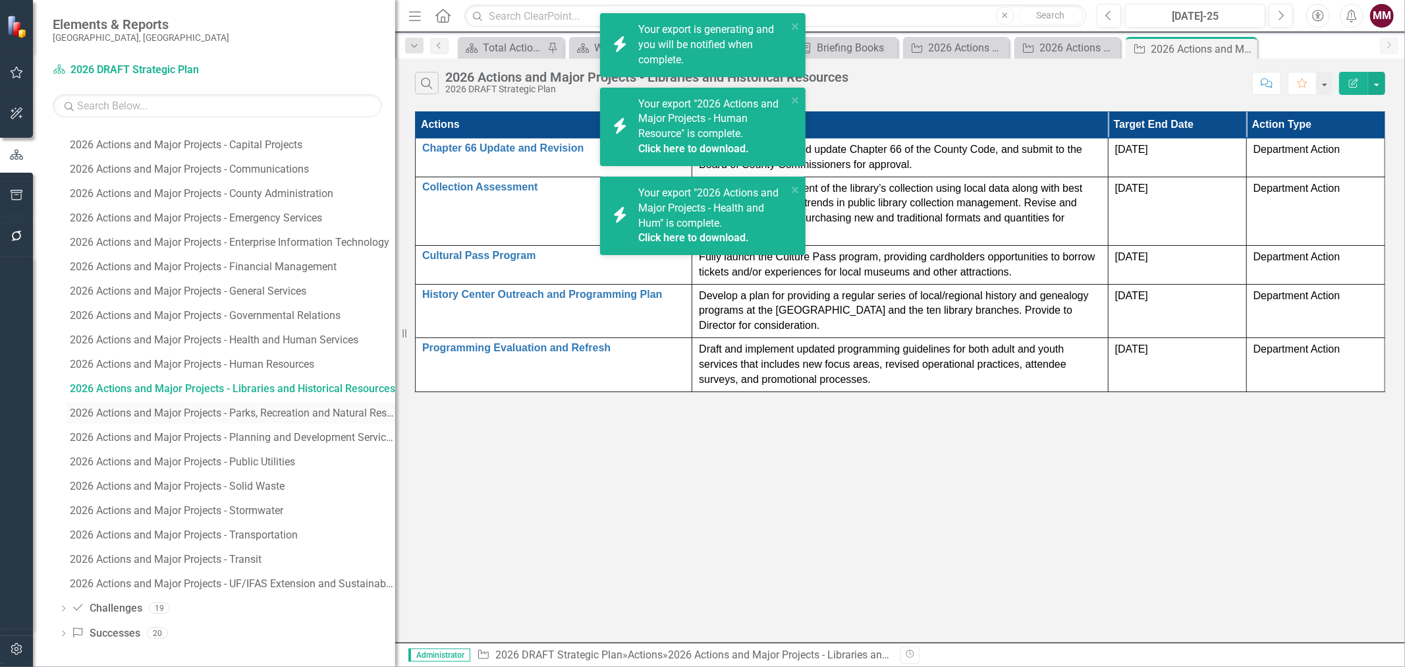
click at [198, 414] on div "2026 Actions and Major Projects - Parks, Recreation and Natural Resources" at bounding box center [232, 413] width 325 height 12
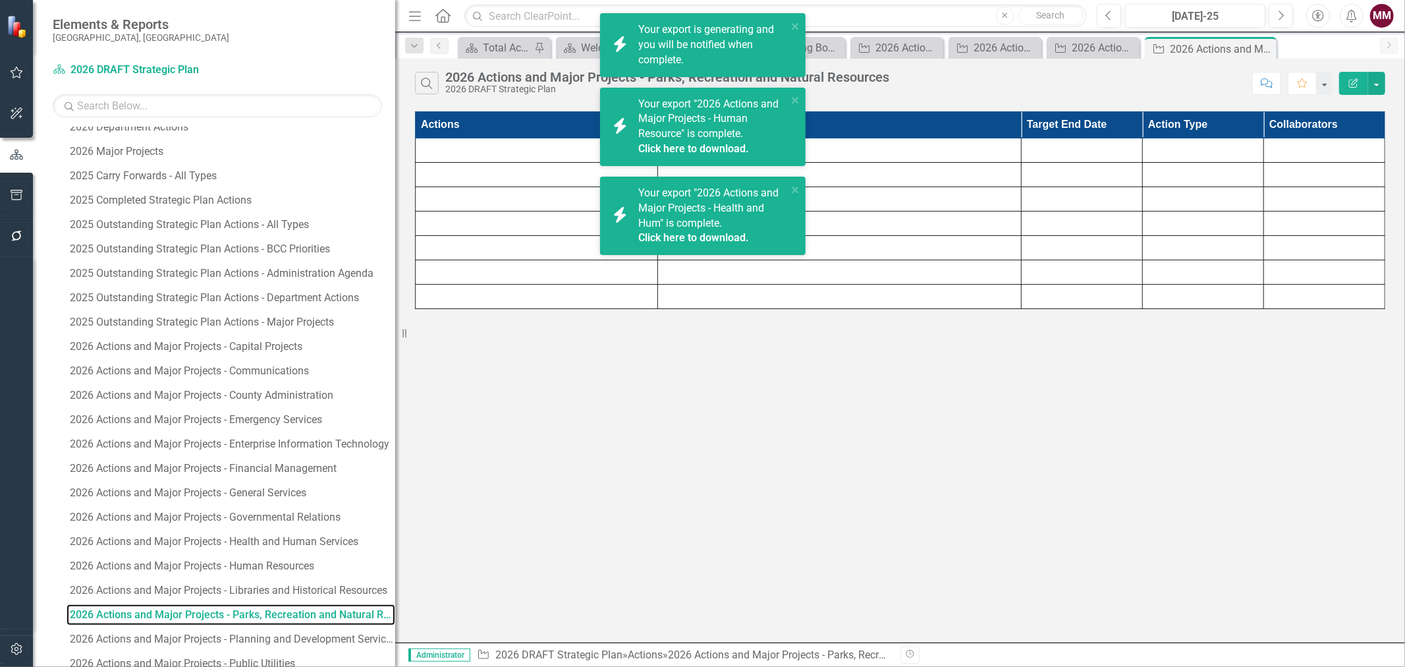
scroll to position [675, 0]
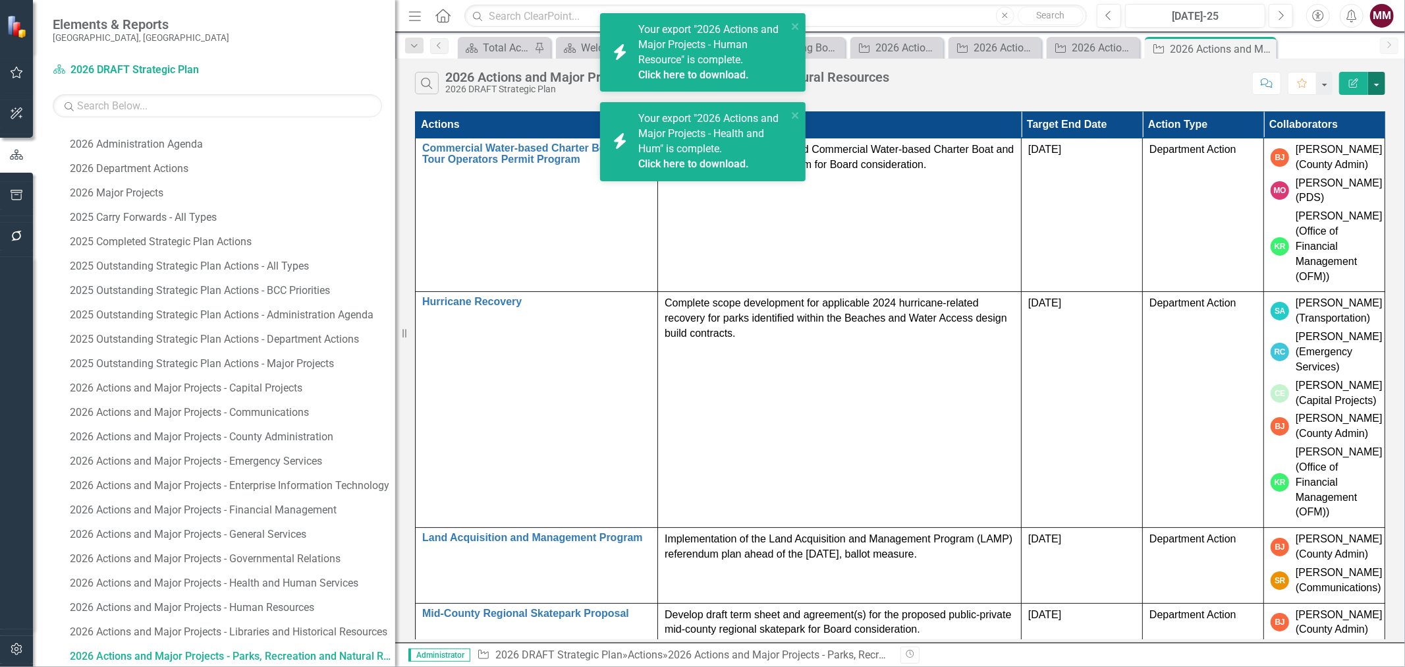
click at [1380, 81] on button "button" at bounding box center [1376, 83] width 17 height 23
click at [1364, 104] on link "Edit Report Edit Report" at bounding box center [1333, 108] width 104 height 24
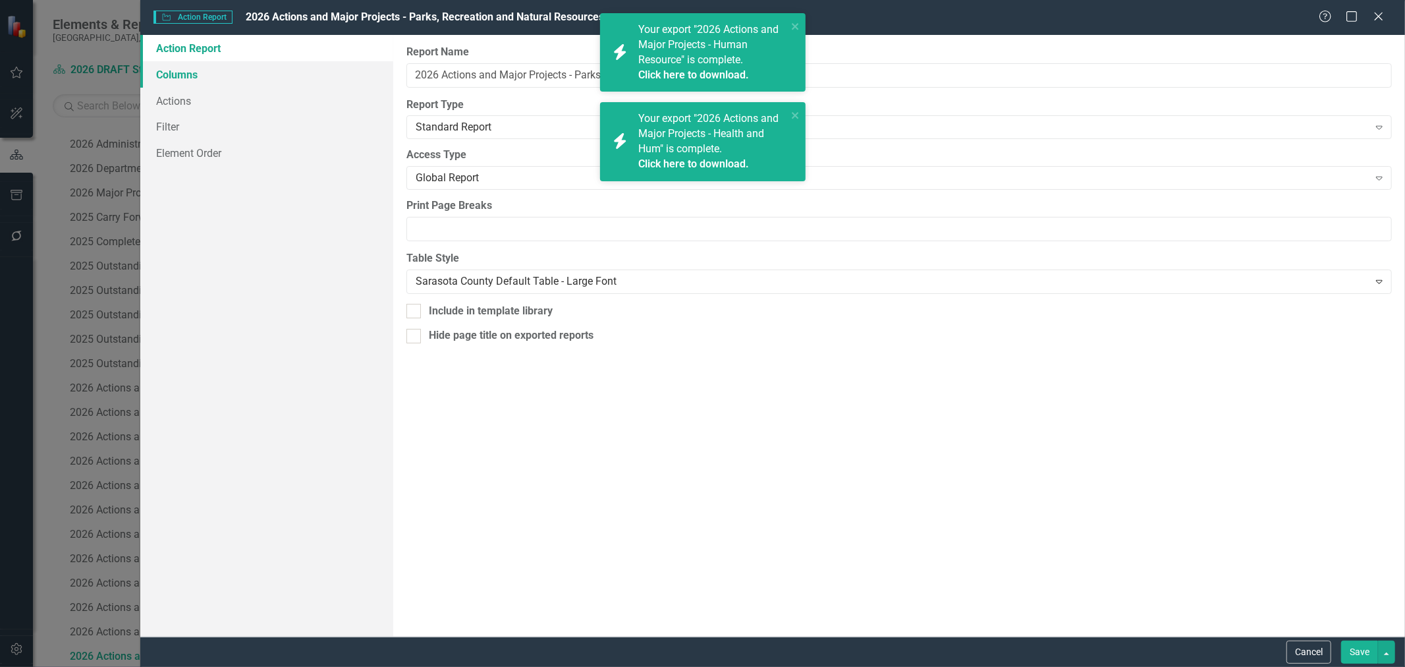
click at [167, 70] on link "Columns" at bounding box center [266, 74] width 253 height 26
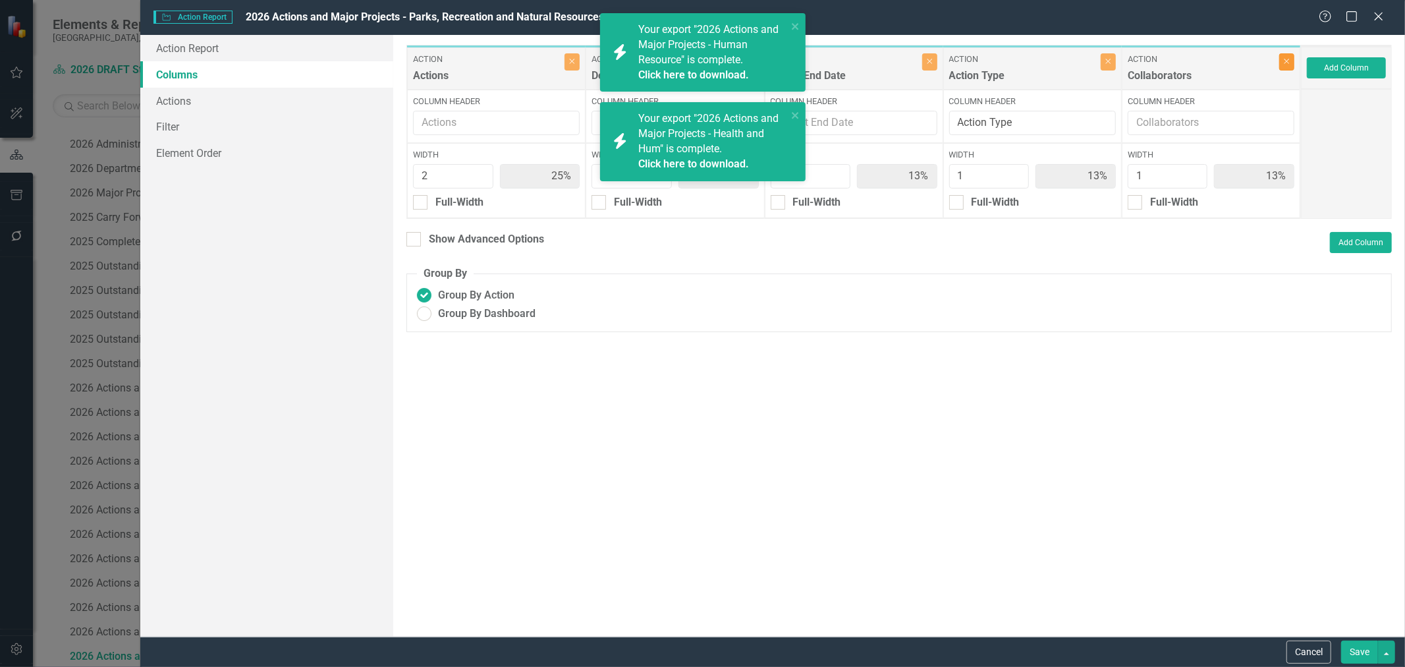
click at [1288, 66] on button "Close" at bounding box center [1286, 61] width 15 height 17
type input "29%"
type input "43%"
type input "14%"
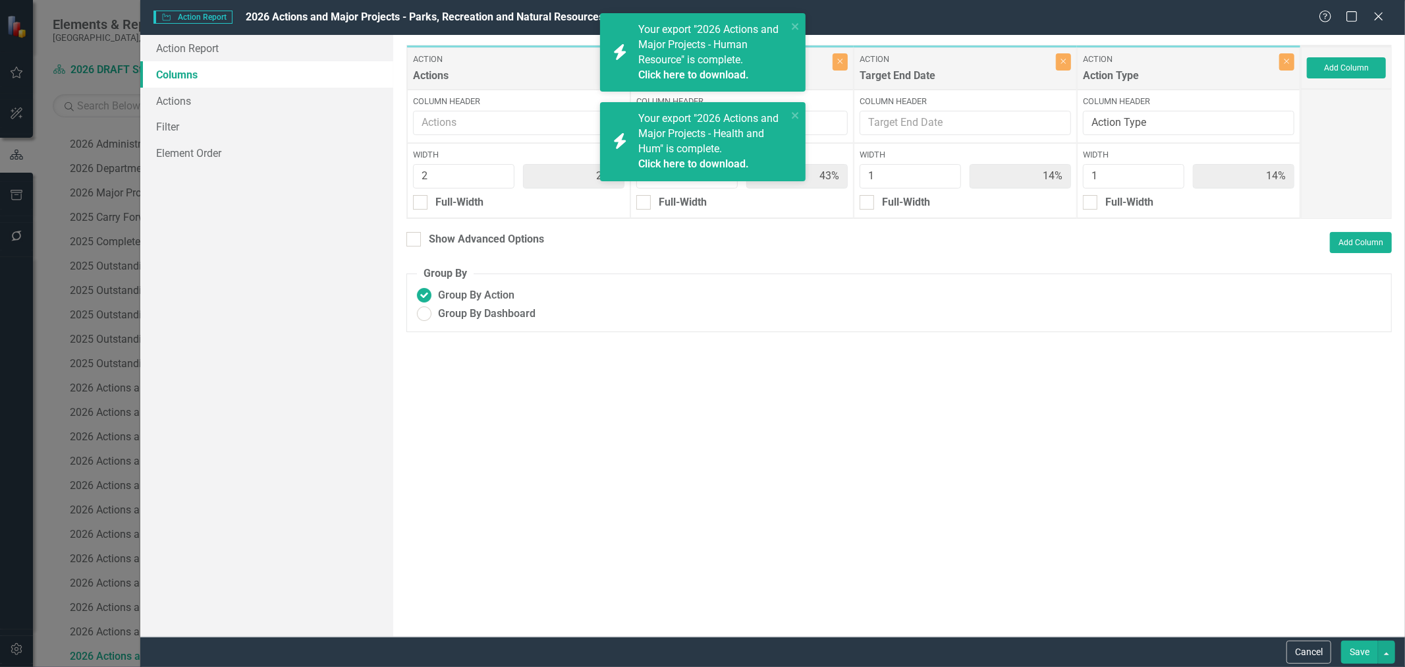
click at [1351, 646] on button "Save" at bounding box center [1359, 651] width 37 height 23
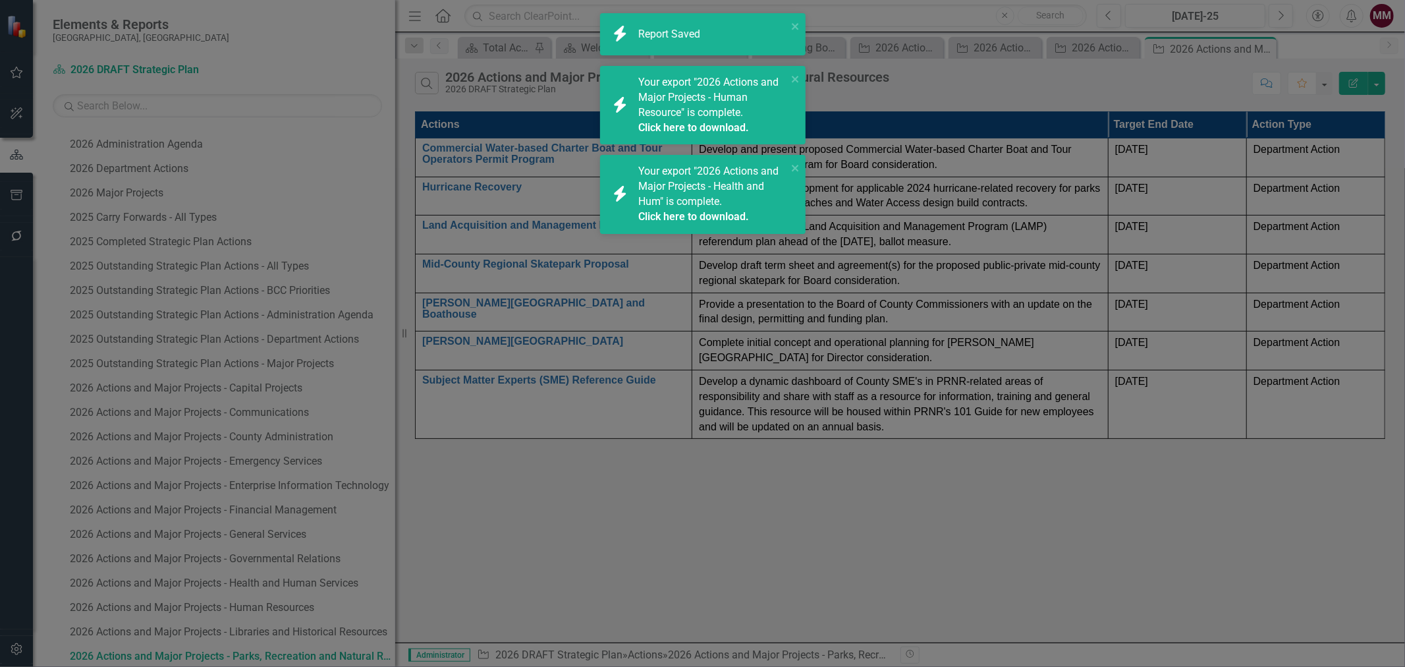
radio input "true"
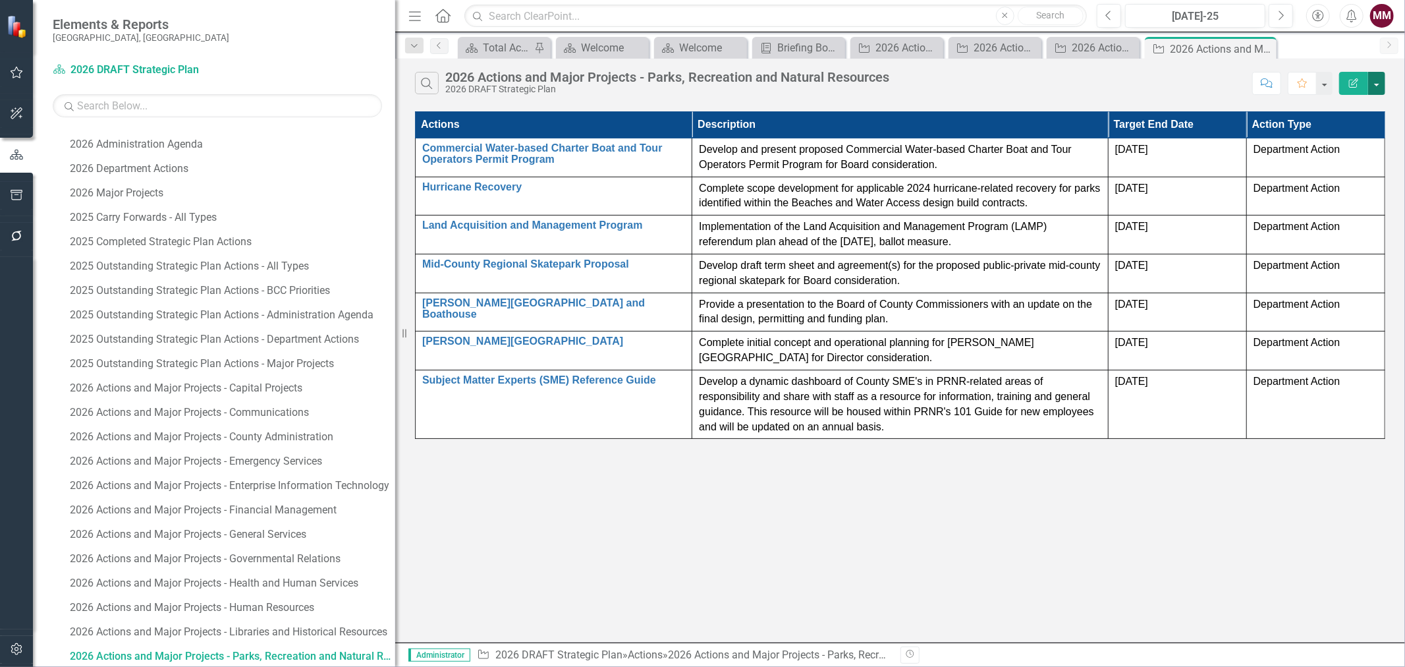
click at [1379, 81] on button "button" at bounding box center [1376, 83] width 17 height 23
click at [1341, 154] on link "Excel Export to Excel" at bounding box center [1333, 158] width 104 height 24
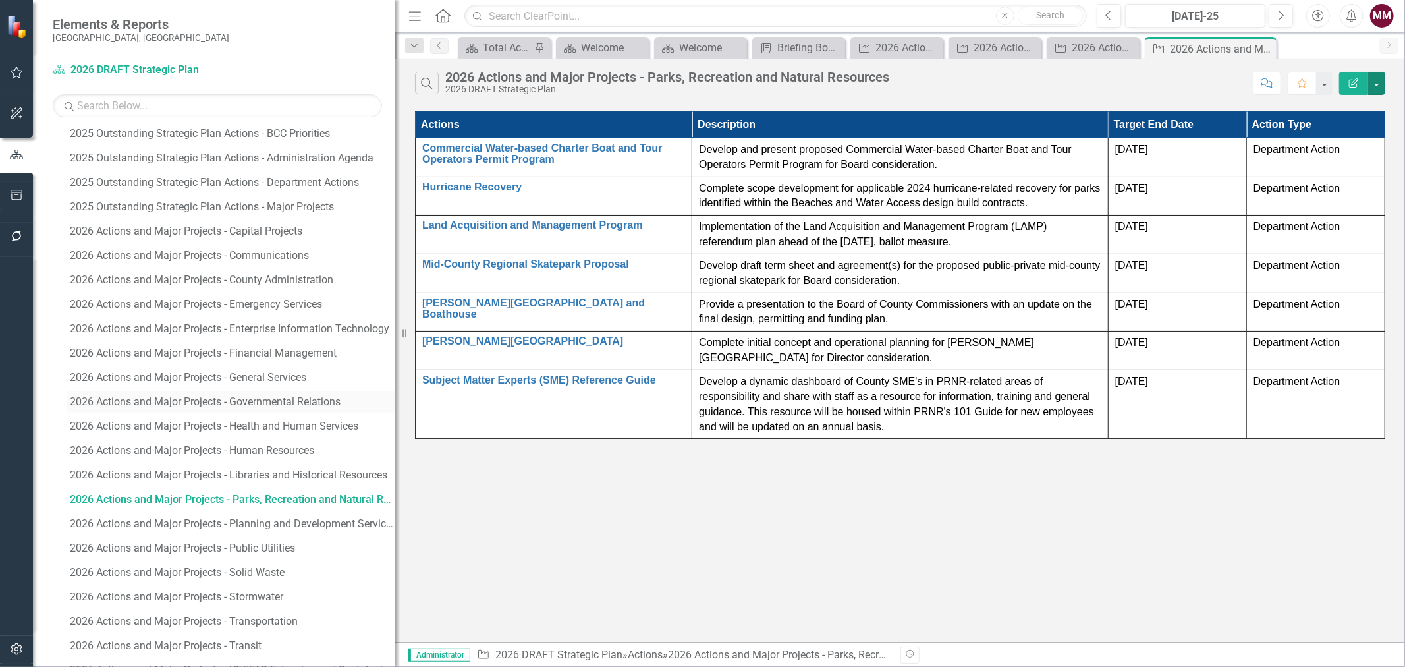
scroll to position [918, 0]
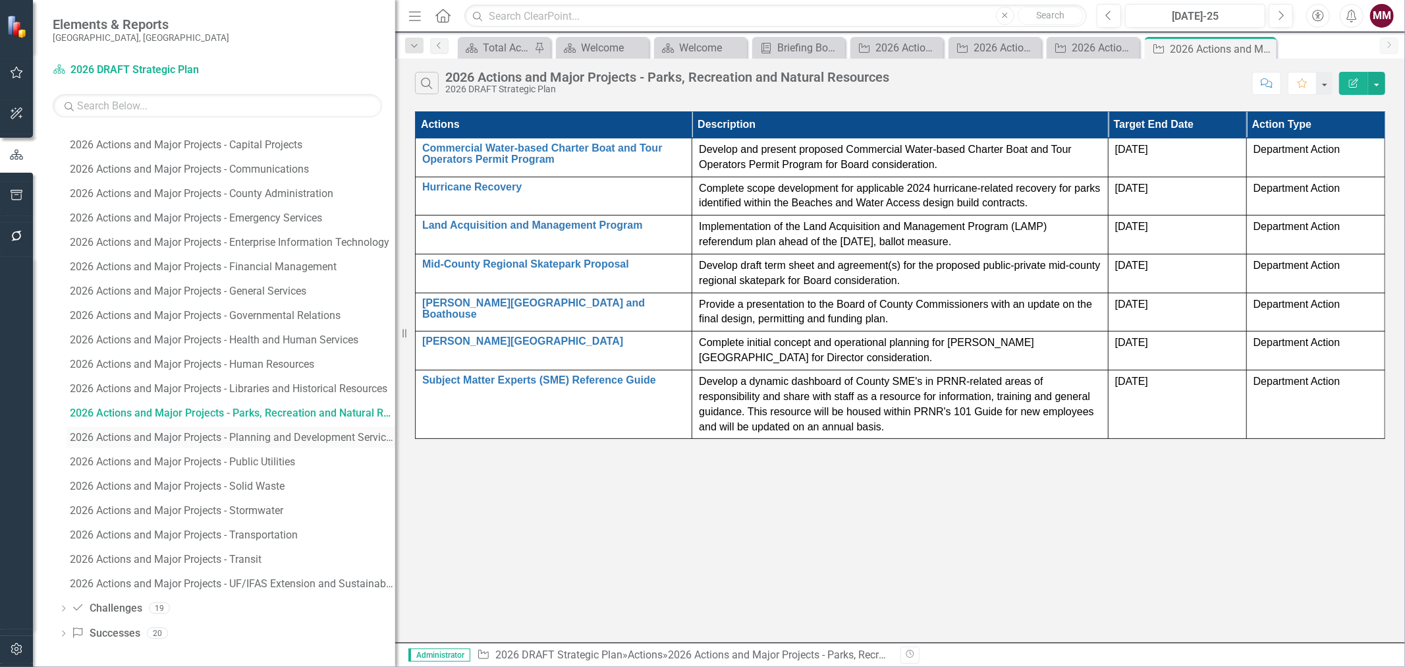
click at [241, 432] on div "2026 Actions and Major Projects - Planning and Development Services" at bounding box center [232, 438] width 325 height 12
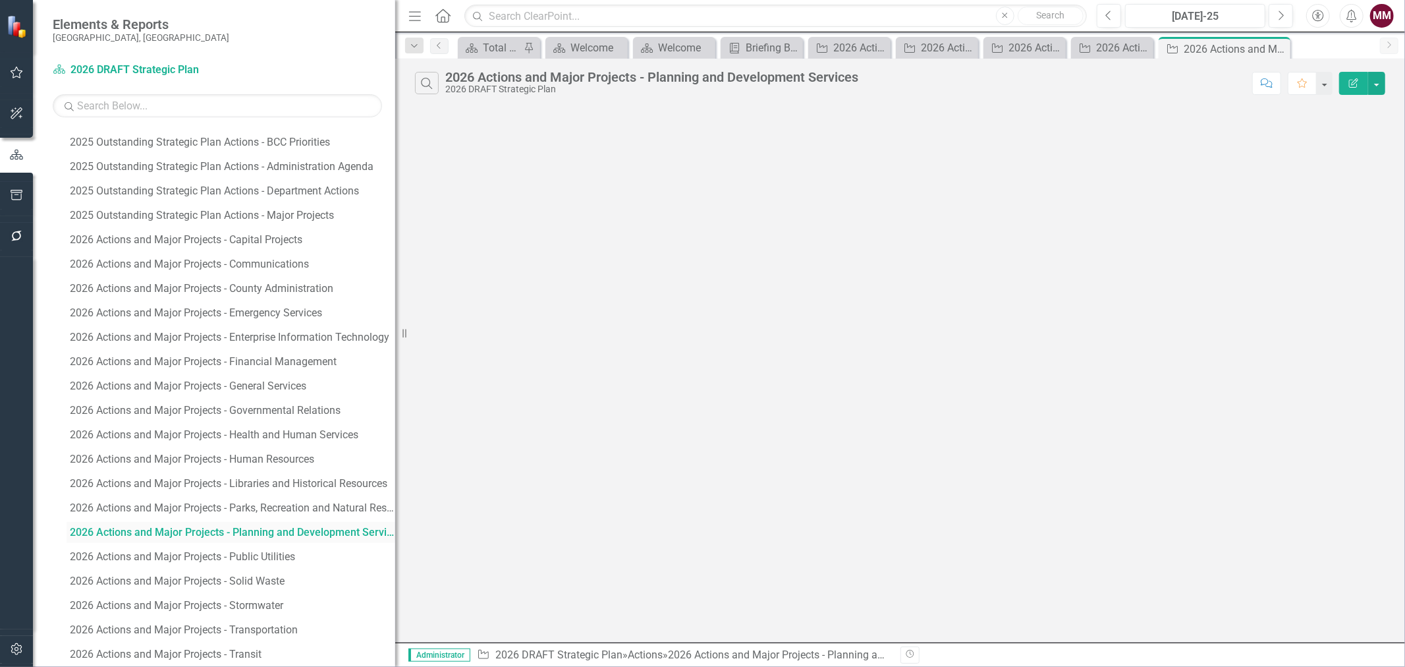
scroll to position [700, 0]
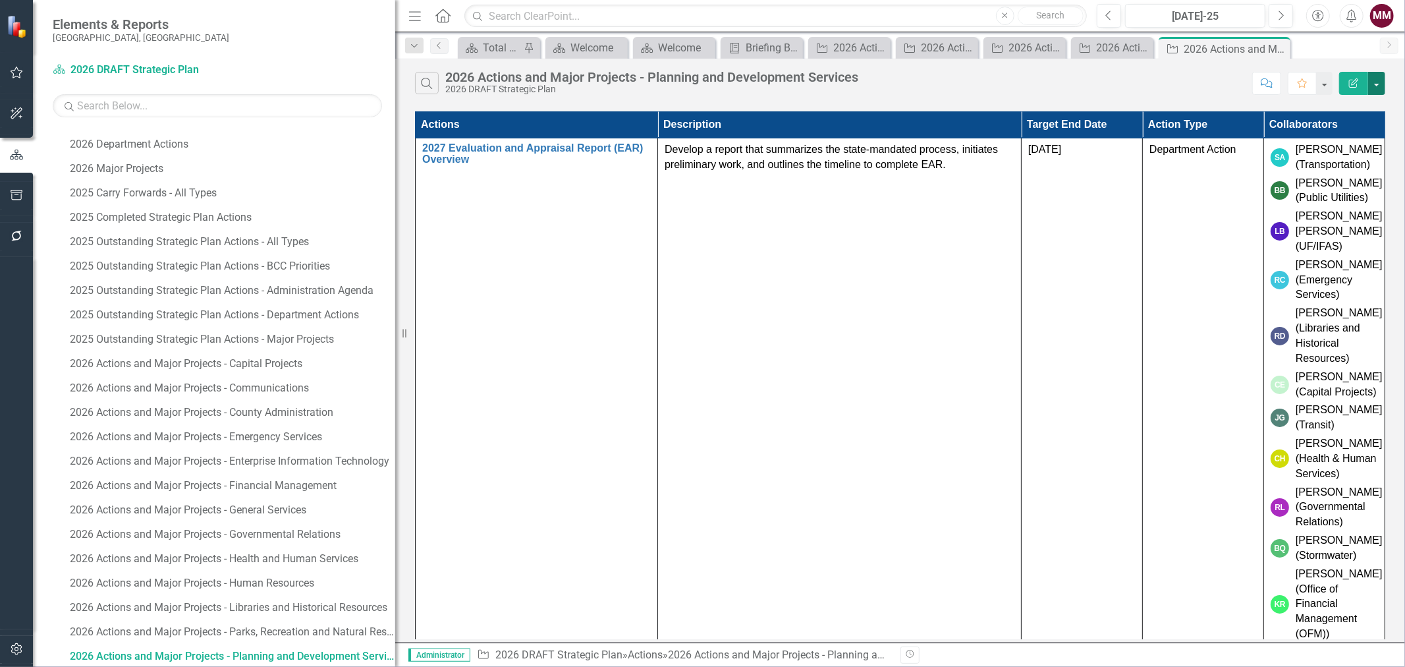
click at [1379, 86] on button "button" at bounding box center [1376, 83] width 17 height 23
click at [1364, 103] on link "Edit Report Edit Report" at bounding box center [1333, 108] width 104 height 24
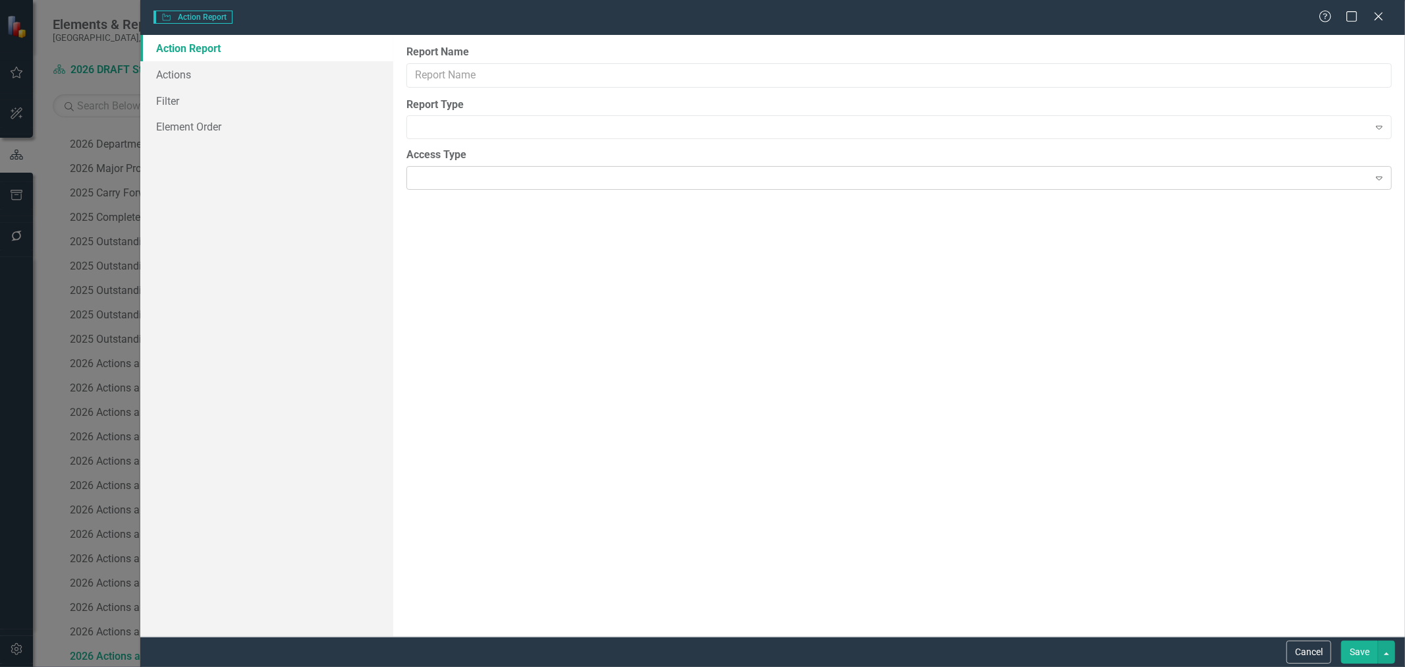
type input "2026 Actions and Major Projects - Planning and Development Services"
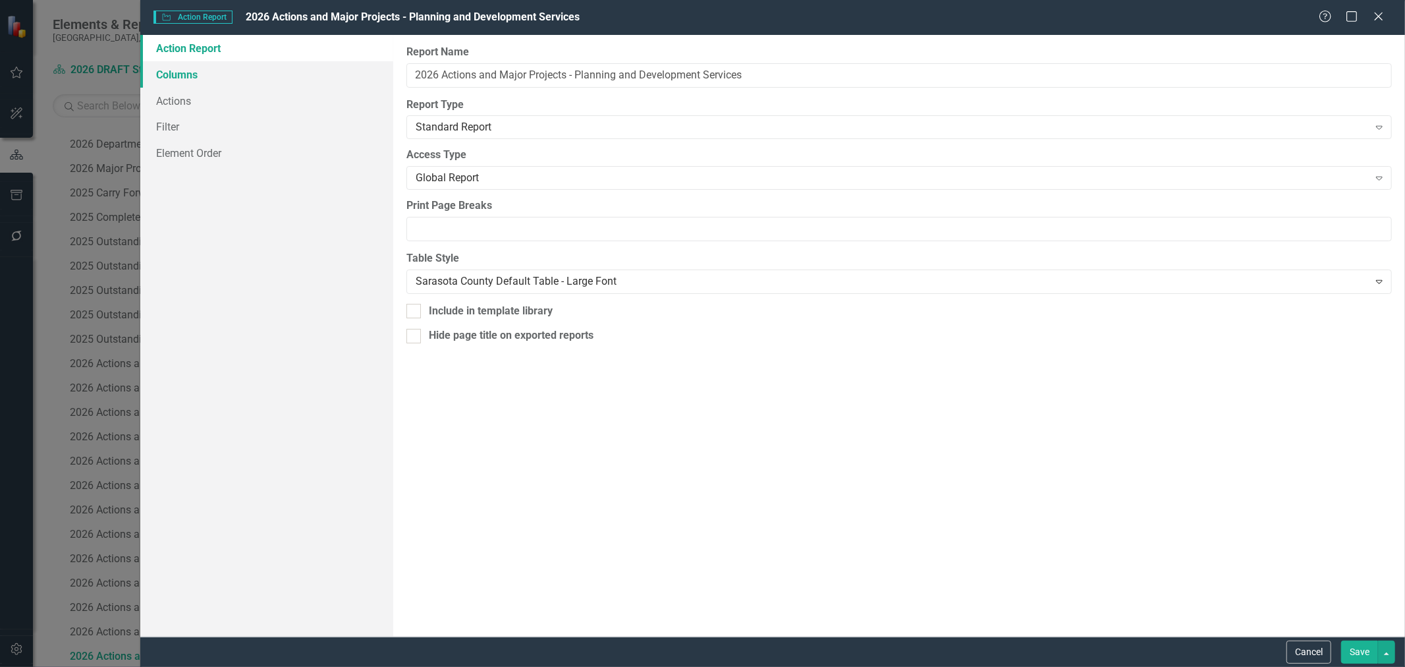
click at [188, 74] on link "Columns" at bounding box center [266, 74] width 253 height 26
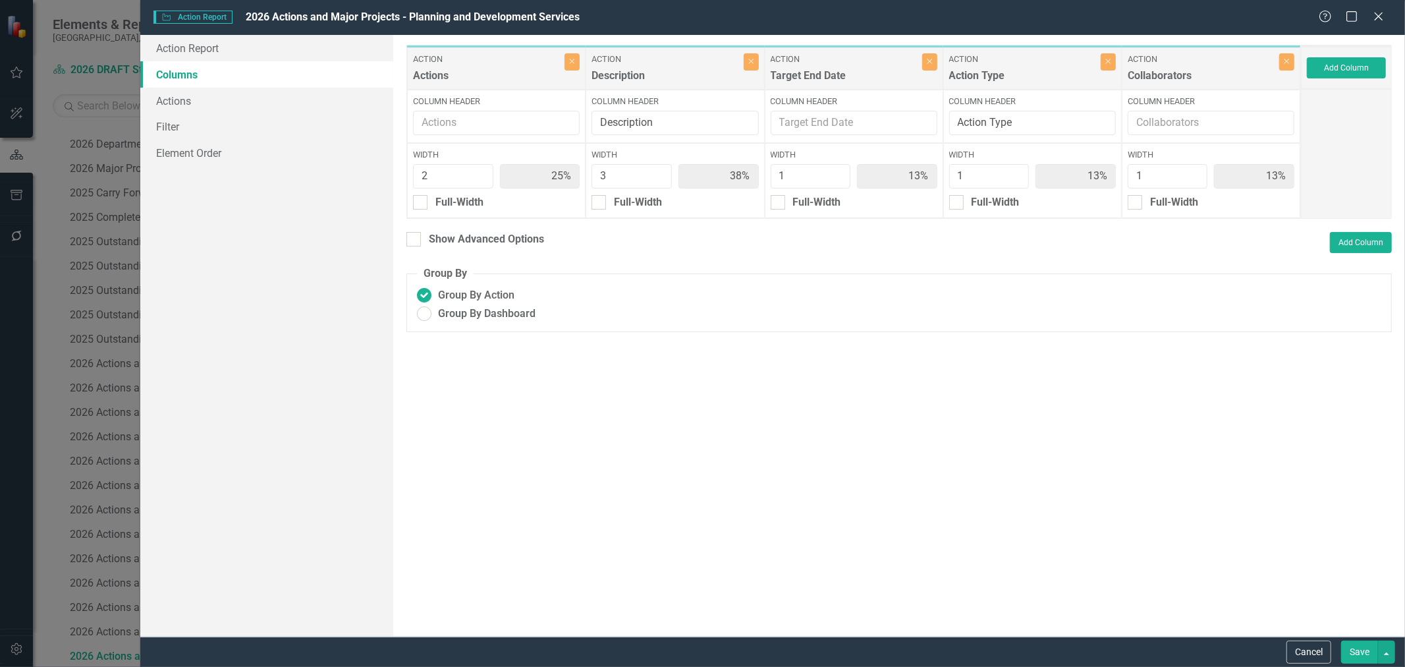
click at [1294, 68] on div "Close" at bounding box center [1286, 68] width 15 height 30
click at [1290, 68] on button "Close" at bounding box center [1286, 61] width 15 height 17
type input "29%"
type input "43%"
type input "14%"
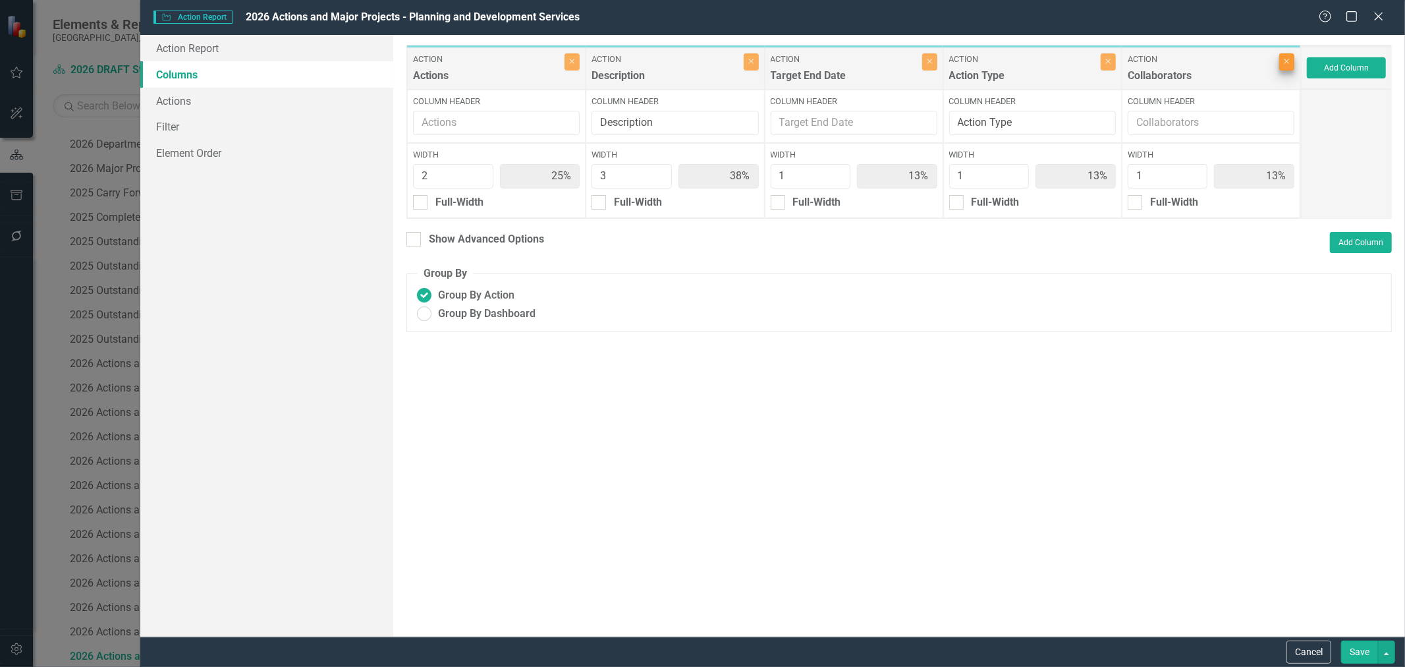
type input "14%"
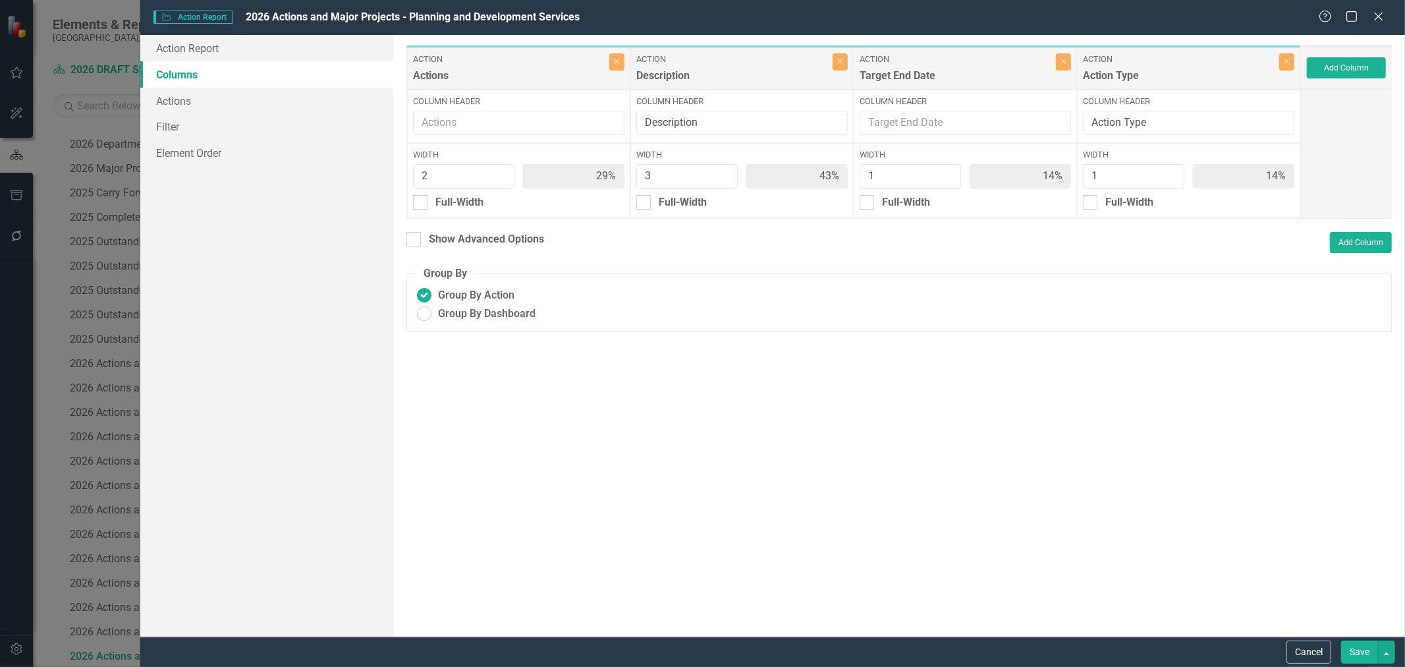
click at [1355, 650] on button "Save" at bounding box center [1359, 651] width 37 height 23
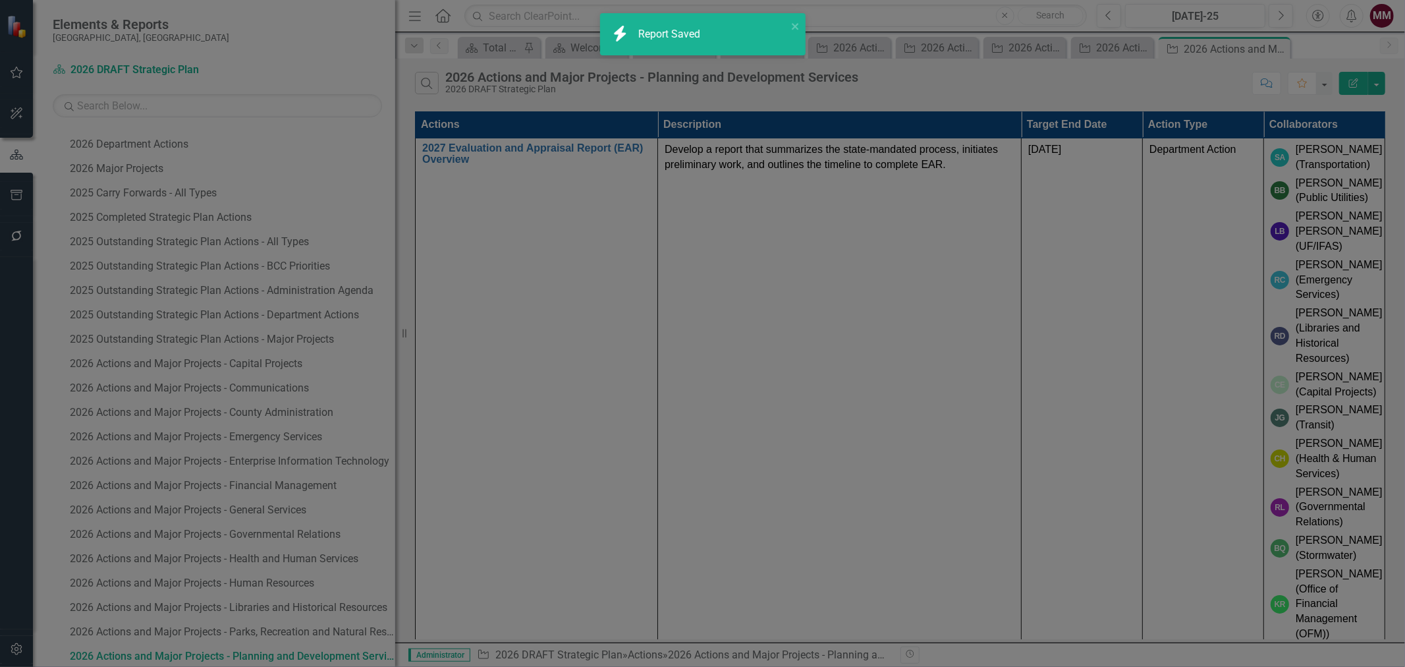
radio input "true"
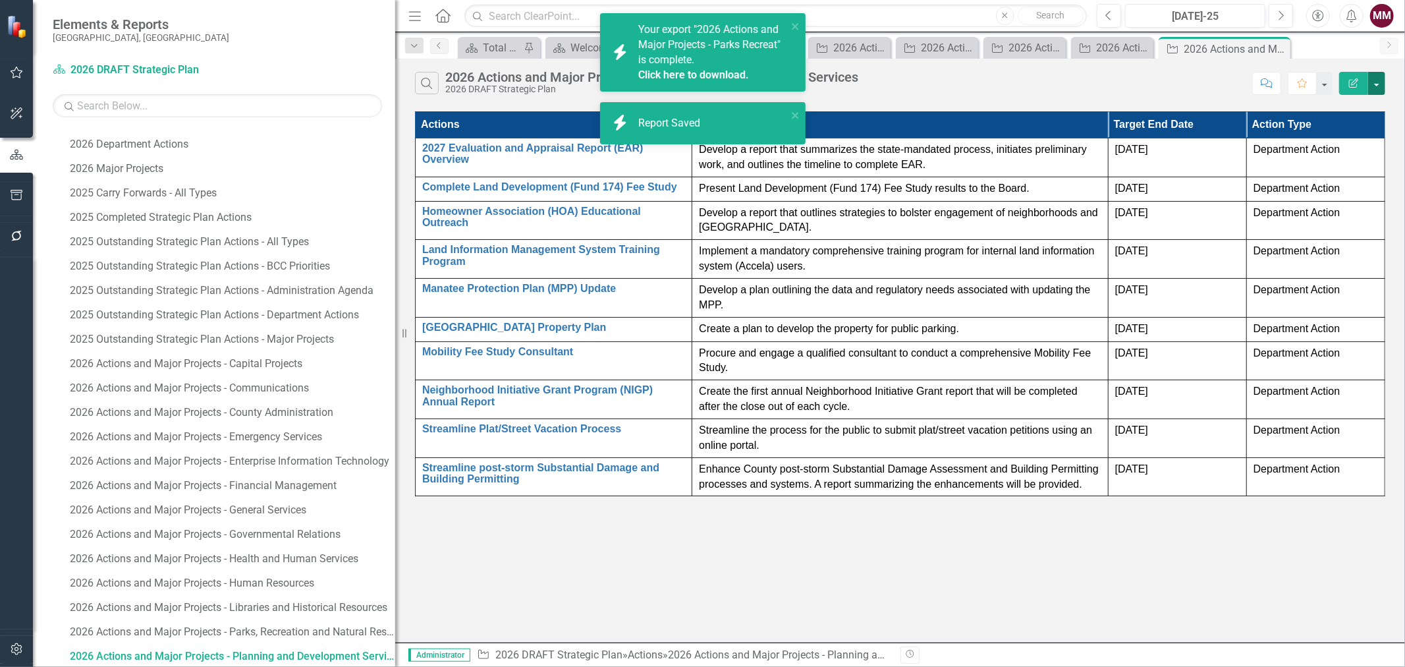
click at [1379, 82] on button "button" at bounding box center [1376, 83] width 17 height 23
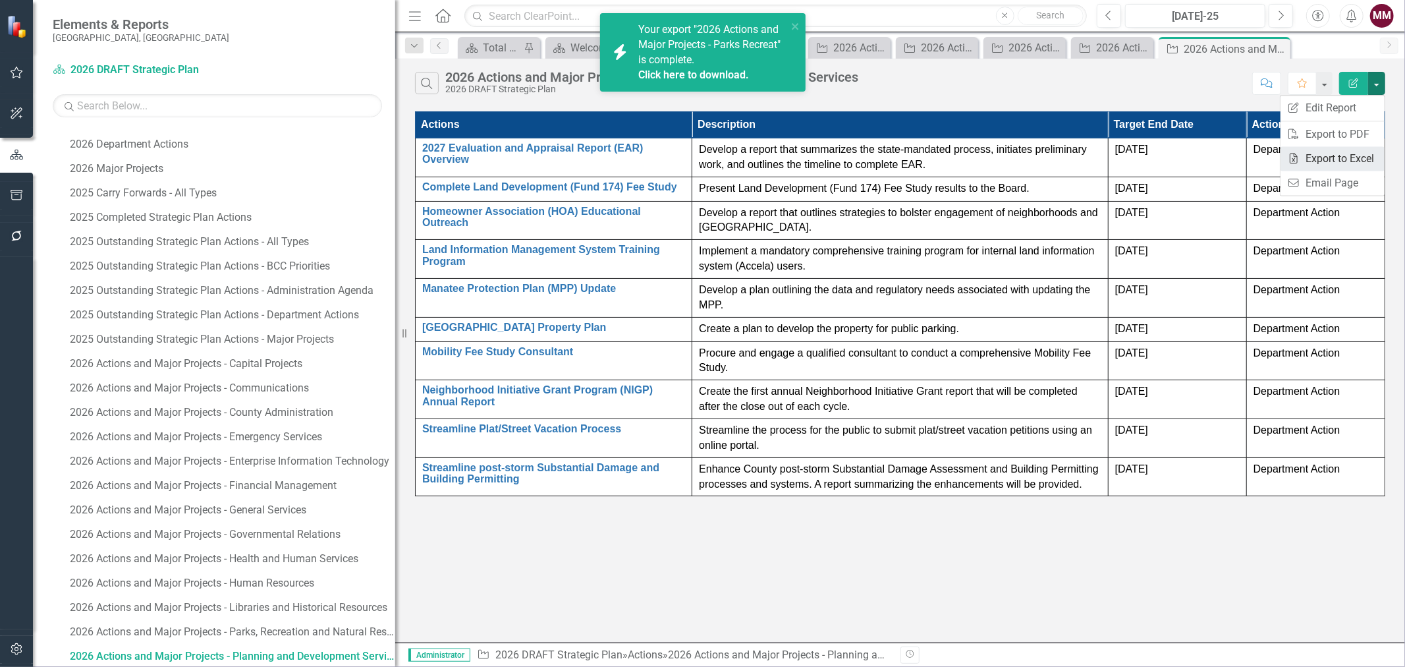
click at [1353, 152] on link "Excel Export to Excel" at bounding box center [1333, 158] width 104 height 24
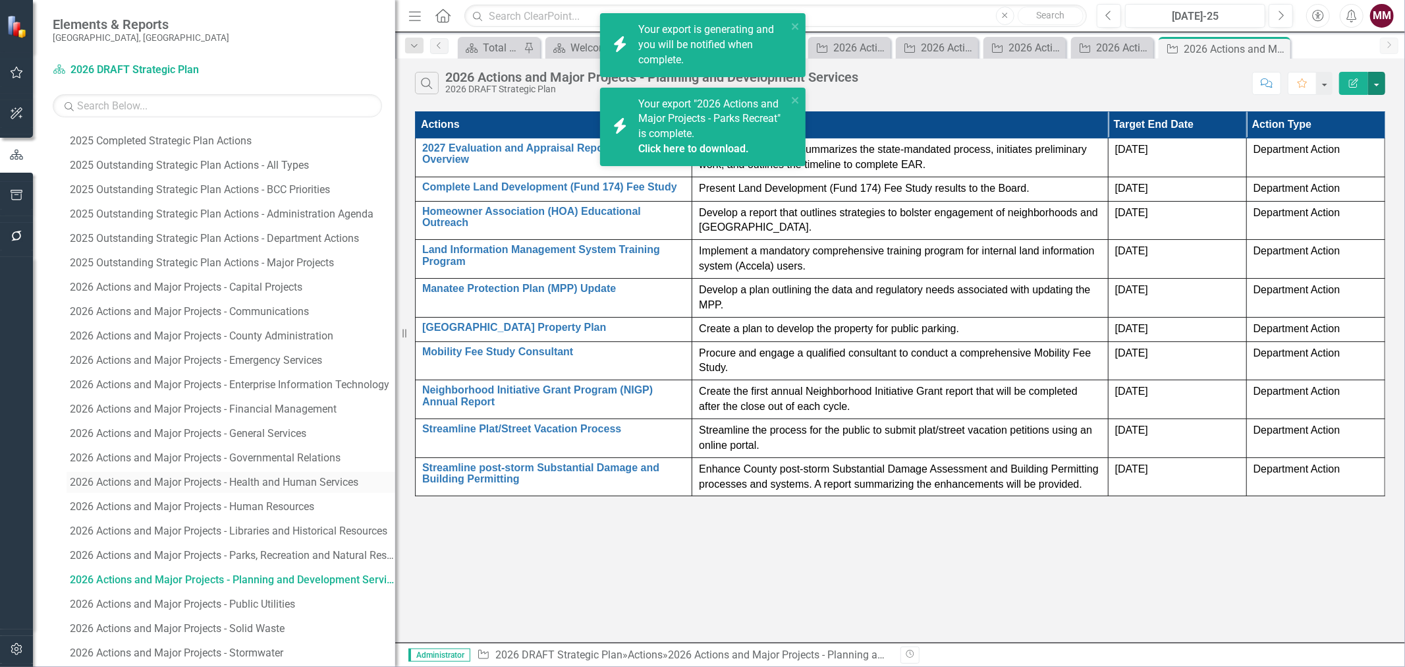
scroll to position [918, 0]
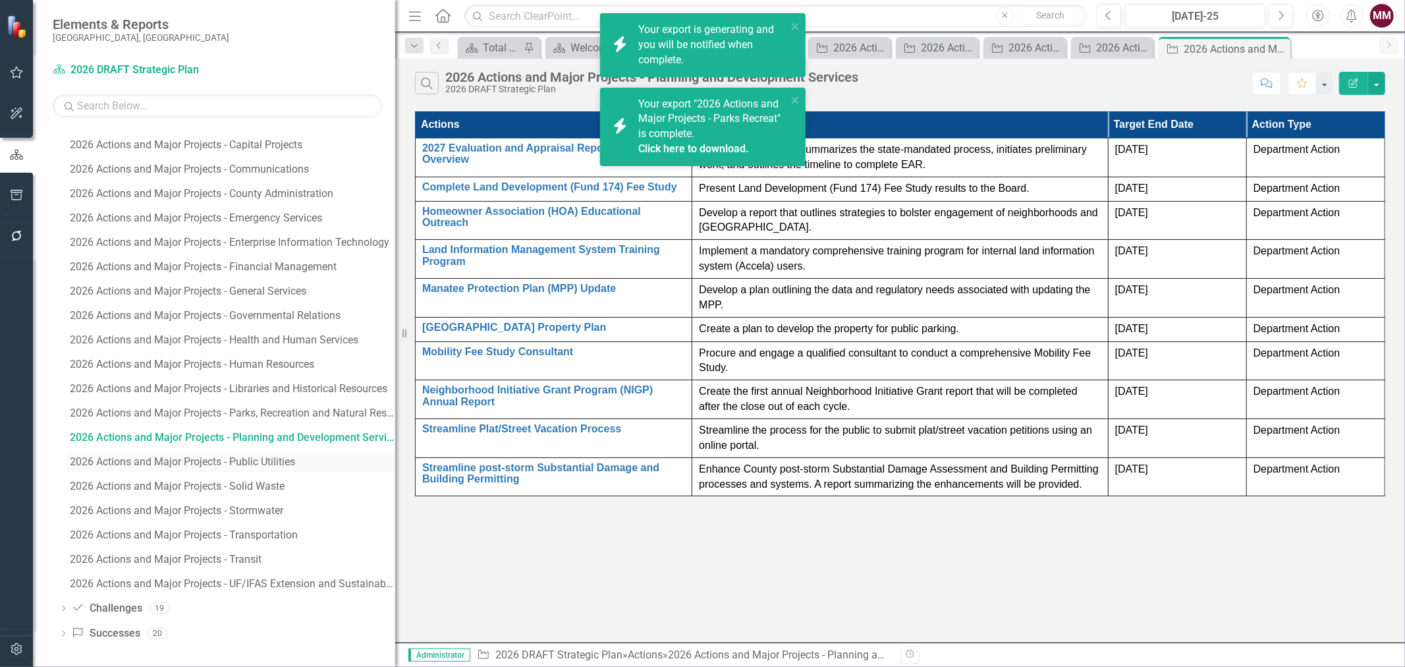
click at [253, 456] on div "2026 Actions and Major Projects - Public Utilities" at bounding box center [232, 462] width 325 height 12
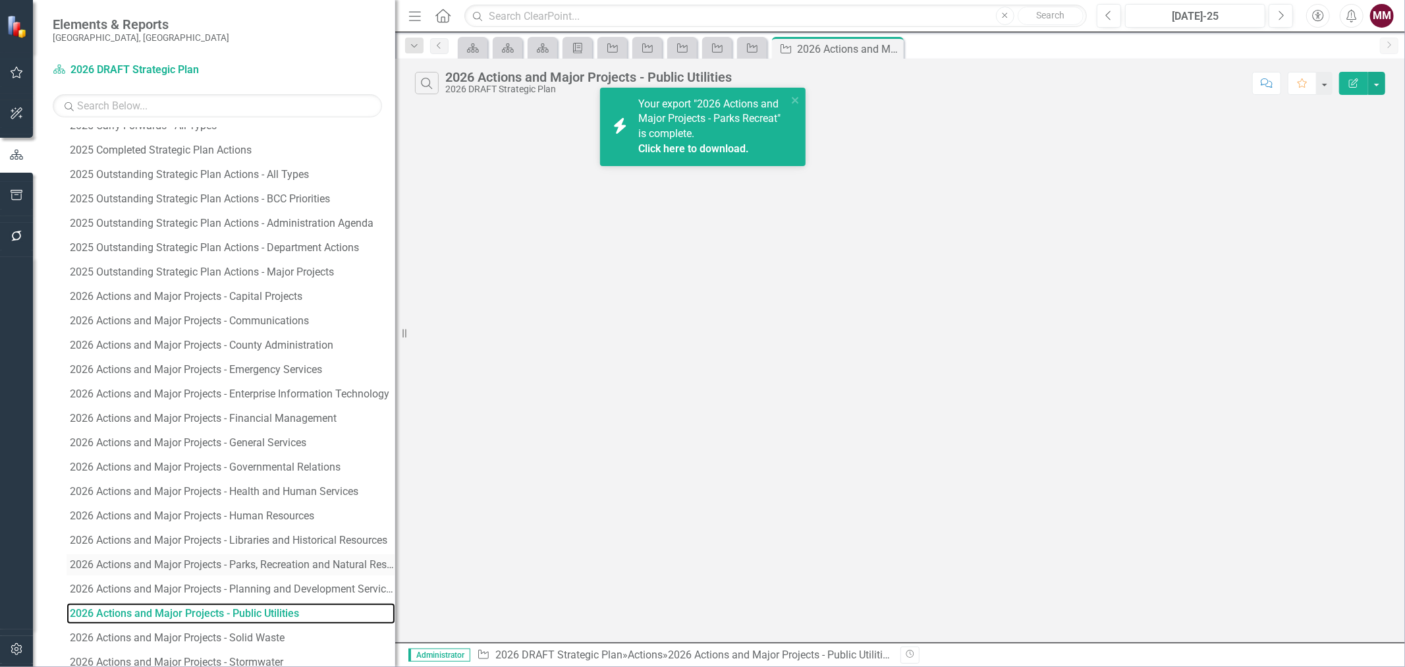
scroll to position [723, 0]
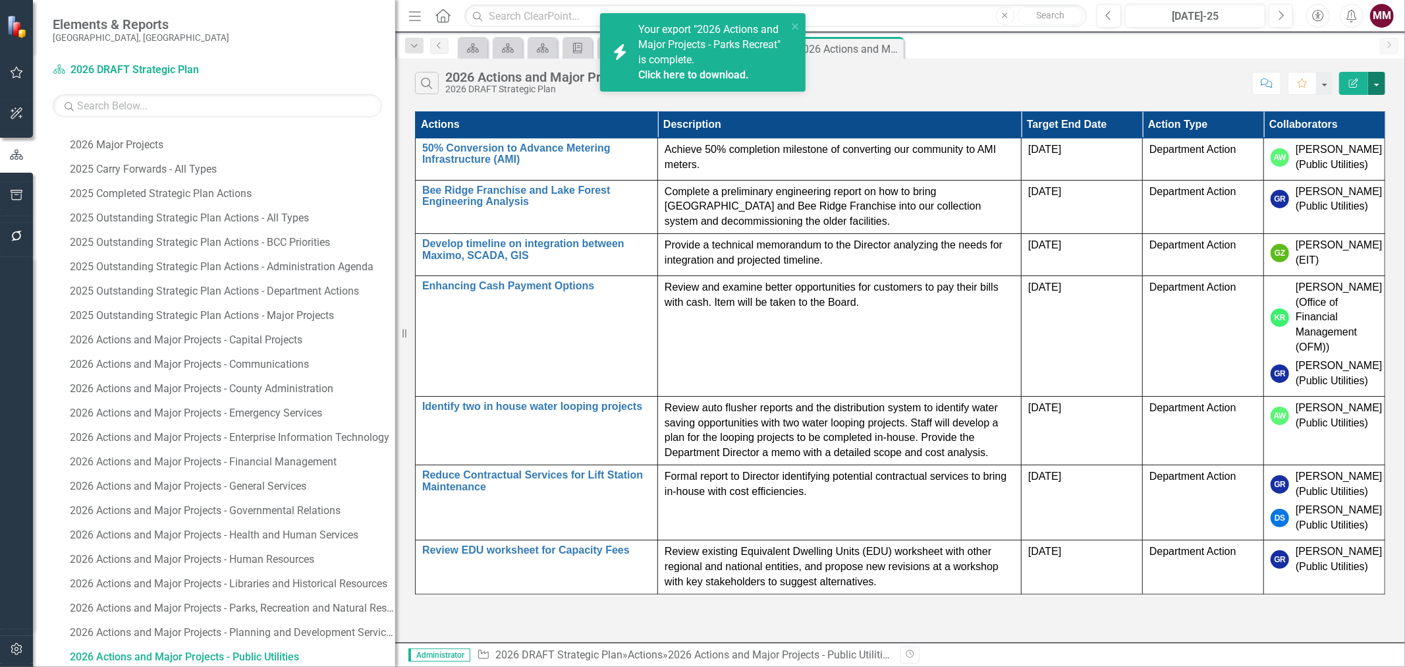
click at [1374, 88] on button "button" at bounding box center [1376, 83] width 17 height 23
click at [1363, 107] on link "Edit Report Edit Report" at bounding box center [1333, 108] width 104 height 24
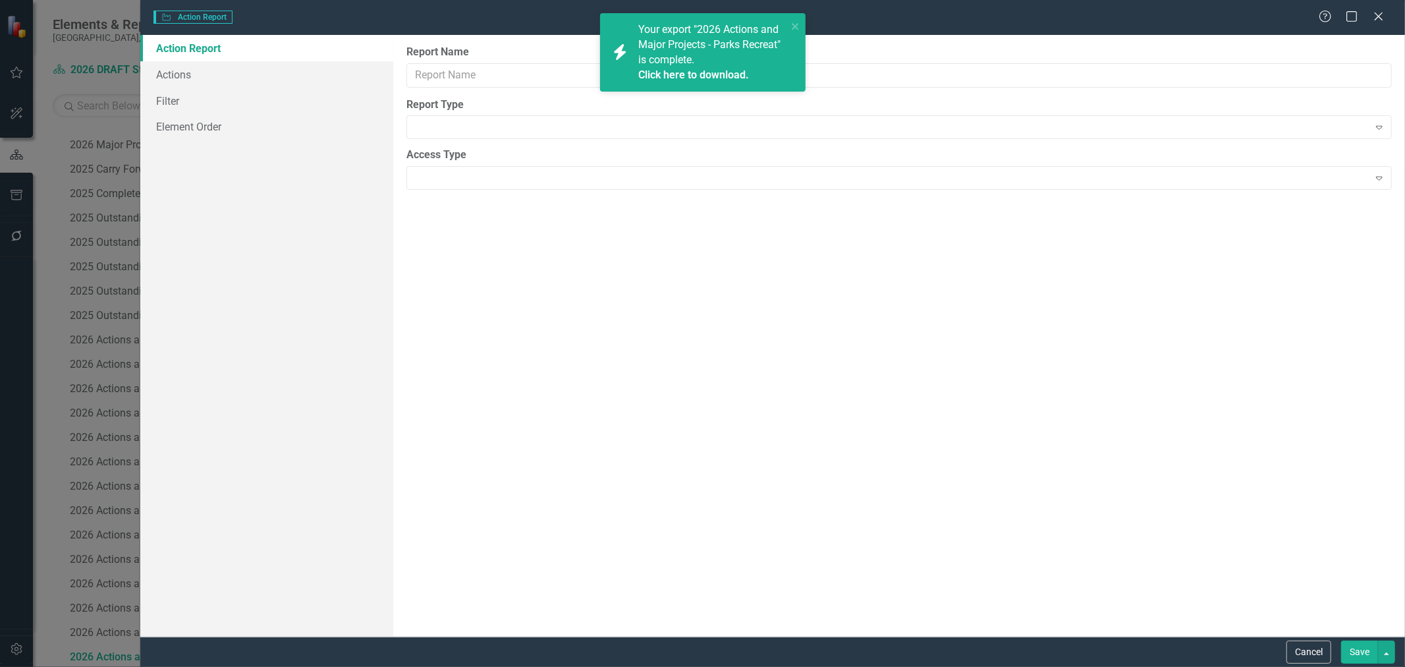
type input "2026 Actions and Major Projects - Public Utilities"
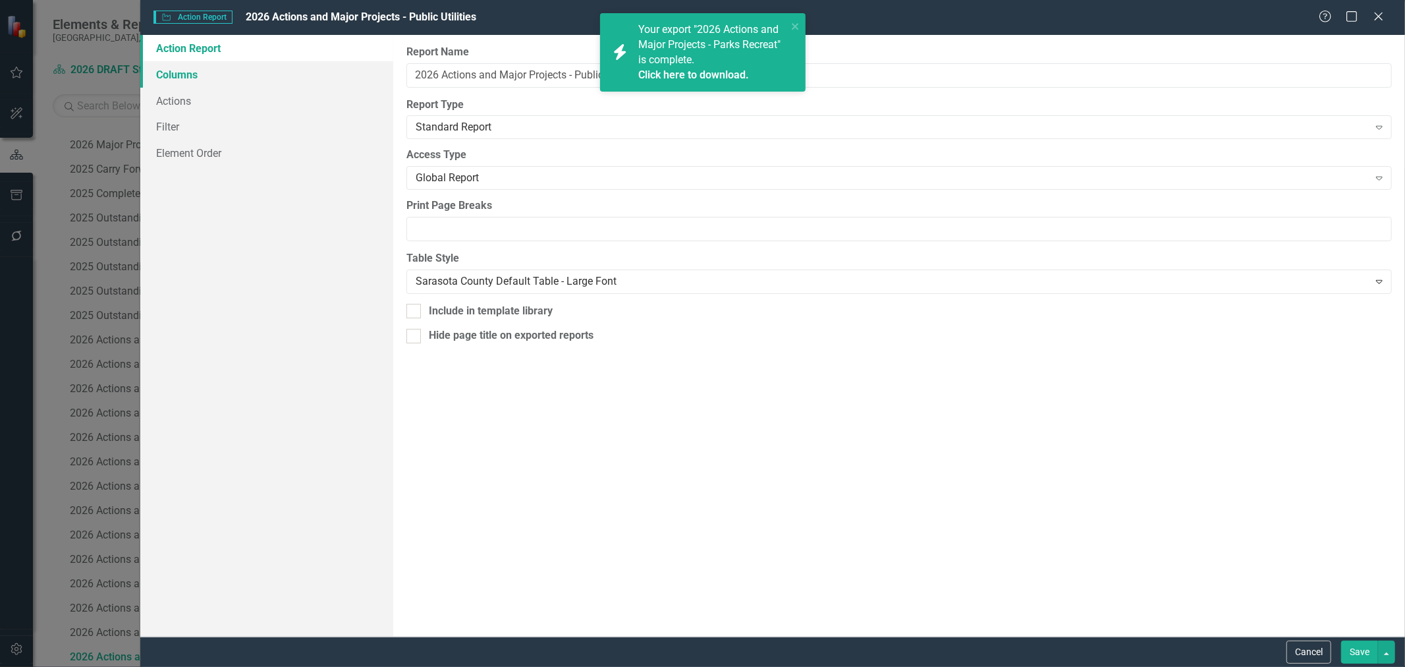
click at [189, 79] on link "Columns" at bounding box center [266, 74] width 253 height 26
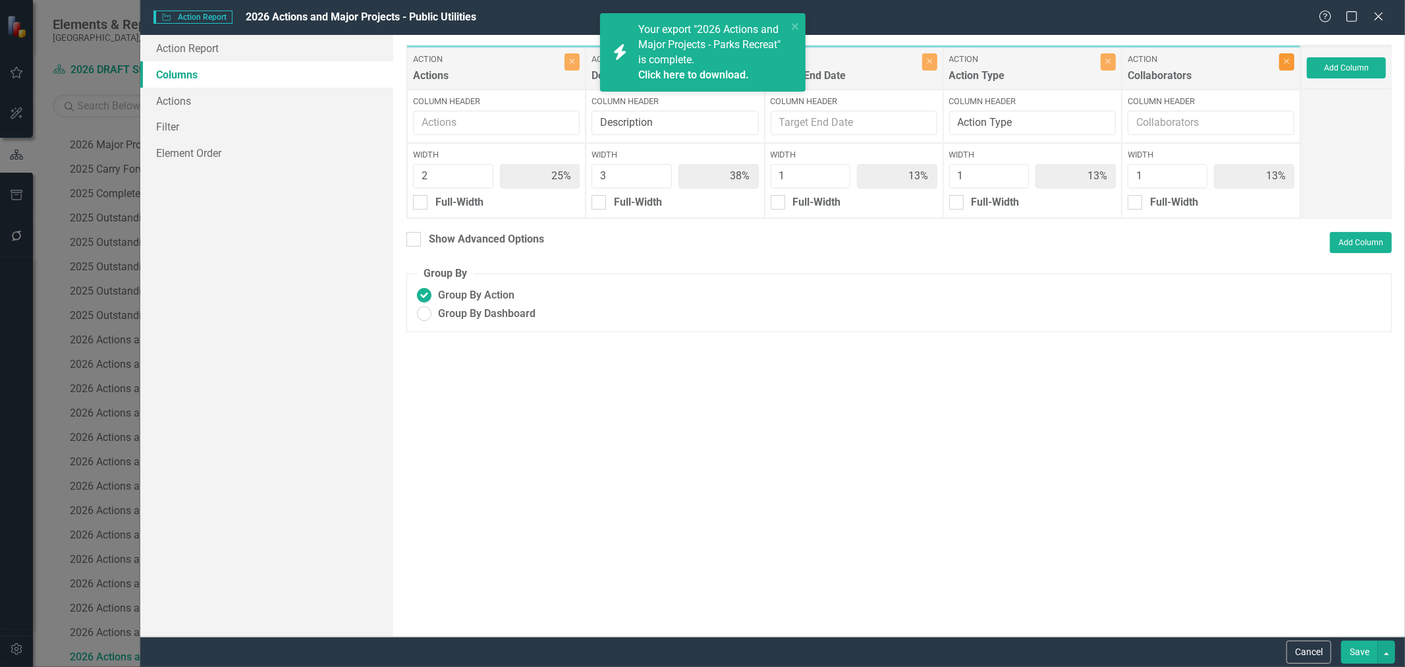
click at [1293, 65] on button "Close" at bounding box center [1286, 61] width 15 height 17
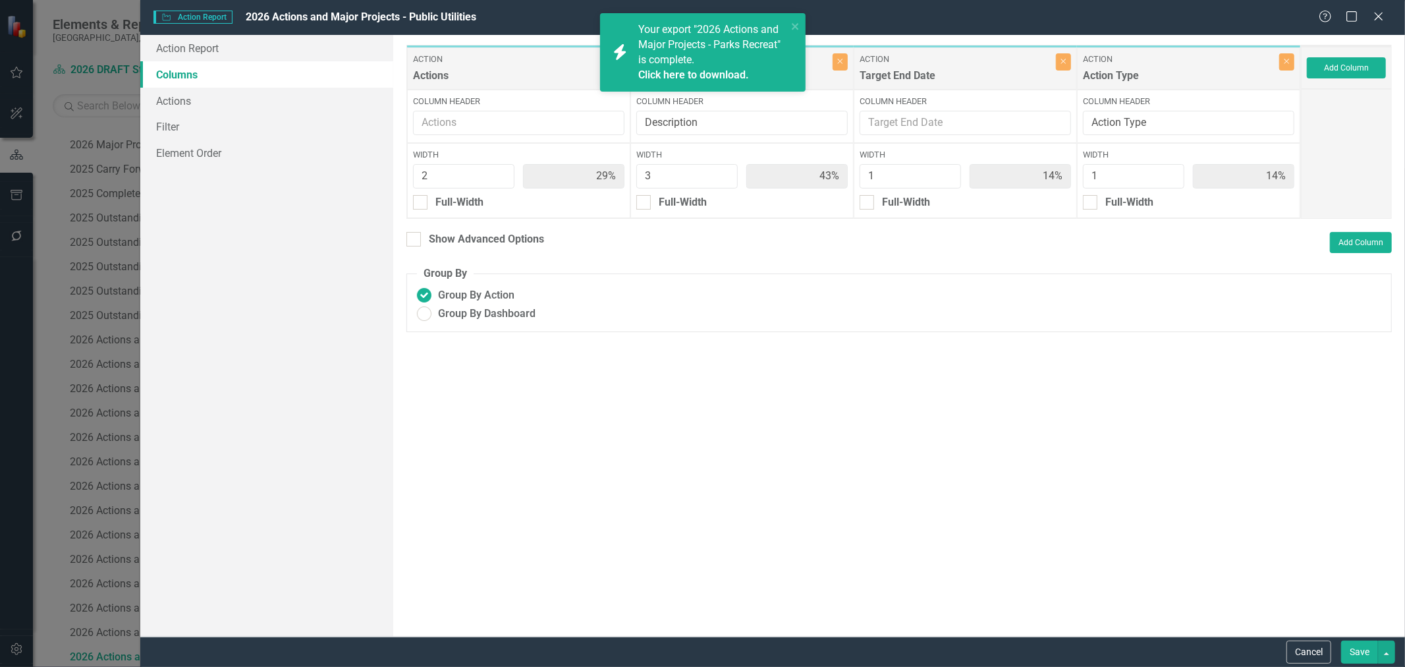
type input "29%"
type input "43%"
type input "14%"
click at [1347, 648] on button "Save" at bounding box center [1359, 651] width 37 height 23
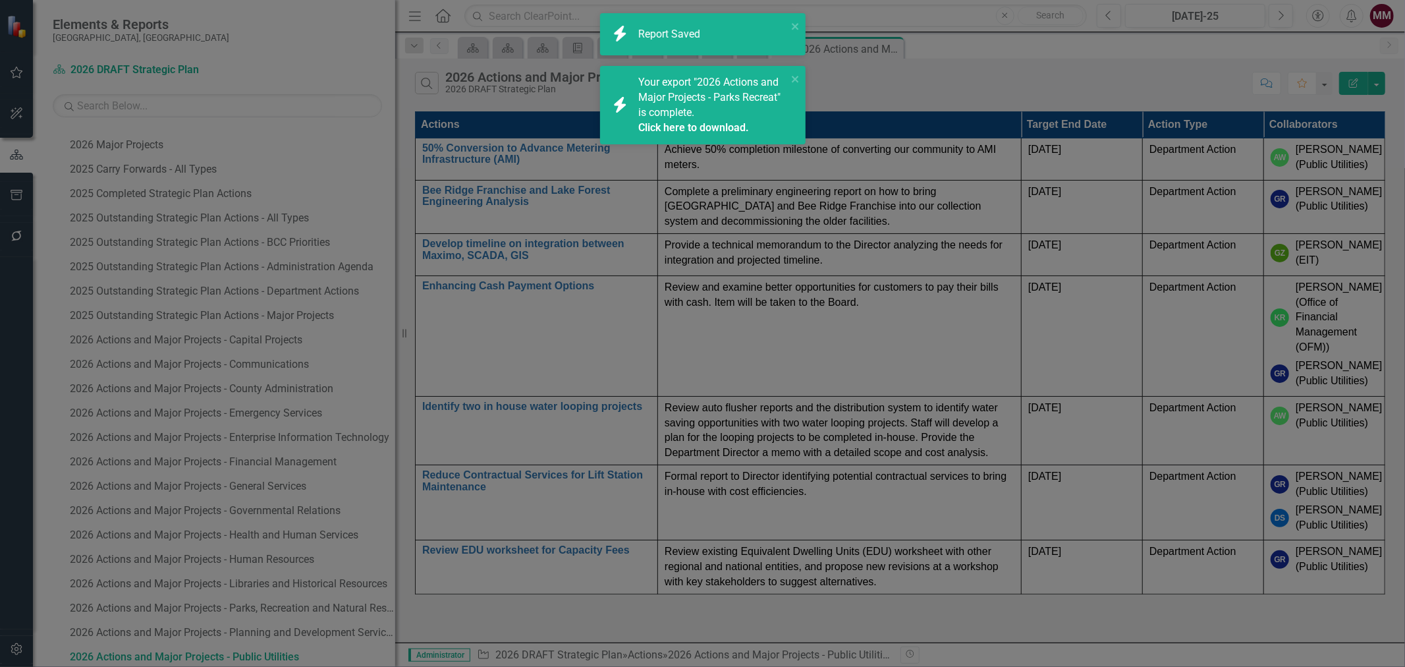
radio input "true"
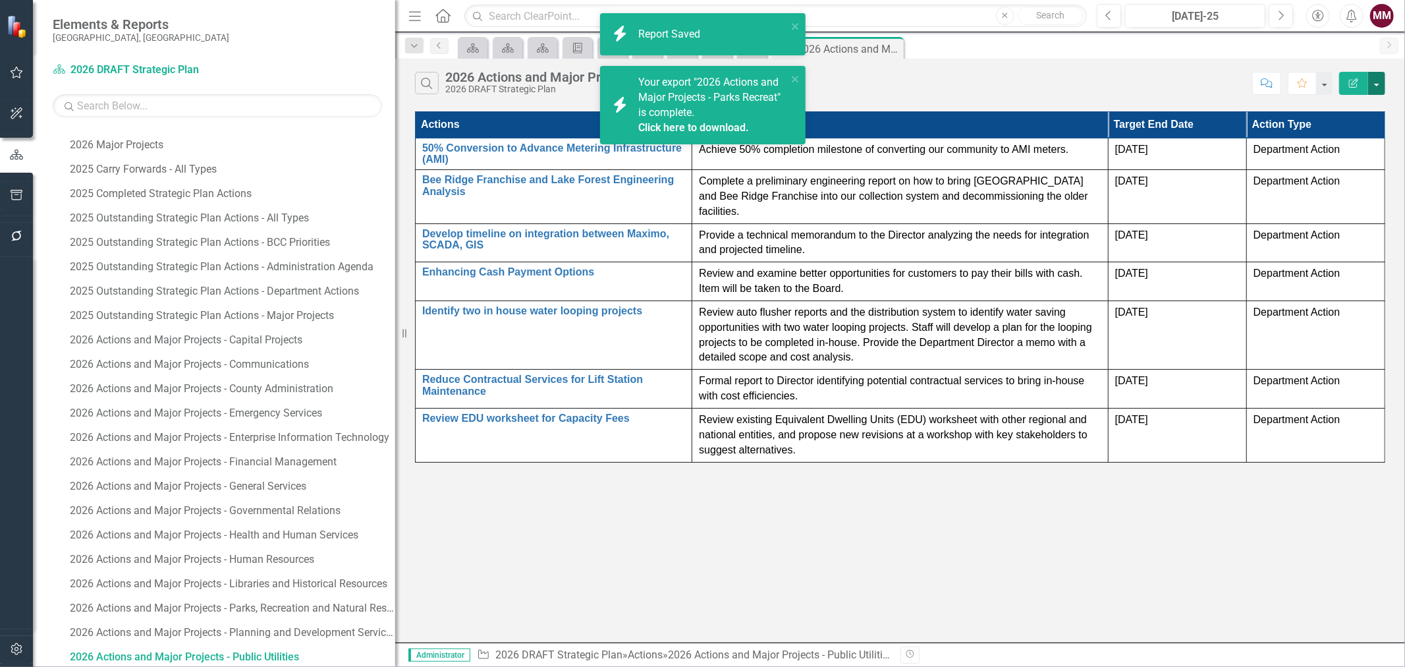
click at [1374, 87] on button "button" at bounding box center [1376, 83] width 17 height 23
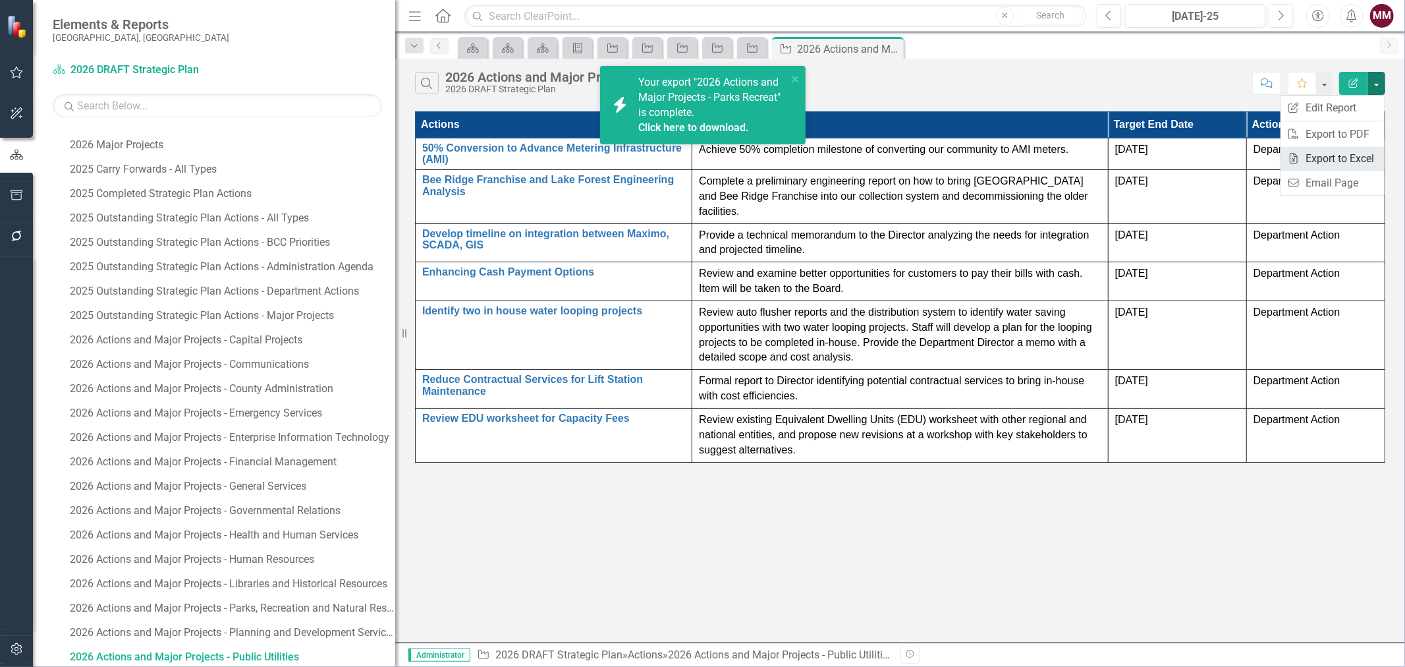
click at [1339, 155] on link "Excel Export to Excel" at bounding box center [1333, 158] width 104 height 24
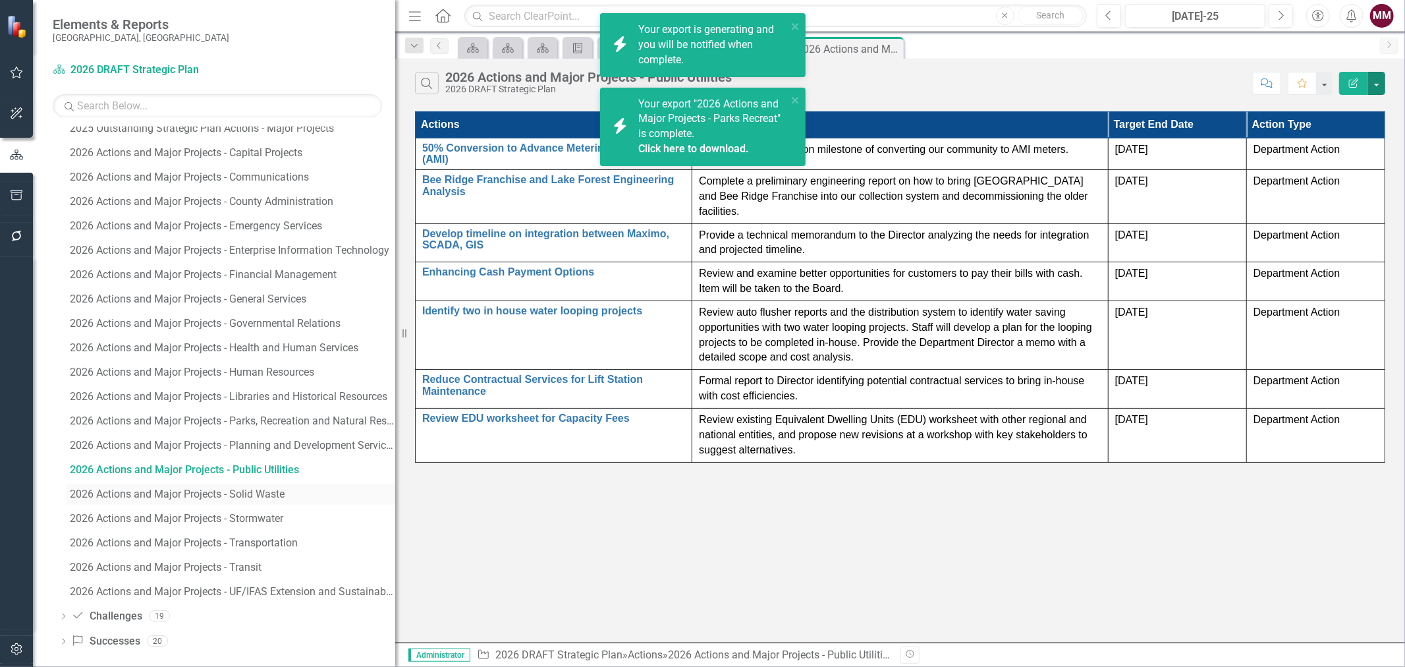
scroll to position [918, 0]
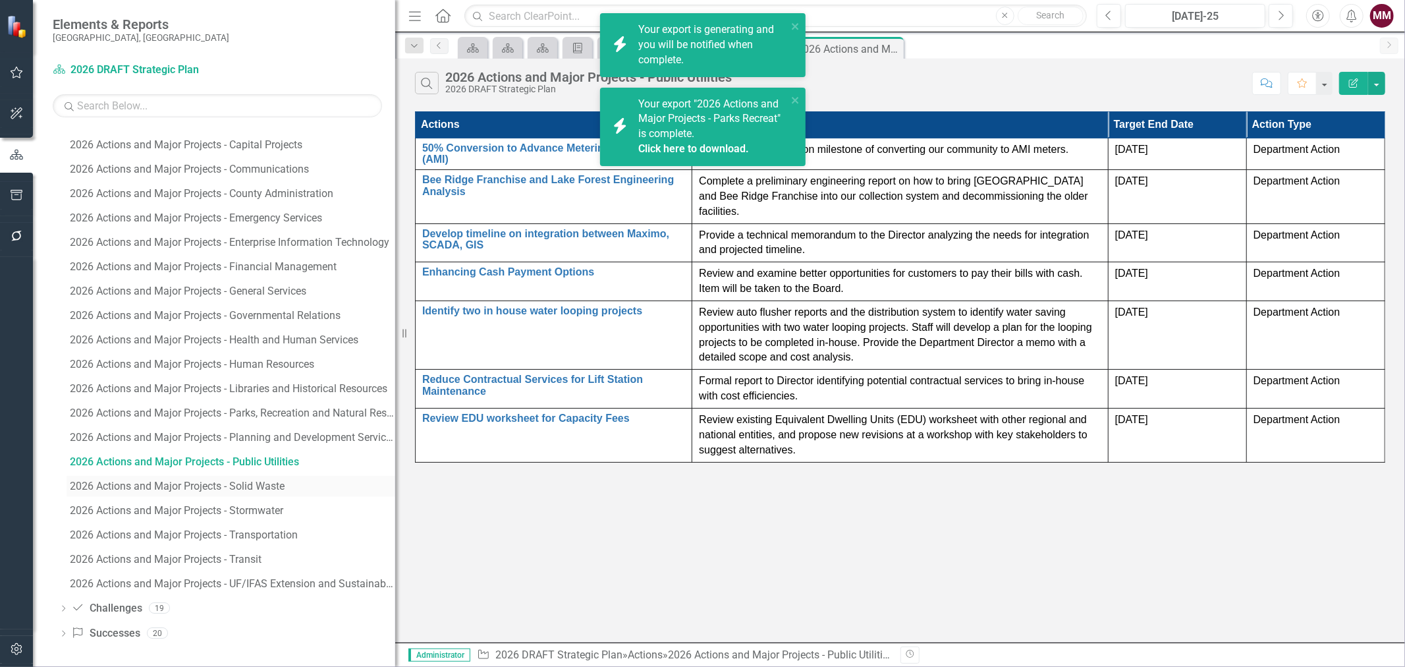
click at [248, 488] on div "2026 Actions and Major Projects - Solid Waste" at bounding box center [232, 486] width 325 height 12
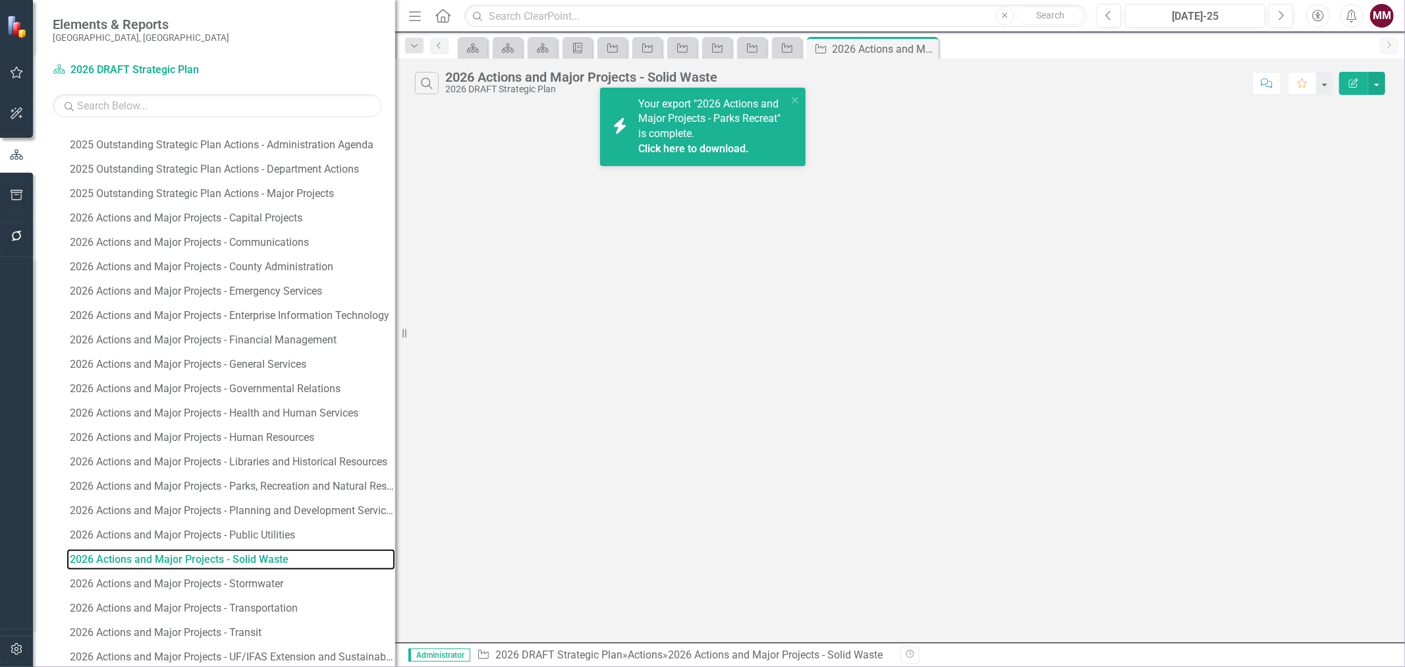
scroll to position [748, 0]
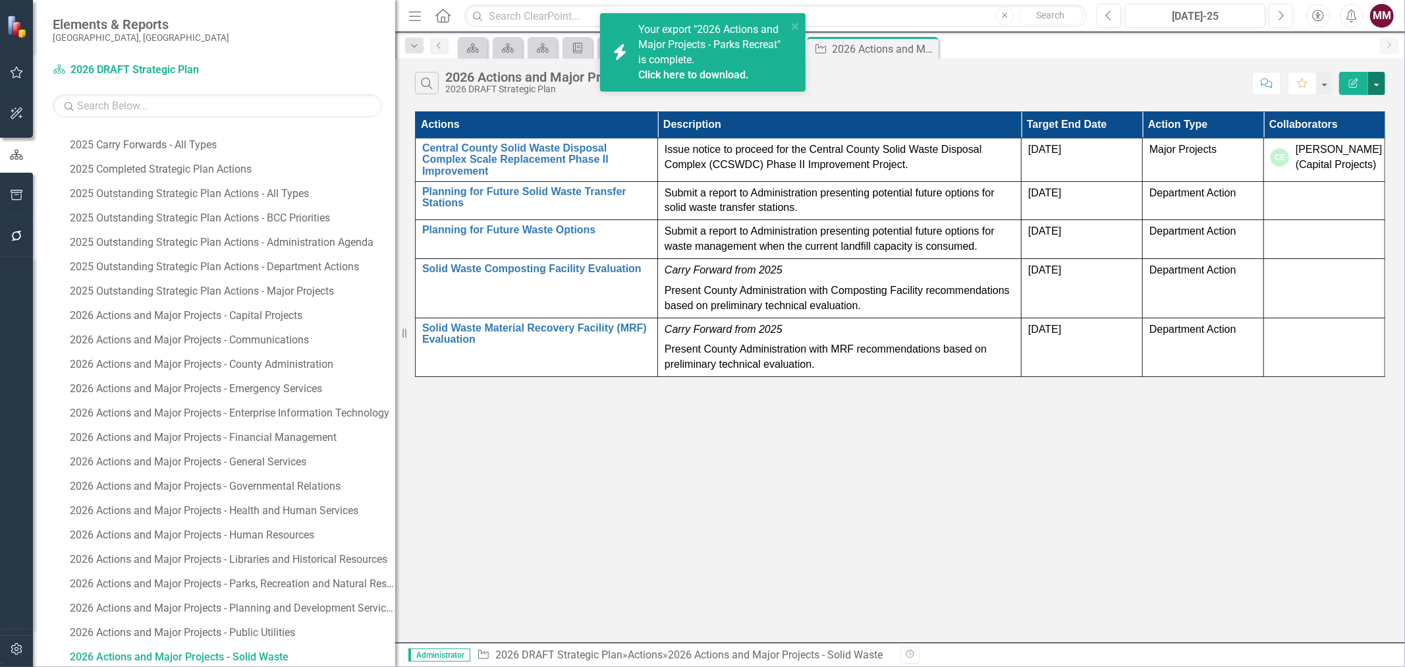
click at [1380, 84] on button "button" at bounding box center [1376, 83] width 17 height 23
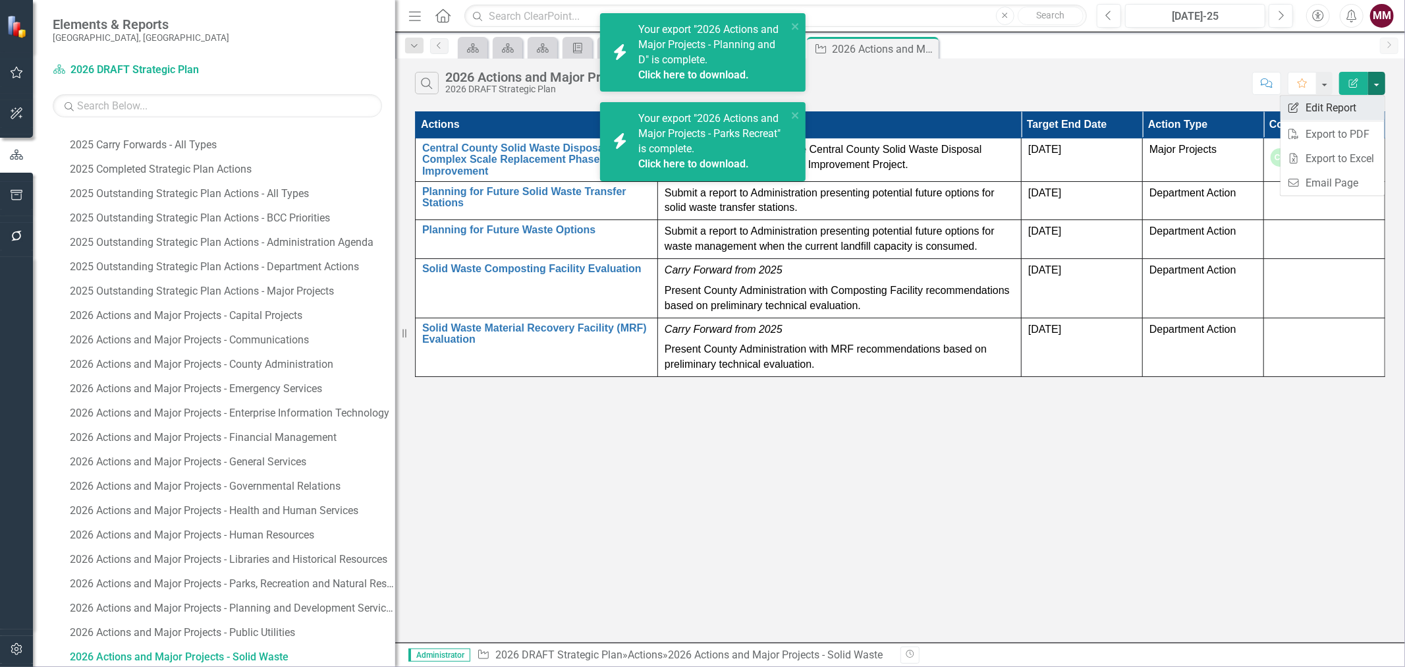
click at [1340, 107] on link "Edit Report Edit Report" at bounding box center [1333, 108] width 104 height 24
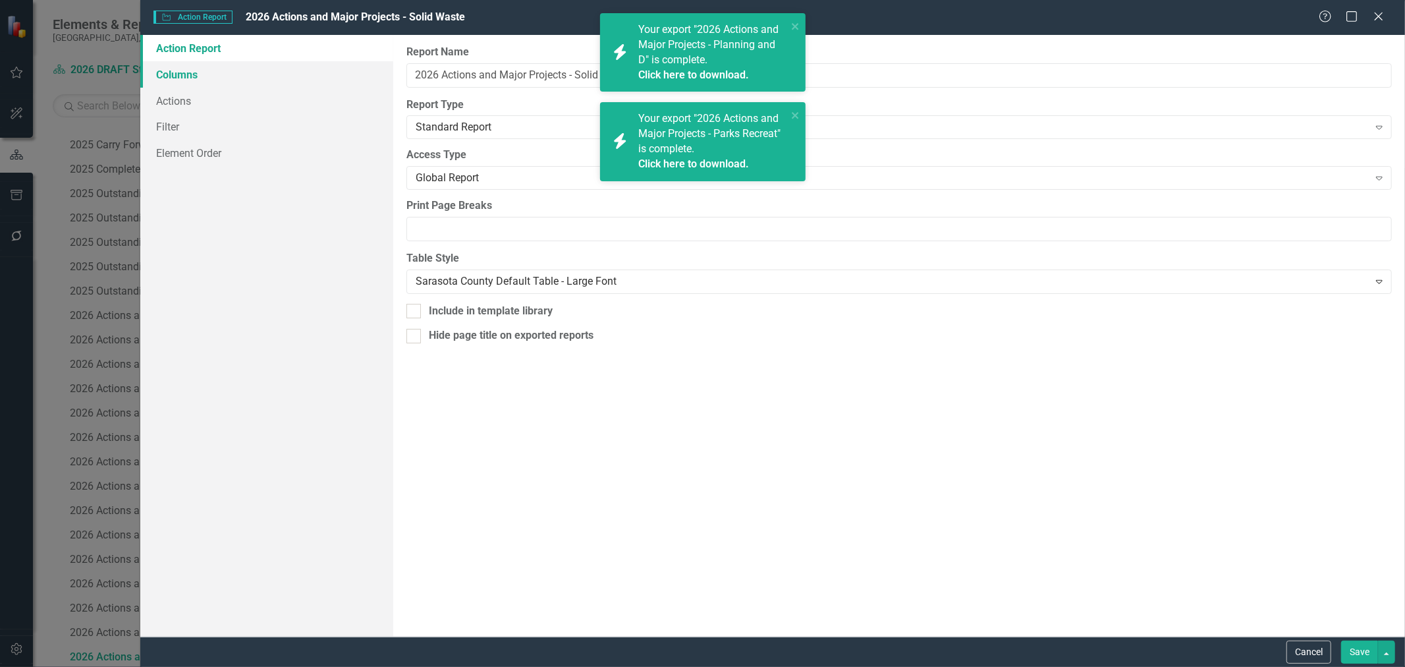
click at [214, 70] on link "Columns" at bounding box center [266, 74] width 253 height 26
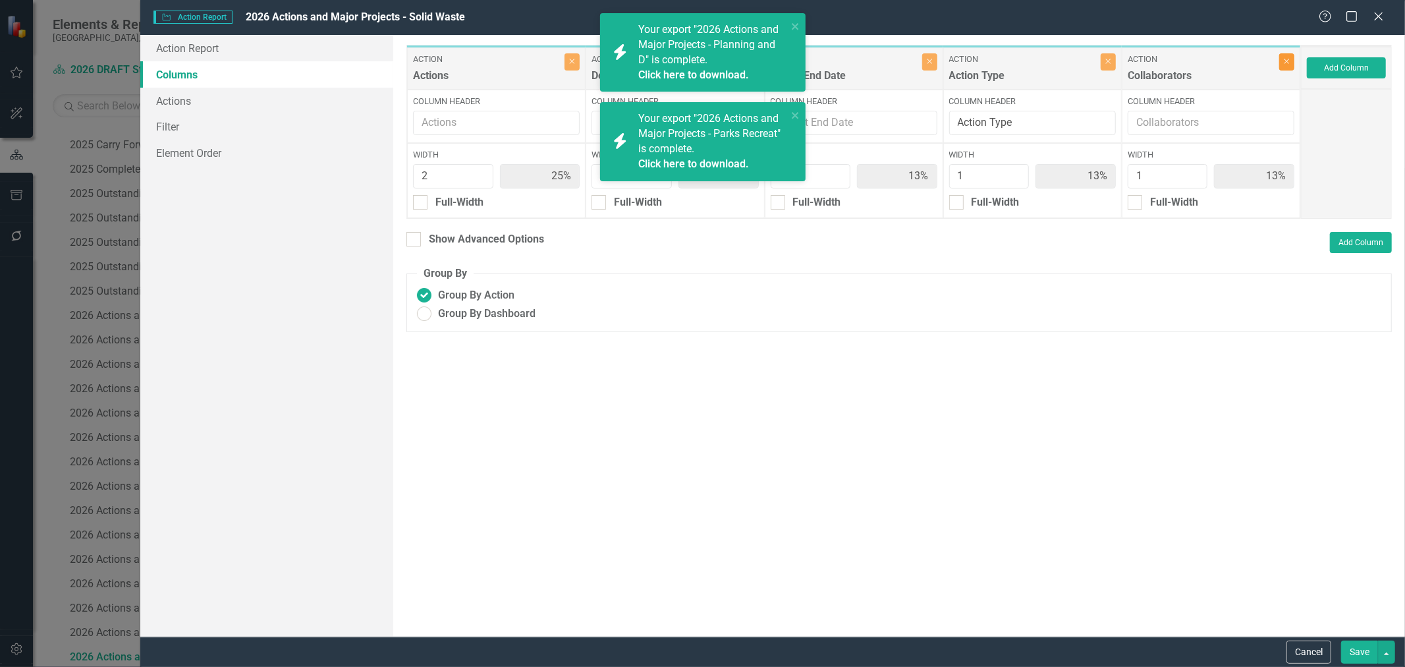
click at [1288, 59] on icon "button" at bounding box center [1287, 61] width 5 height 5
type input "29%"
type input "43%"
type input "14%"
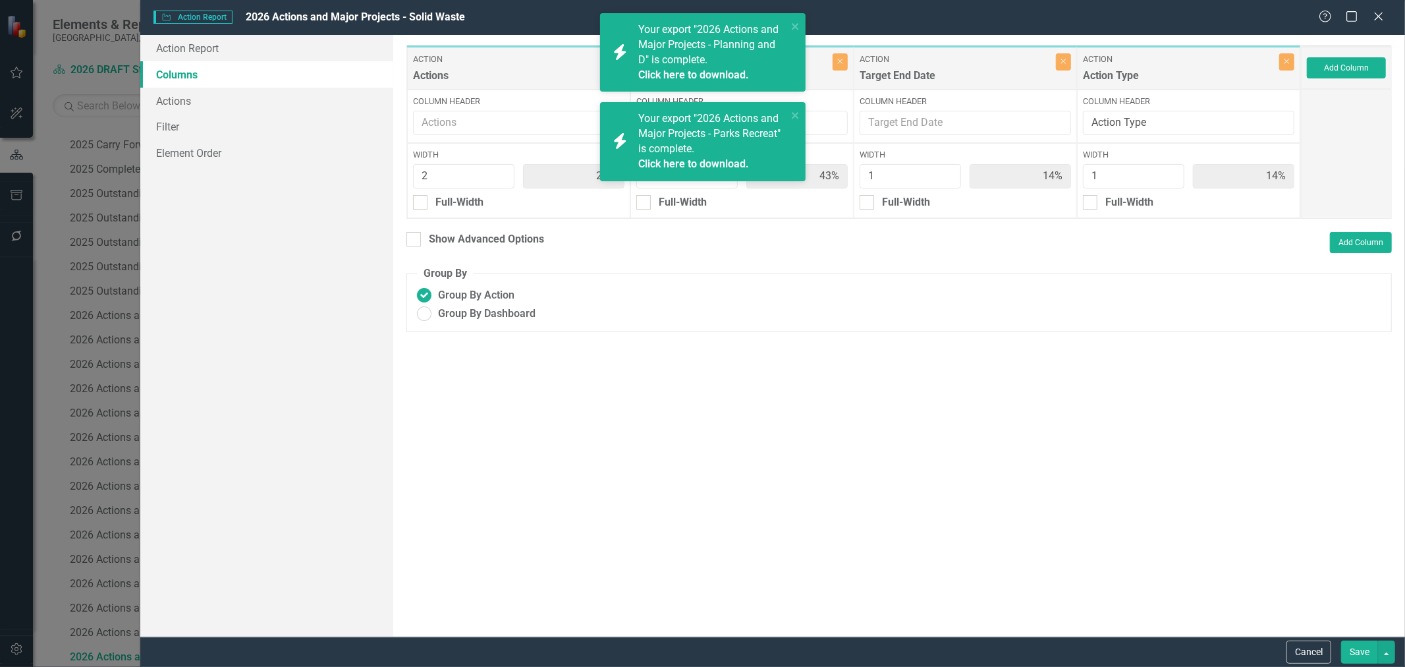
click at [1349, 649] on button "Save" at bounding box center [1359, 651] width 37 height 23
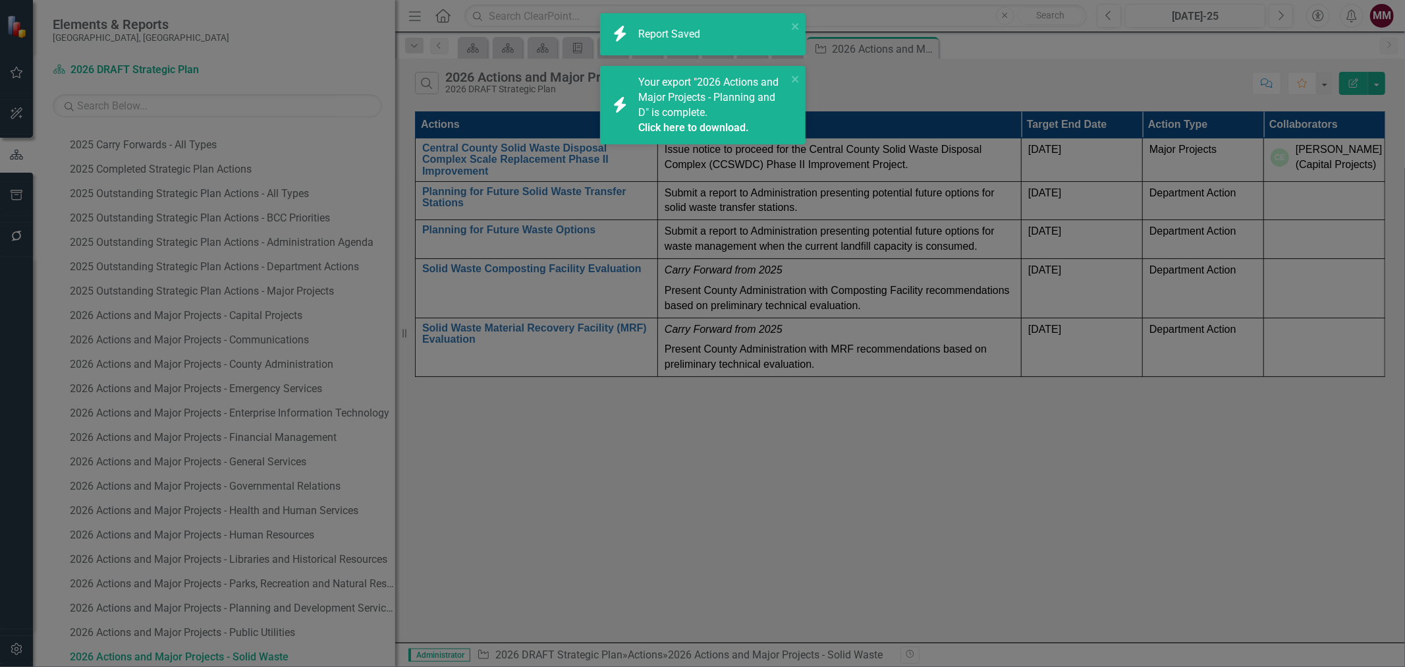
radio input "true"
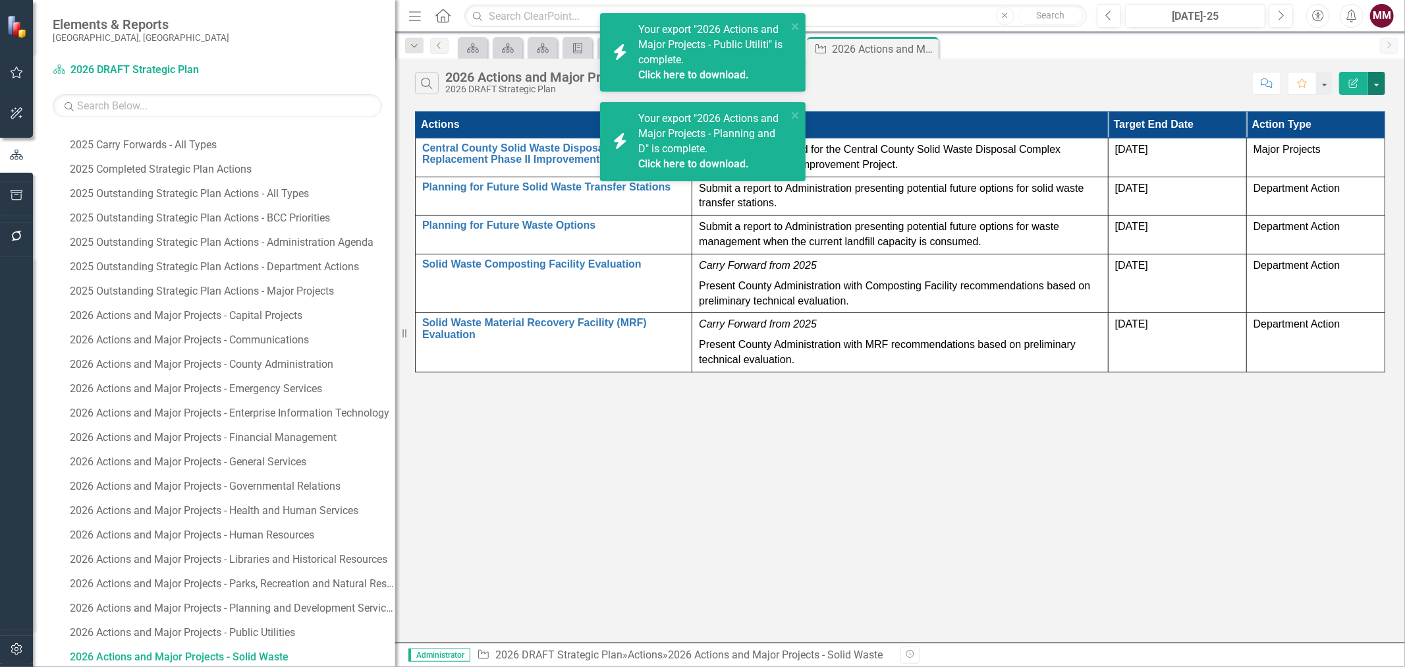
click at [1379, 83] on button "button" at bounding box center [1376, 83] width 17 height 23
click at [1341, 159] on link "Excel Export to Excel" at bounding box center [1333, 158] width 104 height 24
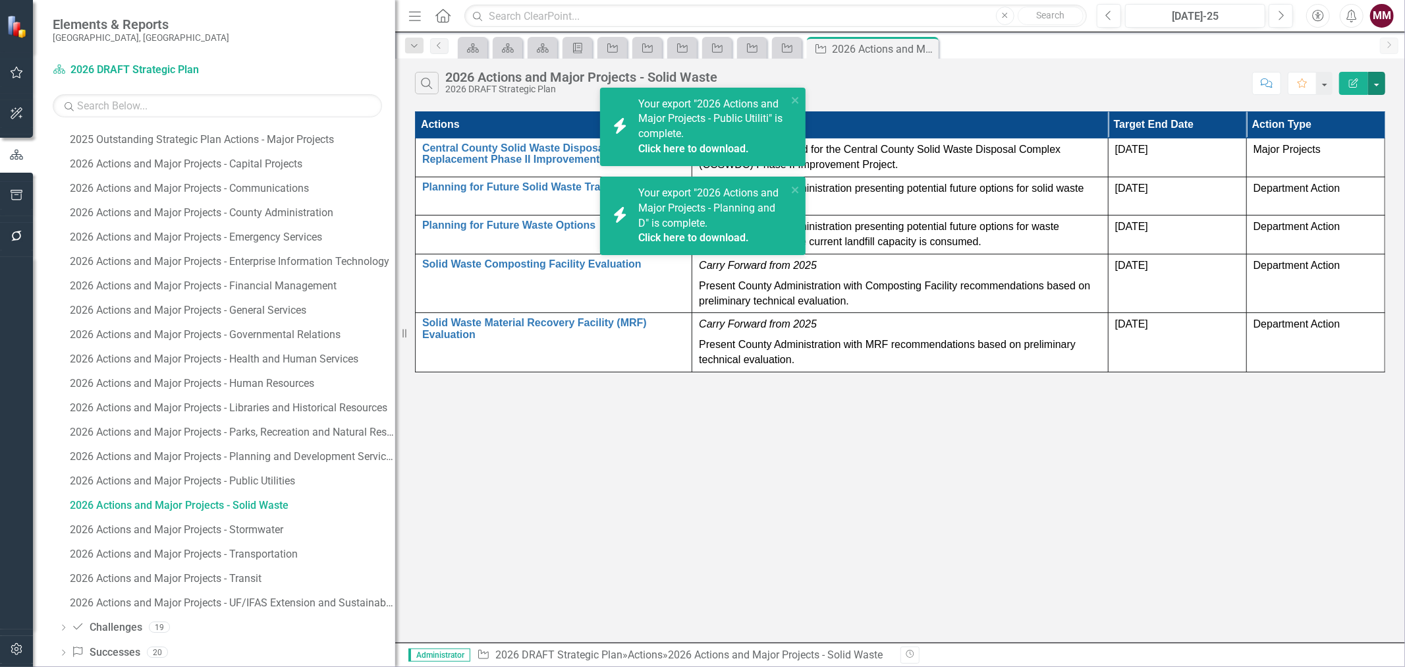
scroll to position [918, 0]
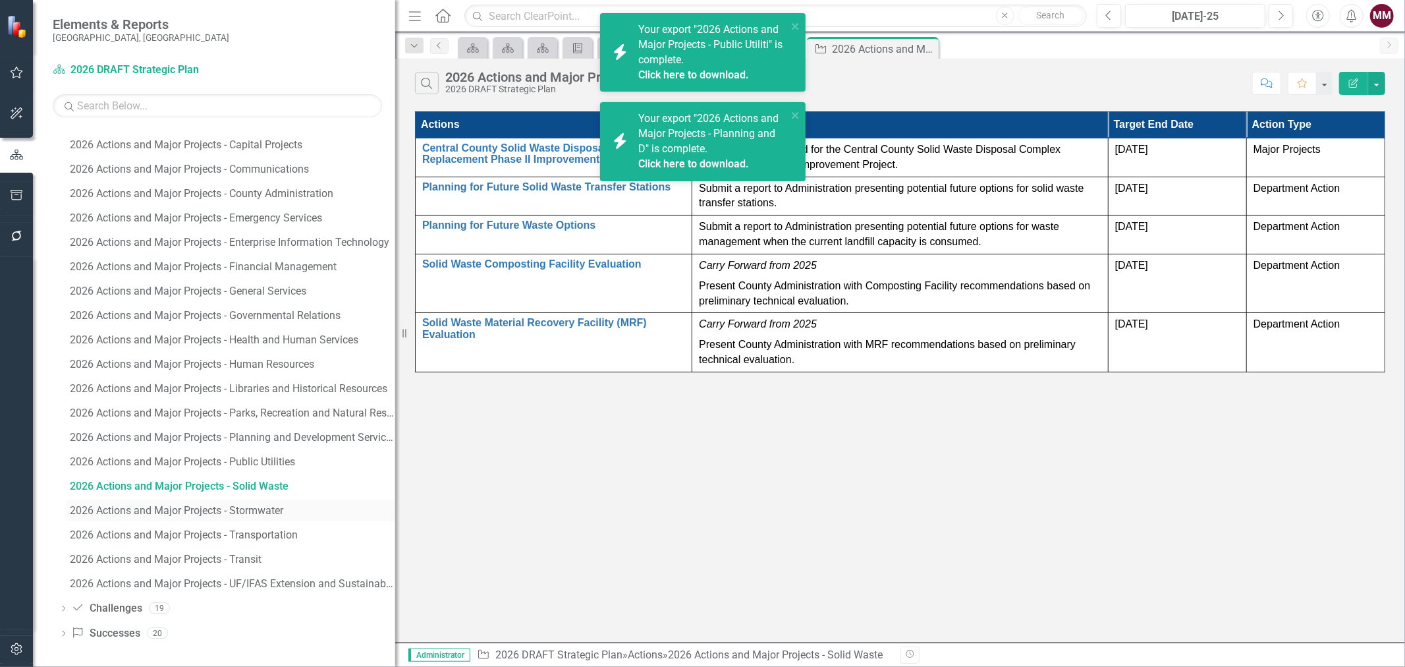
click at [178, 514] on div "2026 Actions and Major Projects - Stormwater" at bounding box center [232, 511] width 325 height 12
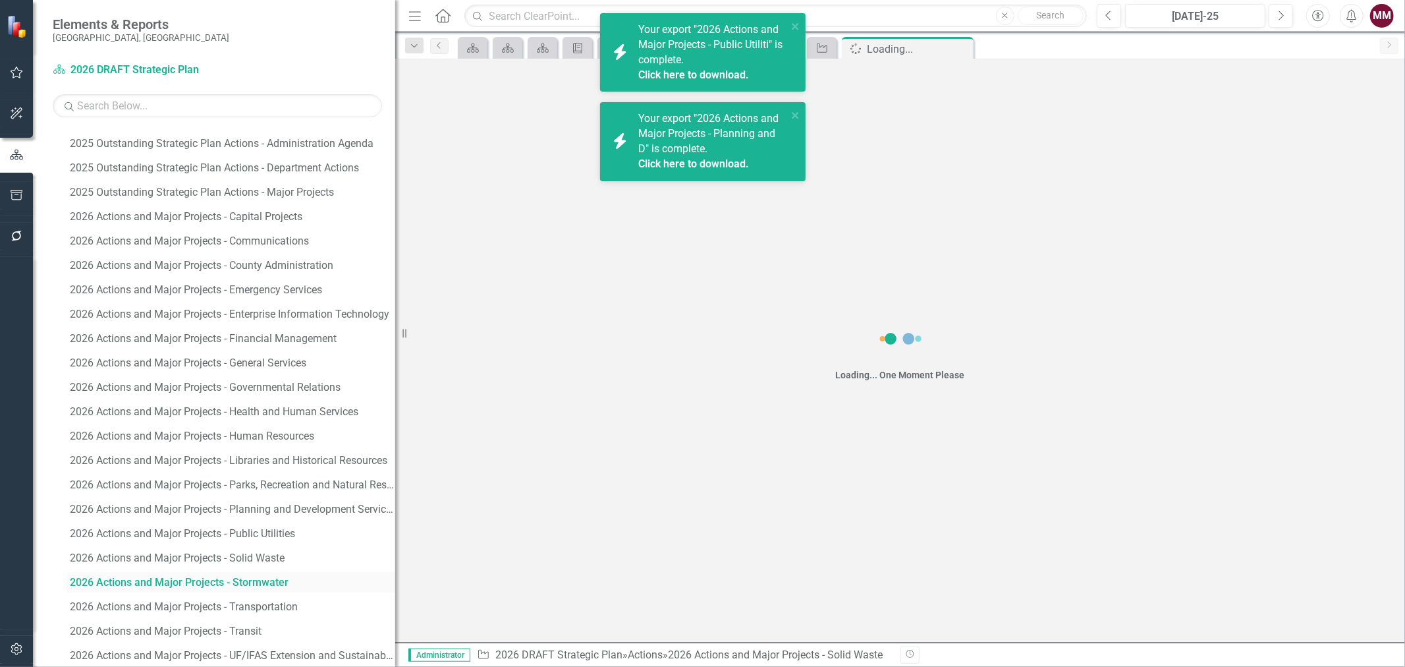
scroll to position [773, 0]
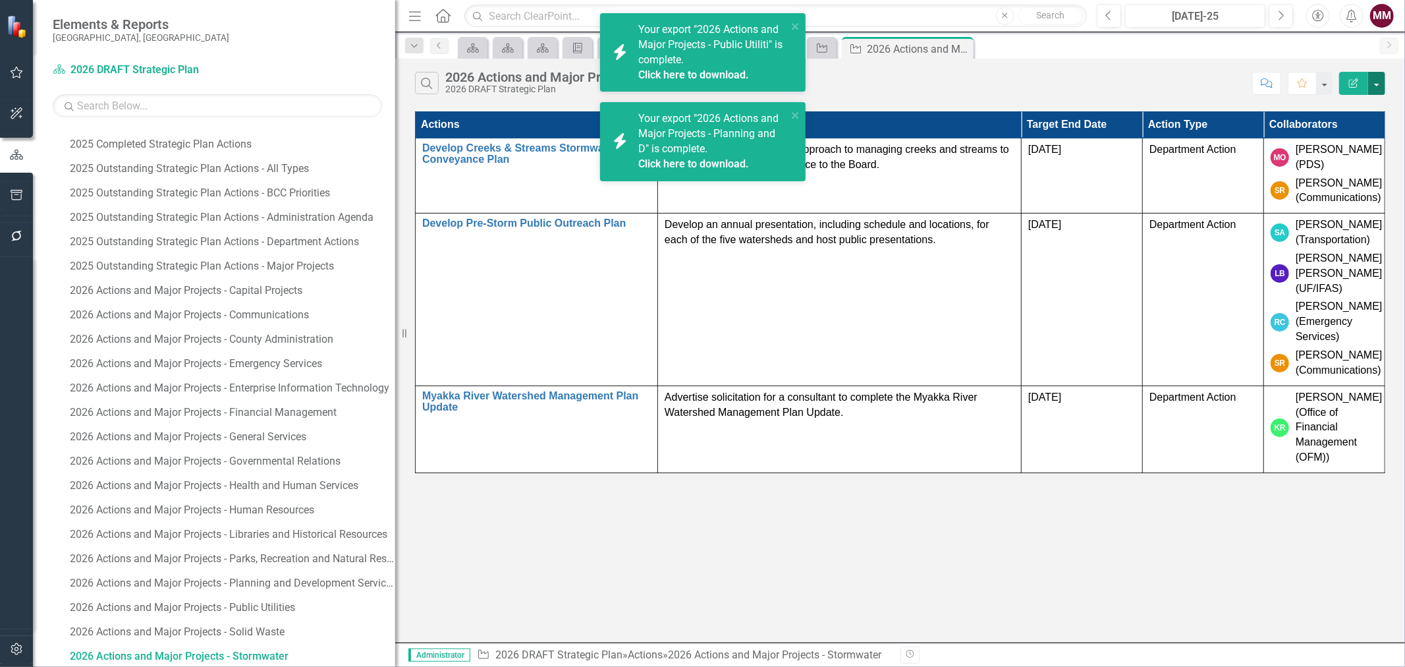
click at [1382, 82] on button "button" at bounding box center [1376, 83] width 17 height 23
click at [1361, 102] on link "Edit Report Edit Report" at bounding box center [1333, 108] width 104 height 24
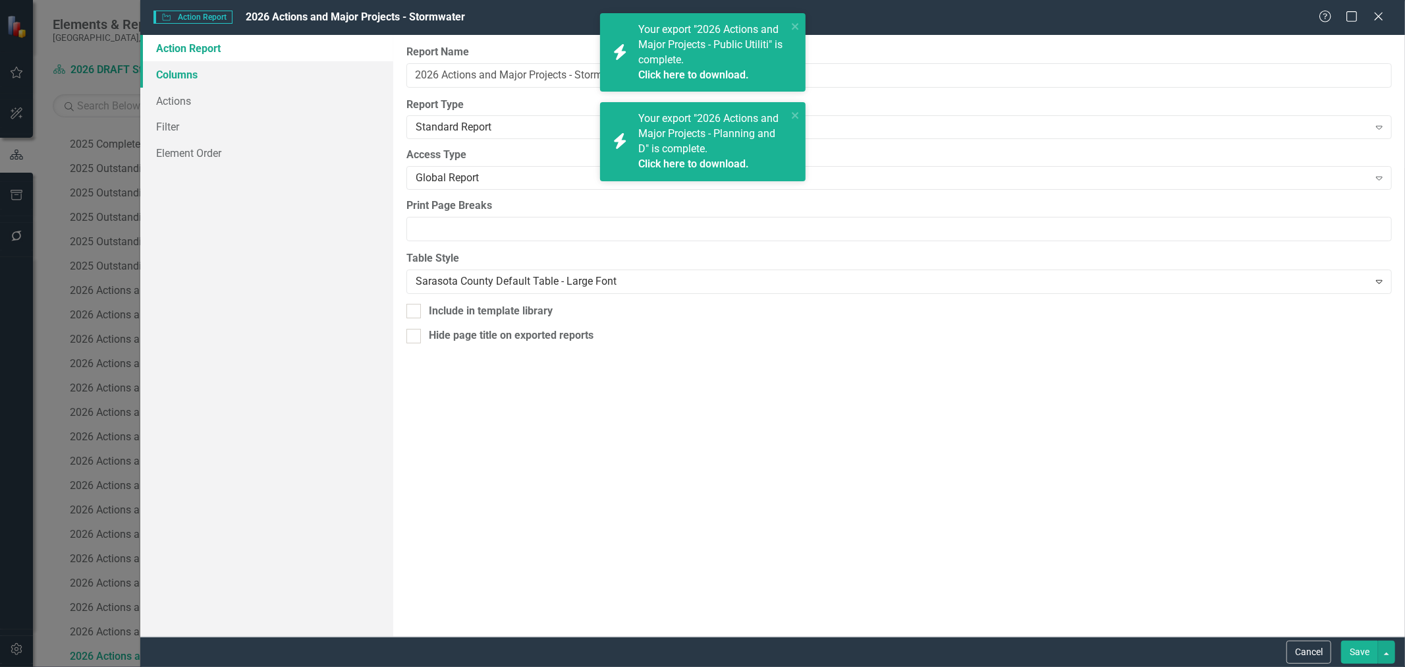
click at [190, 74] on link "Columns" at bounding box center [266, 74] width 253 height 26
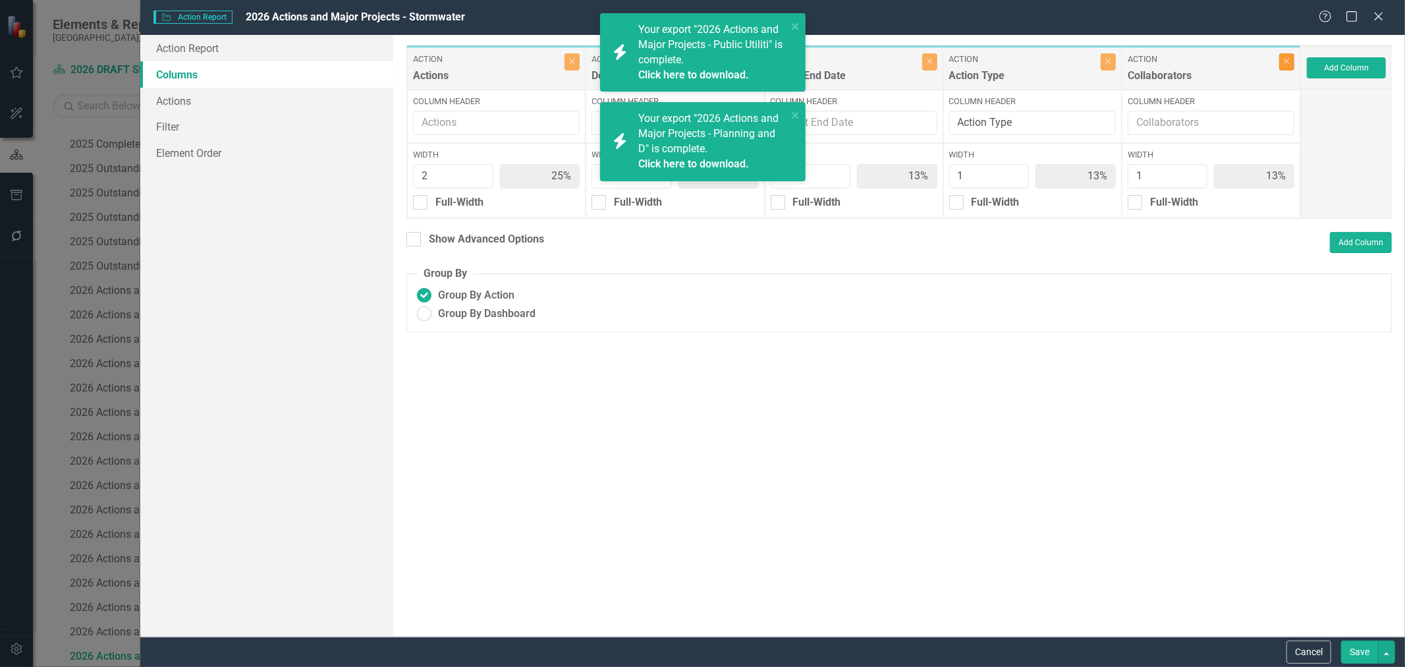
click at [1291, 65] on button "Close" at bounding box center [1286, 61] width 15 height 17
type input "29%"
type input "43%"
type input "14%"
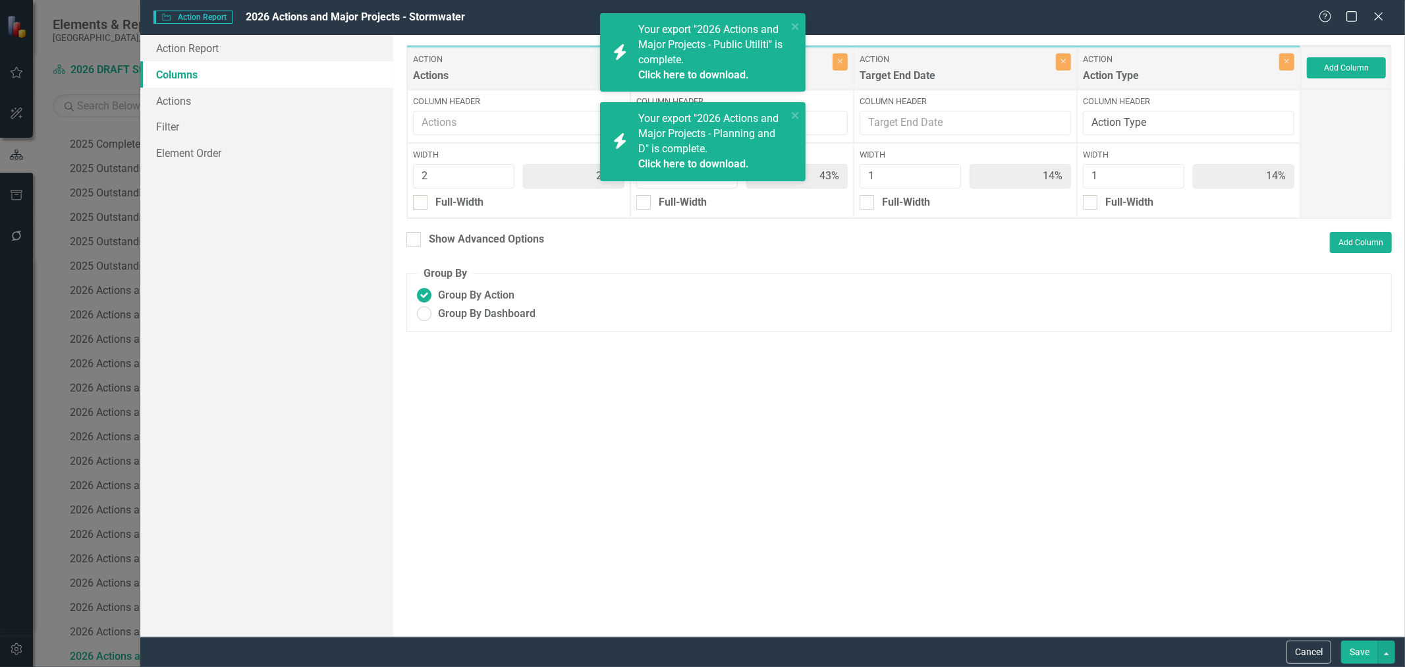
click at [1361, 654] on button "Save" at bounding box center [1359, 651] width 37 height 23
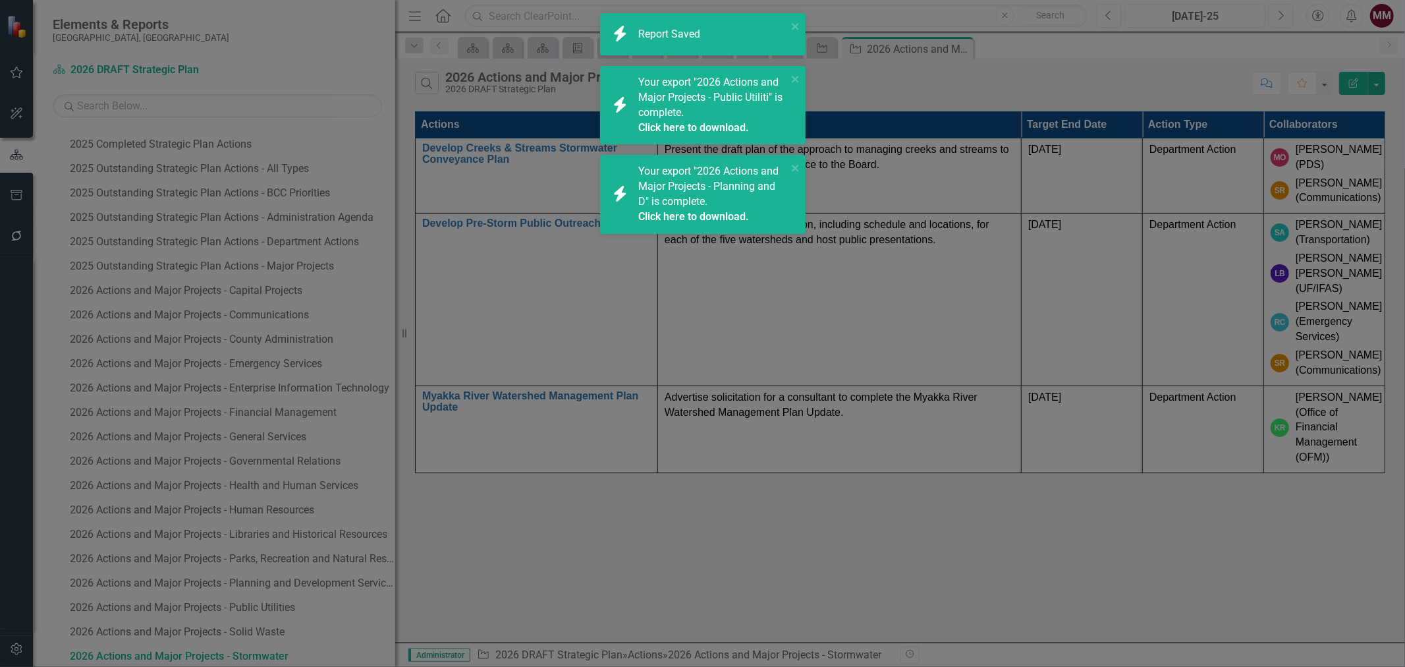
radio input "true"
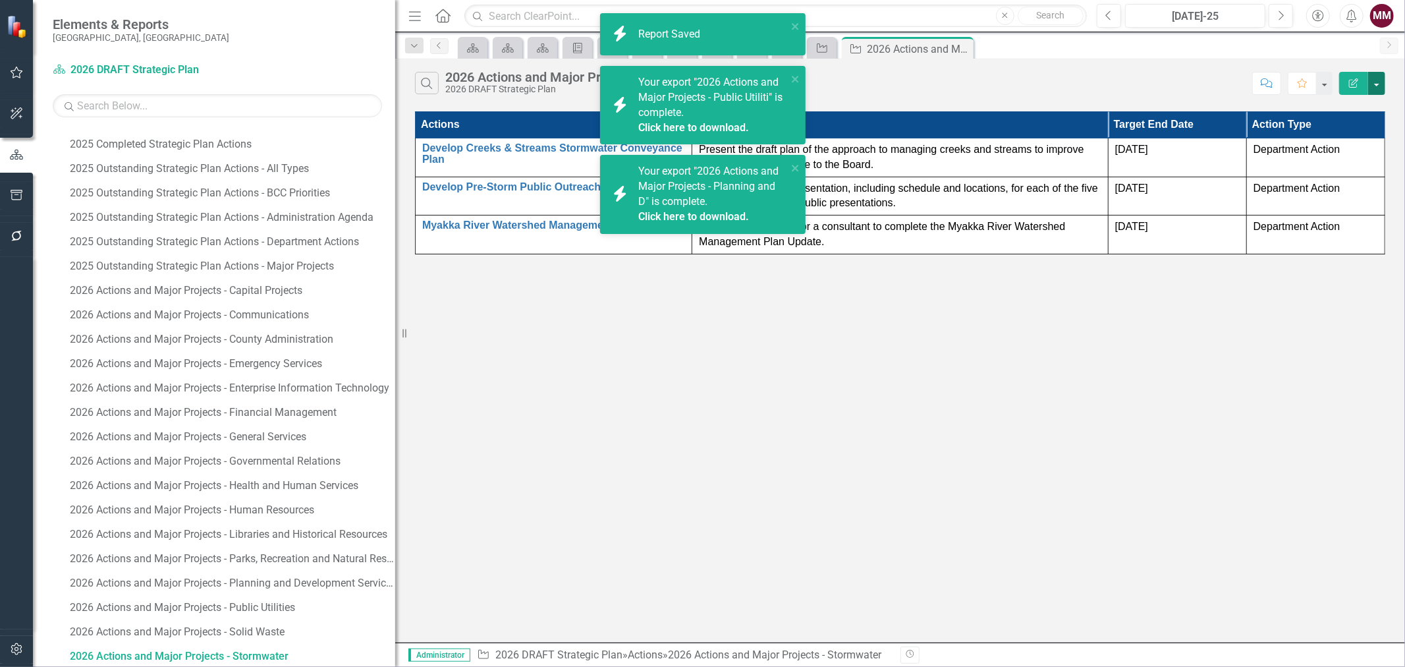
click at [1378, 82] on button "button" at bounding box center [1376, 83] width 17 height 23
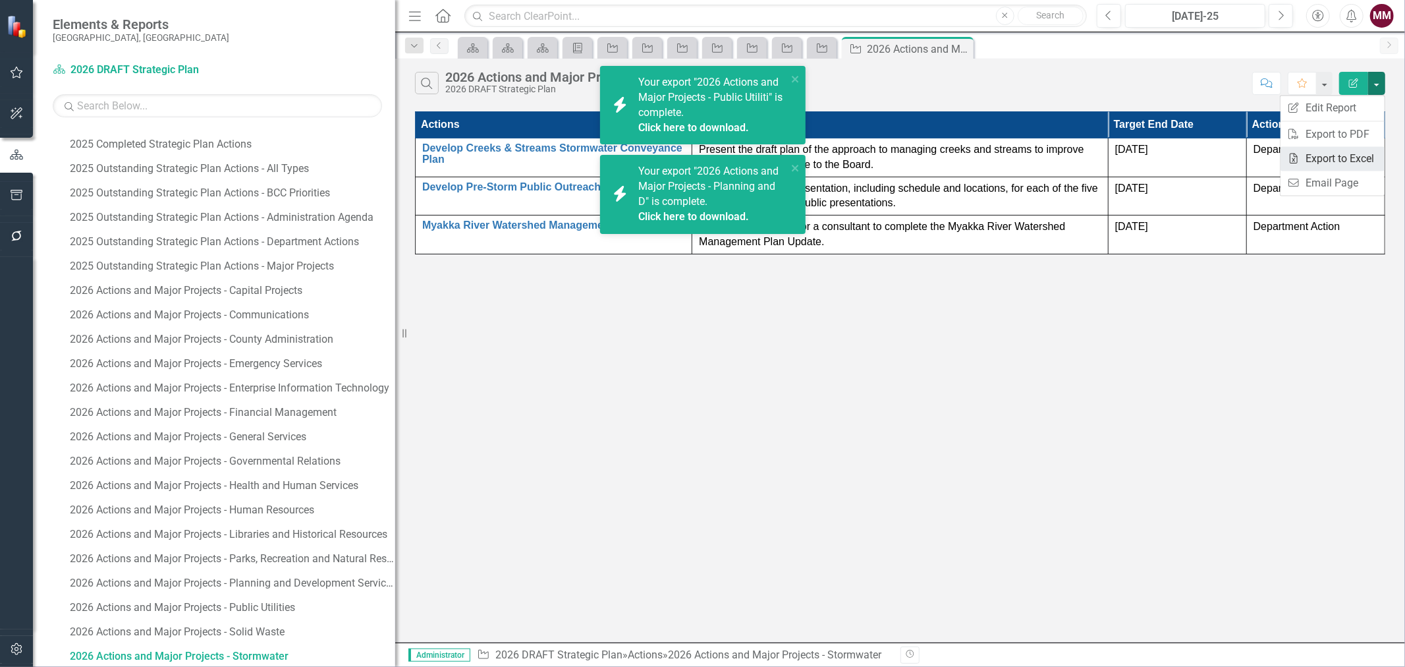
click at [1337, 159] on link "Excel Export to Excel" at bounding box center [1333, 158] width 104 height 24
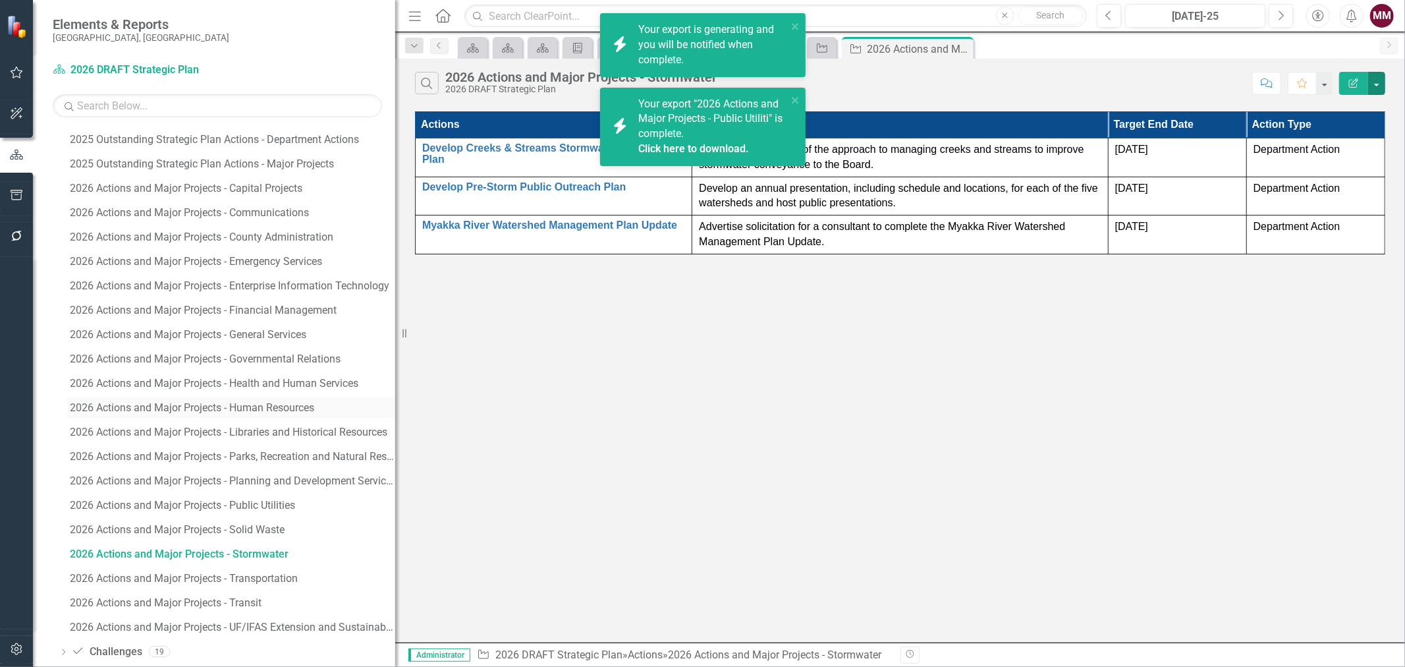
scroll to position [918, 0]
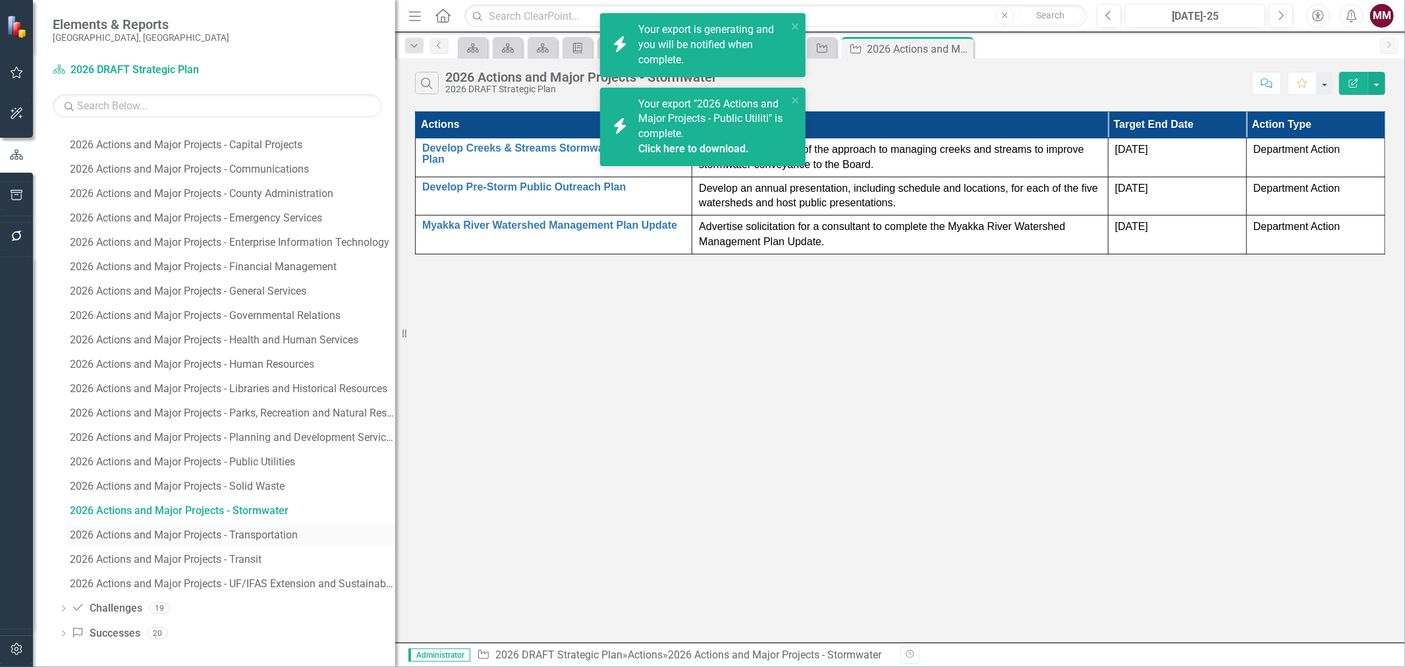
click at [215, 537] on div "2026 Actions and Major Projects - Transportation" at bounding box center [232, 535] width 325 height 12
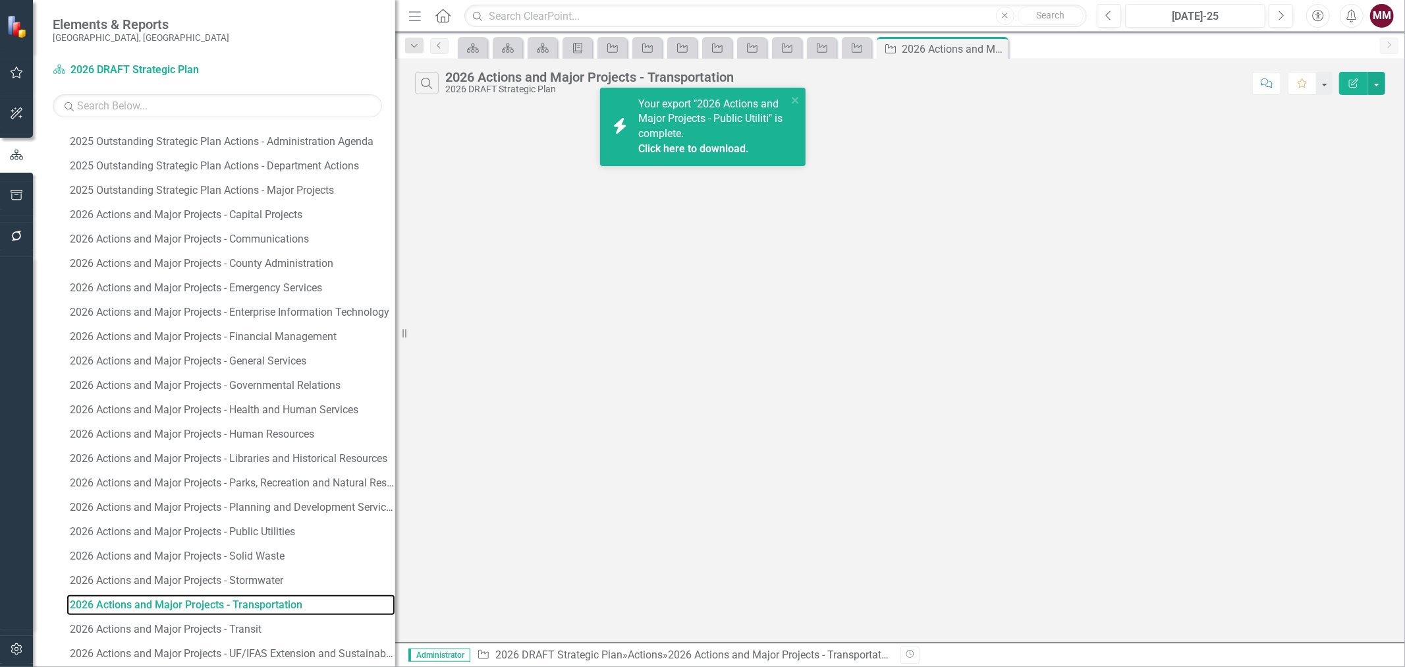
scroll to position [797, 0]
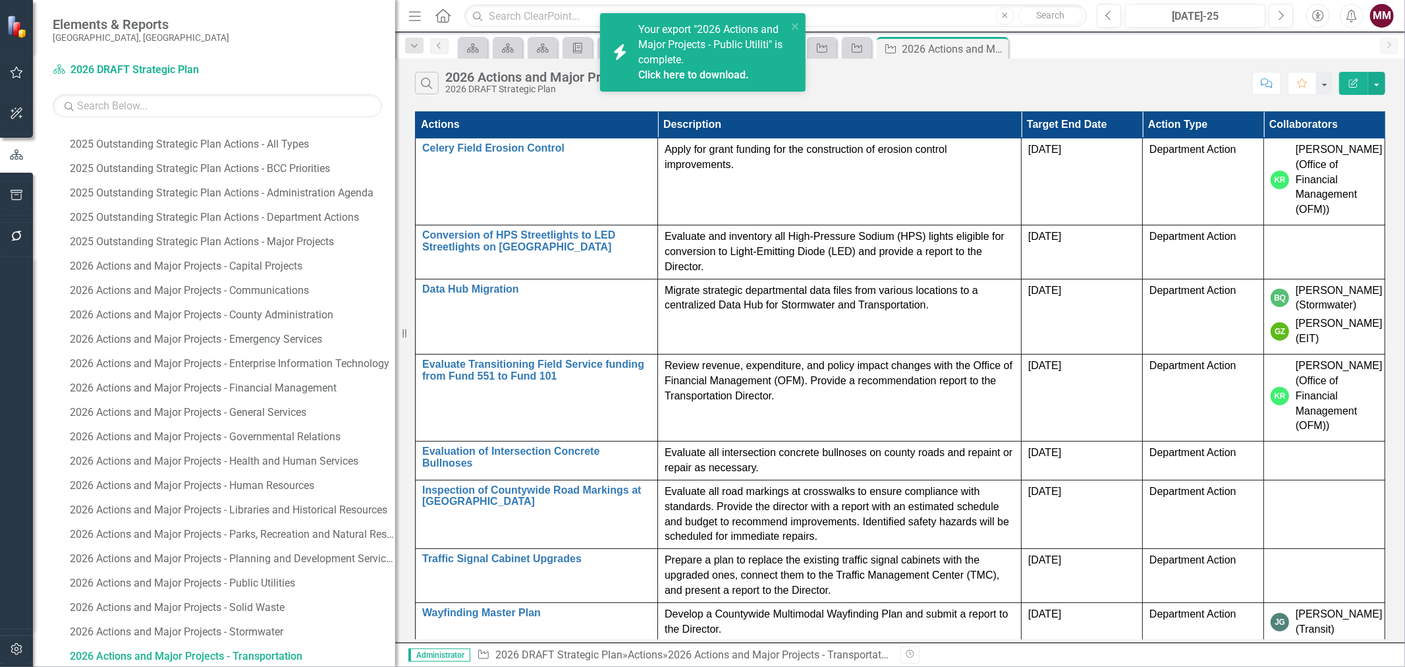
click at [1386, 88] on div "Search 2026 Actions and Major Projects - Transportation 2026 DRAFT Strategic Pl…" at bounding box center [900, 80] width 1010 height 43
click at [1378, 82] on button "button" at bounding box center [1376, 83] width 17 height 23
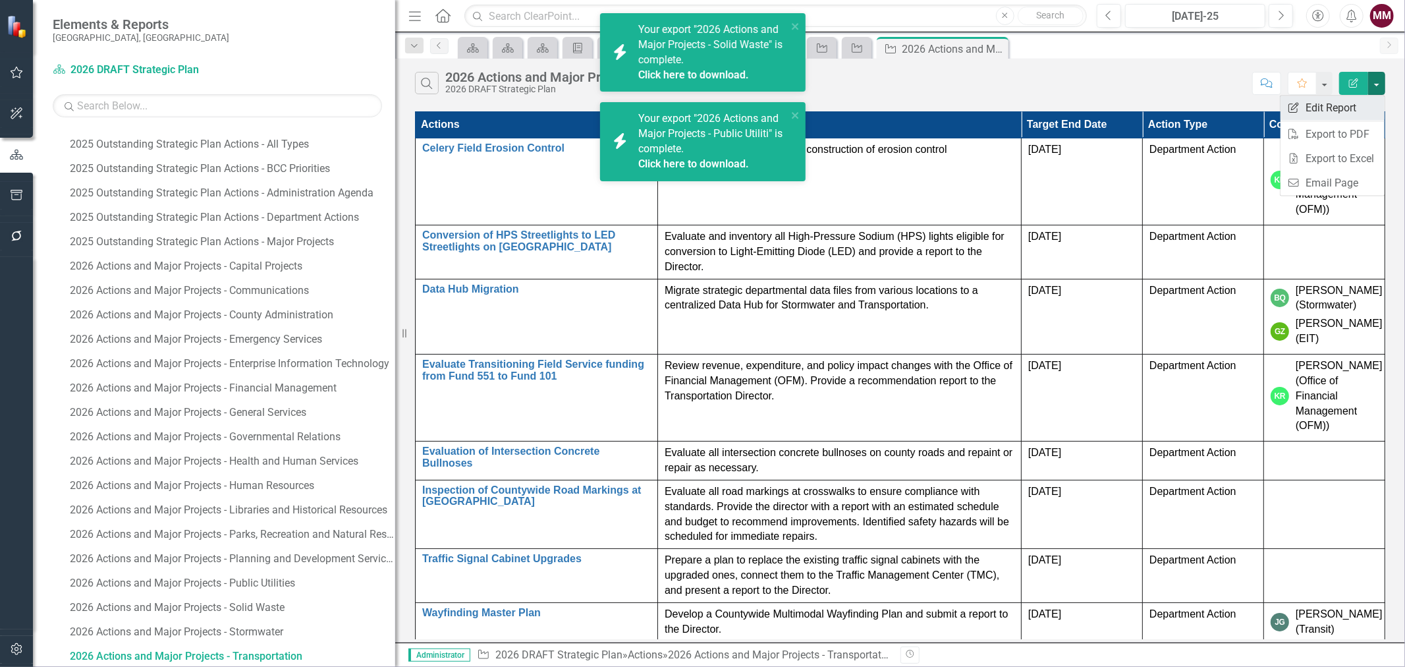
click at [1364, 99] on link "Edit Report Edit Report" at bounding box center [1333, 108] width 104 height 24
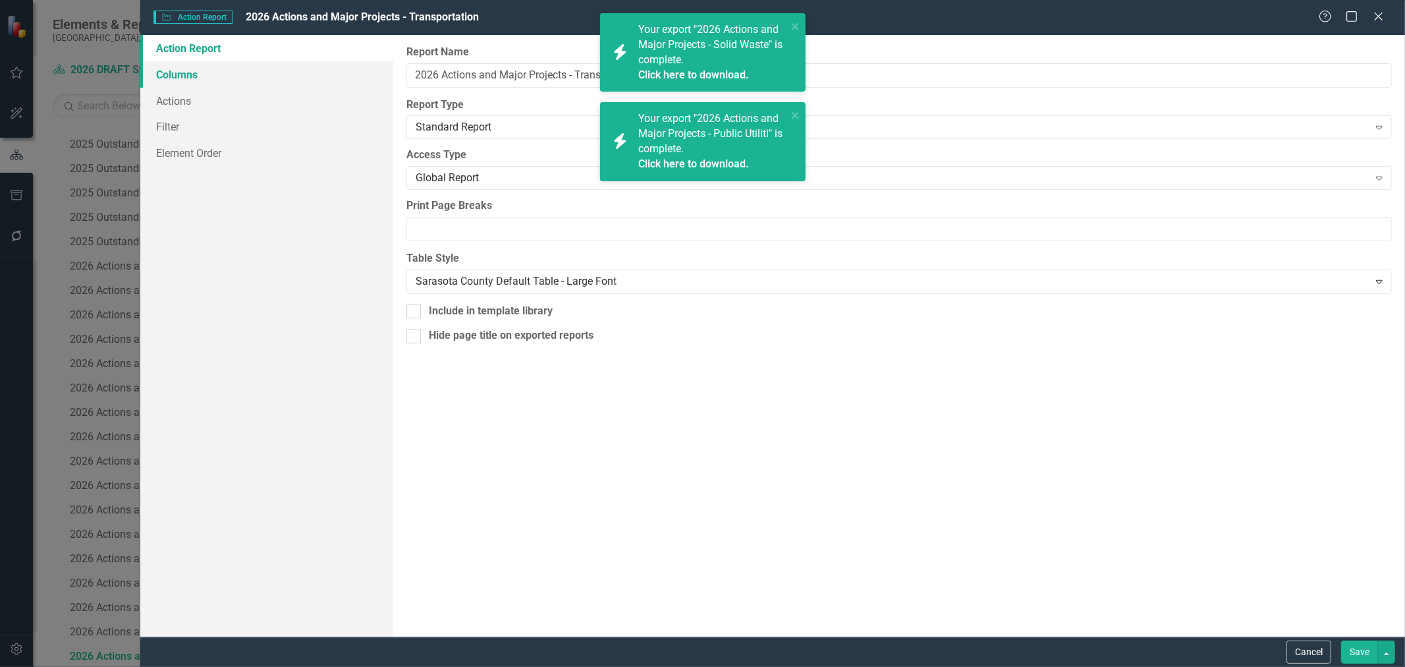
click at [192, 77] on link "Columns" at bounding box center [266, 74] width 253 height 26
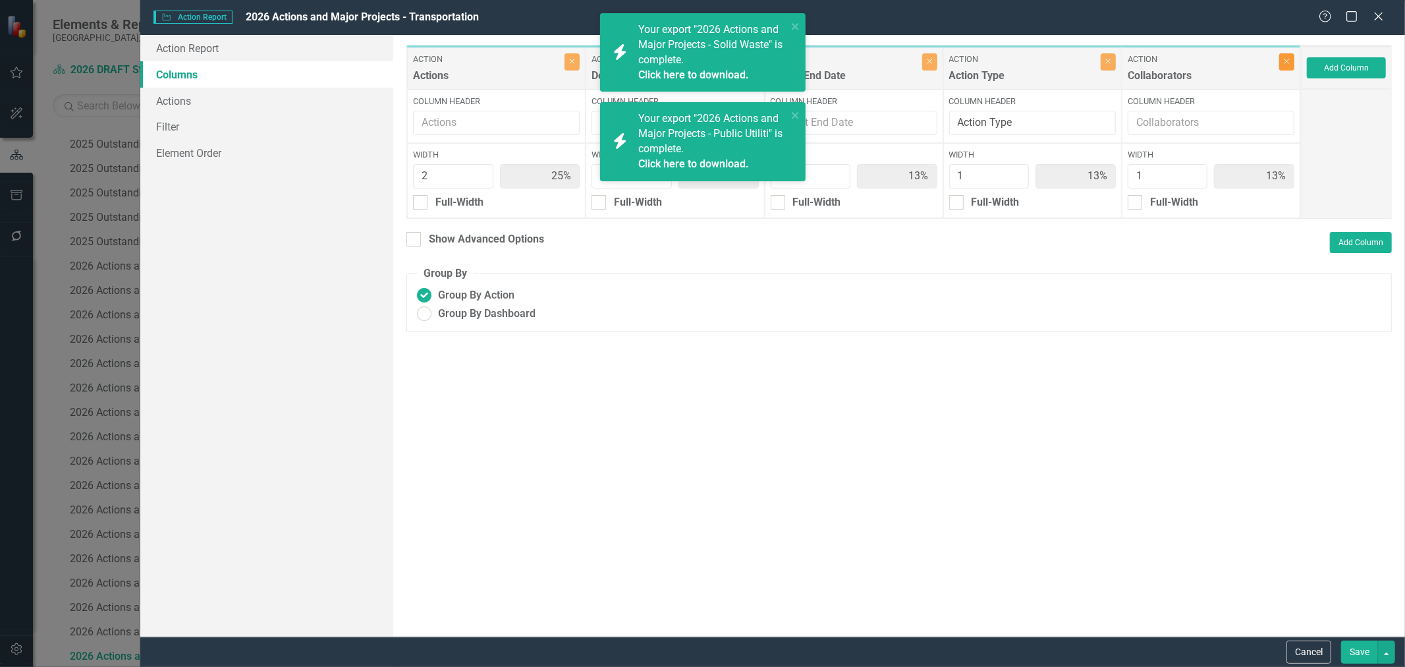
click at [1287, 63] on icon "Close" at bounding box center [1287, 61] width 6 height 8
type input "29%"
type input "43%"
type input "14%"
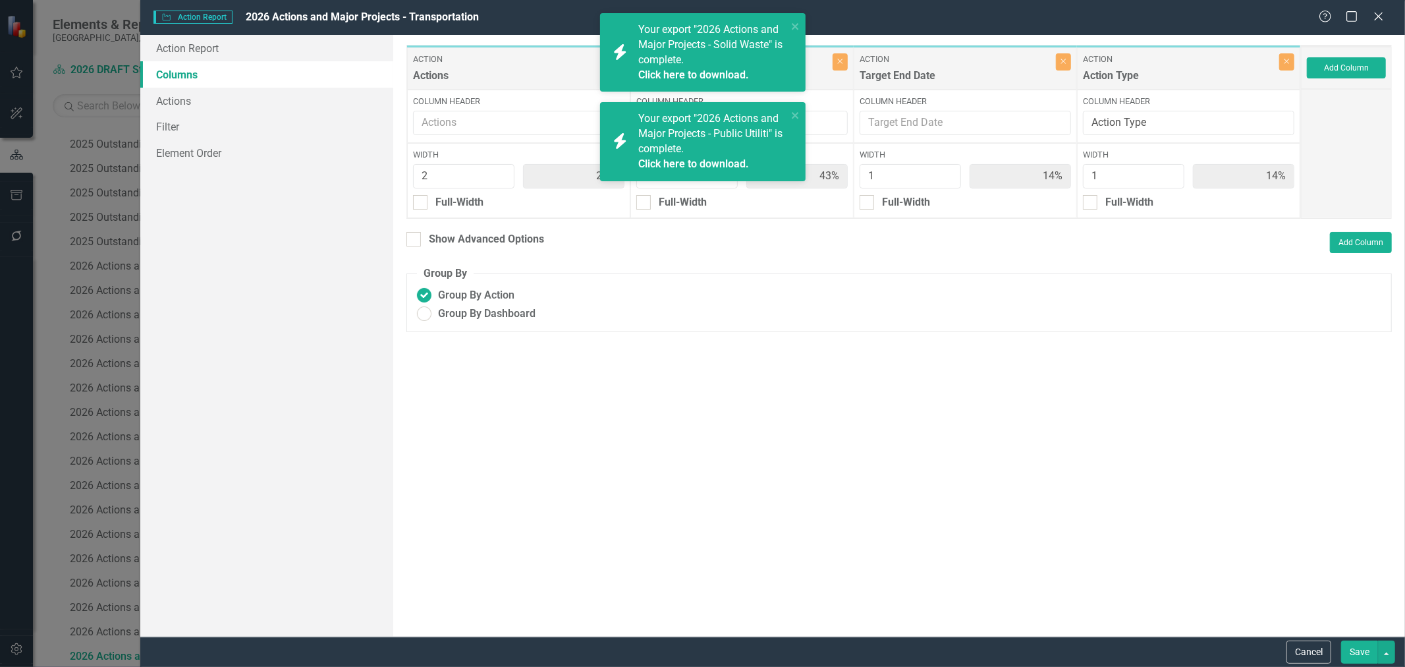
click at [1359, 659] on button "Save" at bounding box center [1359, 651] width 37 height 23
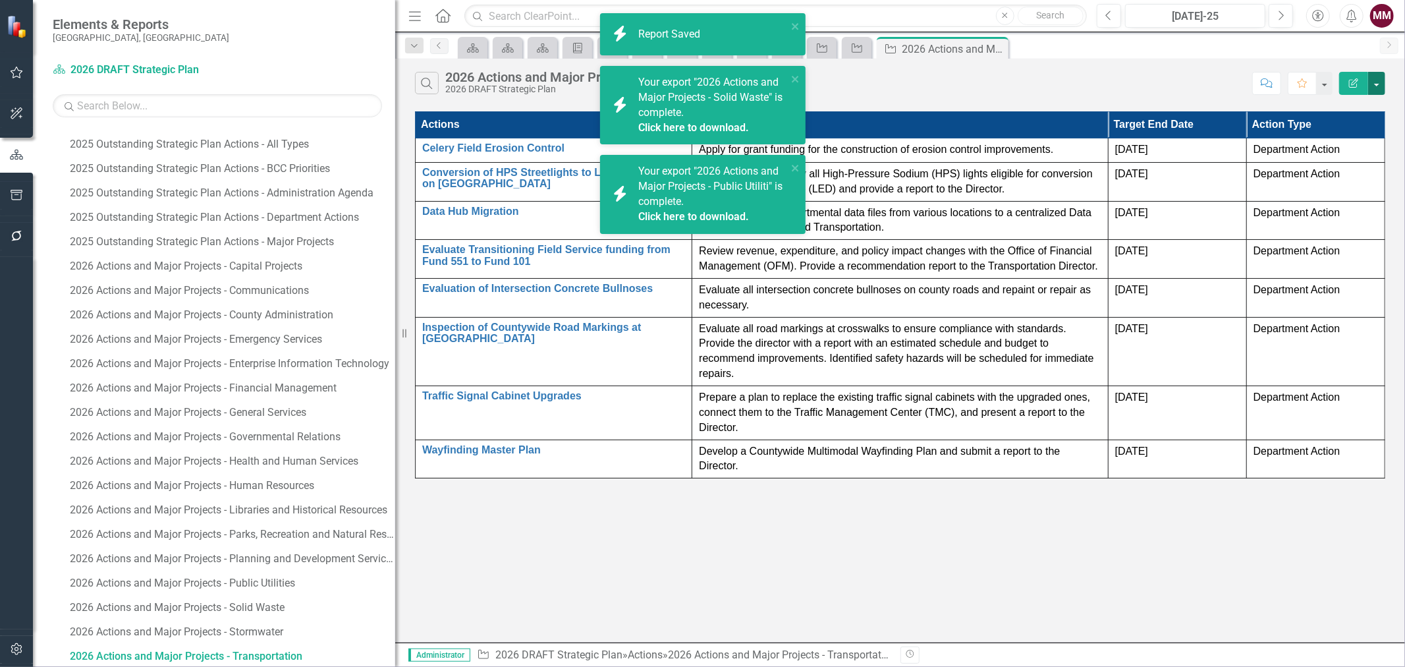
click at [1377, 91] on button "button" at bounding box center [1376, 83] width 17 height 23
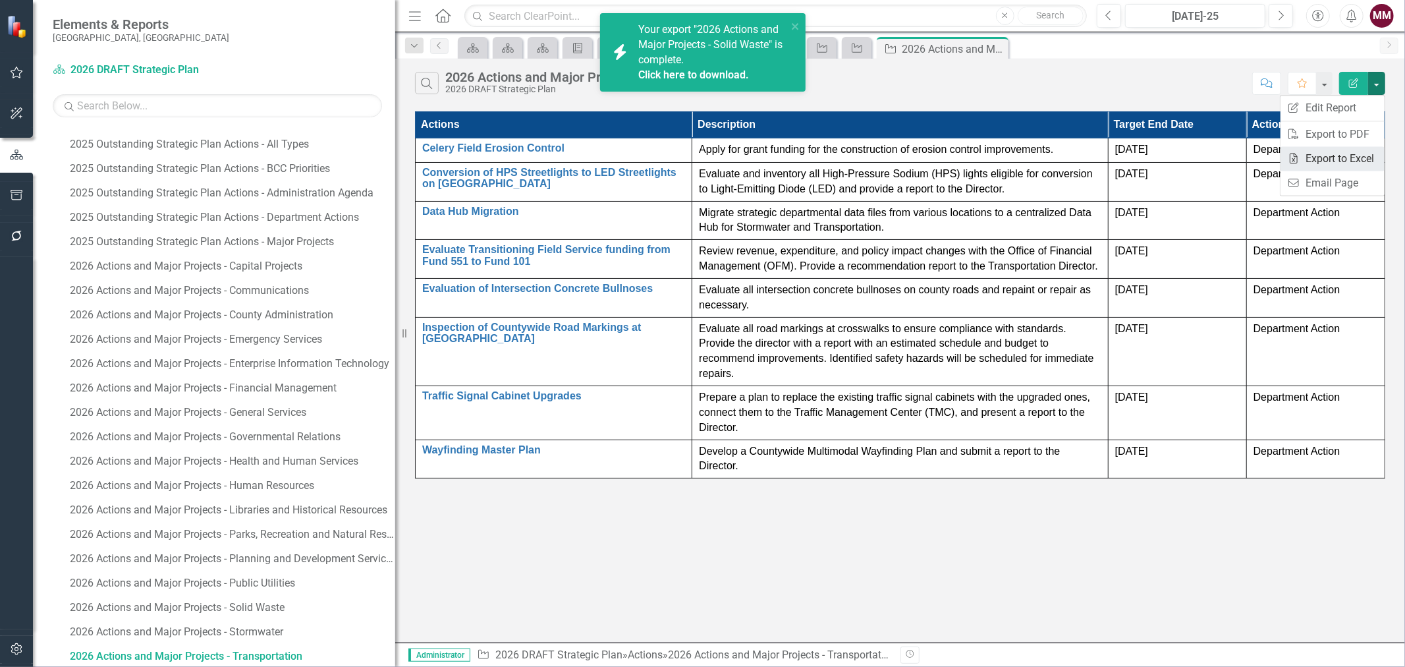
click at [1344, 152] on link "Excel Export to Excel" at bounding box center [1333, 158] width 104 height 24
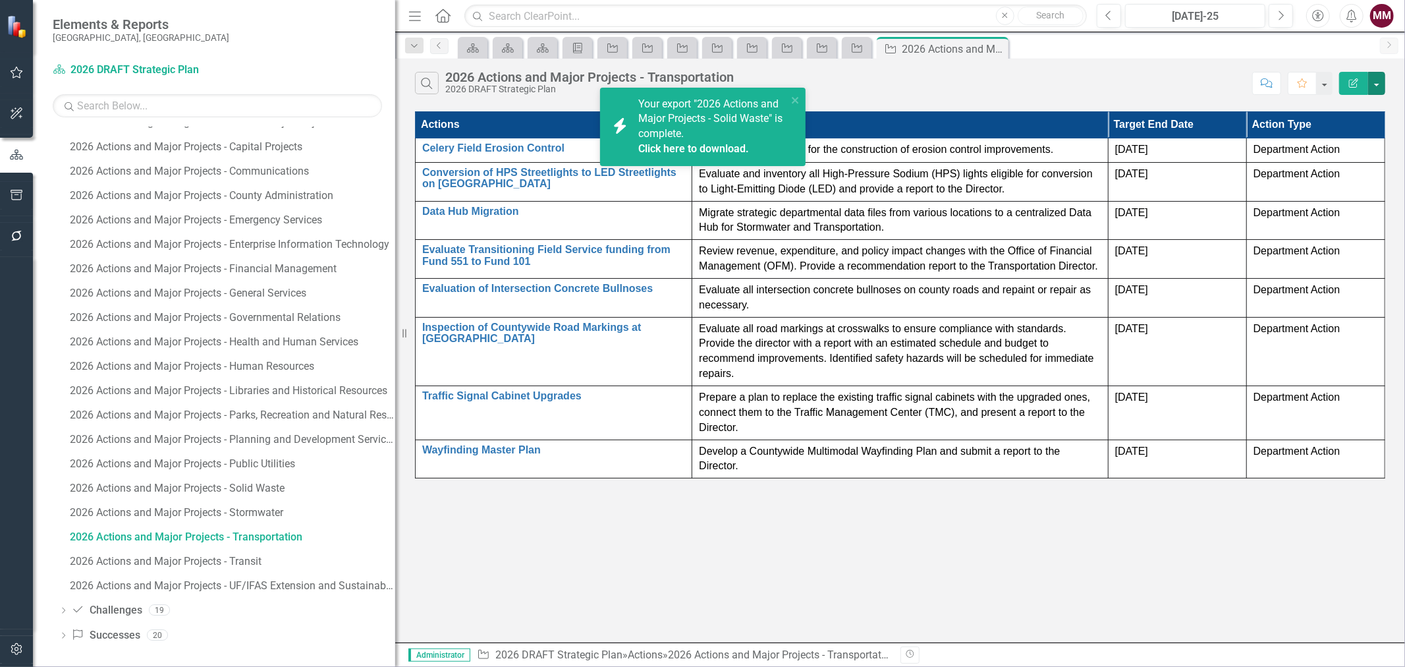
scroll to position [918, 0]
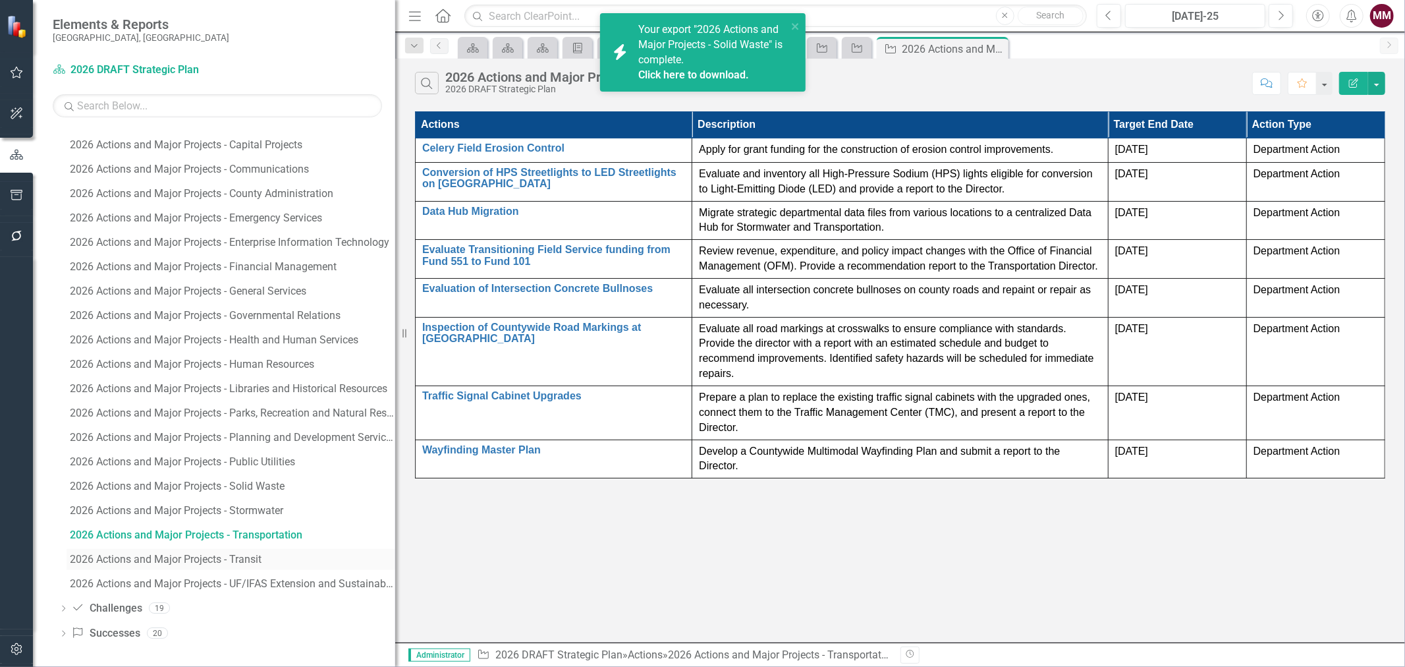
click at [205, 559] on div "2026 Actions and Major Projects - Transit" at bounding box center [232, 559] width 325 height 12
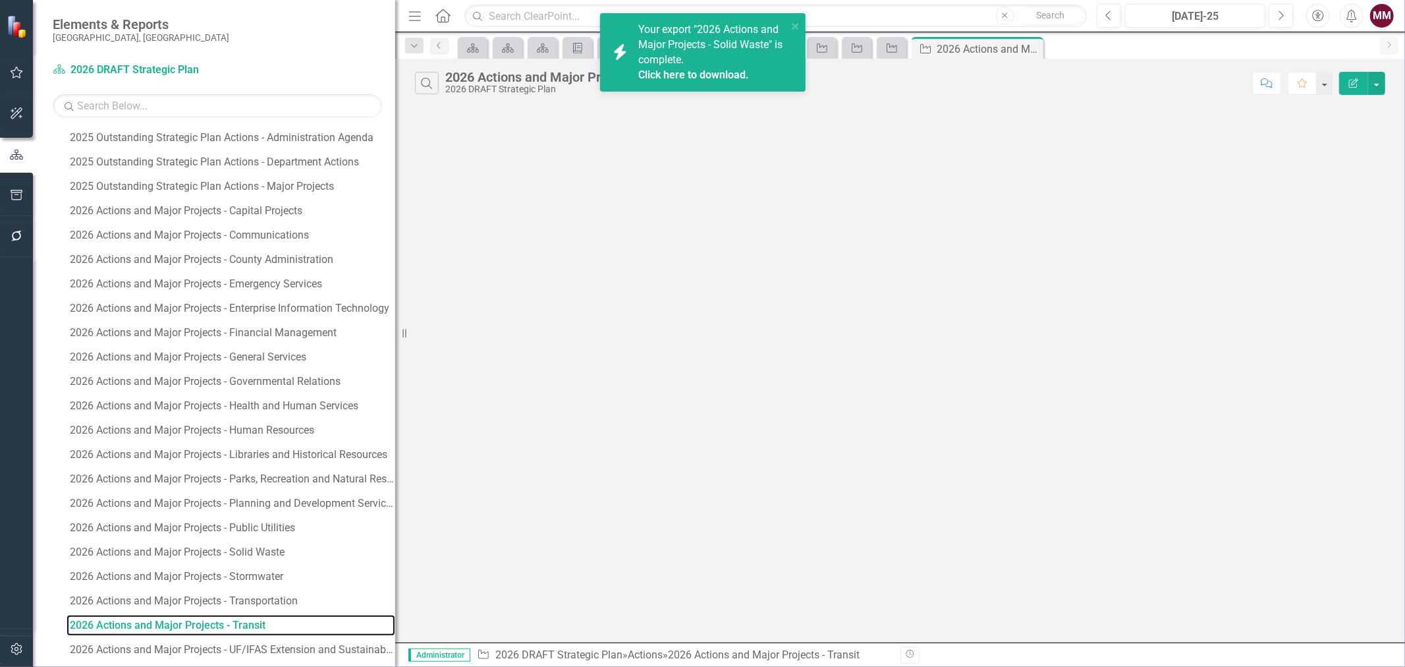
scroll to position [821, 0]
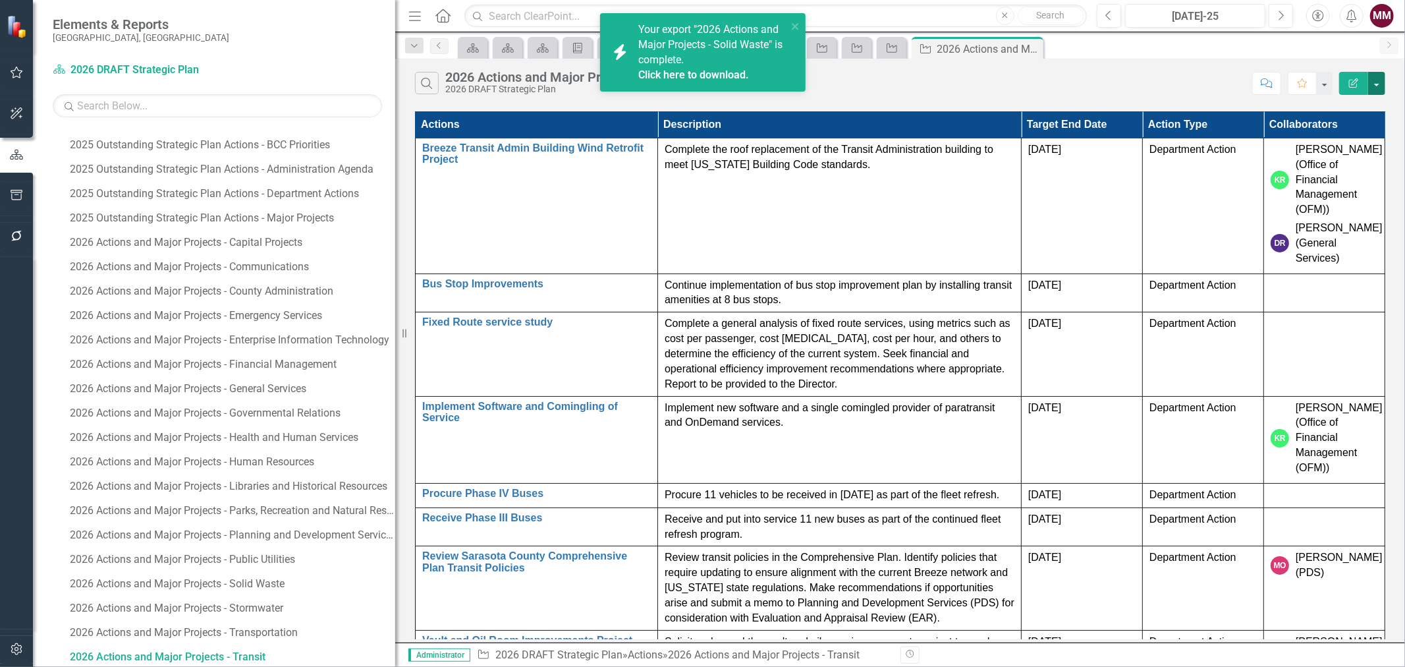
click at [1378, 86] on button "button" at bounding box center [1376, 83] width 17 height 23
click at [1366, 104] on link "Edit Report Edit Report" at bounding box center [1333, 108] width 104 height 24
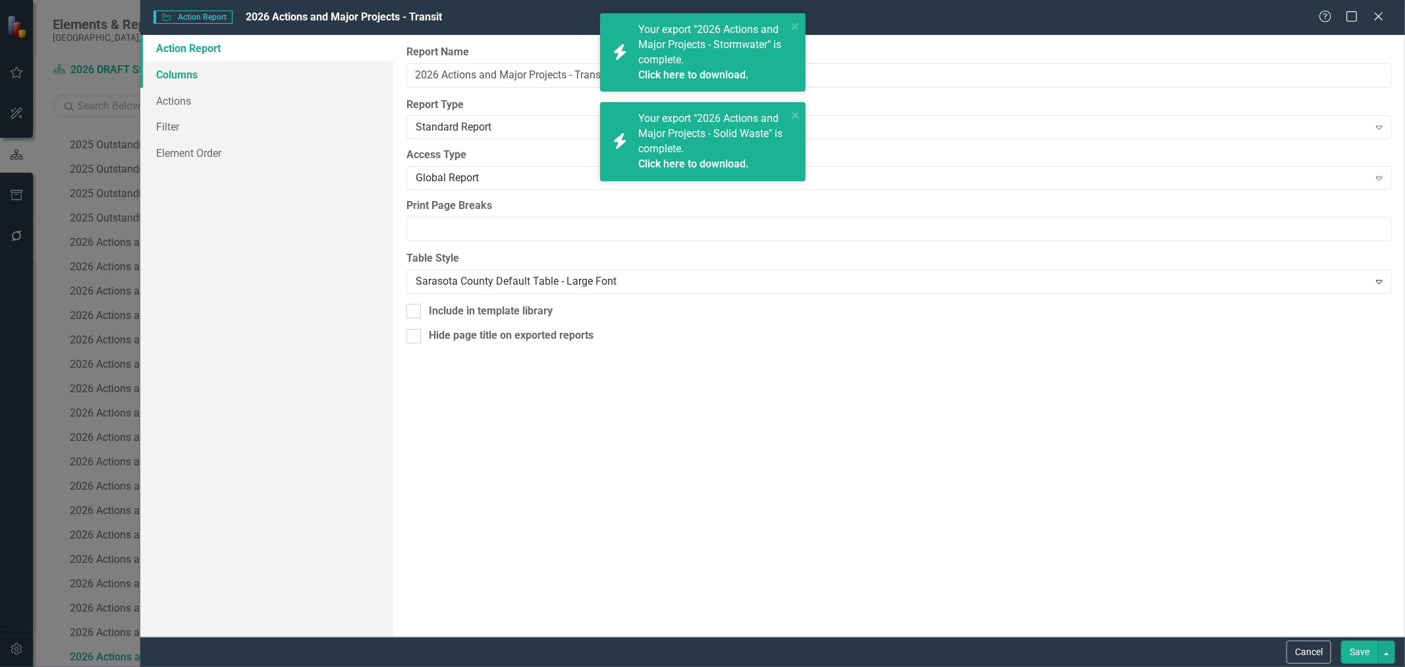
click at [203, 74] on link "Columns" at bounding box center [266, 74] width 253 height 26
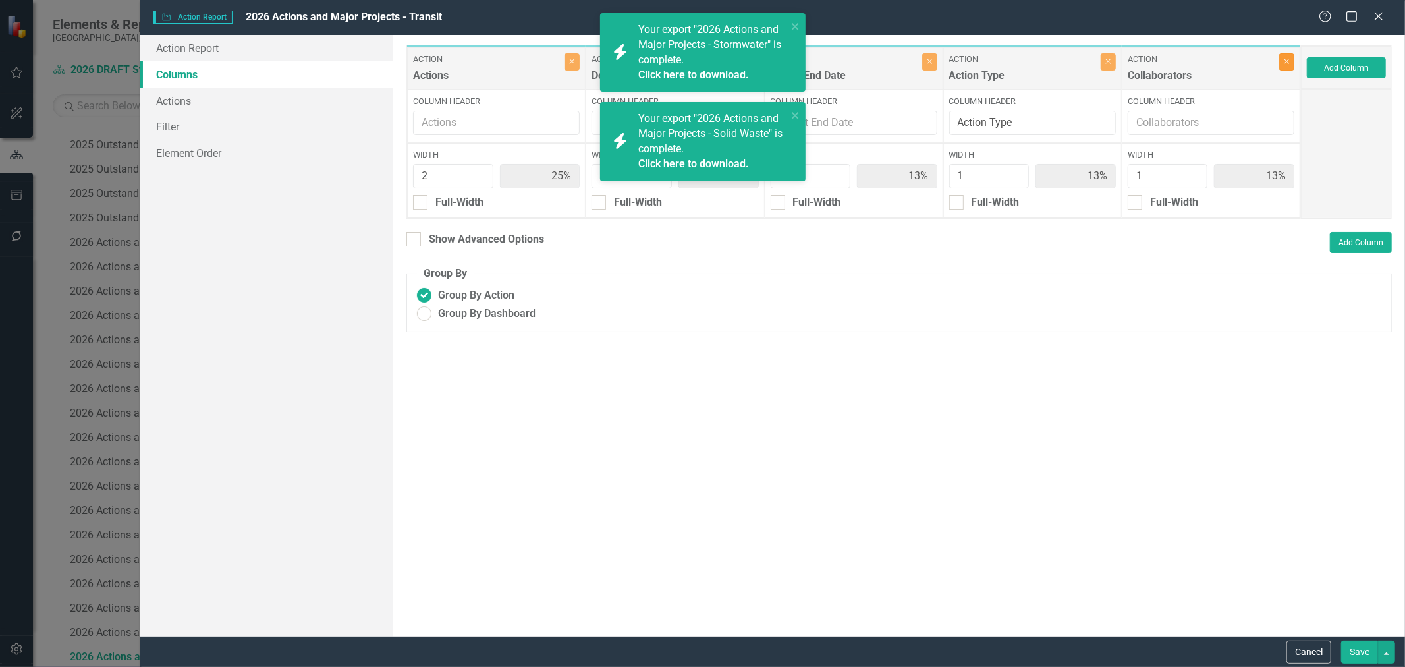
click at [1288, 55] on button "Close" at bounding box center [1286, 61] width 15 height 17
type input "29%"
type input "43%"
type input "14%"
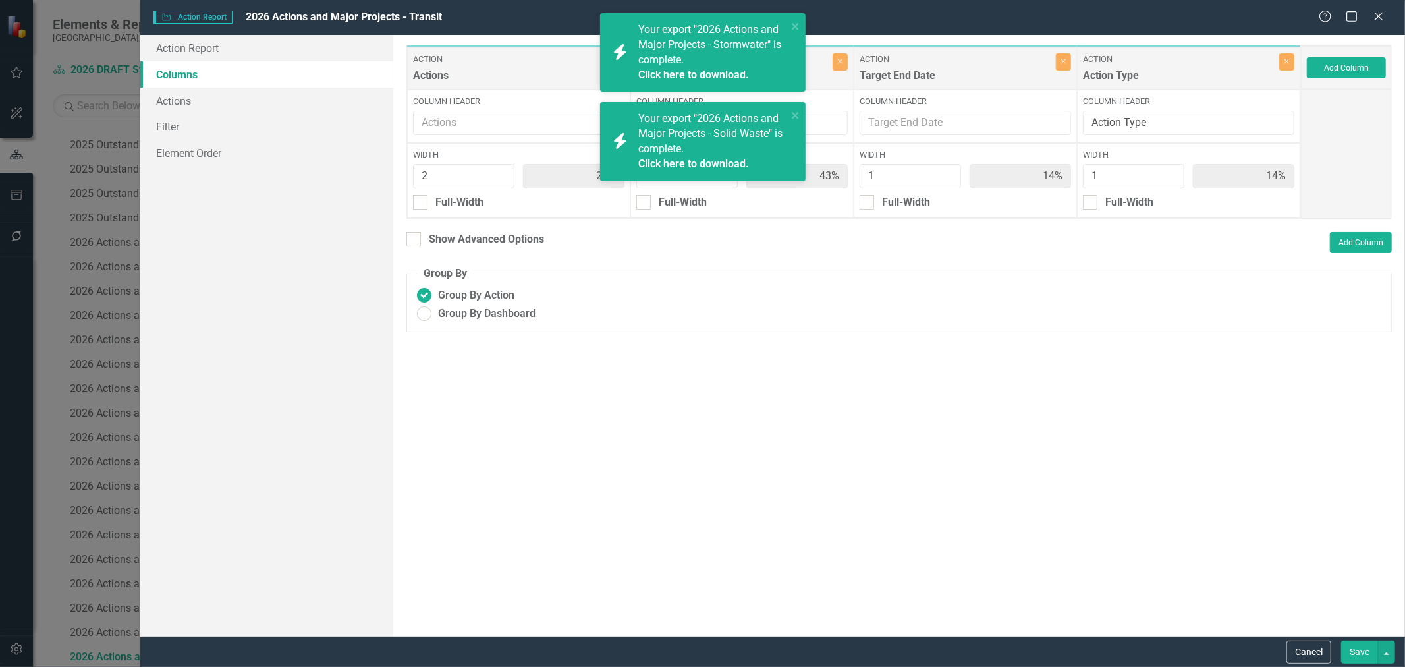
click at [1349, 652] on button "Save" at bounding box center [1359, 651] width 37 height 23
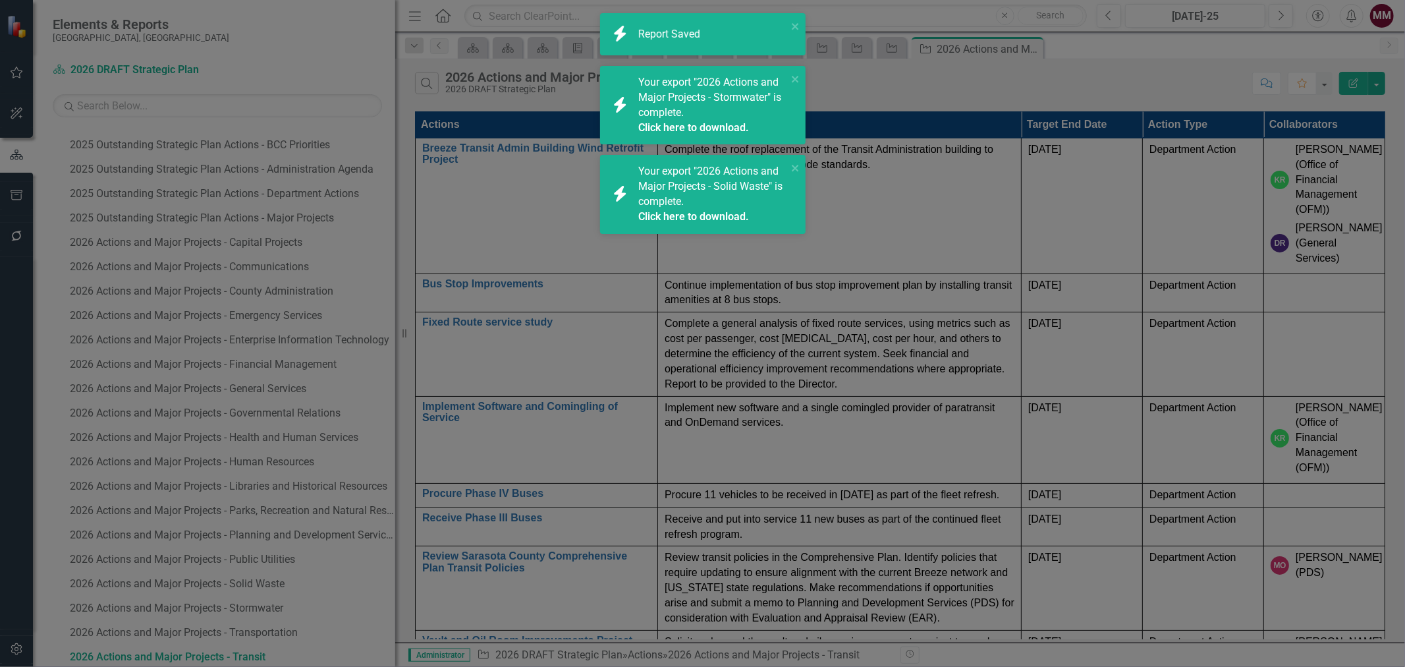
radio input "false"
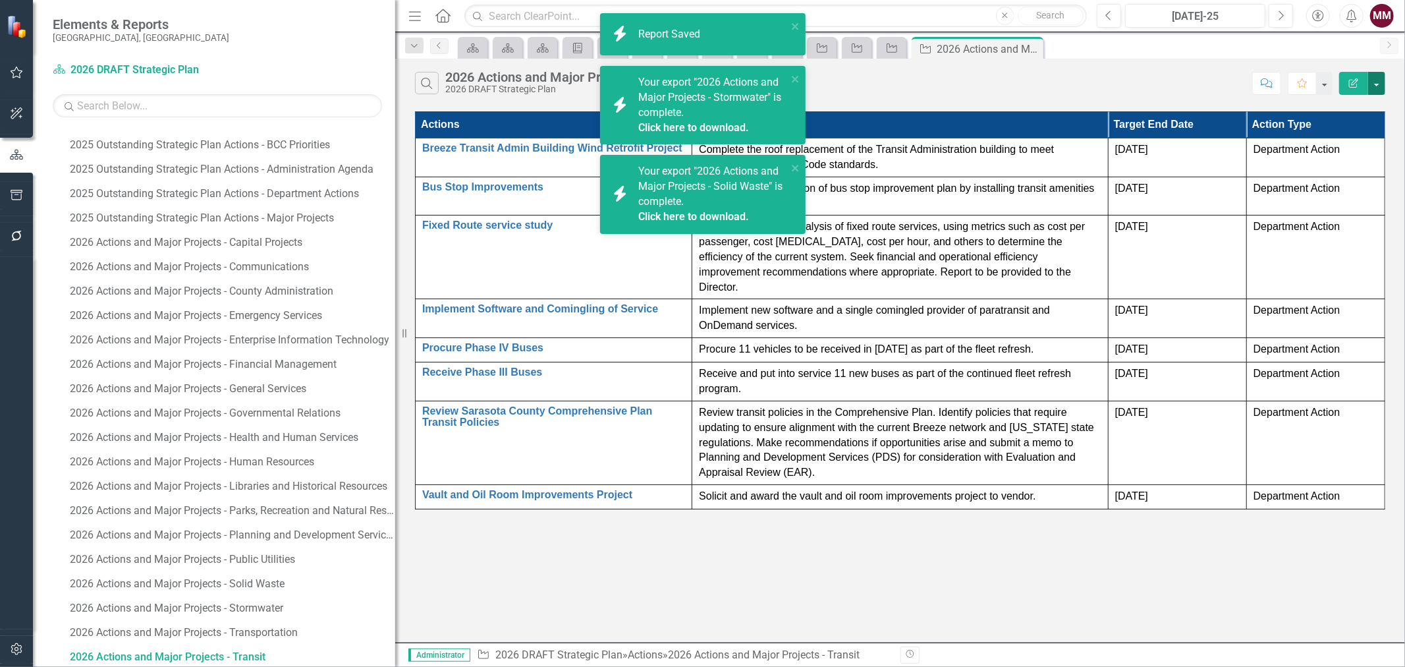
click at [1372, 88] on button "button" at bounding box center [1376, 83] width 17 height 23
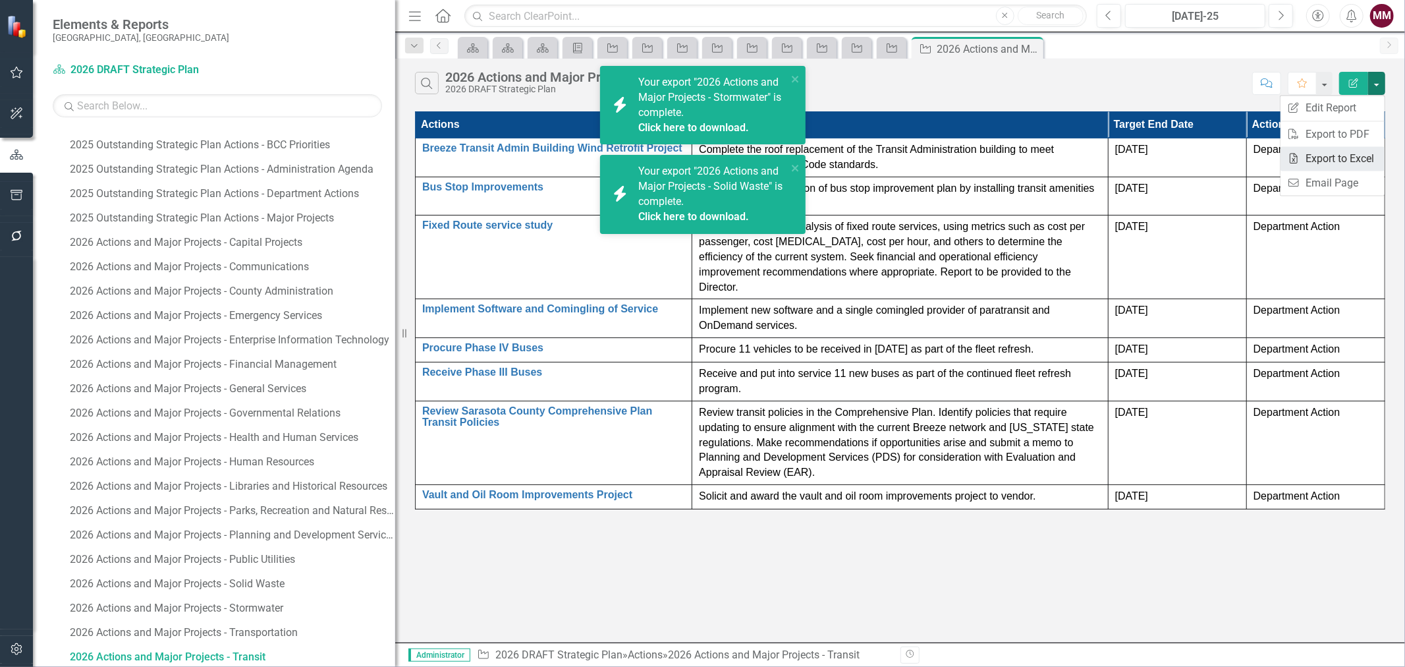
click at [1351, 160] on link "Excel Export to Excel" at bounding box center [1333, 158] width 104 height 24
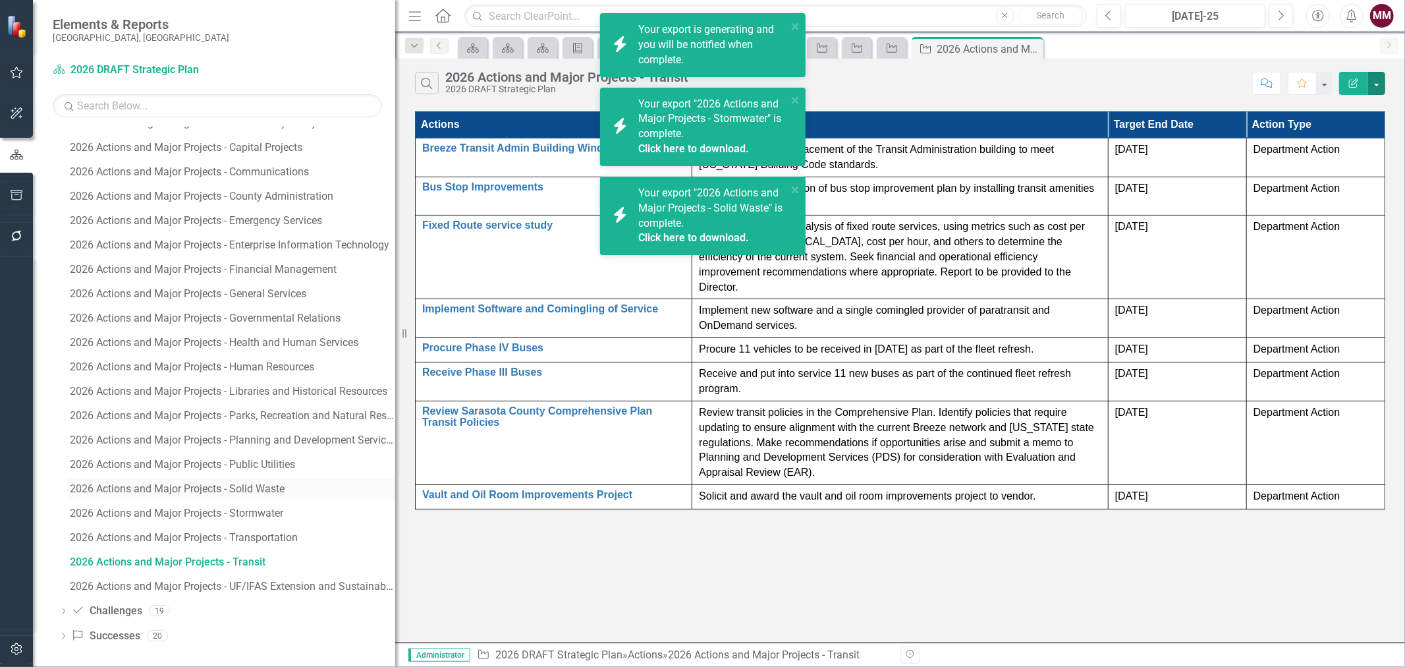
scroll to position [918, 0]
click at [211, 578] on div "2026 Actions and Major Projects - UF/IFAS Extension and Sustainability" at bounding box center [232, 584] width 325 height 12
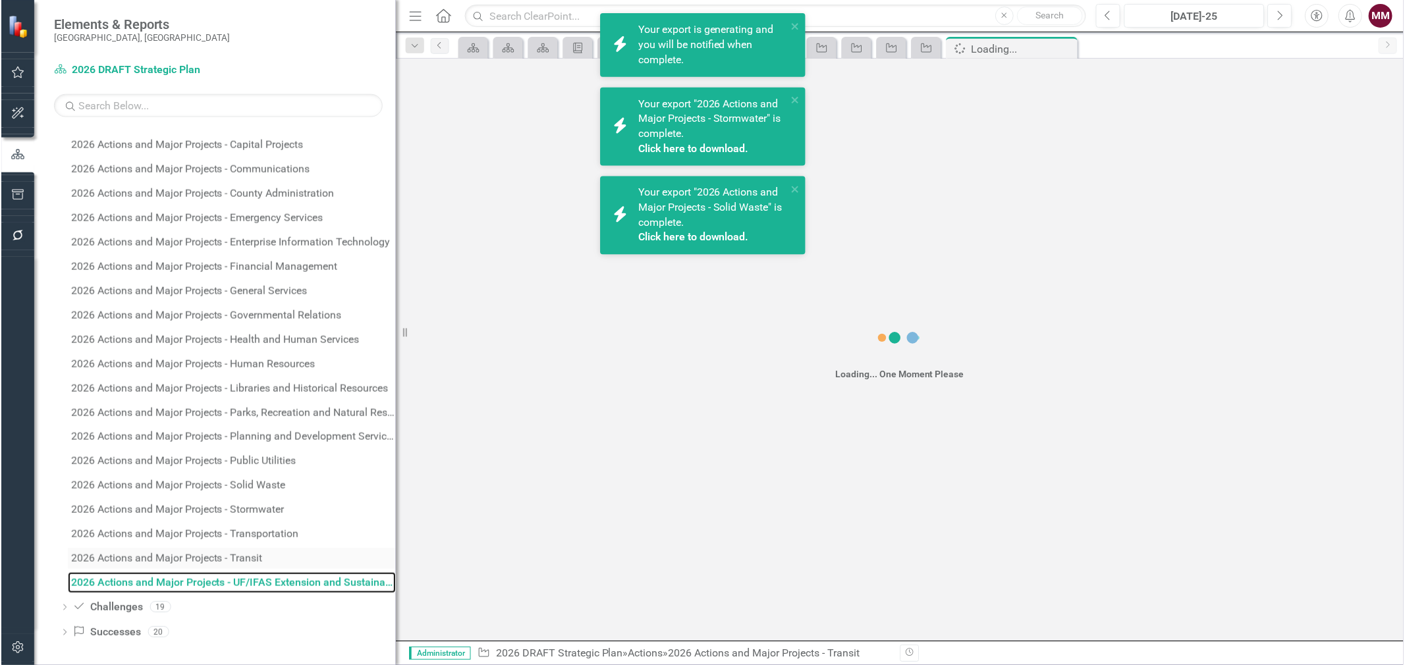
scroll to position [846, 0]
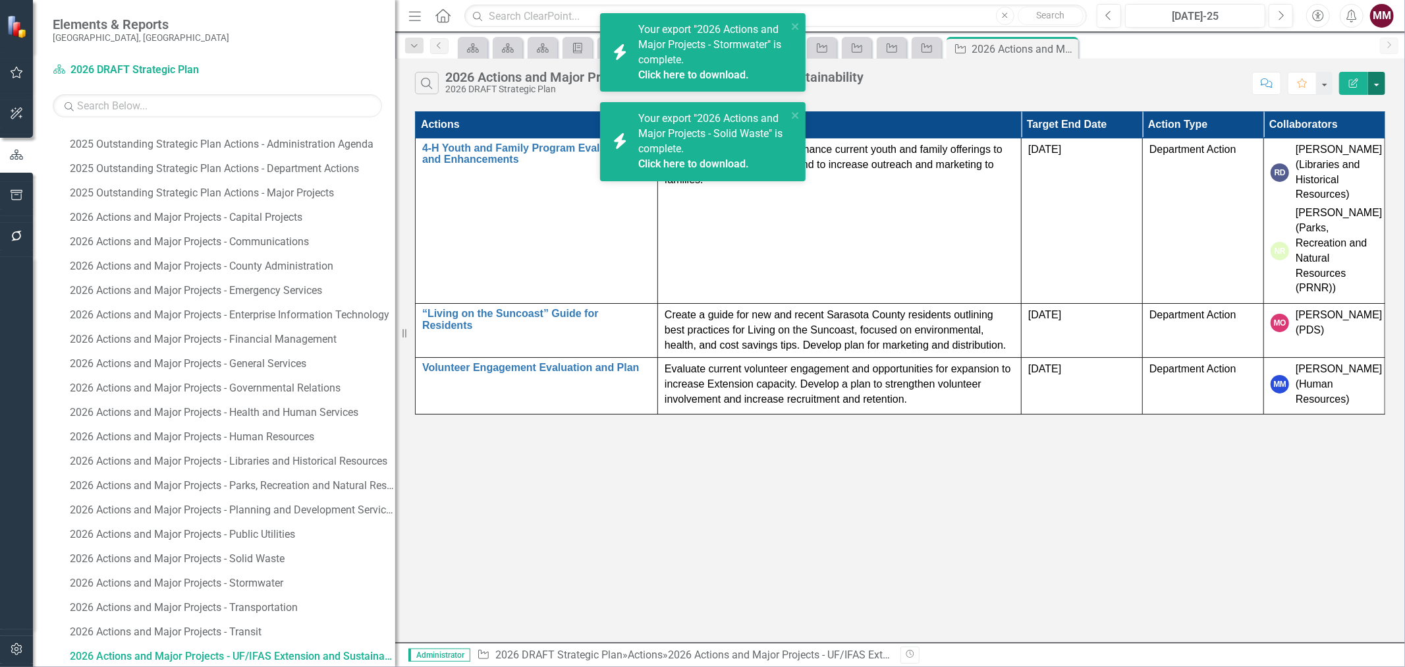
click at [1375, 84] on button "button" at bounding box center [1376, 83] width 17 height 23
click at [1367, 103] on link "Edit Report Edit Report" at bounding box center [1333, 108] width 104 height 24
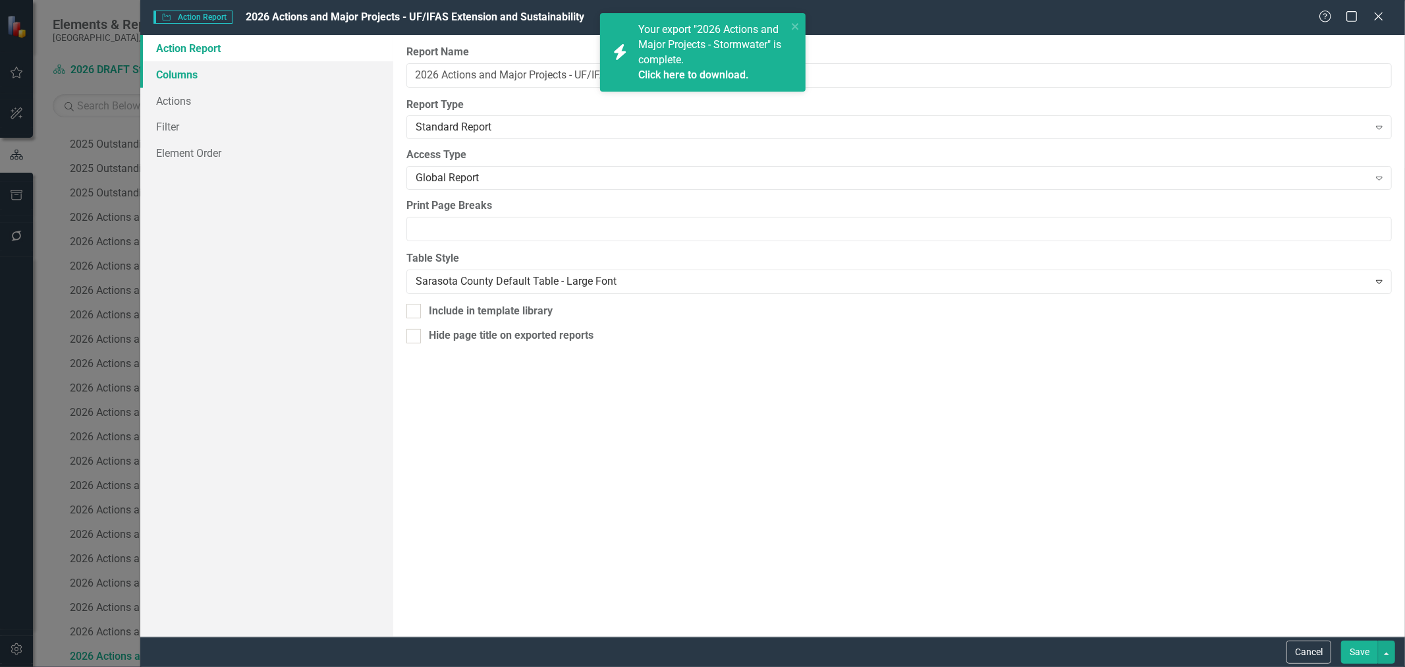
click at [167, 76] on link "Columns" at bounding box center [266, 74] width 253 height 26
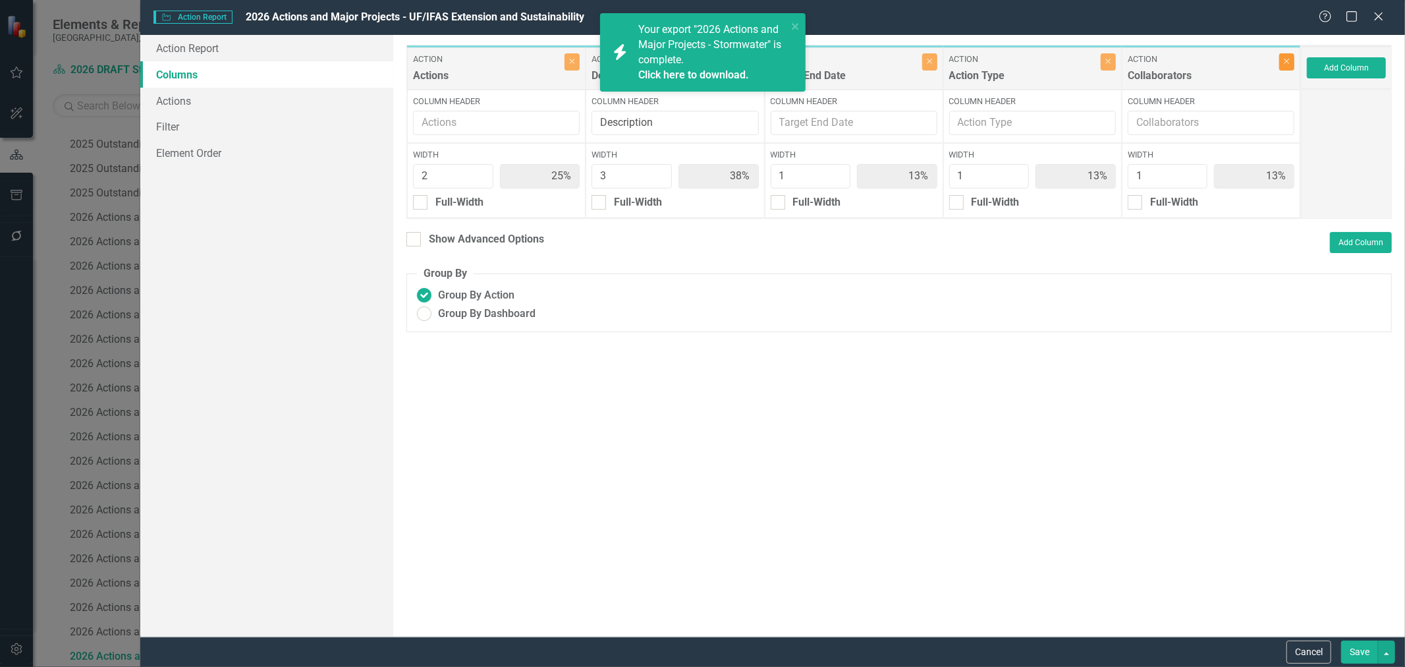
click at [1287, 62] on icon "Close" at bounding box center [1287, 61] width 6 height 8
type input "29%"
type input "43%"
type input "14%"
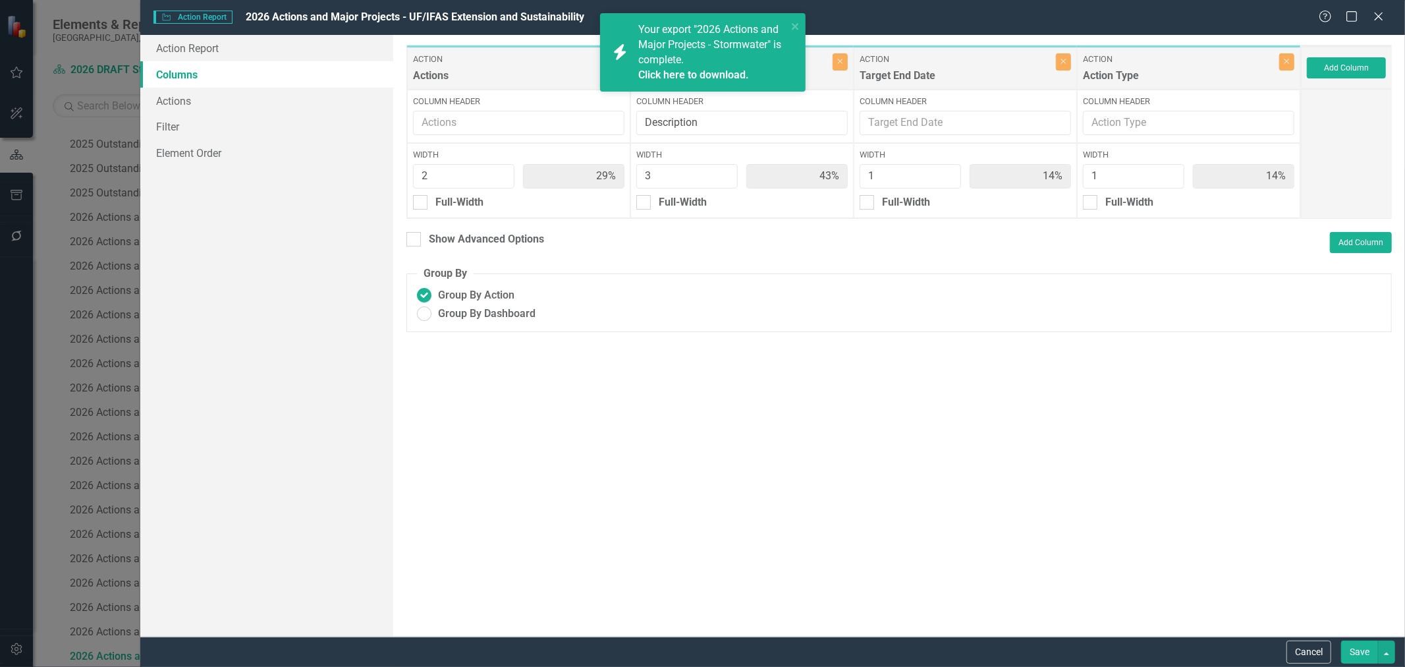
click at [1354, 653] on button "Save" at bounding box center [1359, 651] width 37 height 23
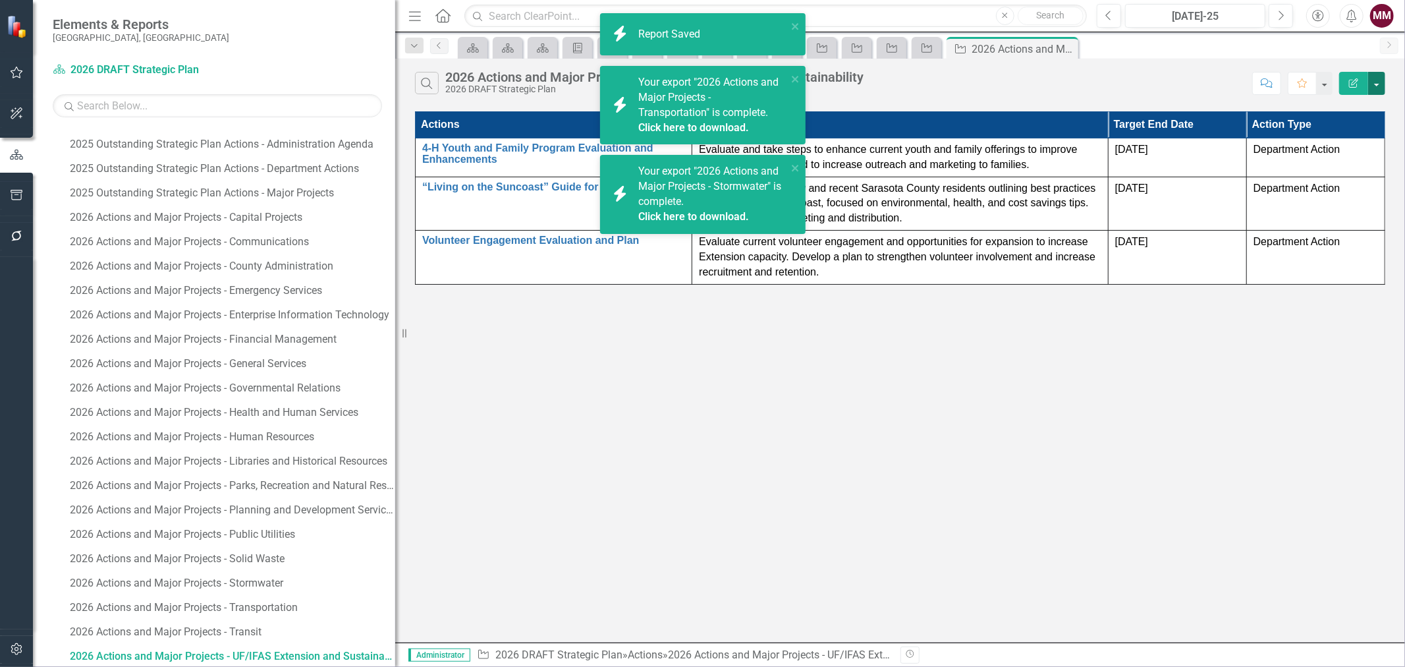
click at [1375, 83] on button "button" at bounding box center [1376, 83] width 17 height 23
click at [1355, 159] on link "Excel Export to Excel" at bounding box center [1333, 158] width 104 height 24
